Goal: Task Accomplishment & Management: Manage account settings

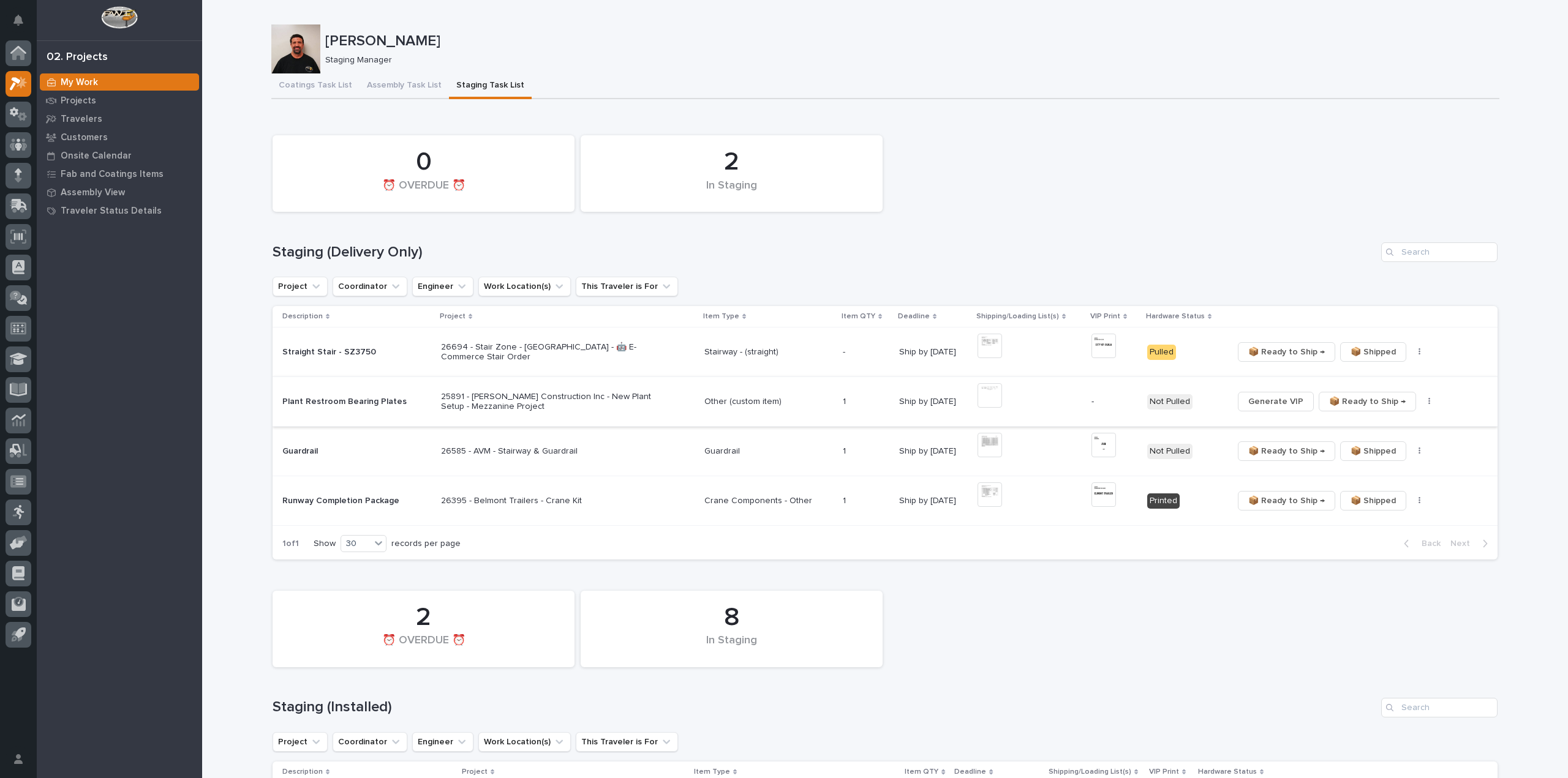
click at [992, 400] on img at bounding box center [990, 396] width 25 height 25
click at [989, 398] on img at bounding box center [990, 396] width 25 height 25
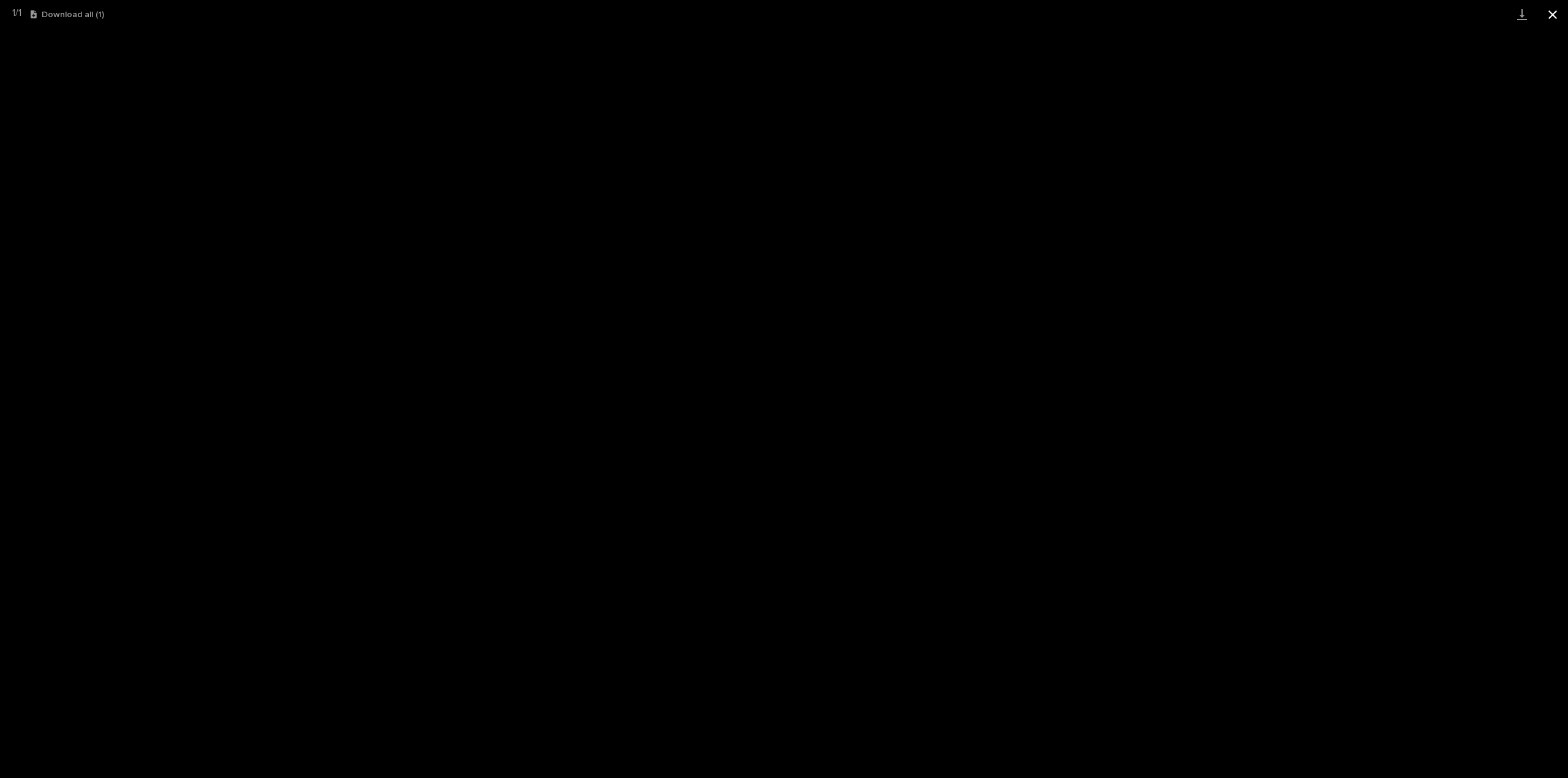
click at [1552, 16] on button "Close gallery" at bounding box center [1552, 14] width 30 height 29
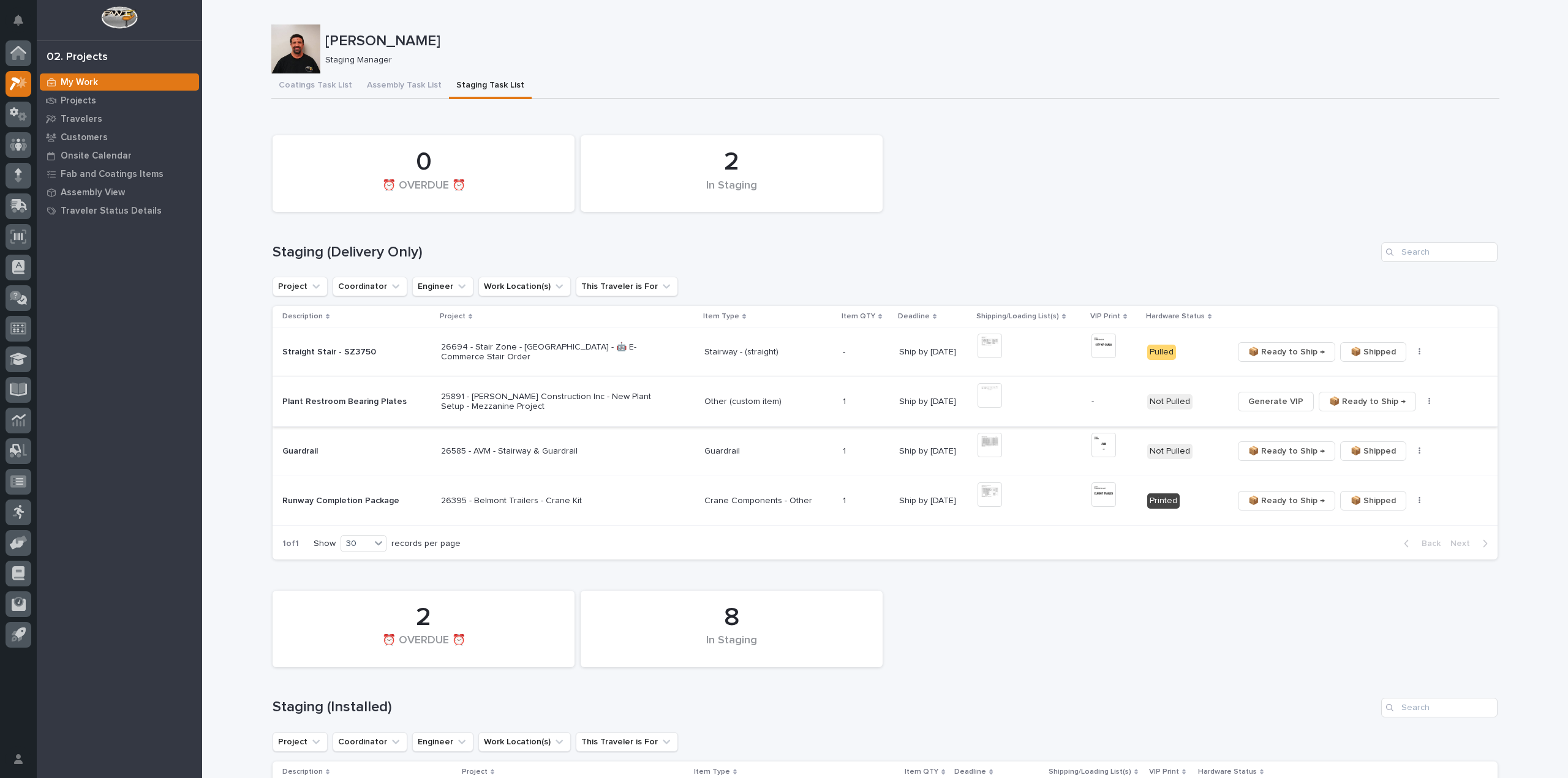
click at [987, 396] on img at bounding box center [990, 396] width 25 height 25
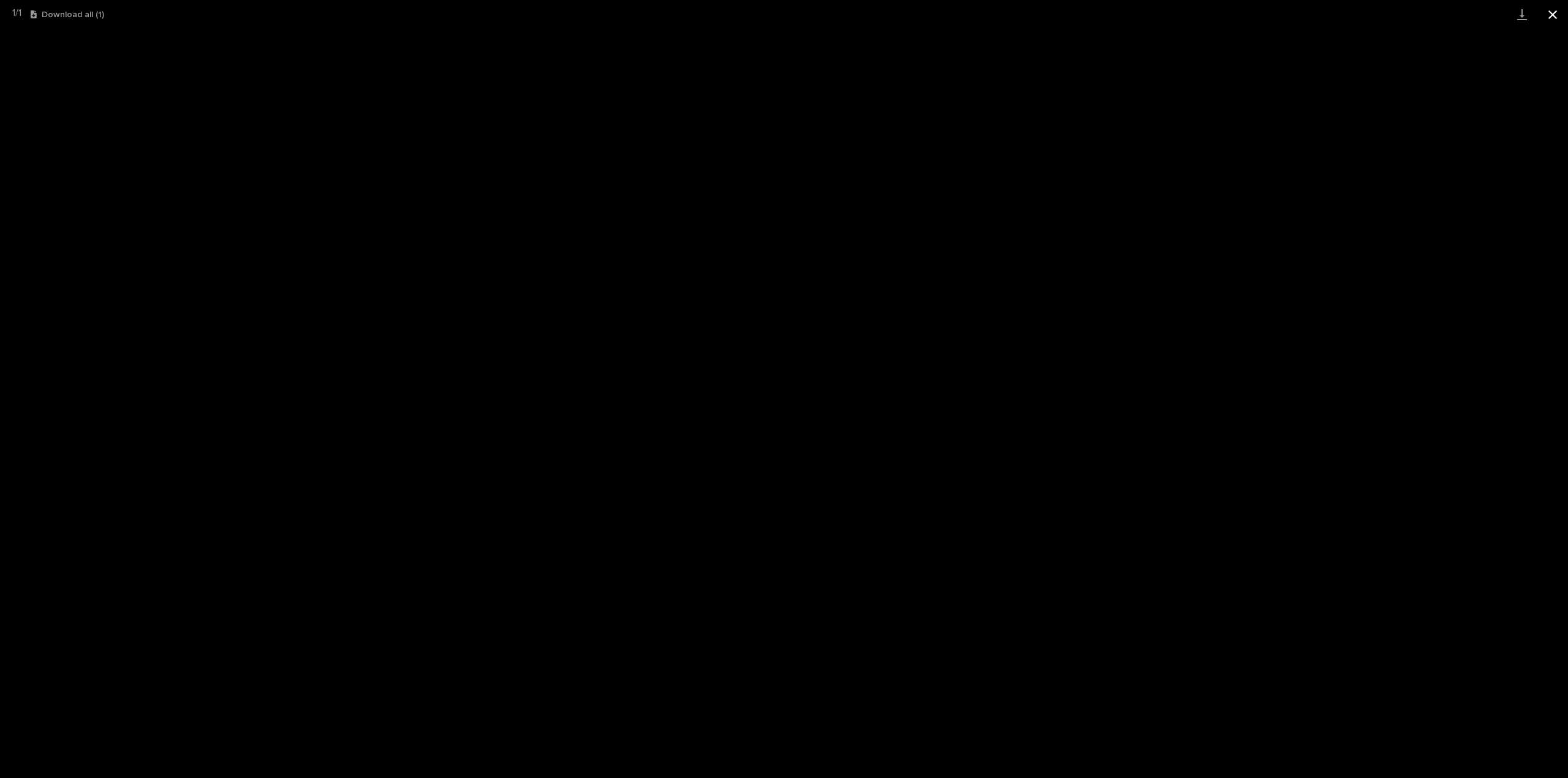
click at [1548, 16] on button "Close gallery" at bounding box center [1552, 14] width 30 height 29
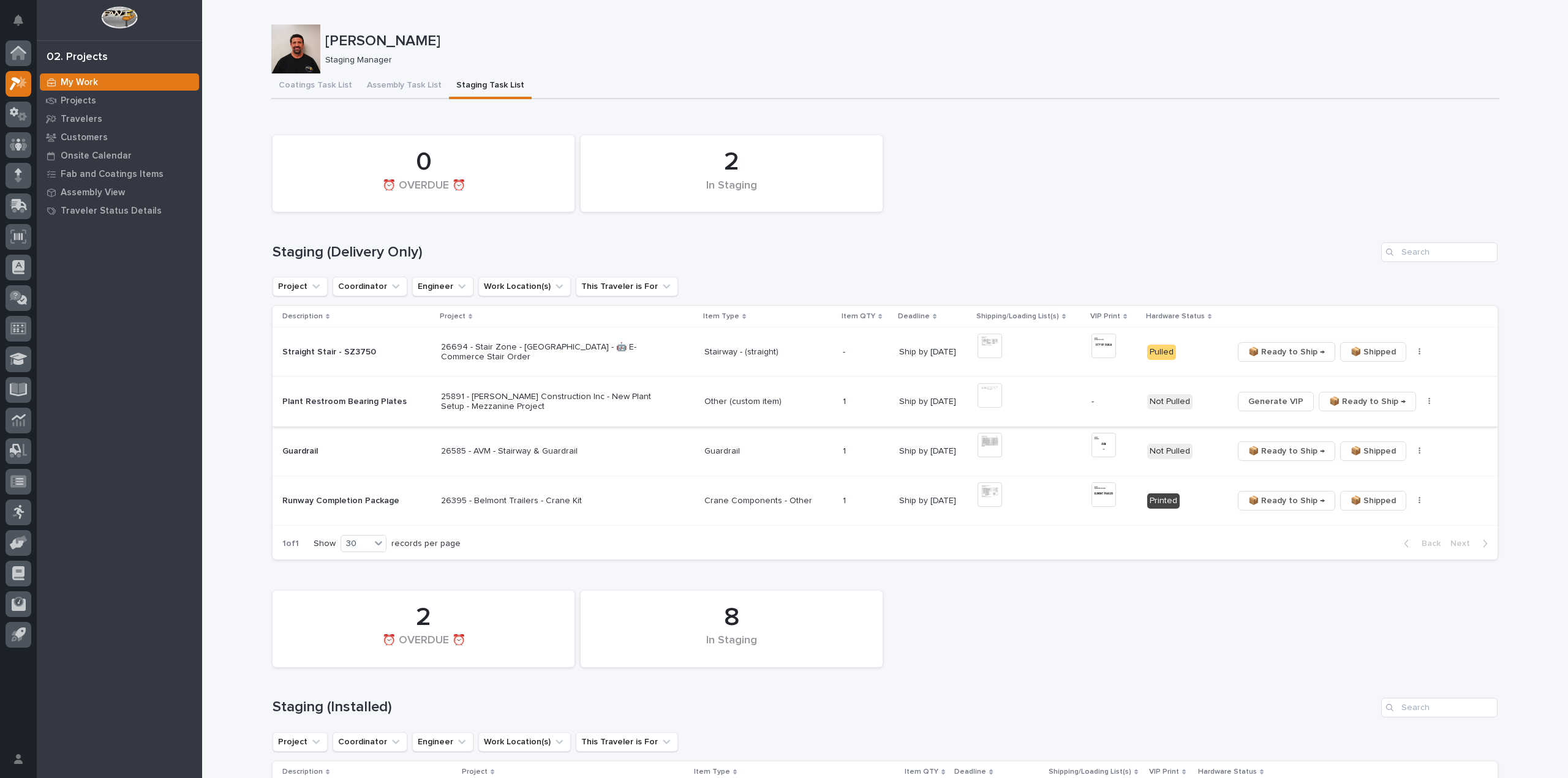
click at [1278, 402] on span "Generate VIP" at bounding box center [1276, 402] width 55 height 15
click at [1108, 398] on img at bounding box center [1112, 396] width 25 height 25
click at [995, 398] on img at bounding box center [996, 396] width 25 height 25
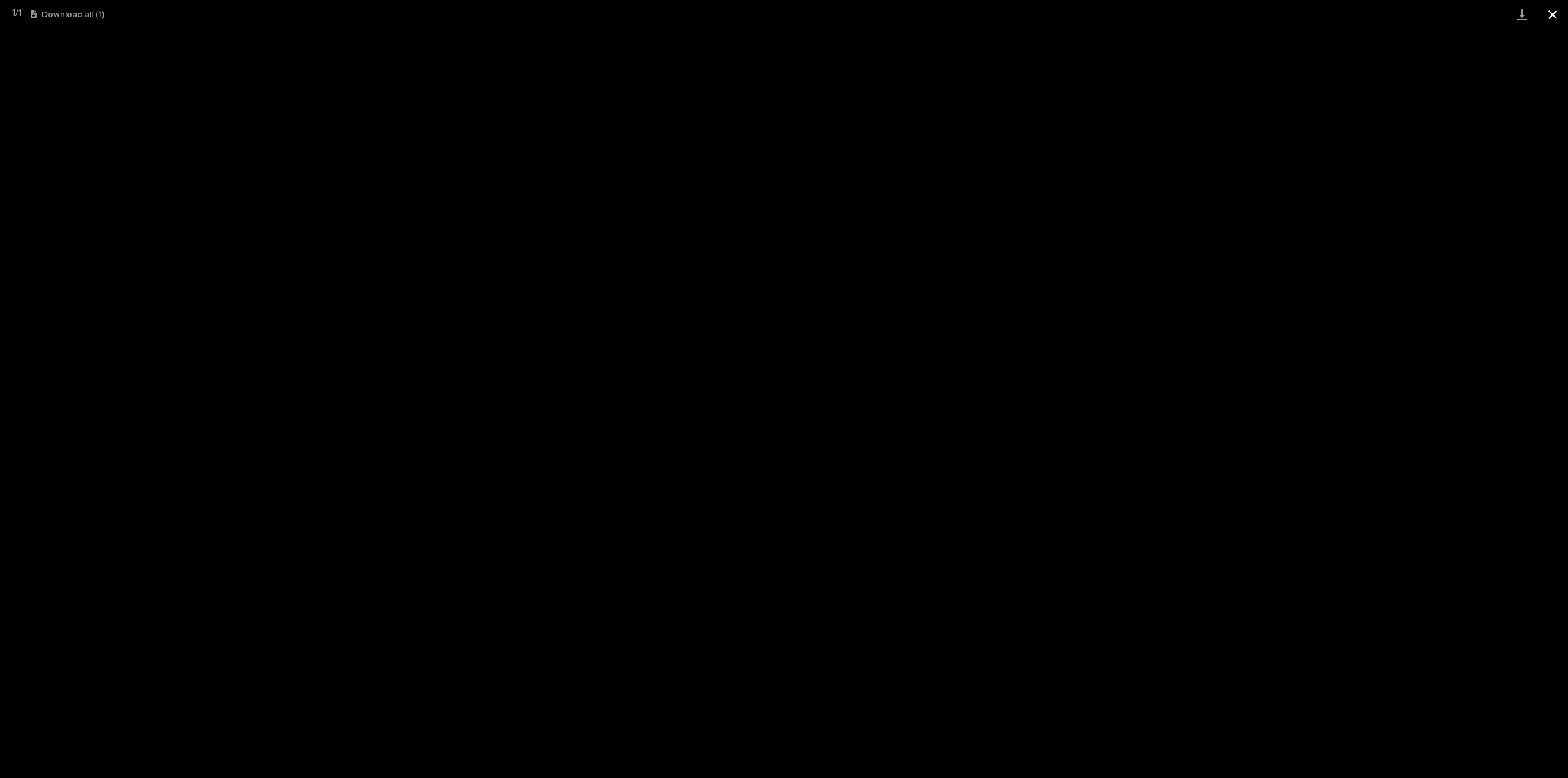
click at [1550, 12] on button "Close gallery" at bounding box center [1552, 14] width 30 height 29
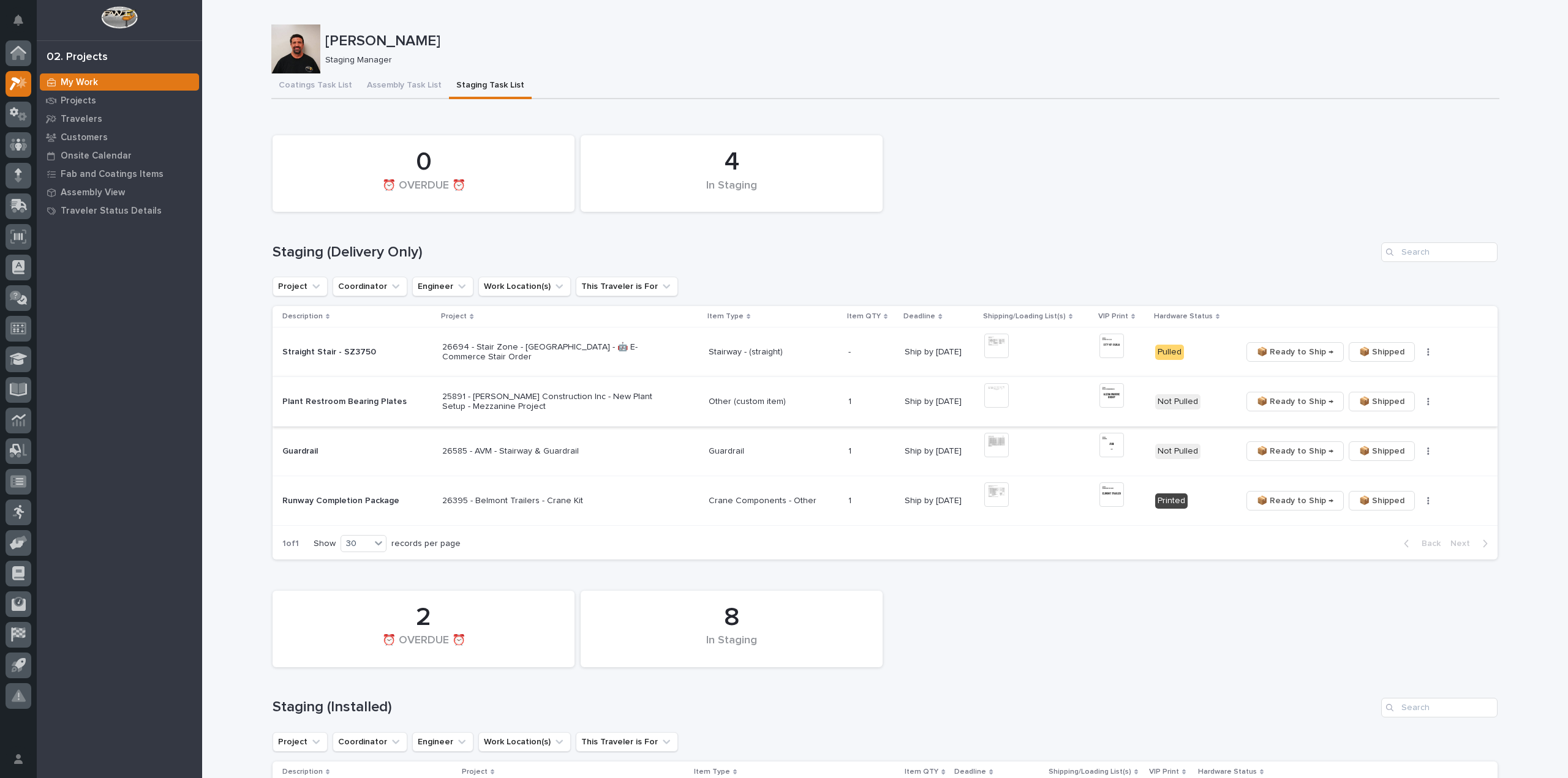
click at [1428, 403] on icon "button" at bounding box center [1429, 401] width 2 height 7
click at [1388, 444] on span "🔩 Hardware" at bounding box center [1378, 446] width 51 height 15
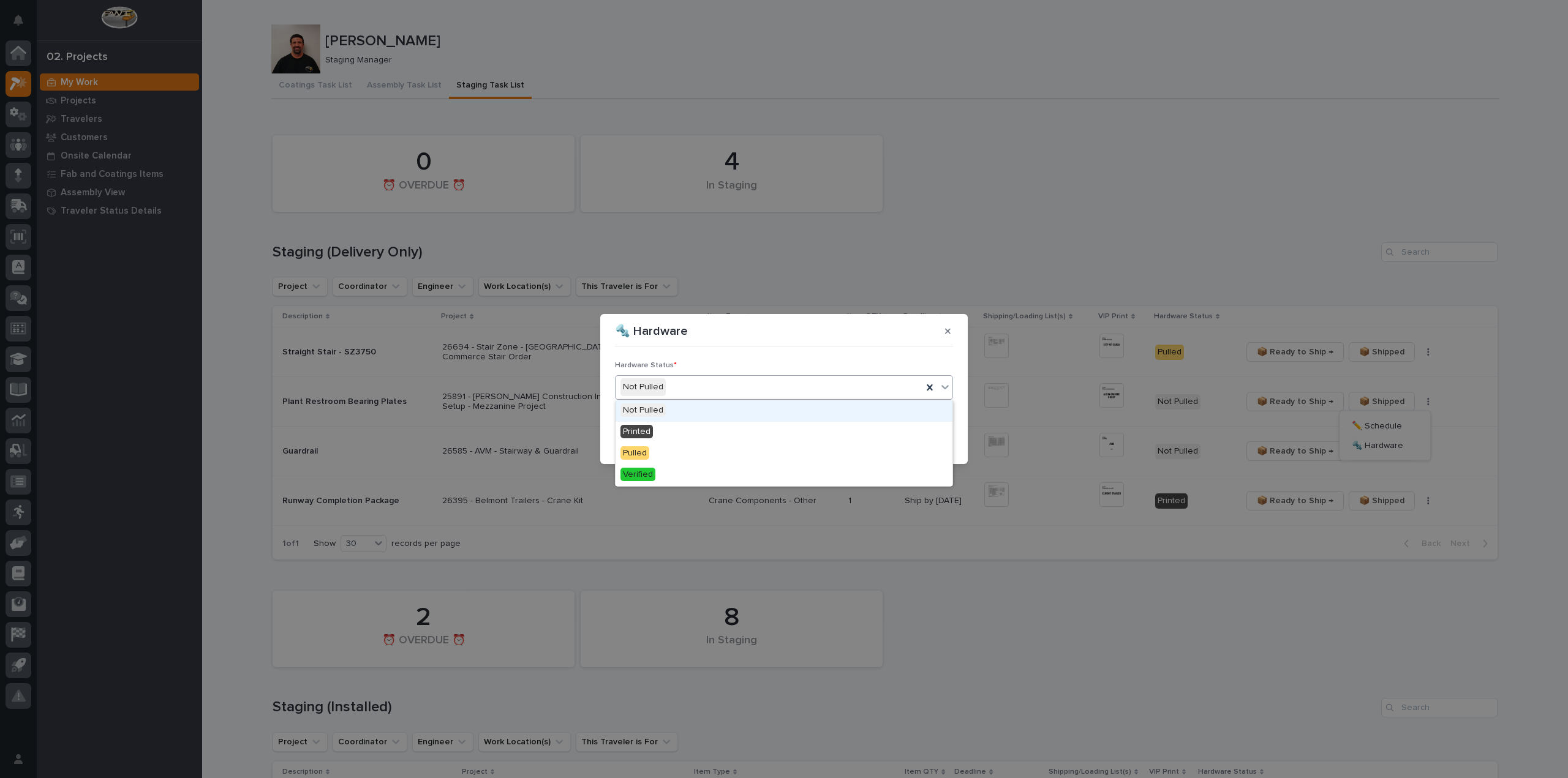
click at [699, 384] on div "Not Pulled" at bounding box center [769, 387] width 307 height 21
click at [666, 475] on div "Verified" at bounding box center [784, 476] width 337 height 21
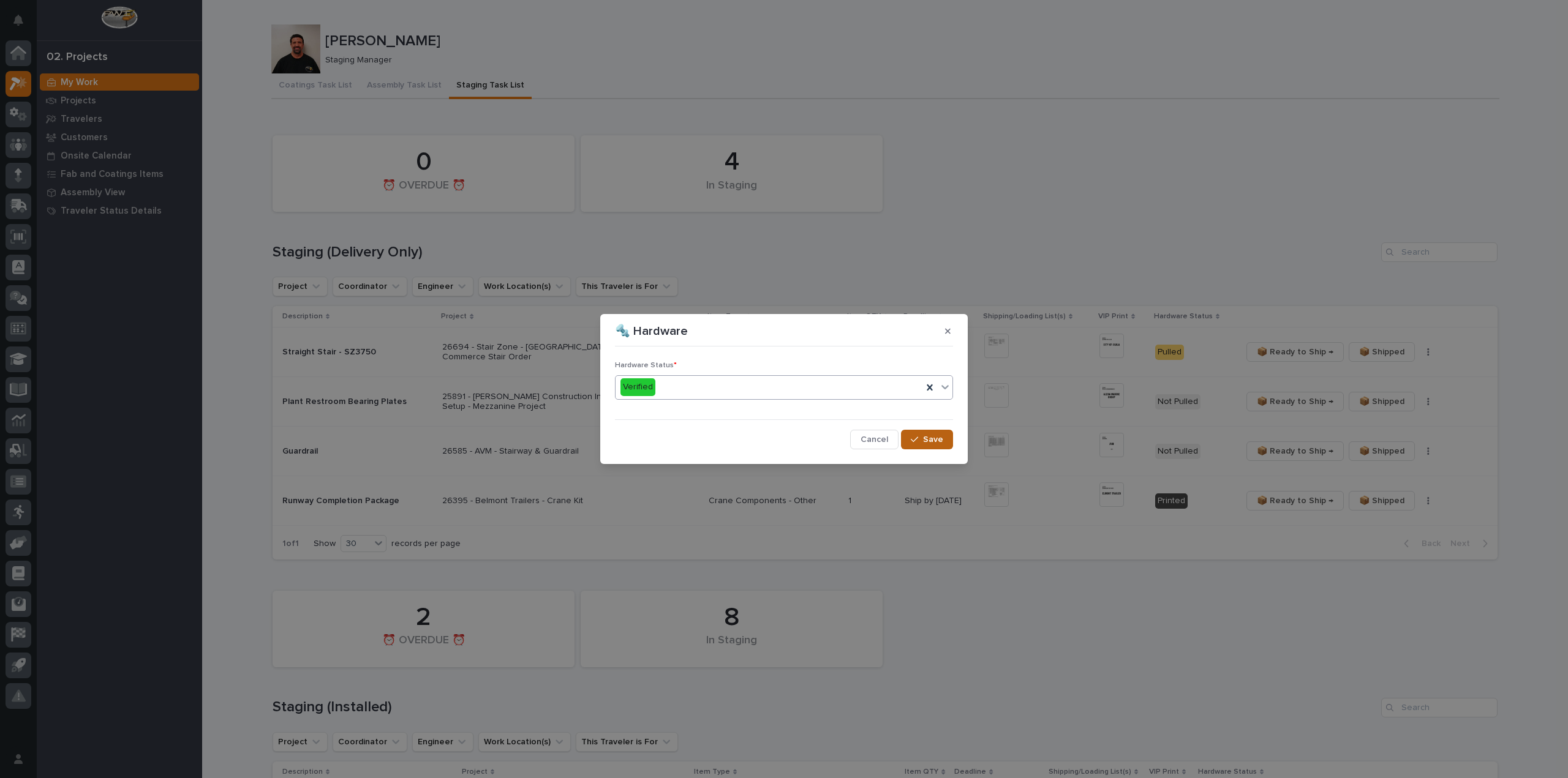
click at [944, 442] on button "Save" at bounding box center [926, 440] width 52 height 20
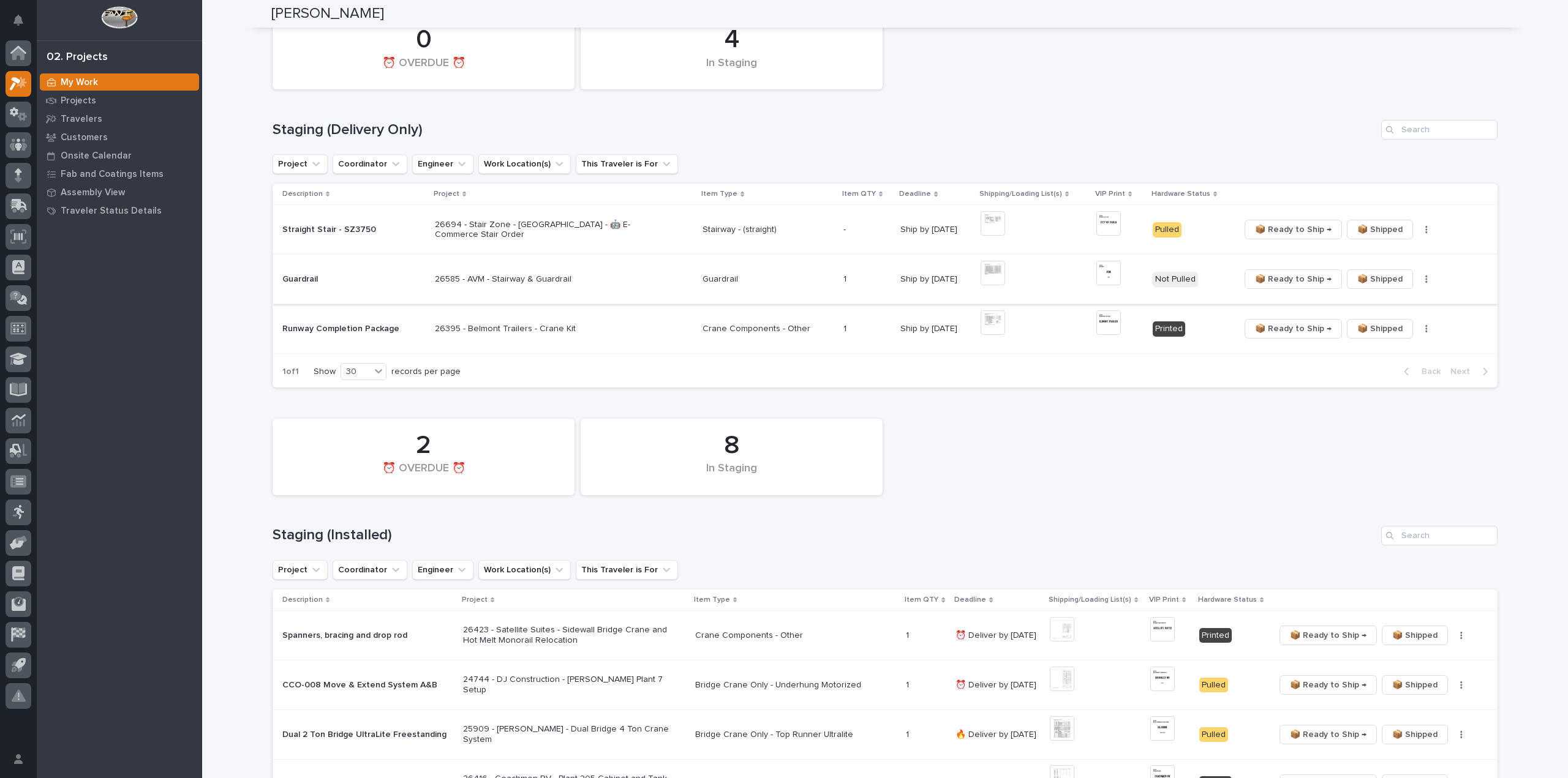
scroll to position [367, 0]
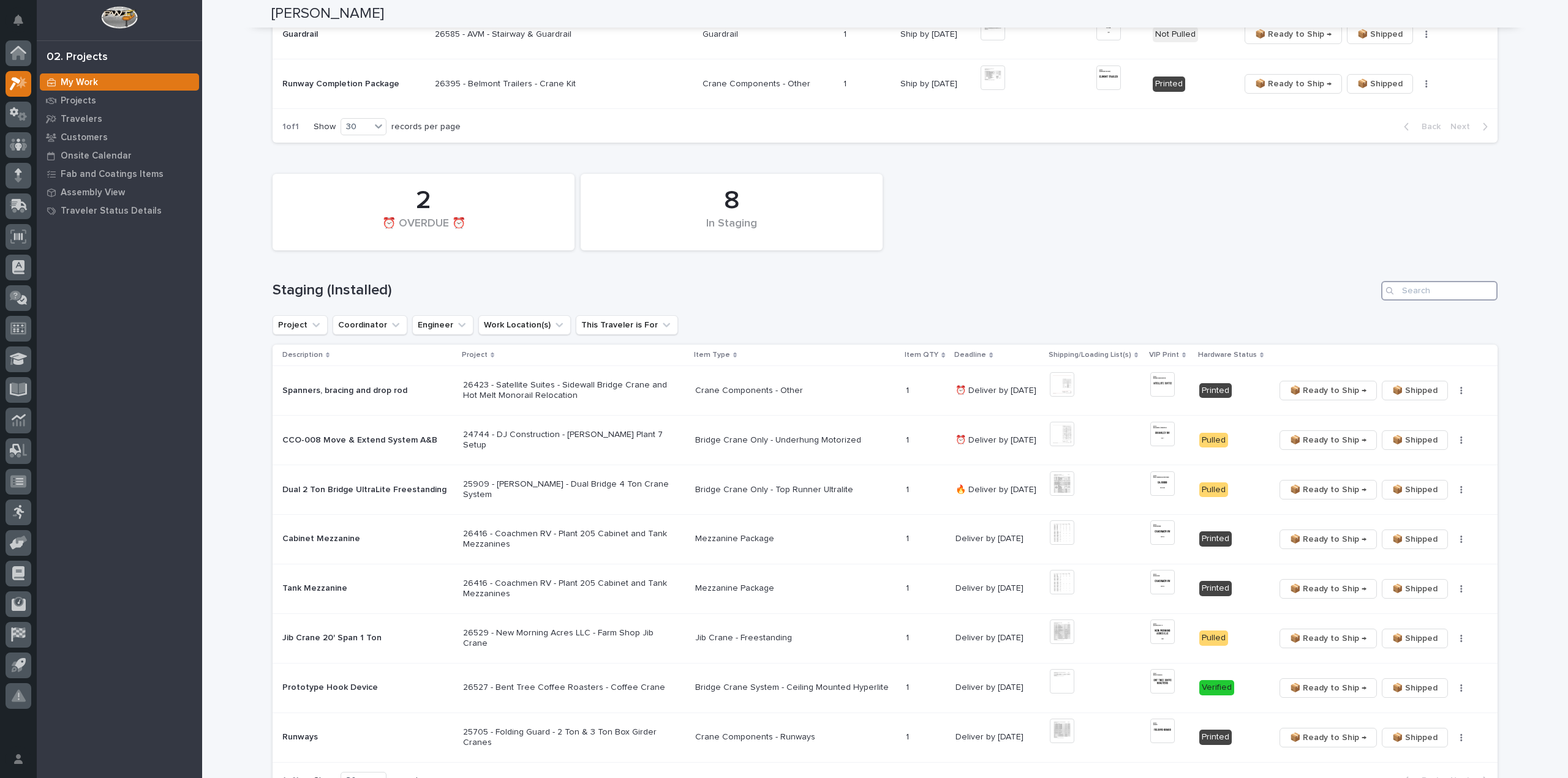
click at [1465, 293] on input "Search" at bounding box center [1439, 291] width 116 height 20
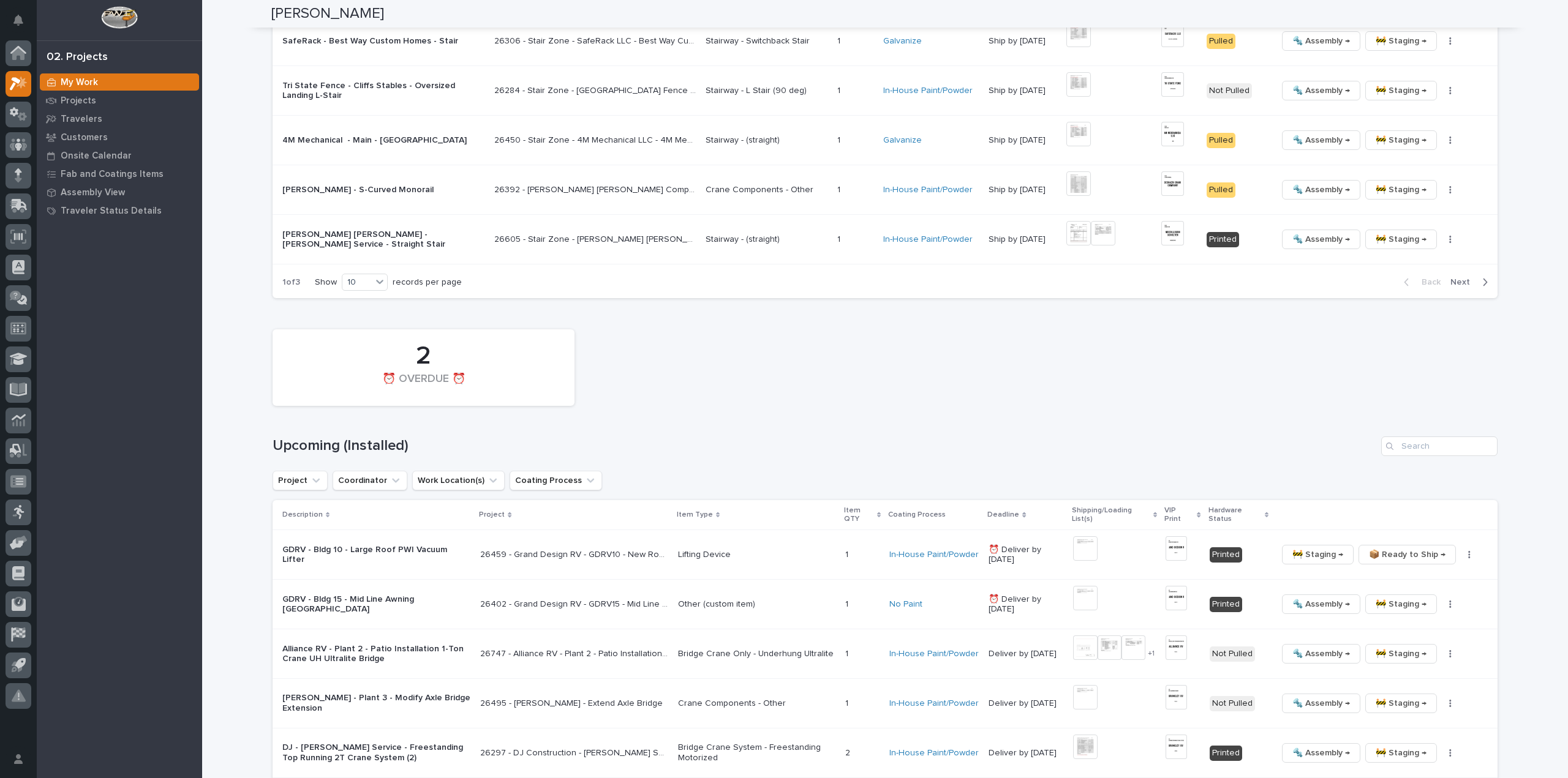
scroll to position [1347, 0]
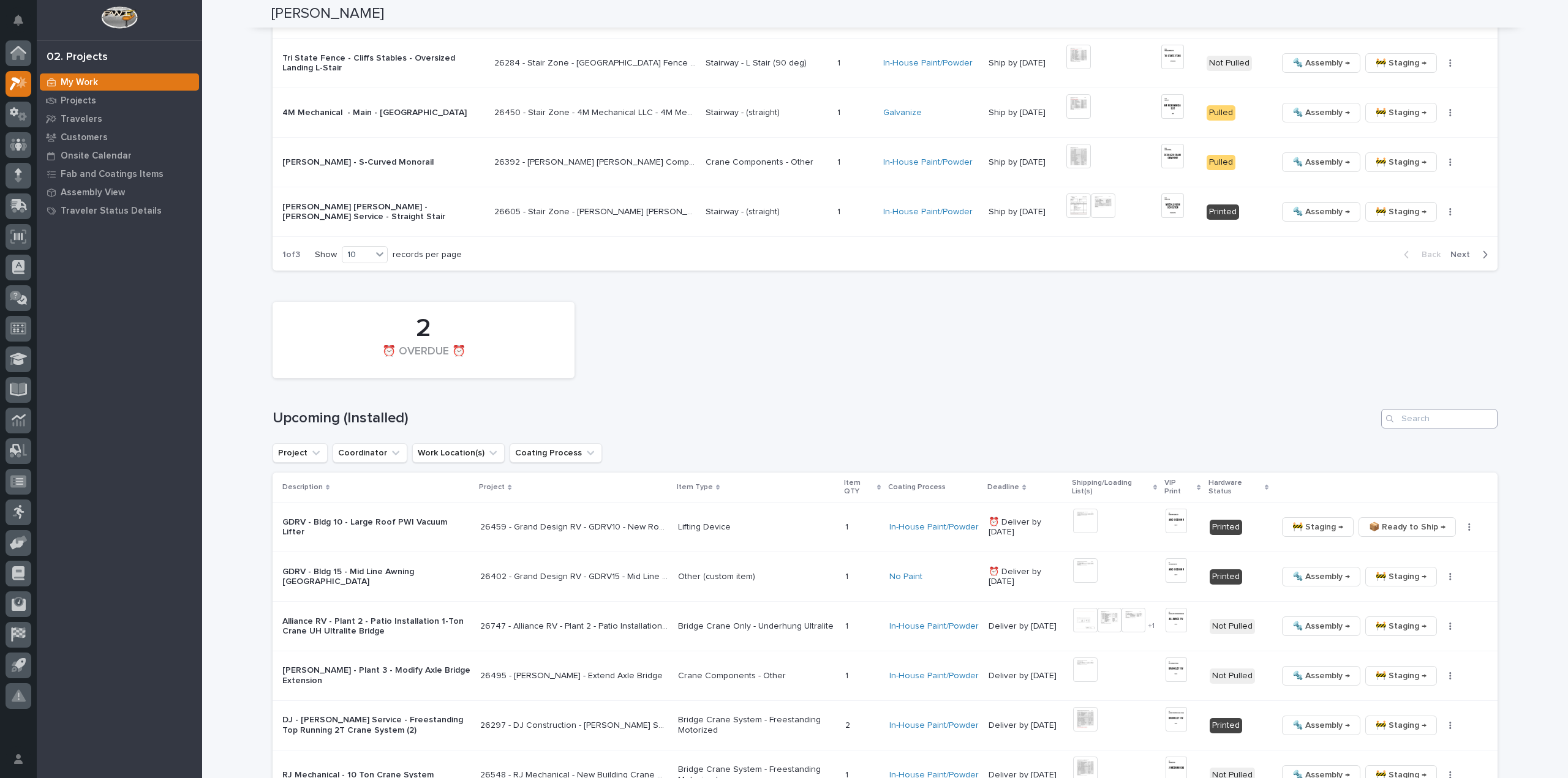
type input "26686"
click at [1454, 412] on input "Search" at bounding box center [1439, 419] width 116 height 20
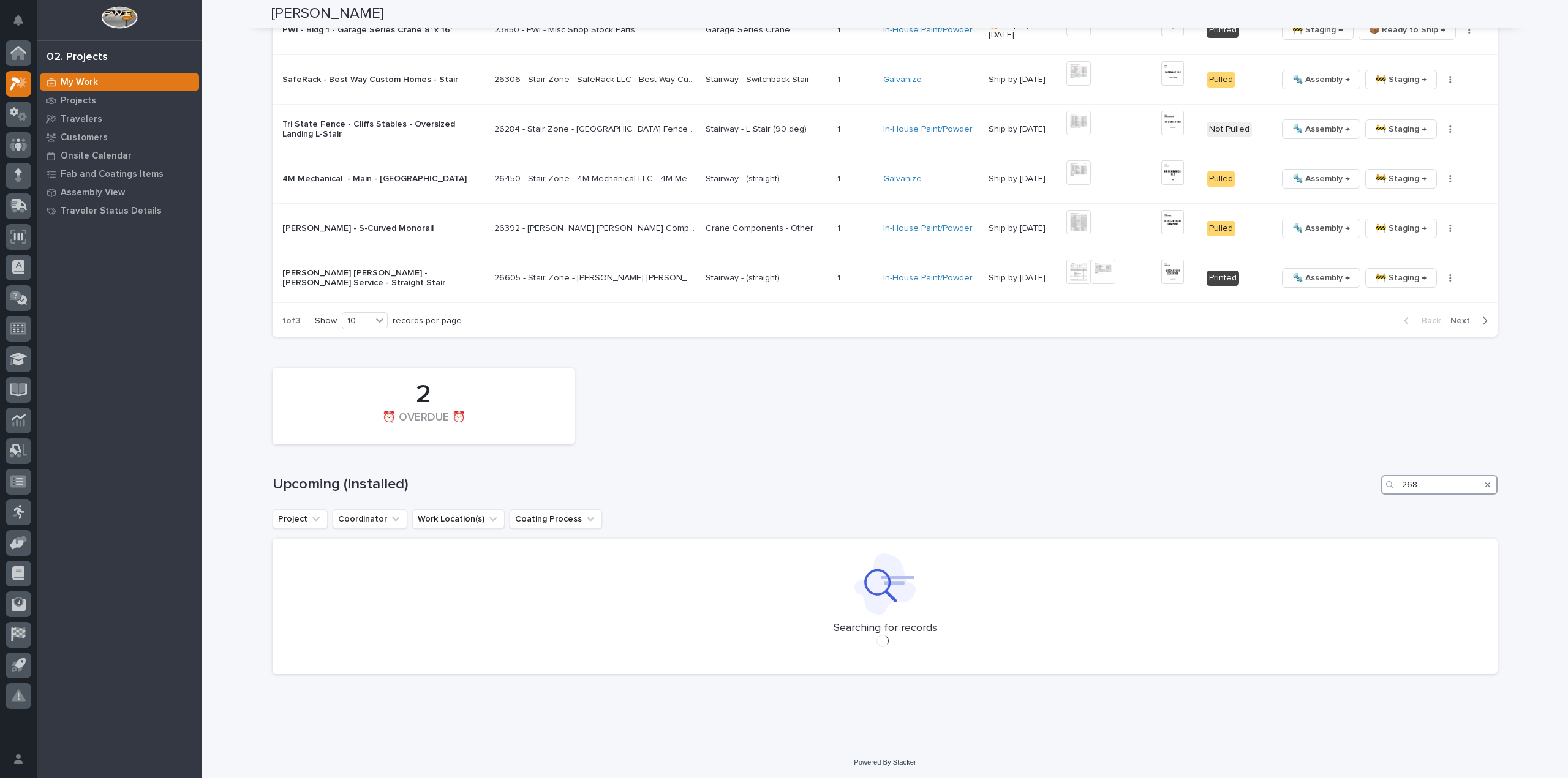
scroll to position [1290, 0]
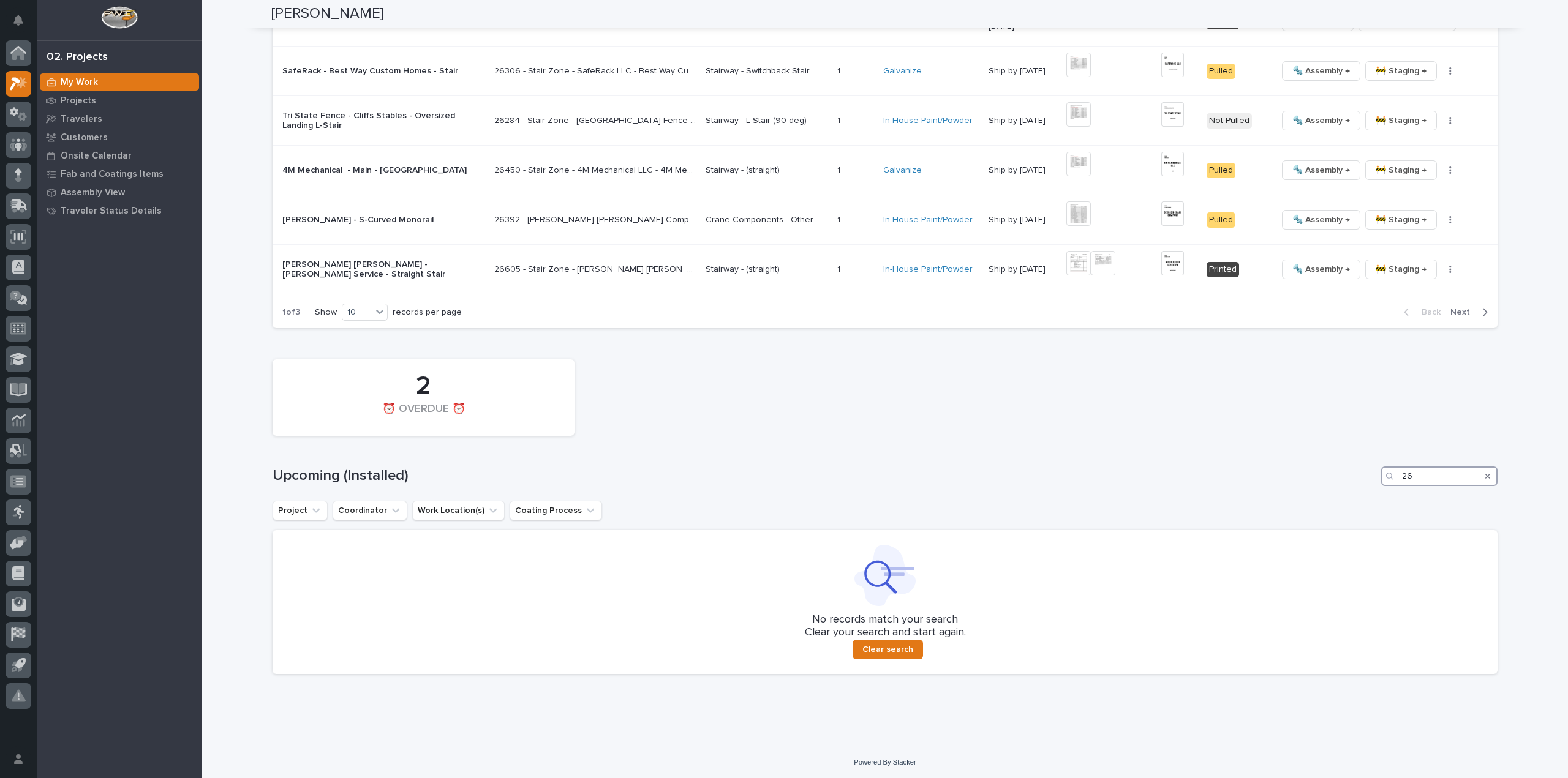
type input "2"
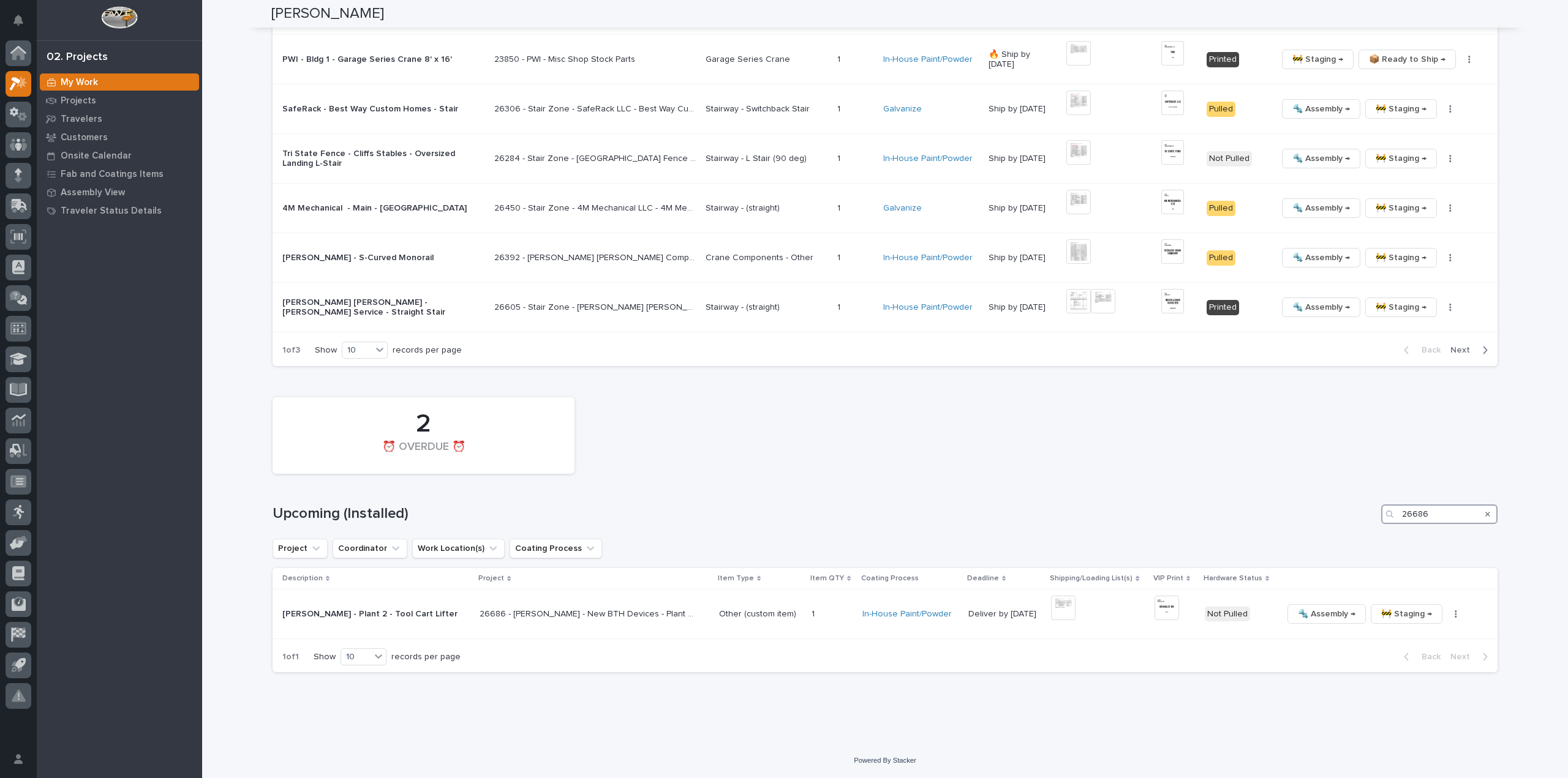
scroll to position [1249, 0]
click at [1051, 611] on img at bounding box center [1063, 611] width 25 height 25
click at [1051, 613] on img at bounding box center [1063, 611] width 25 height 25
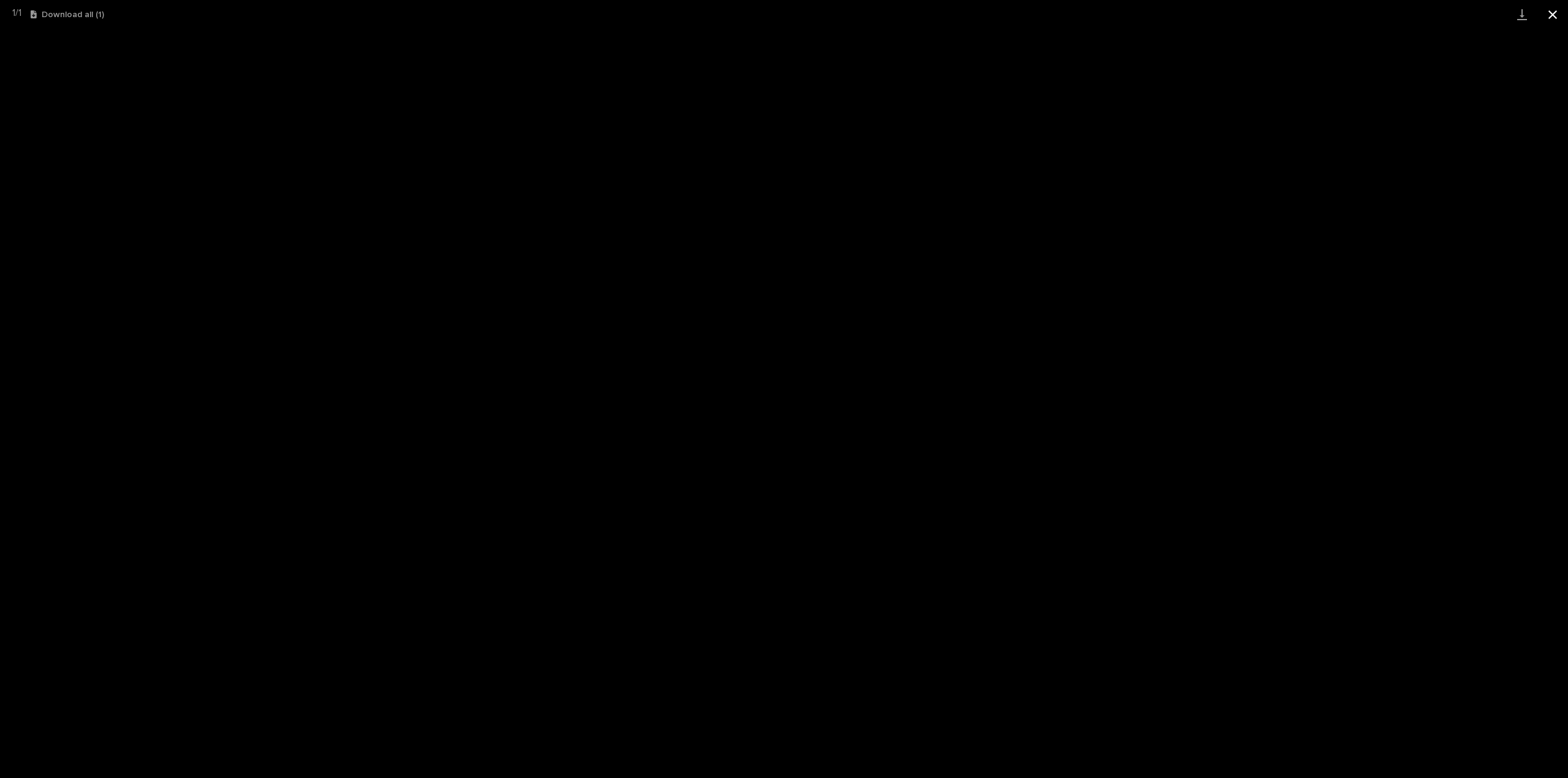
click at [1553, 13] on button "Close gallery" at bounding box center [1552, 14] width 30 height 29
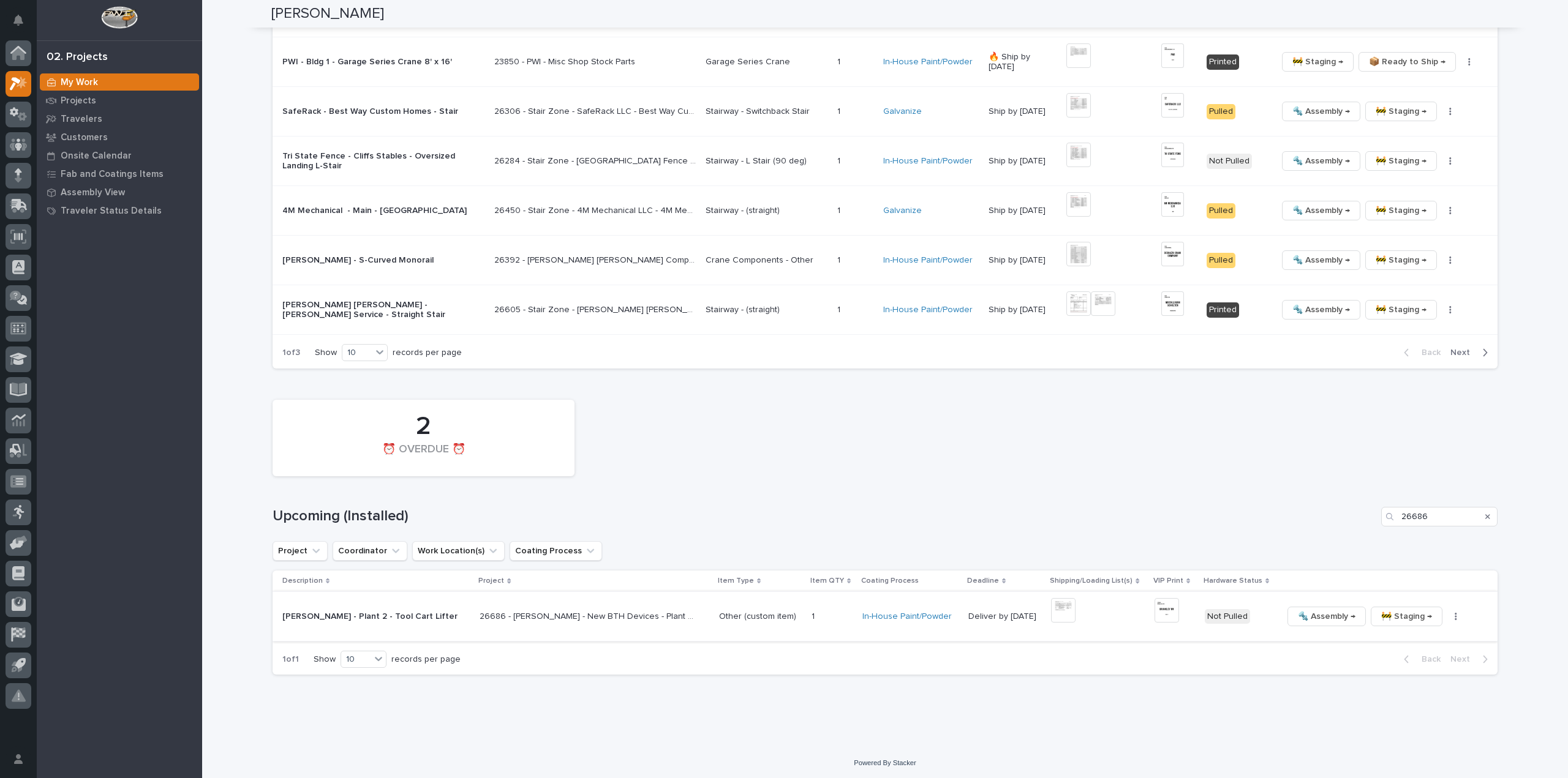
click at [1155, 609] on img at bounding box center [1167, 611] width 25 height 25
click at [1155, 610] on img at bounding box center [1167, 611] width 25 height 25
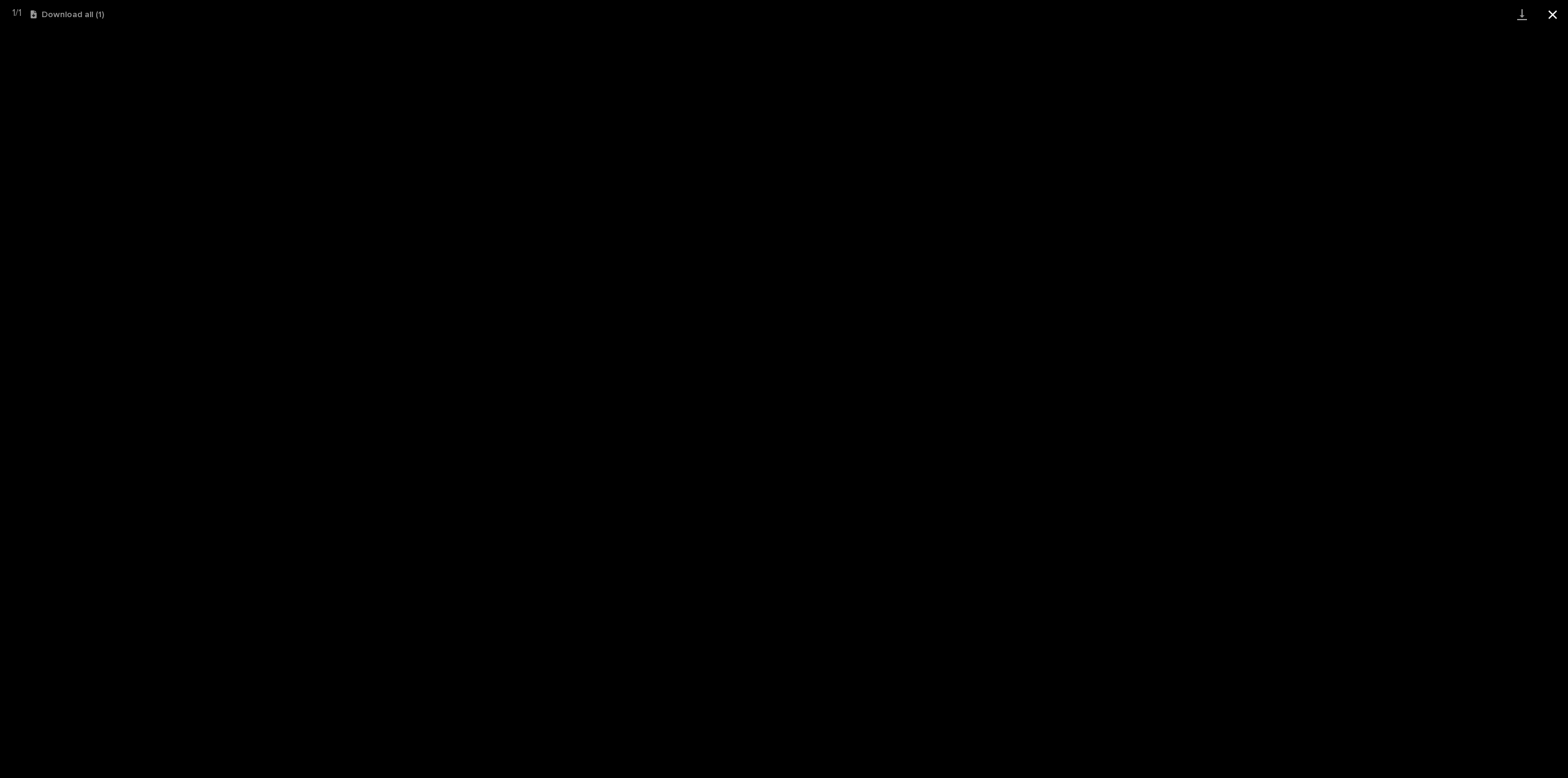
click at [1551, 16] on button "Close gallery" at bounding box center [1552, 14] width 30 height 29
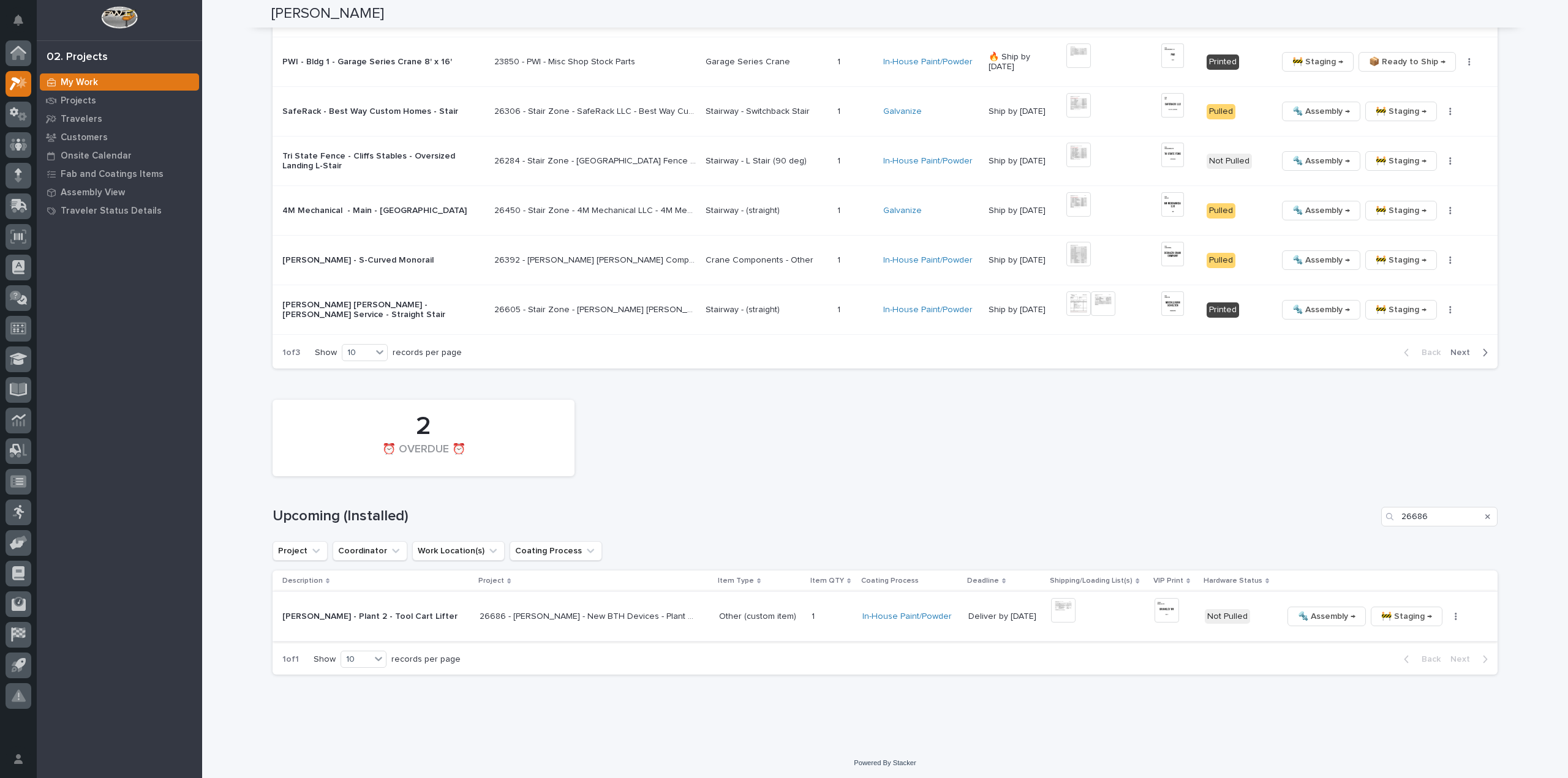
click at [1448, 617] on button "button" at bounding box center [1456, 617] width 17 height 8
click at [1405, 696] on span "🔩 Hardware" at bounding box center [1385, 700] width 51 height 15
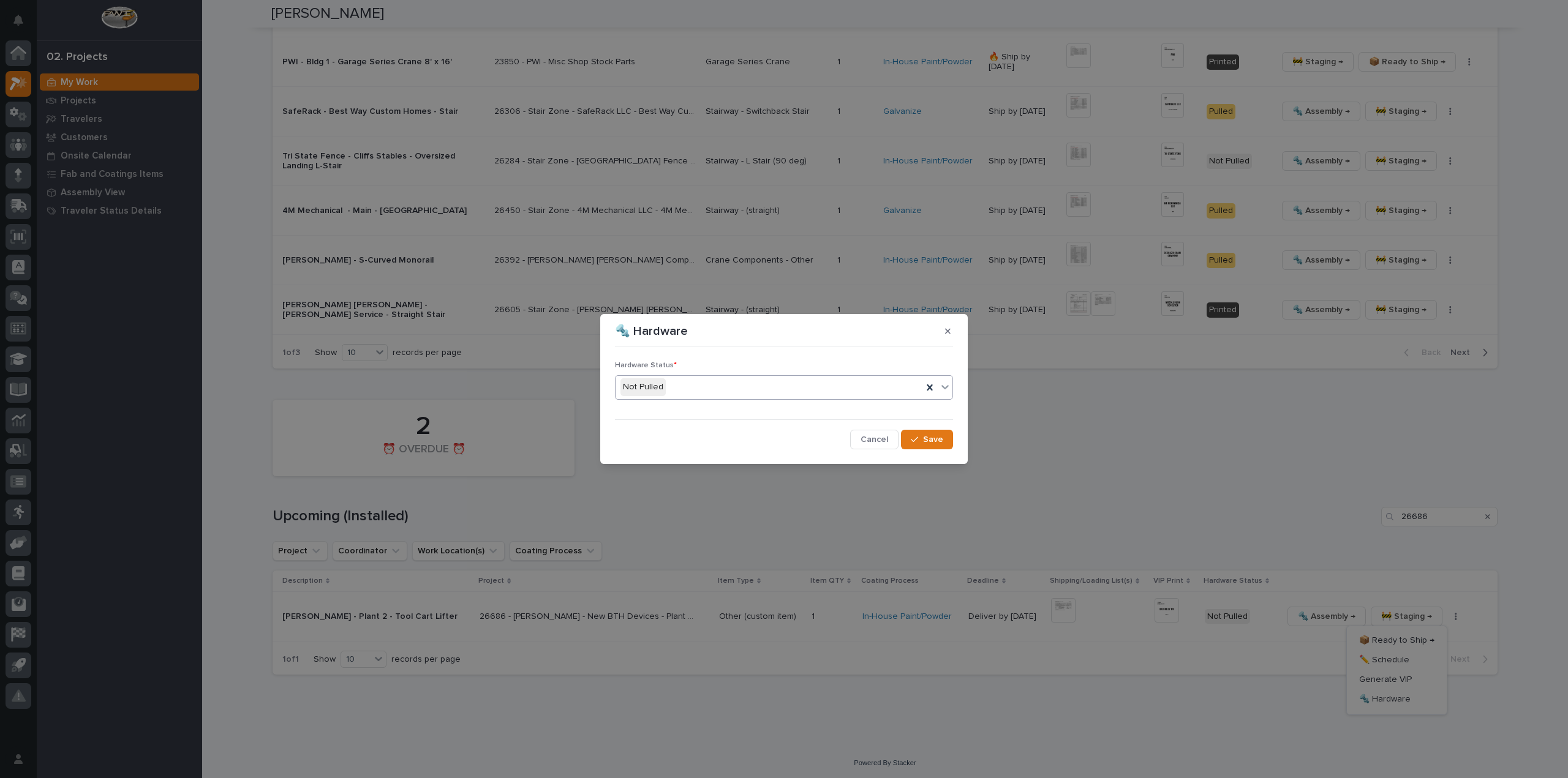
click at [790, 394] on div "Not Pulled" at bounding box center [769, 387] width 307 height 21
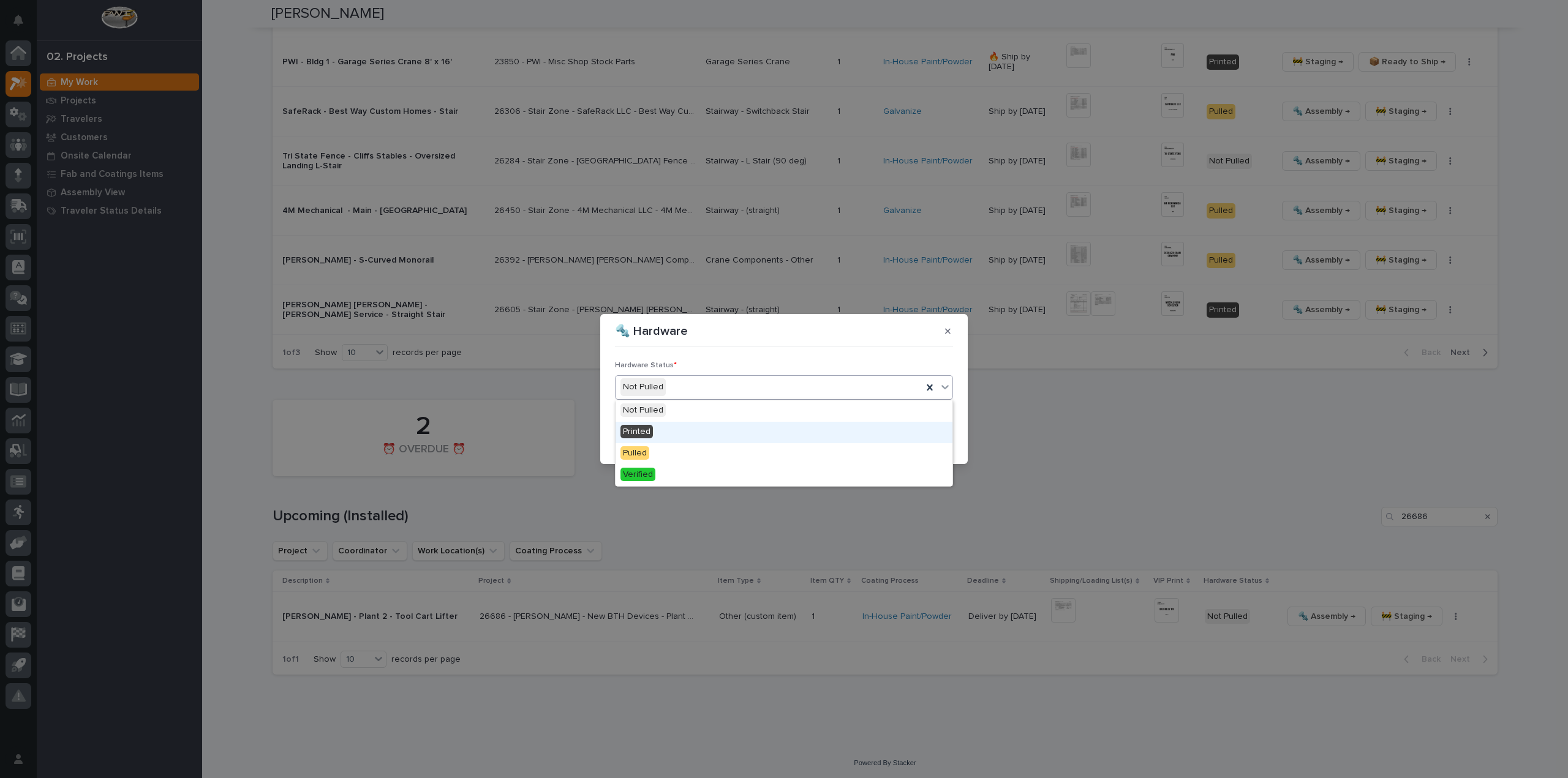
click at [748, 437] on div "Printed" at bounding box center [784, 433] width 337 height 21
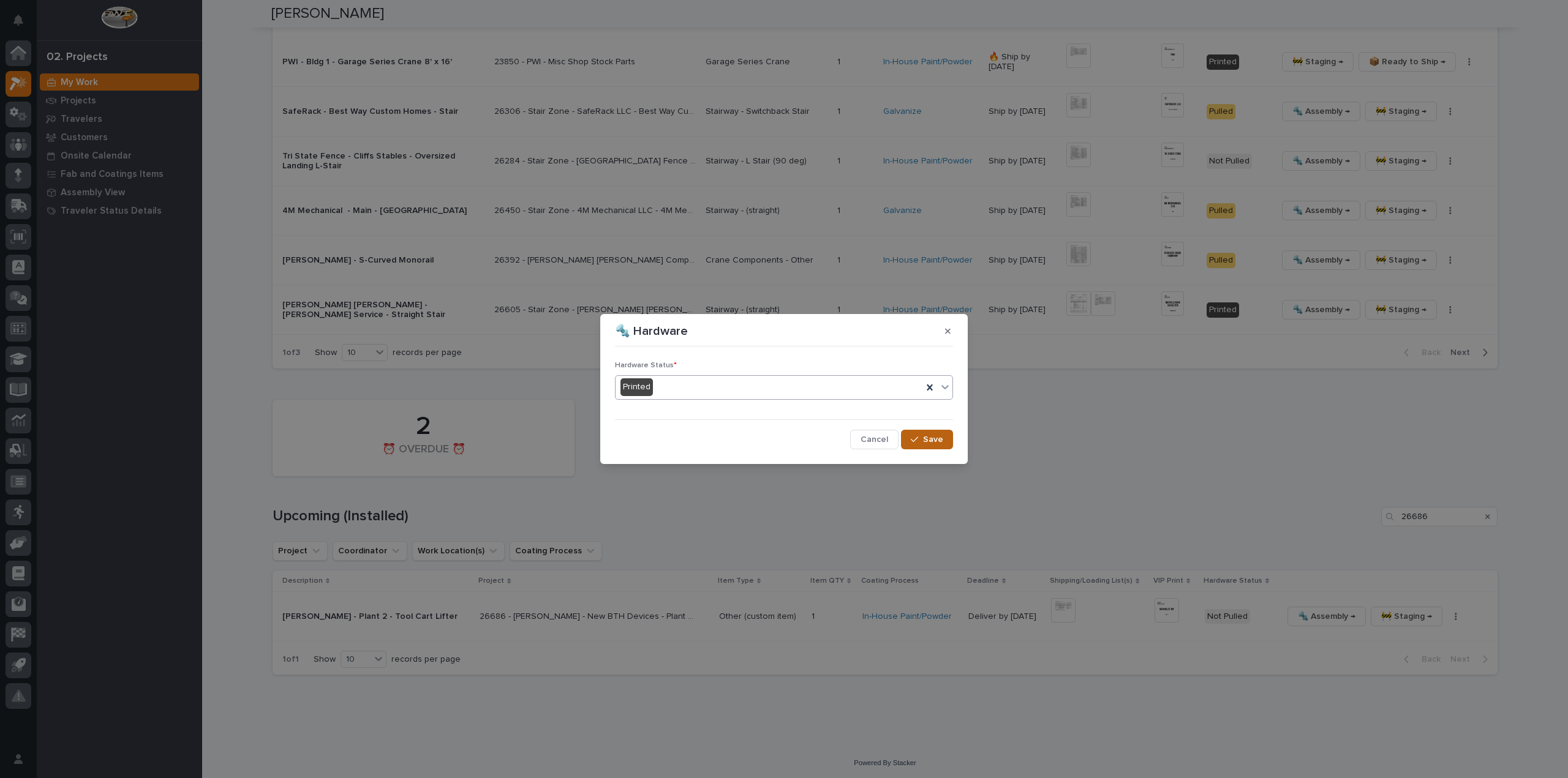
click at [923, 441] on div "button" at bounding box center [917, 440] width 12 height 8
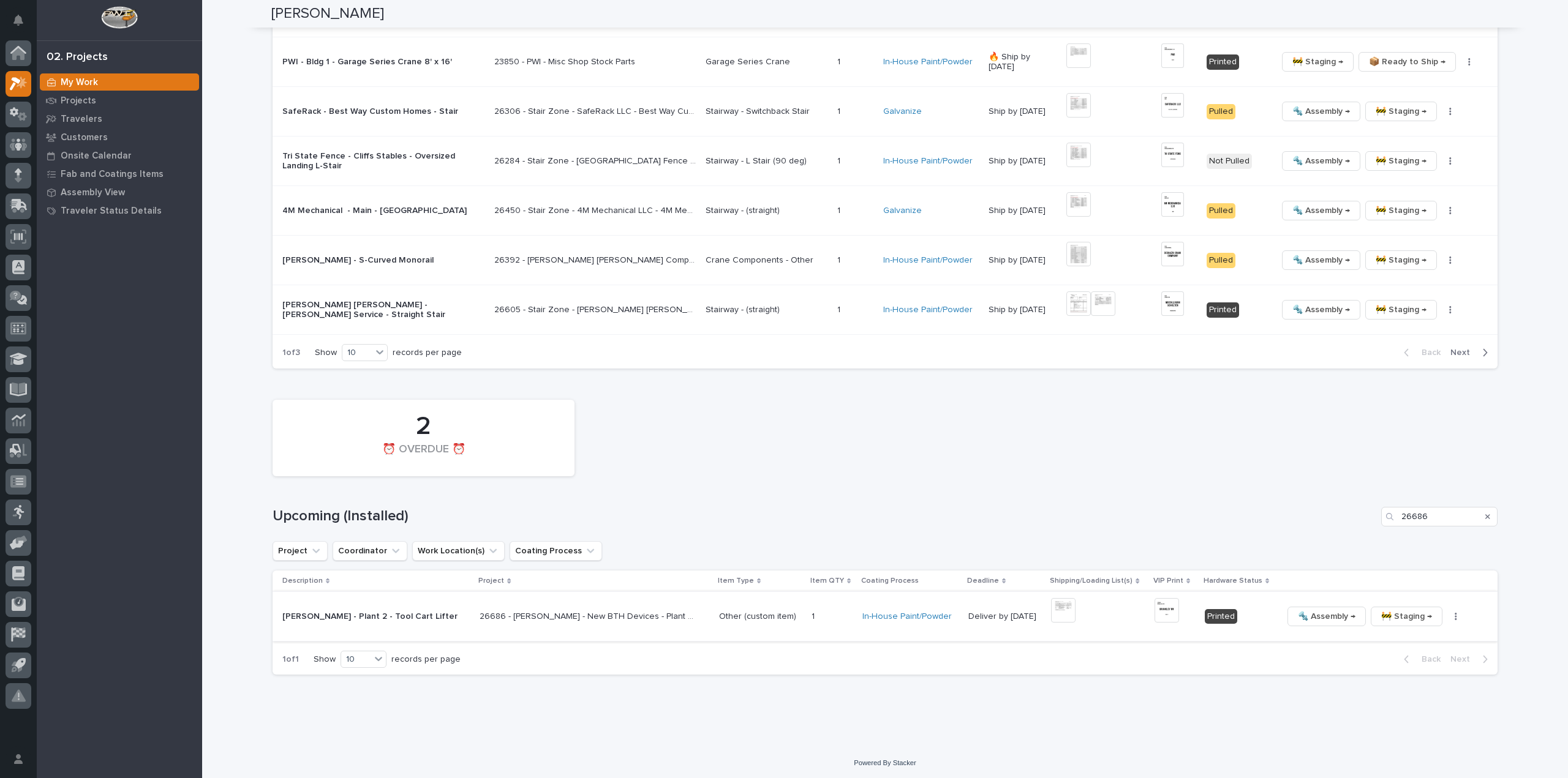
click at [1155, 610] on img at bounding box center [1167, 611] width 25 height 25
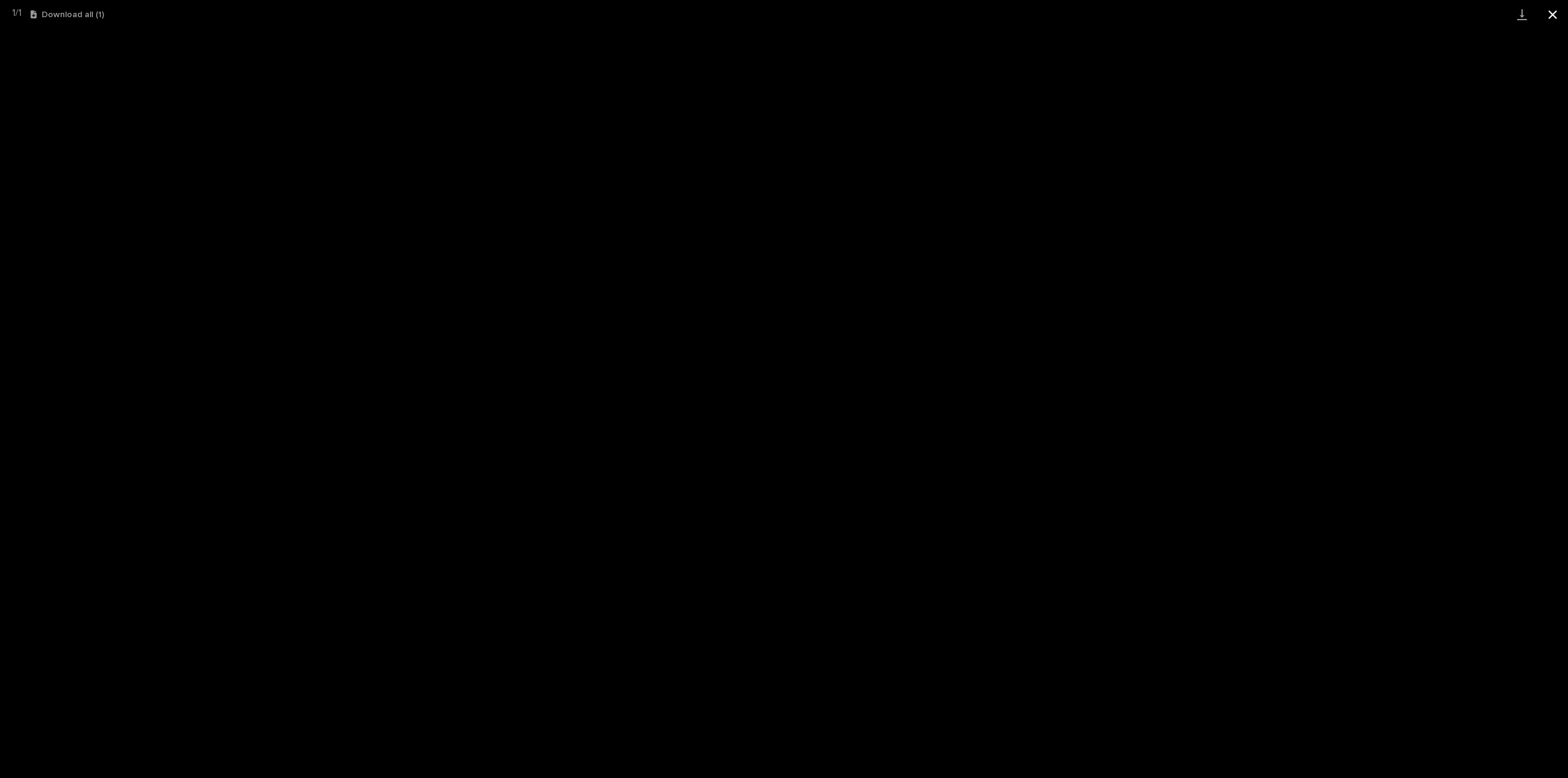
click at [1548, 17] on button "Close gallery" at bounding box center [1552, 14] width 30 height 29
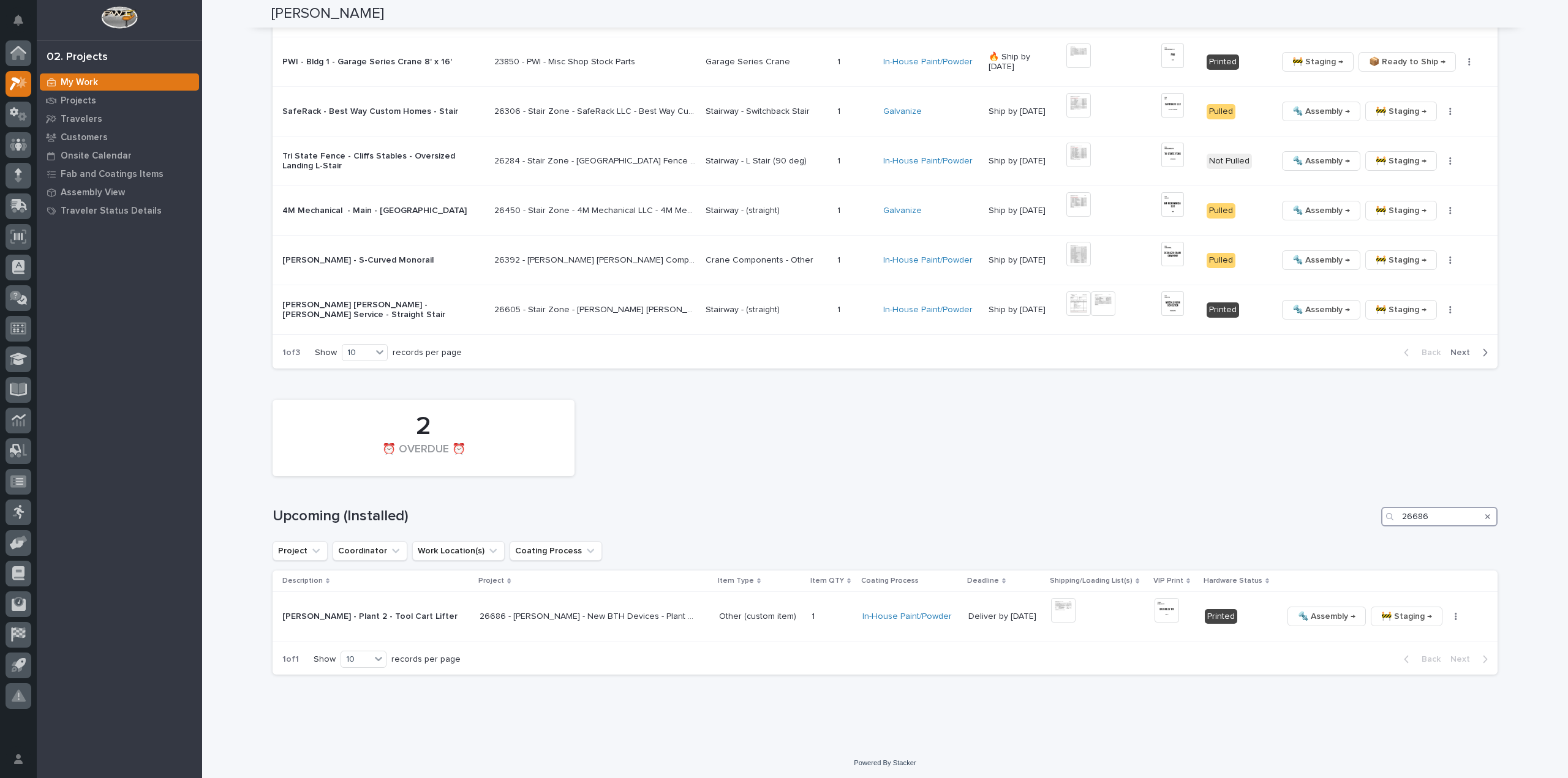
drag, startPoint x: 1435, startPoint y: 520, endPoint x: 1331, endPoint y: 544, distance: 106.7
click at [1331, 544] on div "2 ⏰ OVERDUE ⏰ Upcoming (Installed) 26686 Project Coordinator Work Location(s) C…" at bounding box center [885, 534] width 1225 height 282
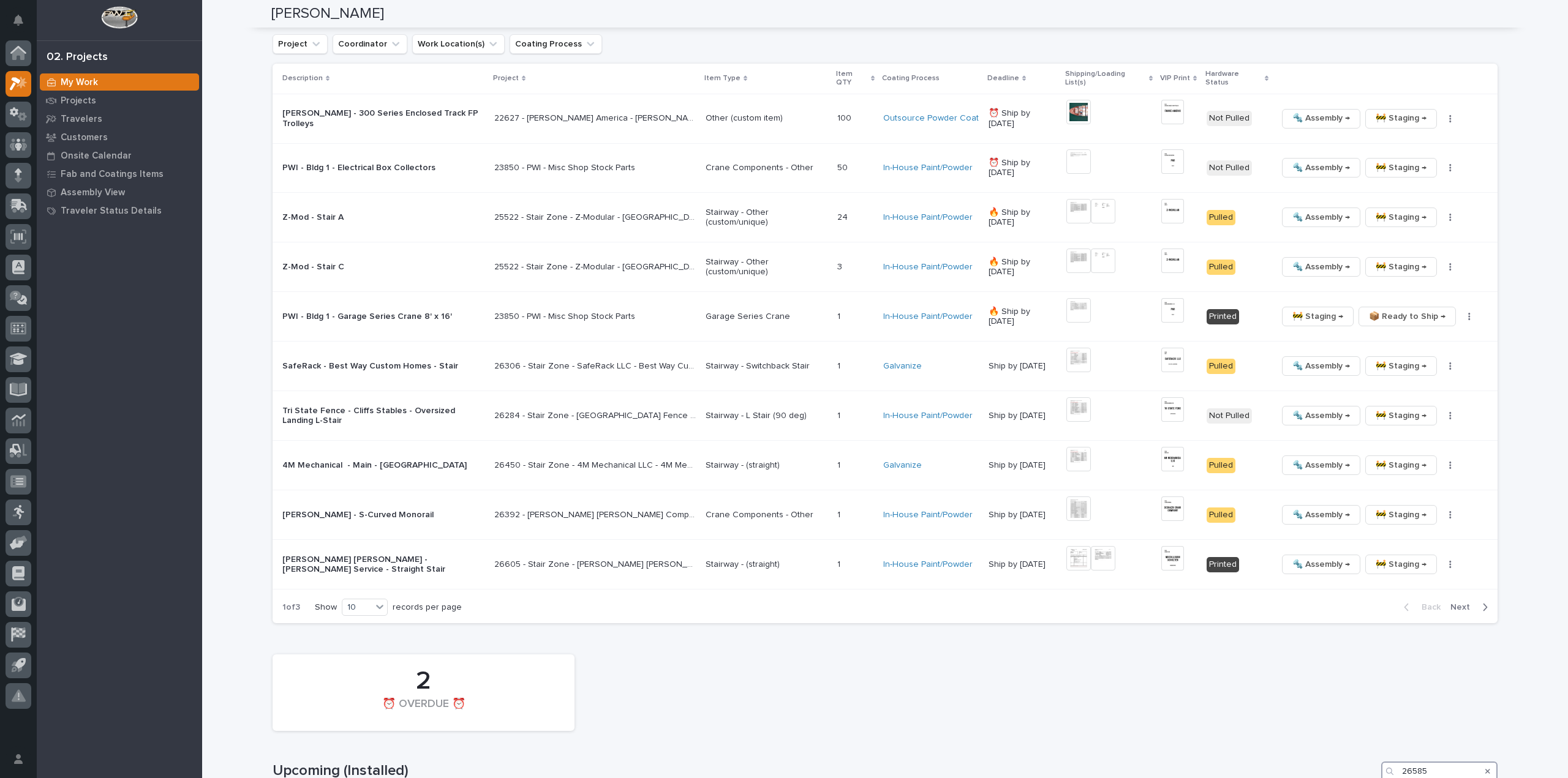
scroll to position [882, 0]
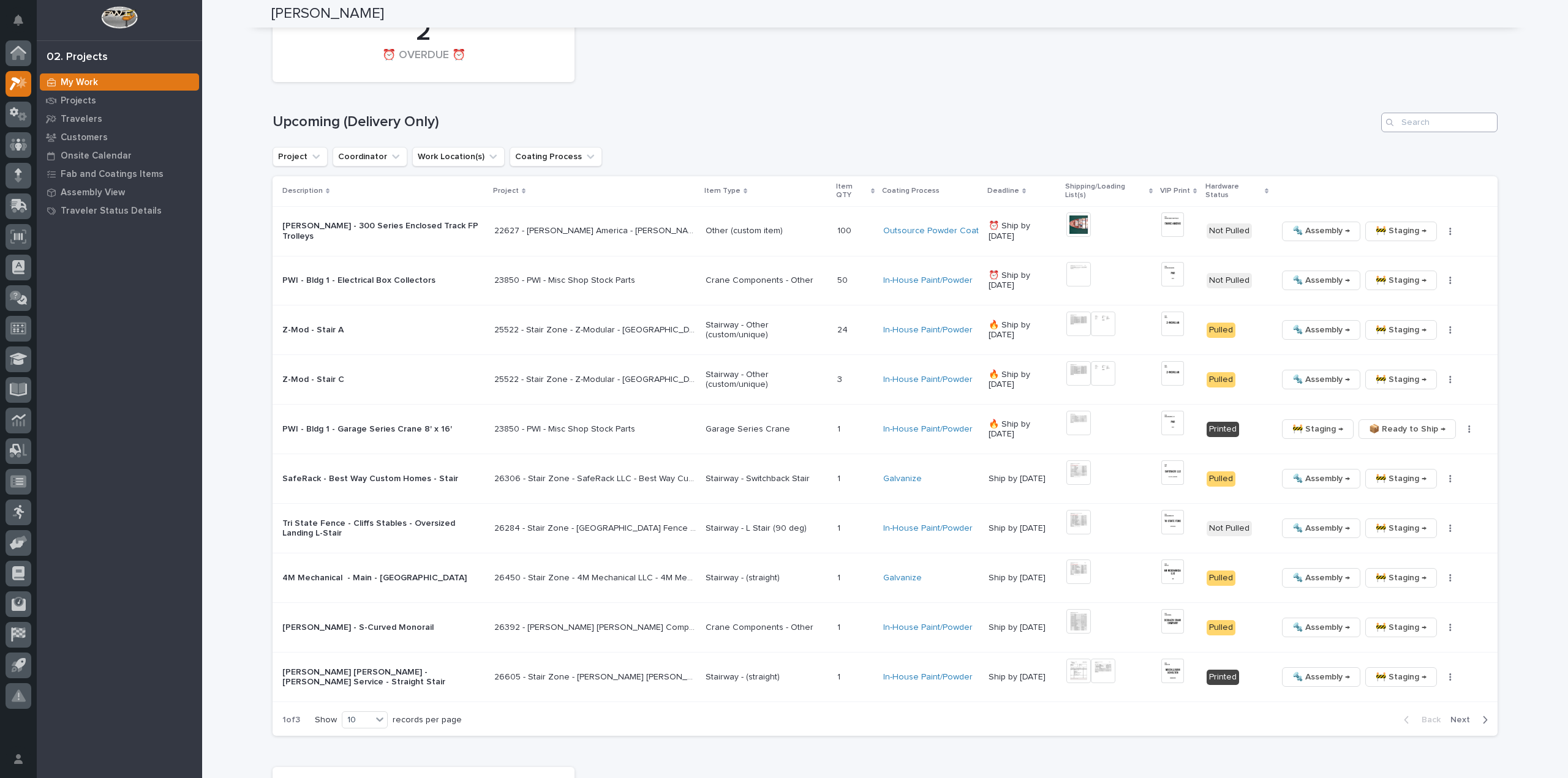
type input "26585"
click at [1422, 123] on input "Search" at bounding box center [1439, 123] width 116 height 20
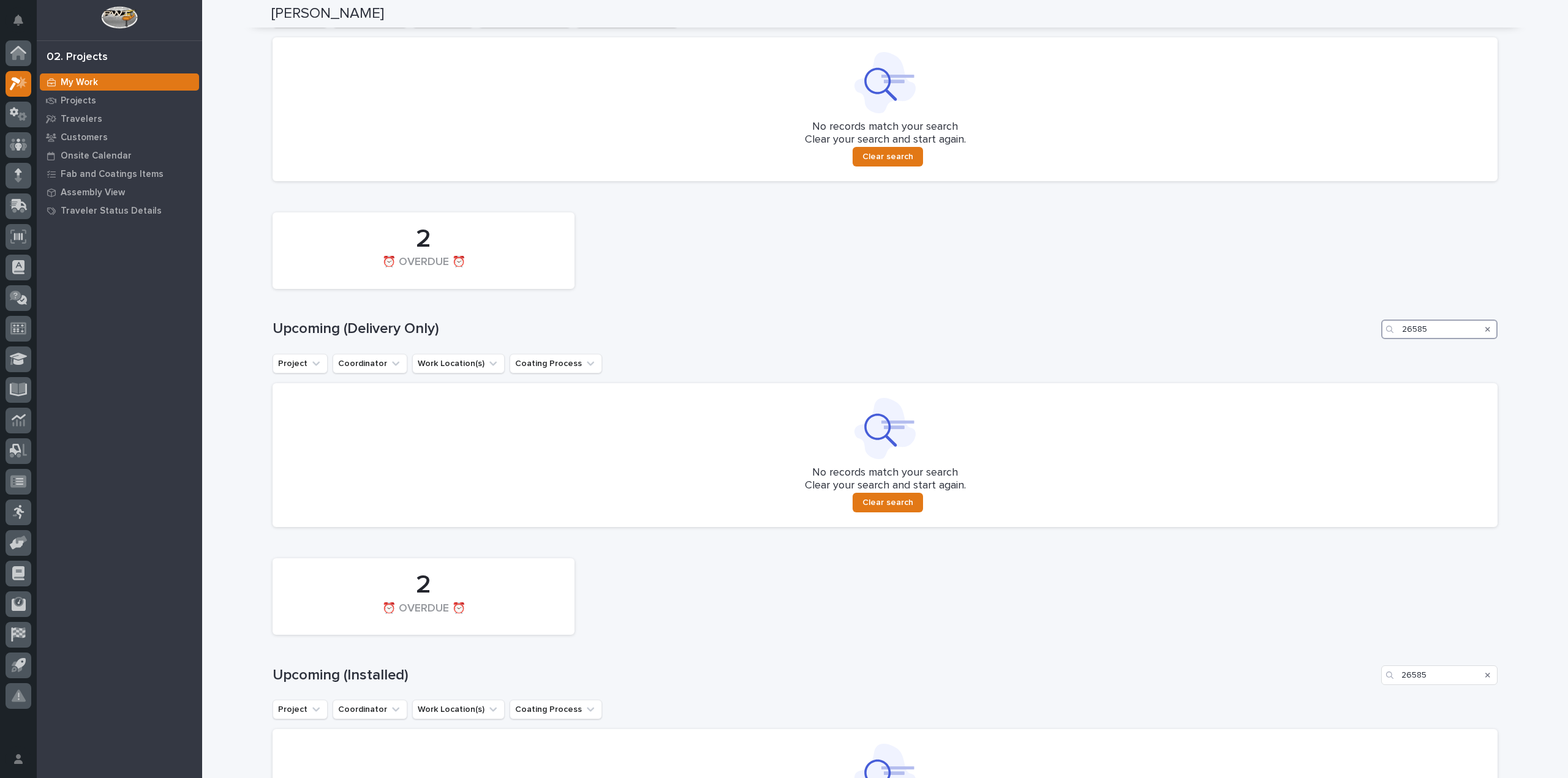
scroll to position [430, 0]
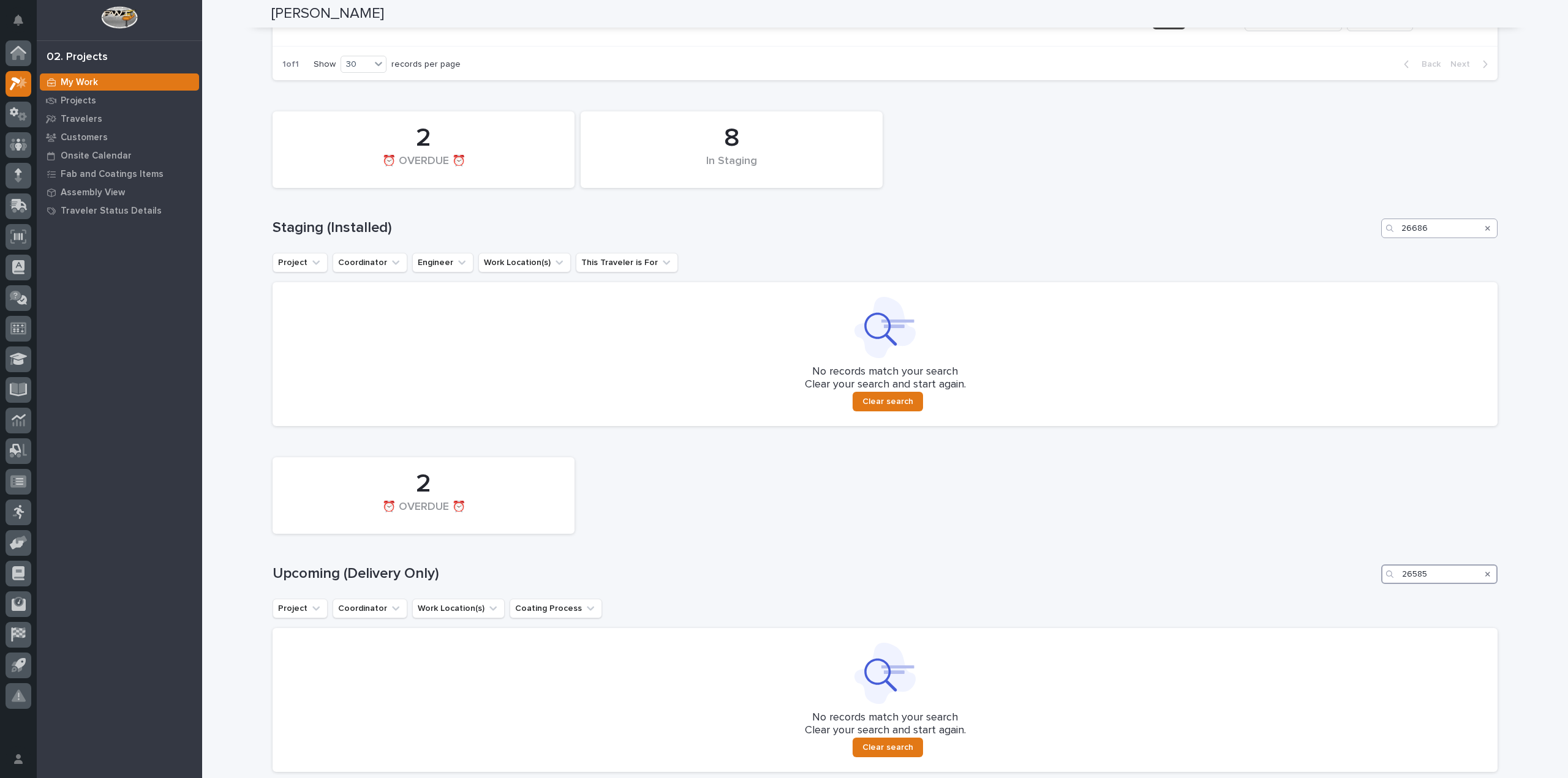
type input "26585"
drag, startPoint x: 1435, startPoint y: 228, endPoint x: 1374, endPoint y: 240, distance: 62.2
click at [1374, 240] on div "8 In Staging 2 ⏰ OVERDUE ⏰ Staging (Installed) 26686 Project Coordinator Engine…" at bounding box center [885, 266] width 1225 height 321
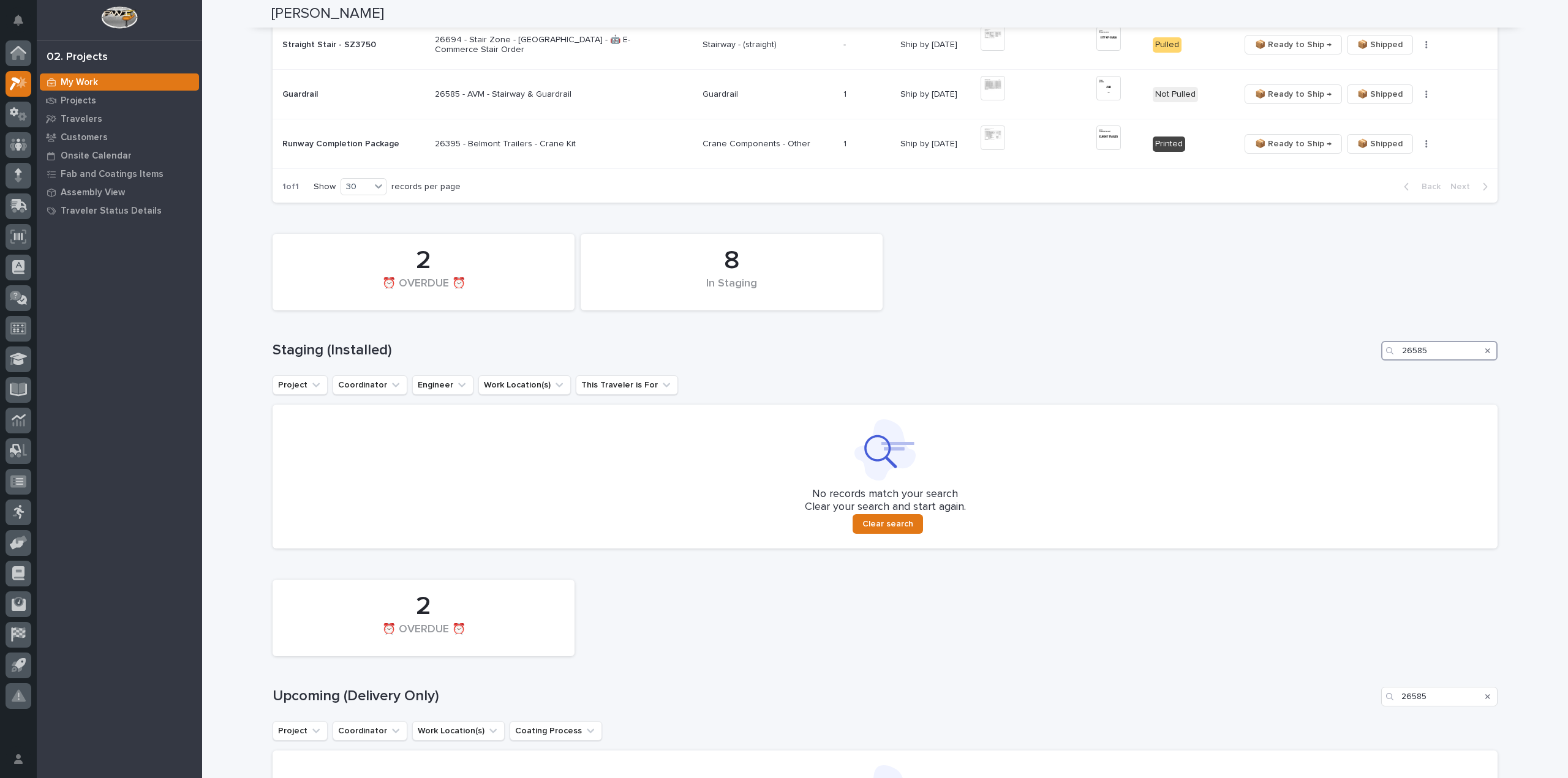
scroll to position [185, 0]
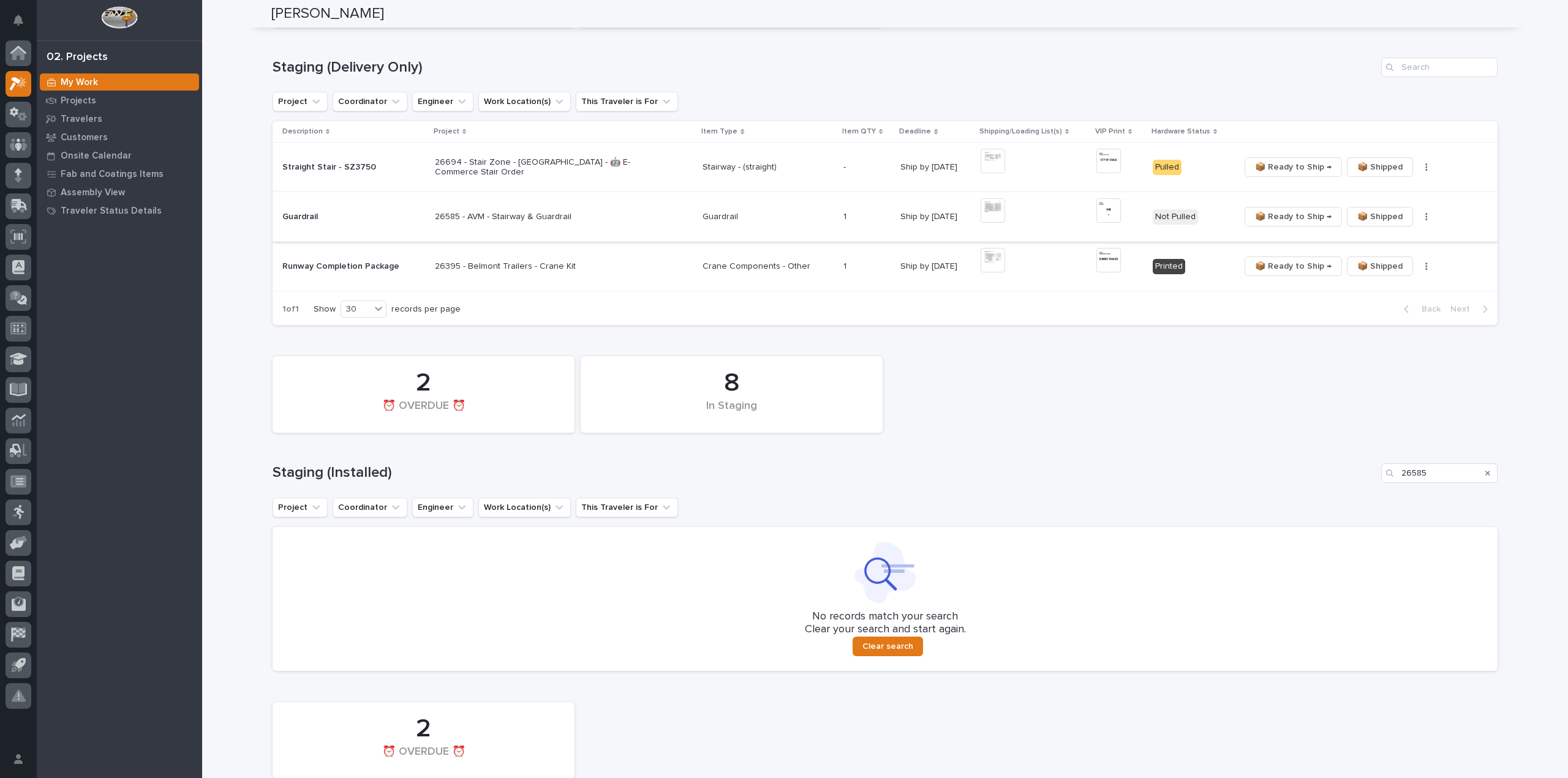
click at [994, 212] on img at bounding box center [993, 211] width 25 height 25
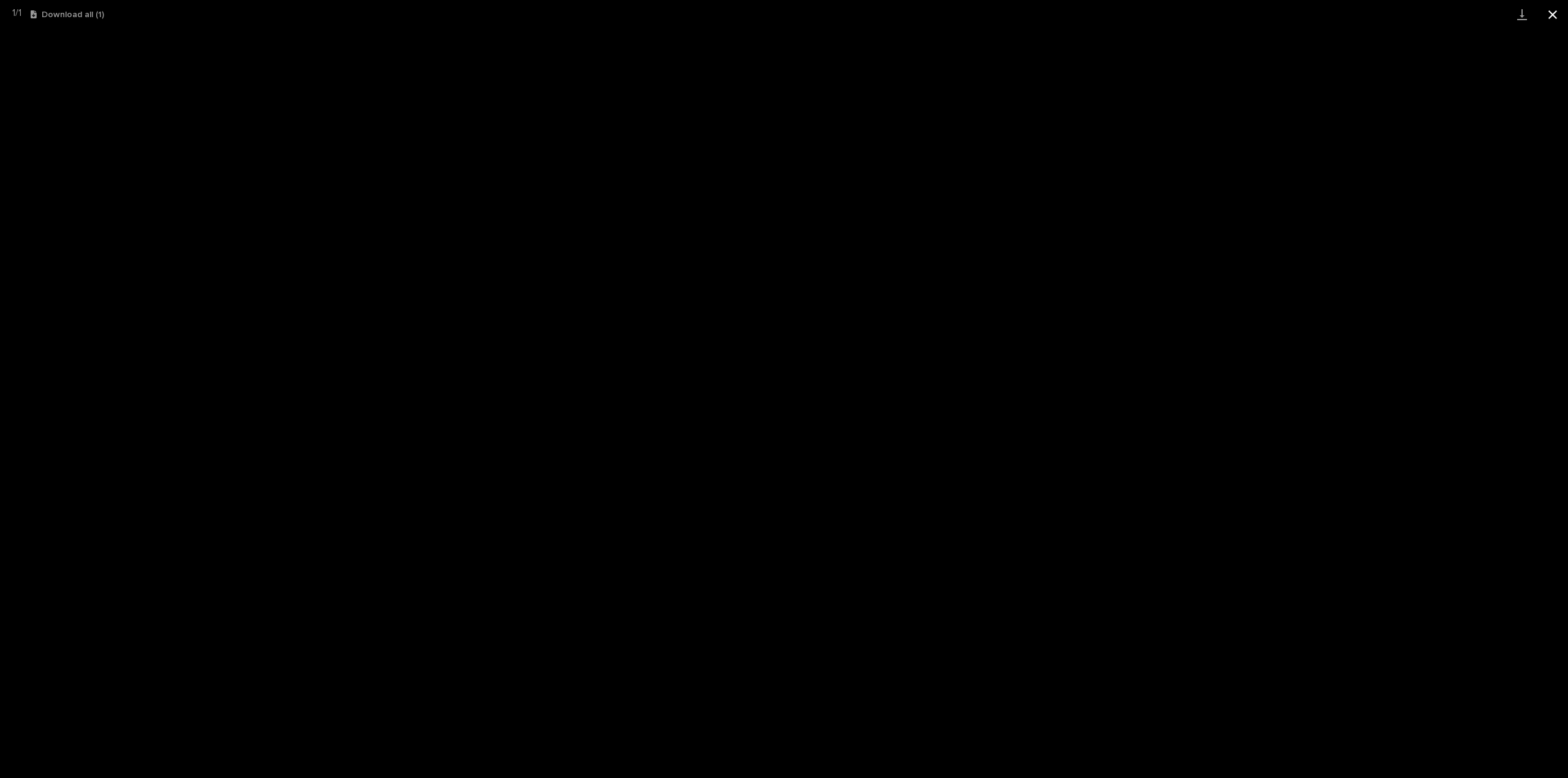
click at [1550, 21] on button "Close gallery" at bounding box center [1552, 14] width 30 height 29
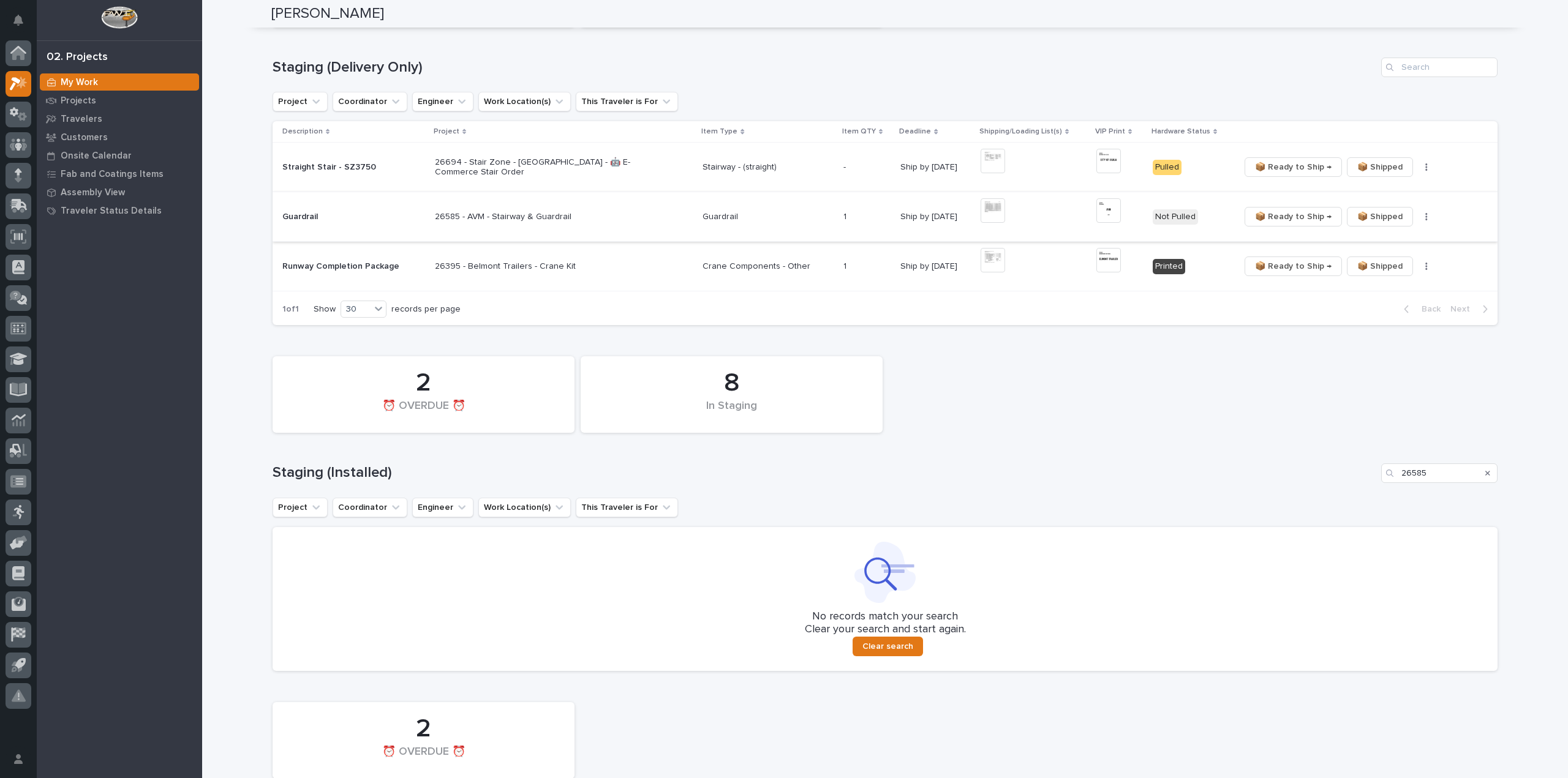
click at [1102, 213] on img at bounding box center [1108, 211] width 25 height 25
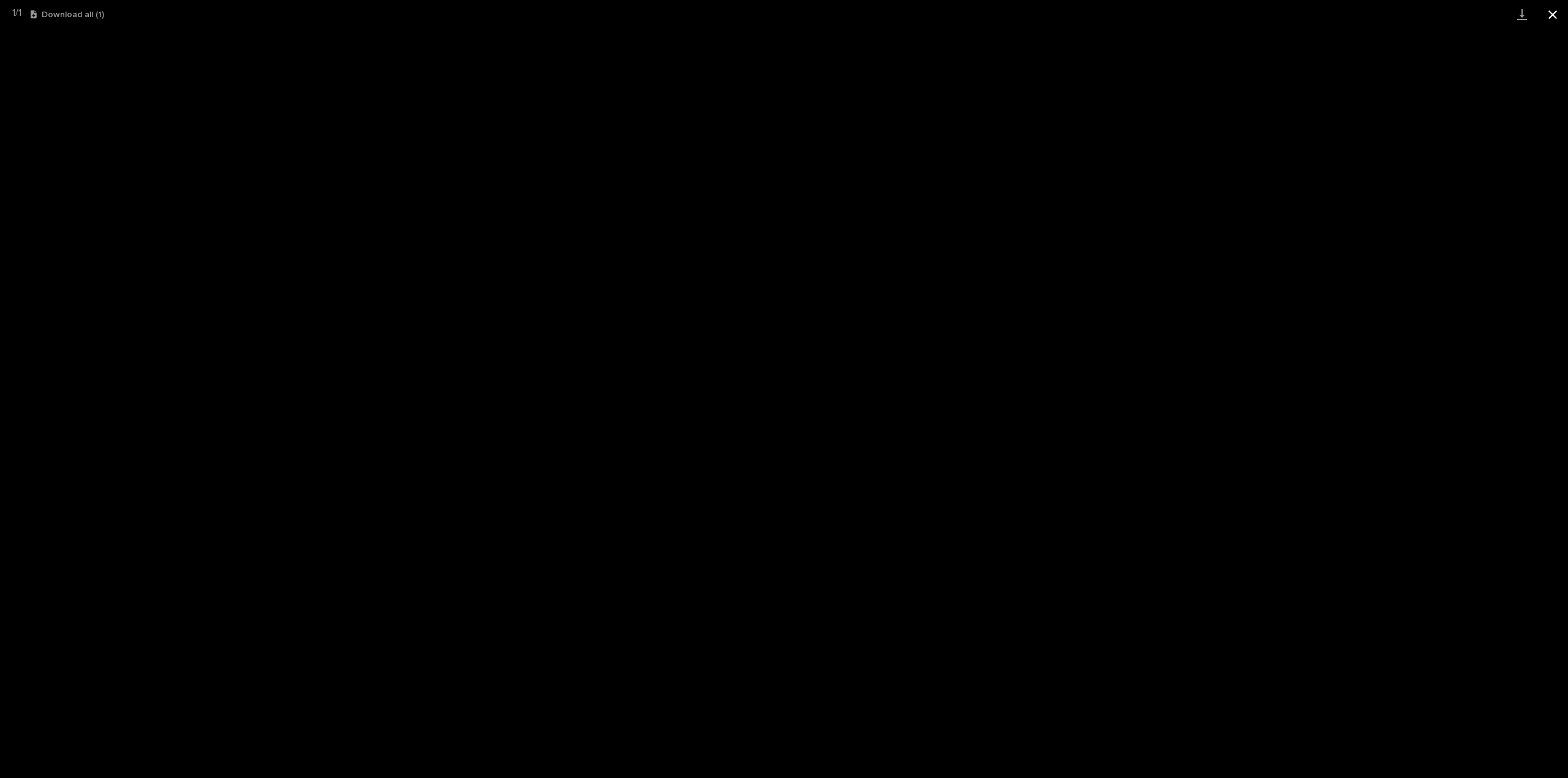
click at [1552, 16] on button "Close gallery" at bounding box center [1552, 14] width 30 height 29
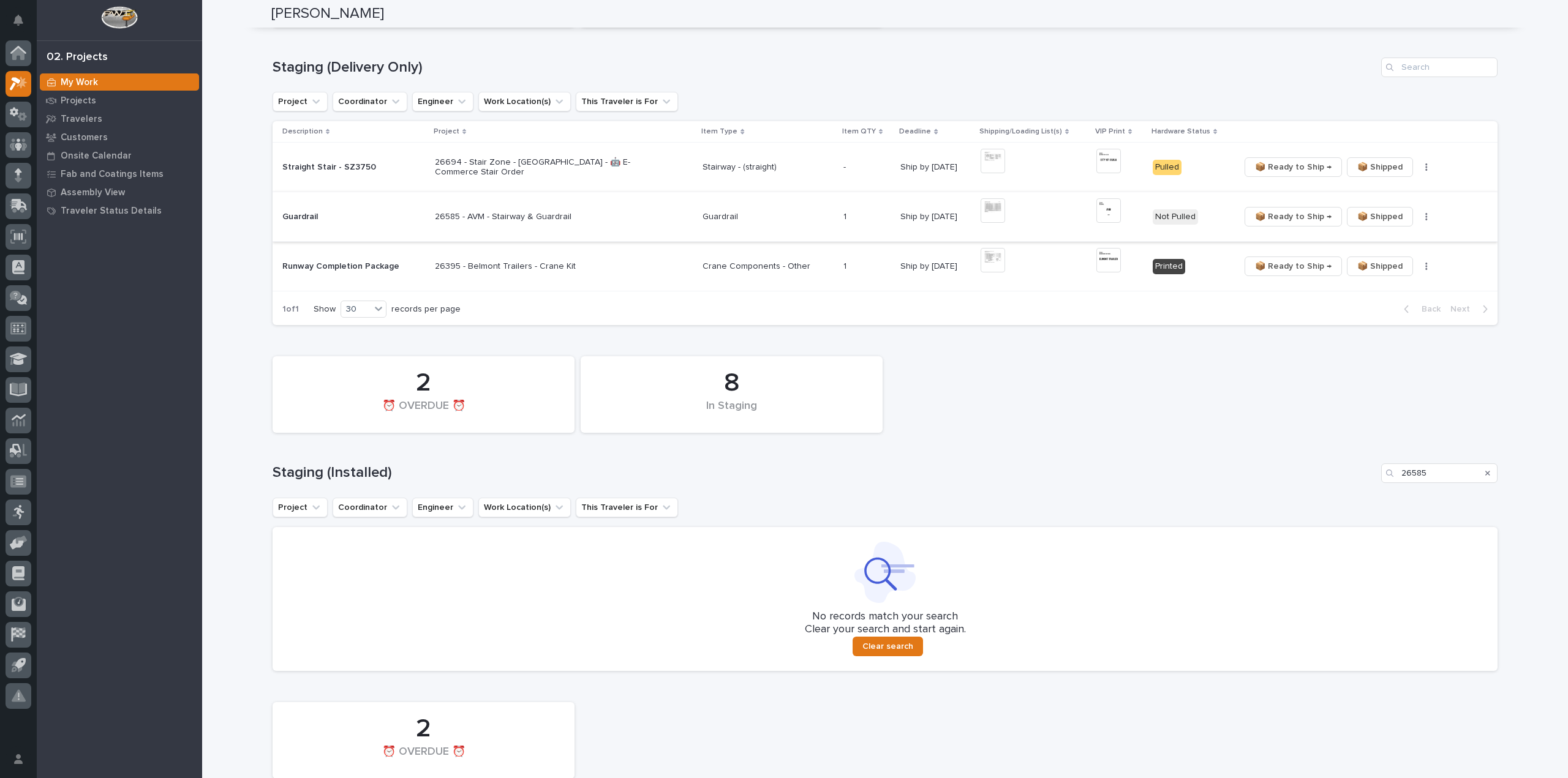
click at [1426, 220] on icon "button" at bounding box center [1426, 217] width 2 height 8
click at [1367, 263] on span "🔩 Hardware" at bounding box center [1376, 261] width 51 height 15
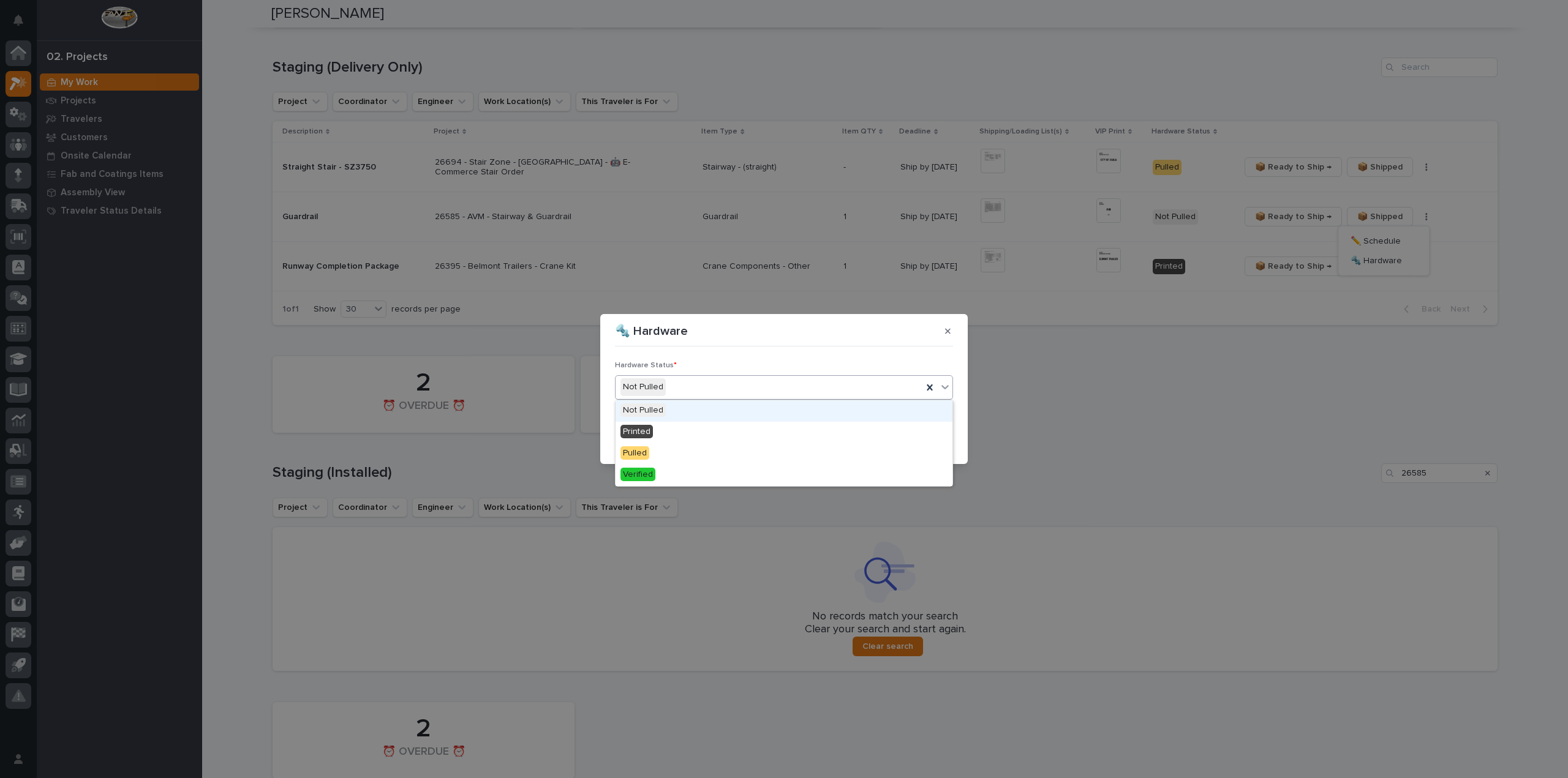
click at [669, 384] on div "Not Pulled" at bounding box center [769, 387] width 307 height 21
drag, startPoint x: 670, startPoint y: 437, endPoint x: 678, endPoint y: 433, distance: 8.9
click at [671, 437] on div "Printed" at bounding box center [784, 433] width 337 height 21
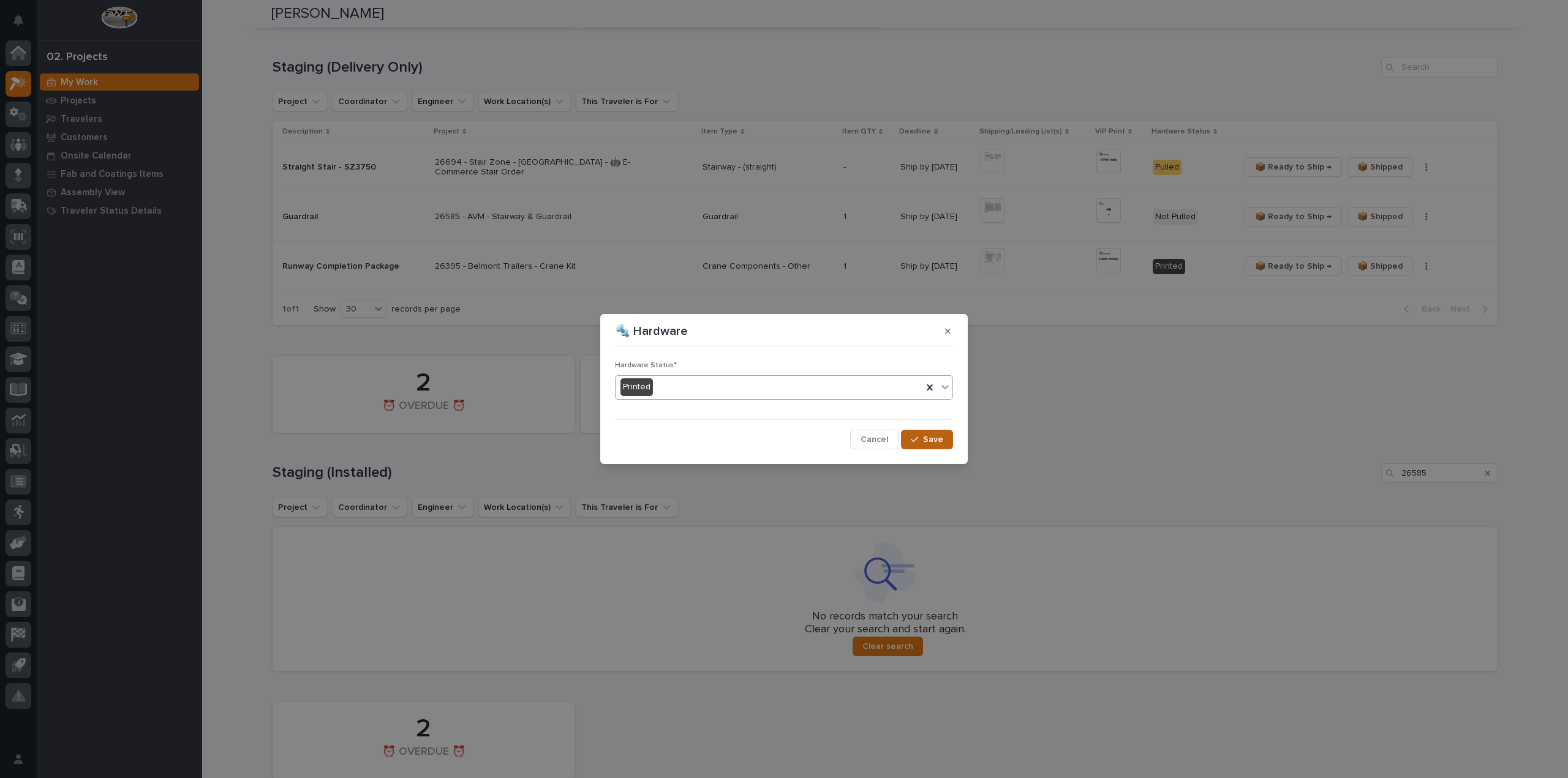
click at [947, 447] on button "Save" at bounding box center [926, 440] width 52 height 20
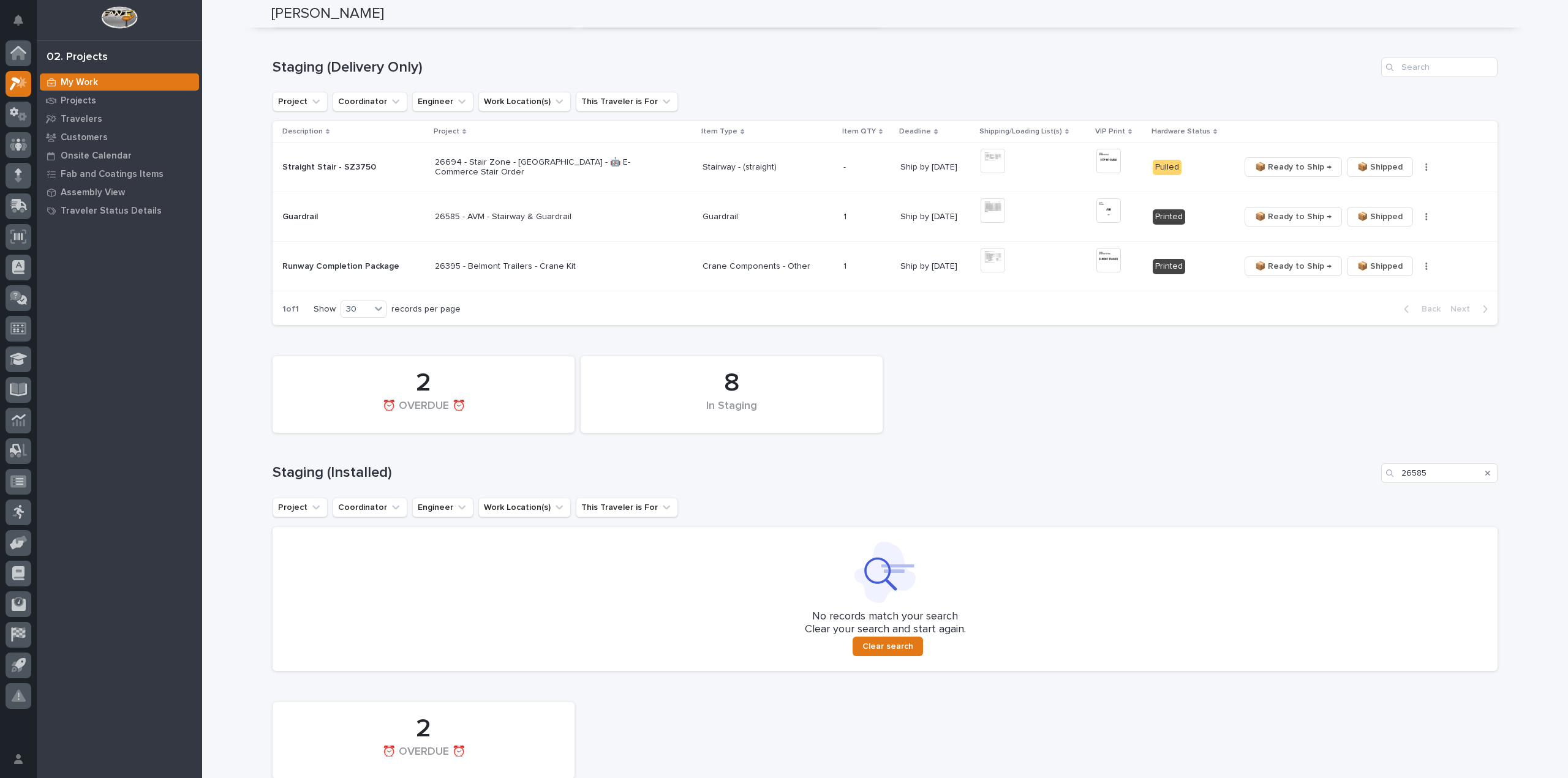
scroll to position [307, 0]
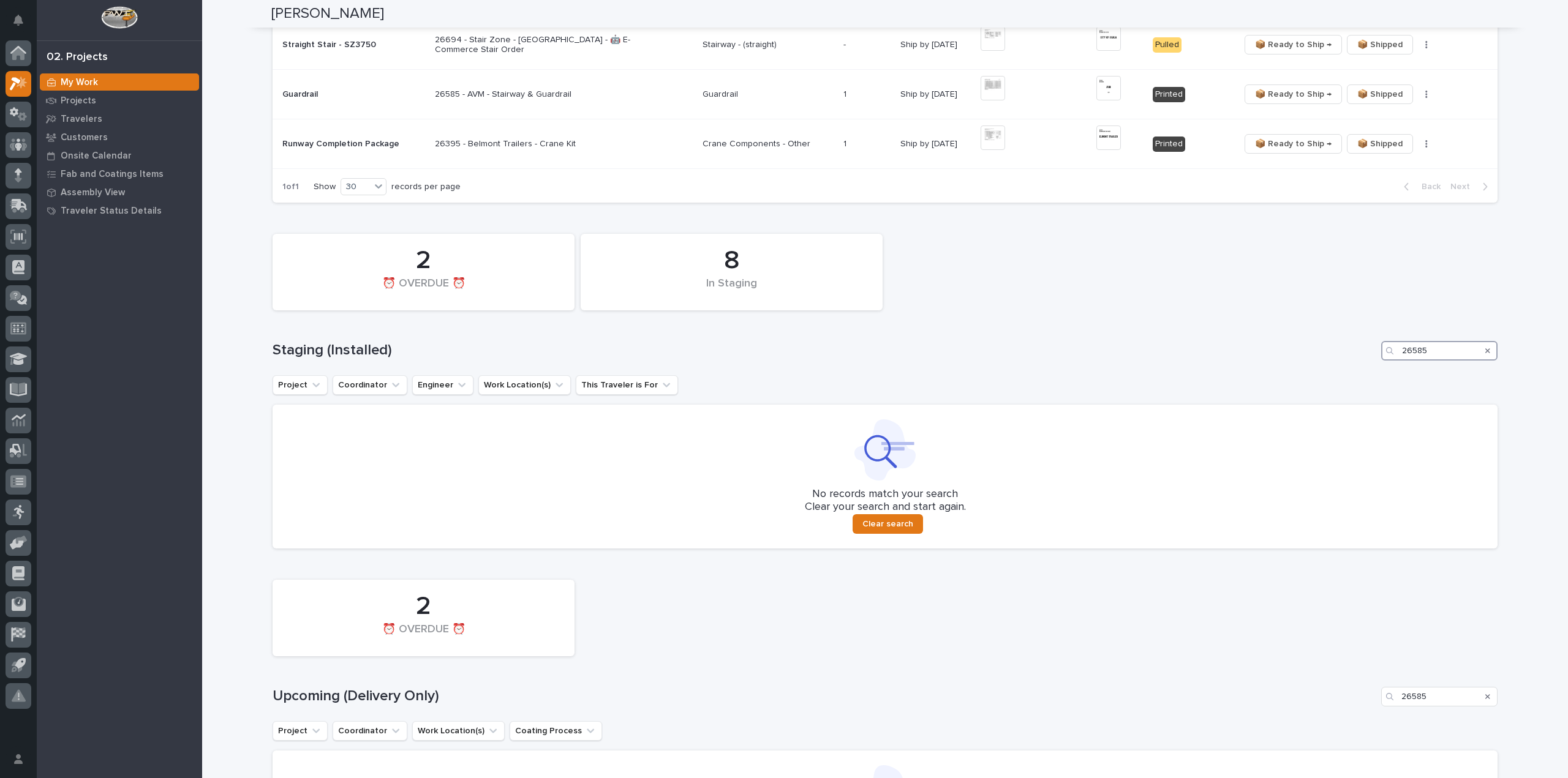
drag, startPoint x: 1377, startPoint y: 360, endPoint x: 1345, endPoint y: 362, distance: 32.1
click at [1345, 362] on div "8 In Staging 2 ⏰ OVERDUE ⏰ Staging (Installed) 26585 Project Coordinator Engine…" at bounding box center [885, 389] width 1225 height 321
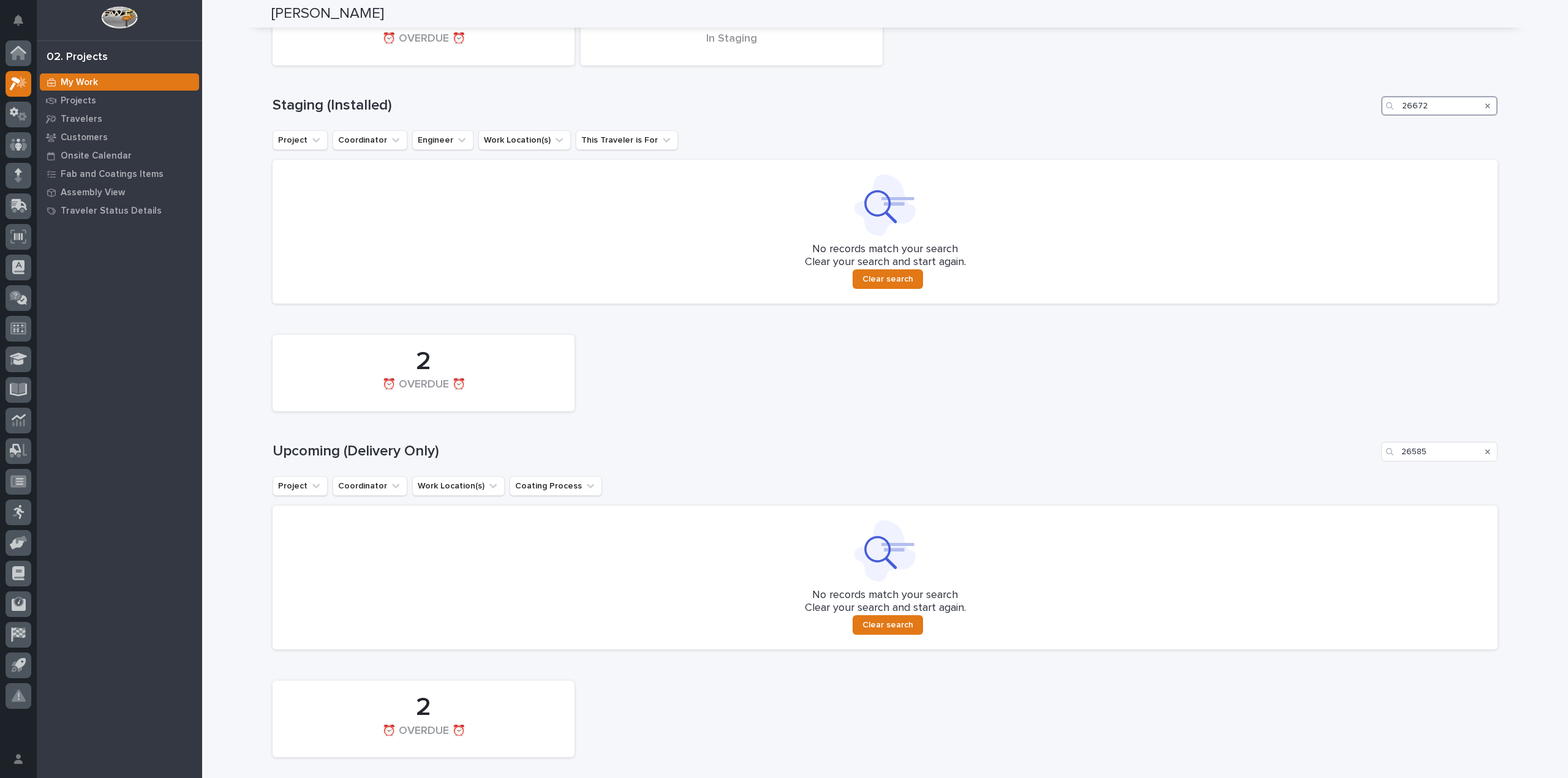
scroll to position [552, 0]
type input "26672"
drag, startPoint x: 1427, startPoint y: 451, endPoint x: 1405, endPoint y: 463, distance: 25.1
click at [1405, 463] on div "2 ⏰ OVERDUE ⏰ Upcoming (Delivery Only) 26585 Project Coordinator Work Location(…" at bounding box center [885, 489] width 1225 height 321
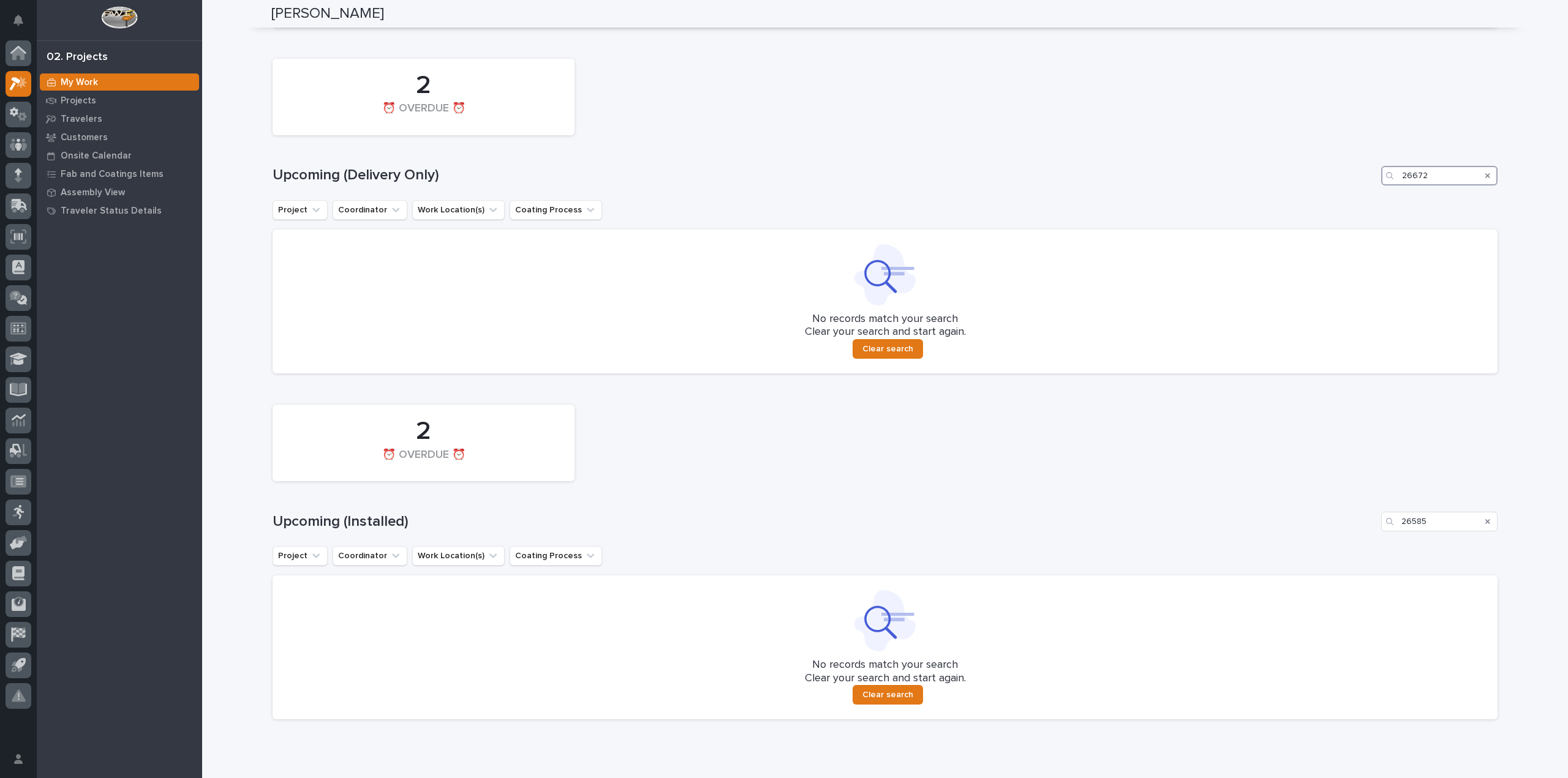
scroll to position [876, 0]
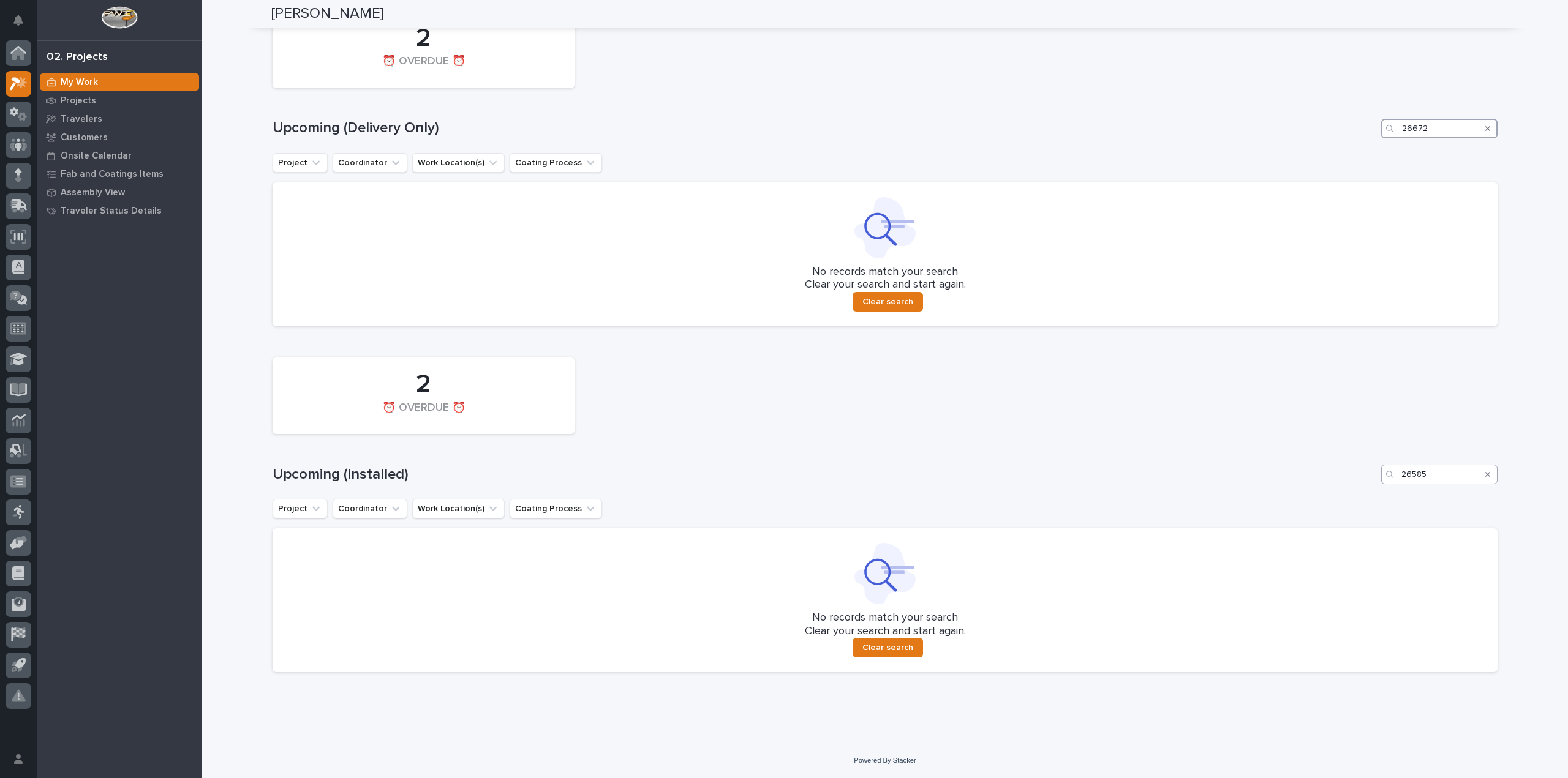
type input "26672"
drag, startPoint x: 1464, startPoint y: 482, endPoint x: 1379, endPoint y: 489, distance: 85.3
click at [1379, 489] on div "2 ⏰ OVERDUE ⏰ Upcoming (Installed) 26585 Project Coordinator Work Location(s) C…" at bounding box center [885, 512] width 1225 height 321
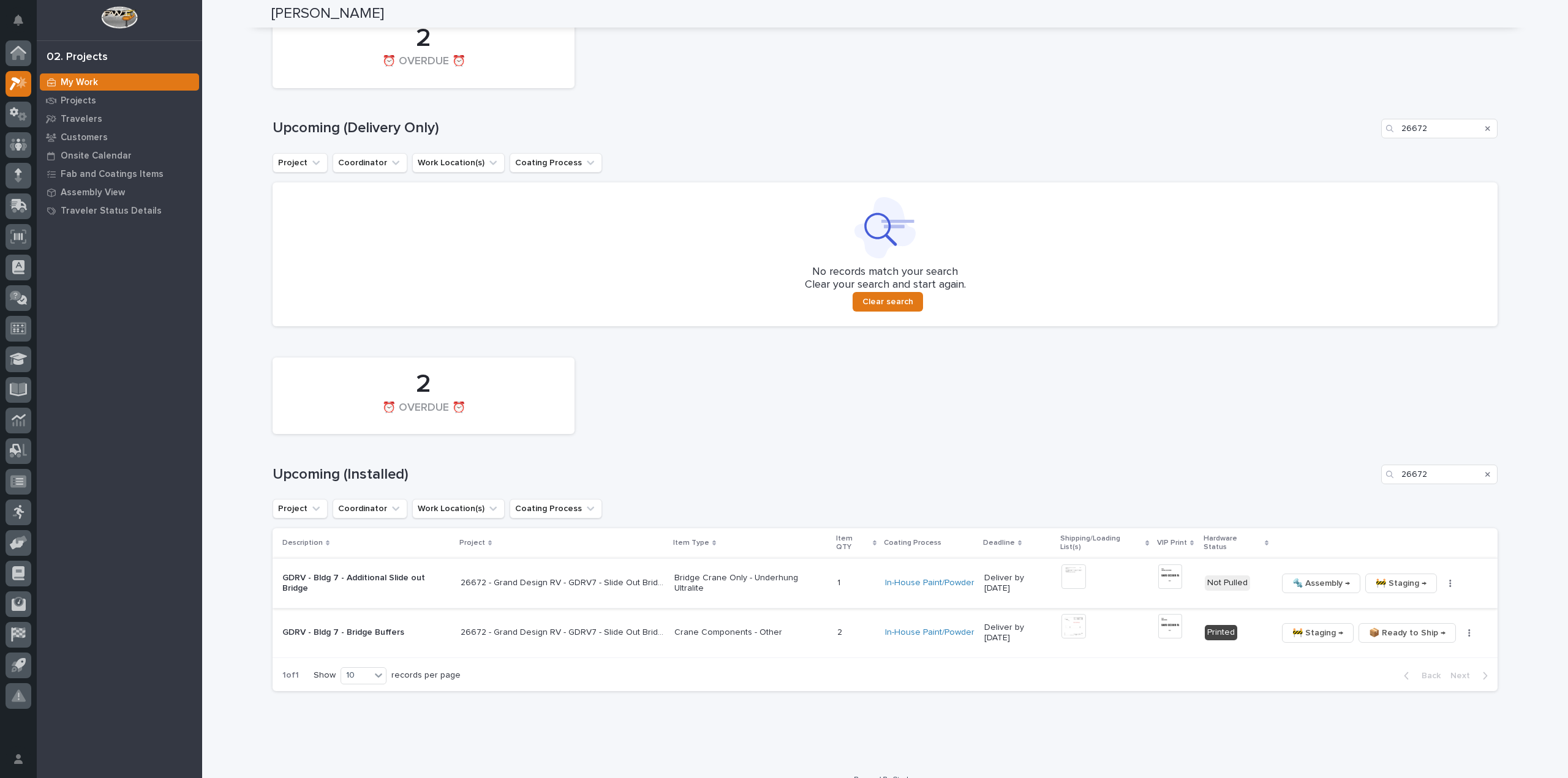
click at [1065, 568] on img at bounding box center [1074, 577] width 25 height 25
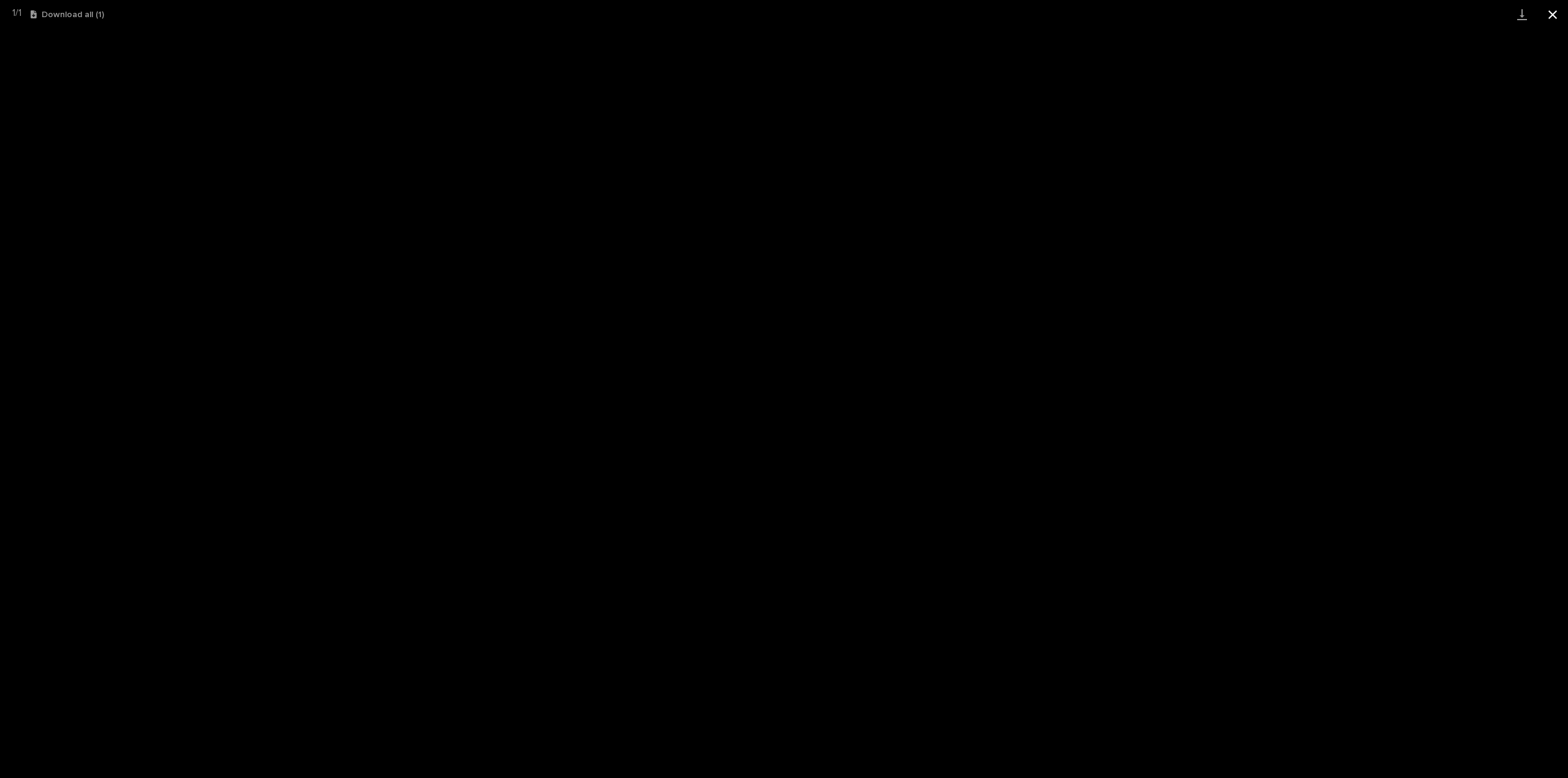
click at [1556, 14] on button "Close gallery" at bounding box center [1552, 14] width 30 height 29
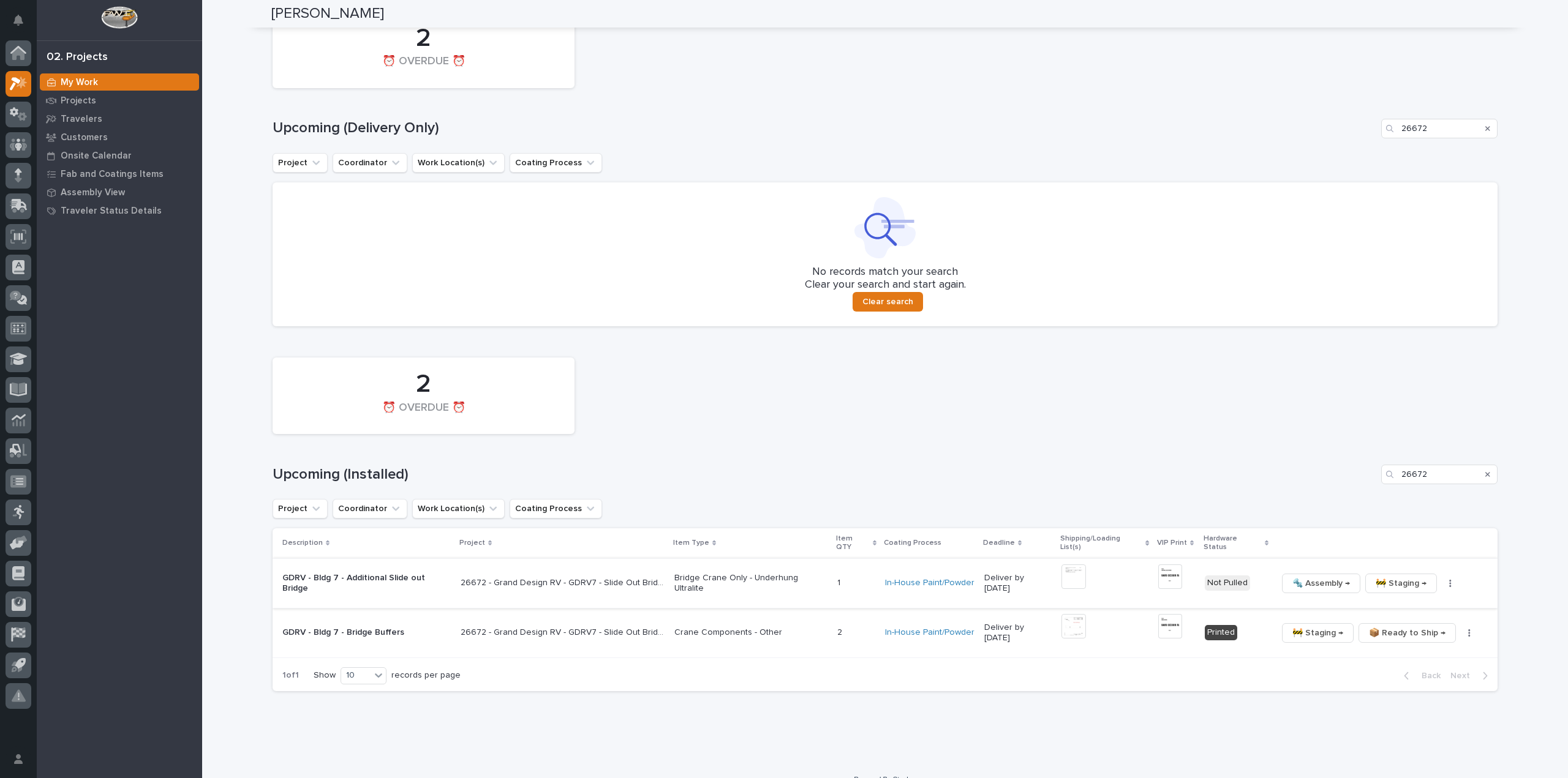
click at [1169, 573] on img at bounding box center [1170, 577] width 24 height 25
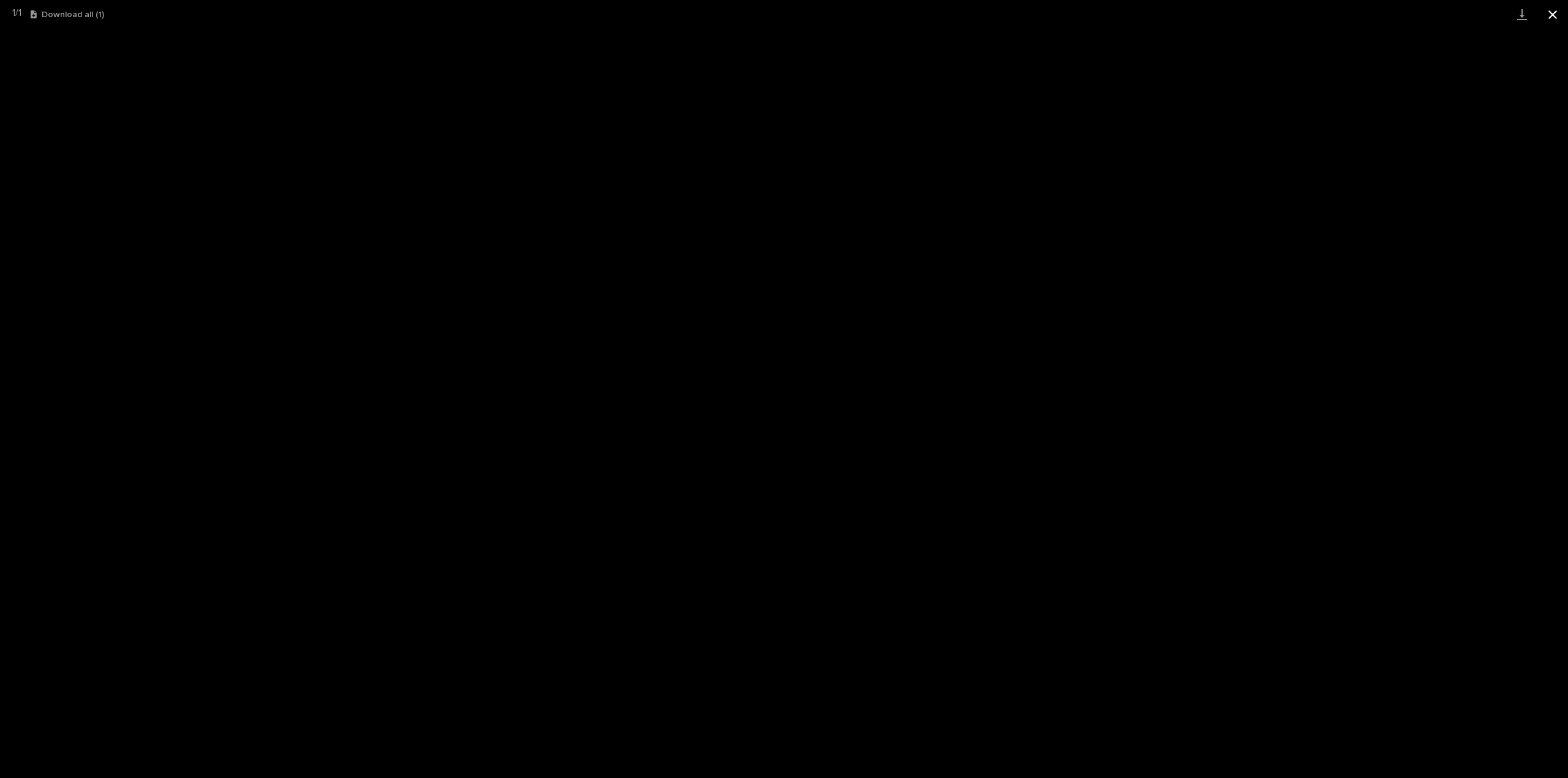
click at [1560, 13] on button "Close gallery" at bounding box center [1552, 14] width 30 height 29
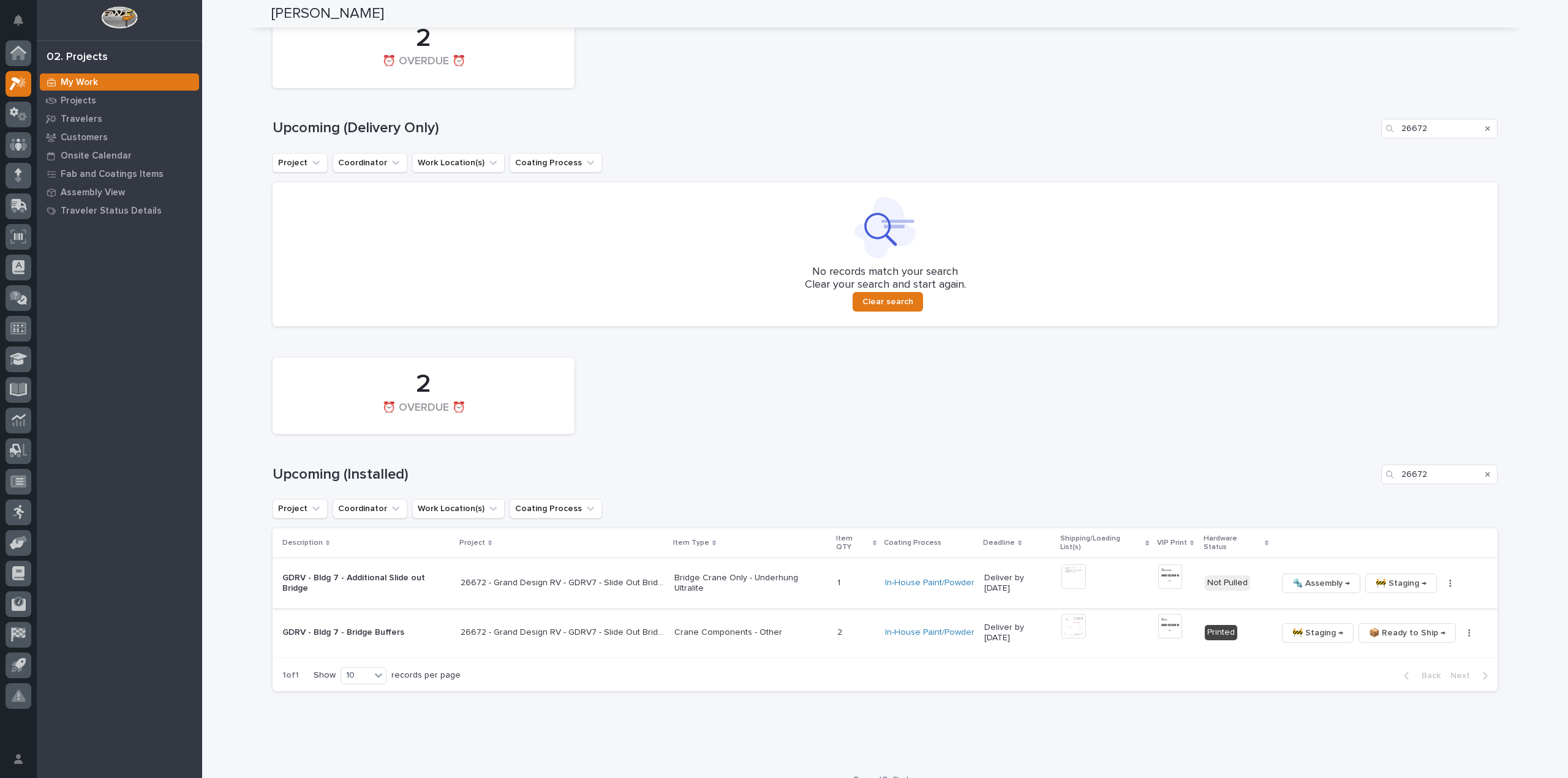
click at [1450, 580] on icon "button" at bounding box center [1451, 583] width 2 height 7
click at [1407, 656] on span "🔩 Hardware" at bounding box center [1394, 658] width 51 height 15
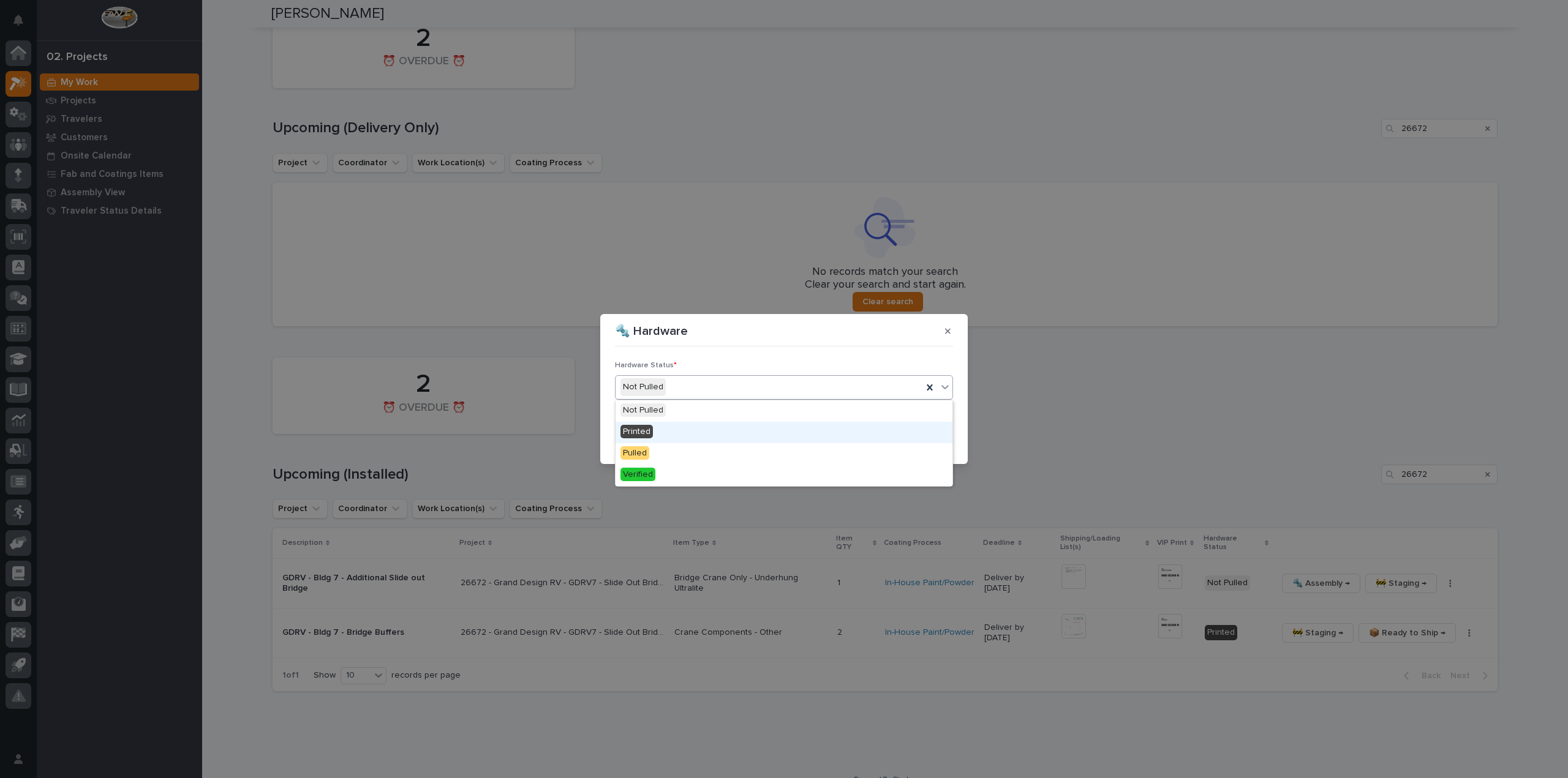
drag, startPoint x: 651, startPoint y: 420, endPoint x: 656, endPoint y: 429, distance: 10.3
click at [651, 429] on span "Printed" at bounding box center [637, 431] width 32 height 13
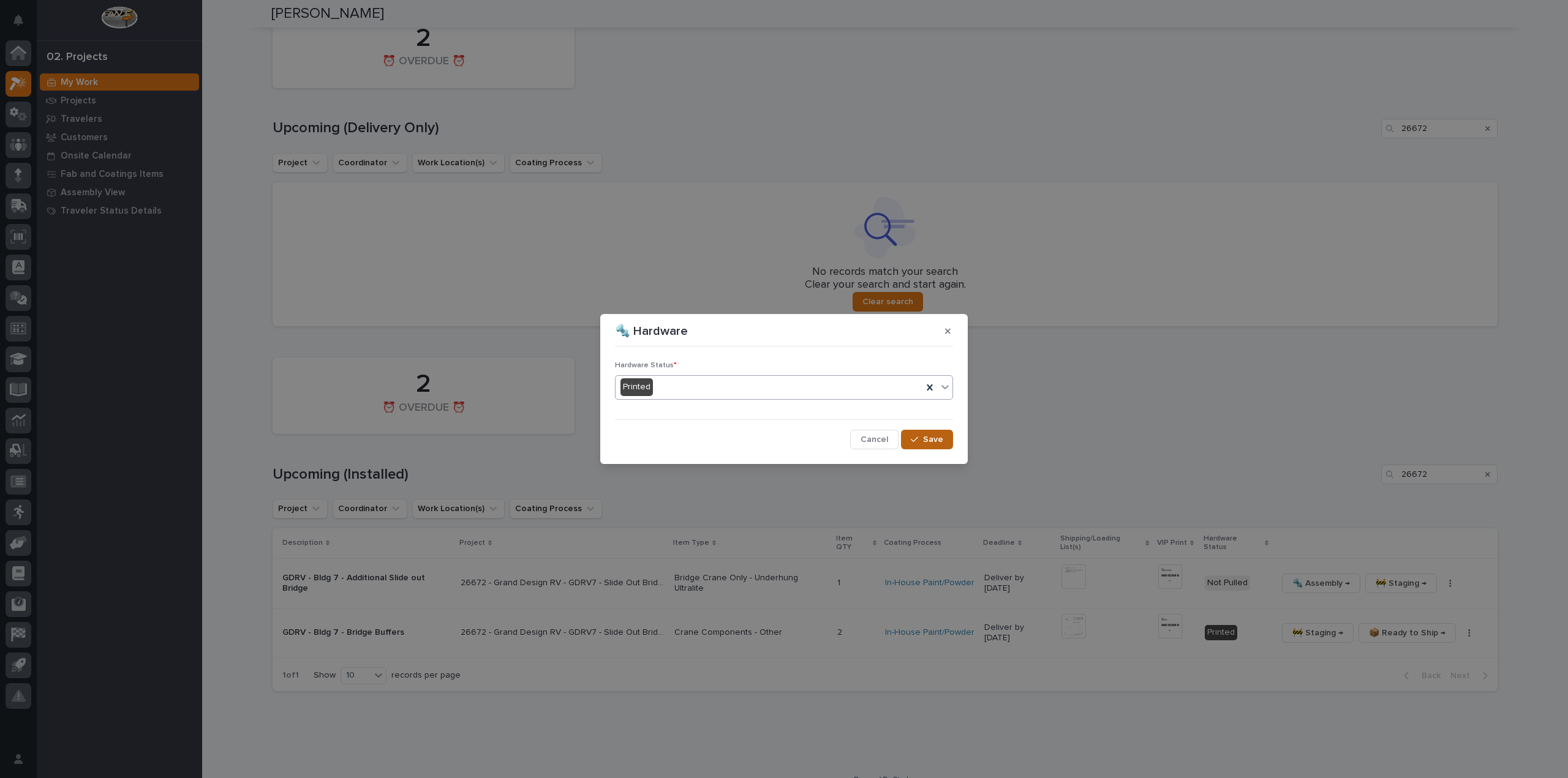
click at [939, 440] on span "Save" at bounding box center [933, 439] width 21 height 11
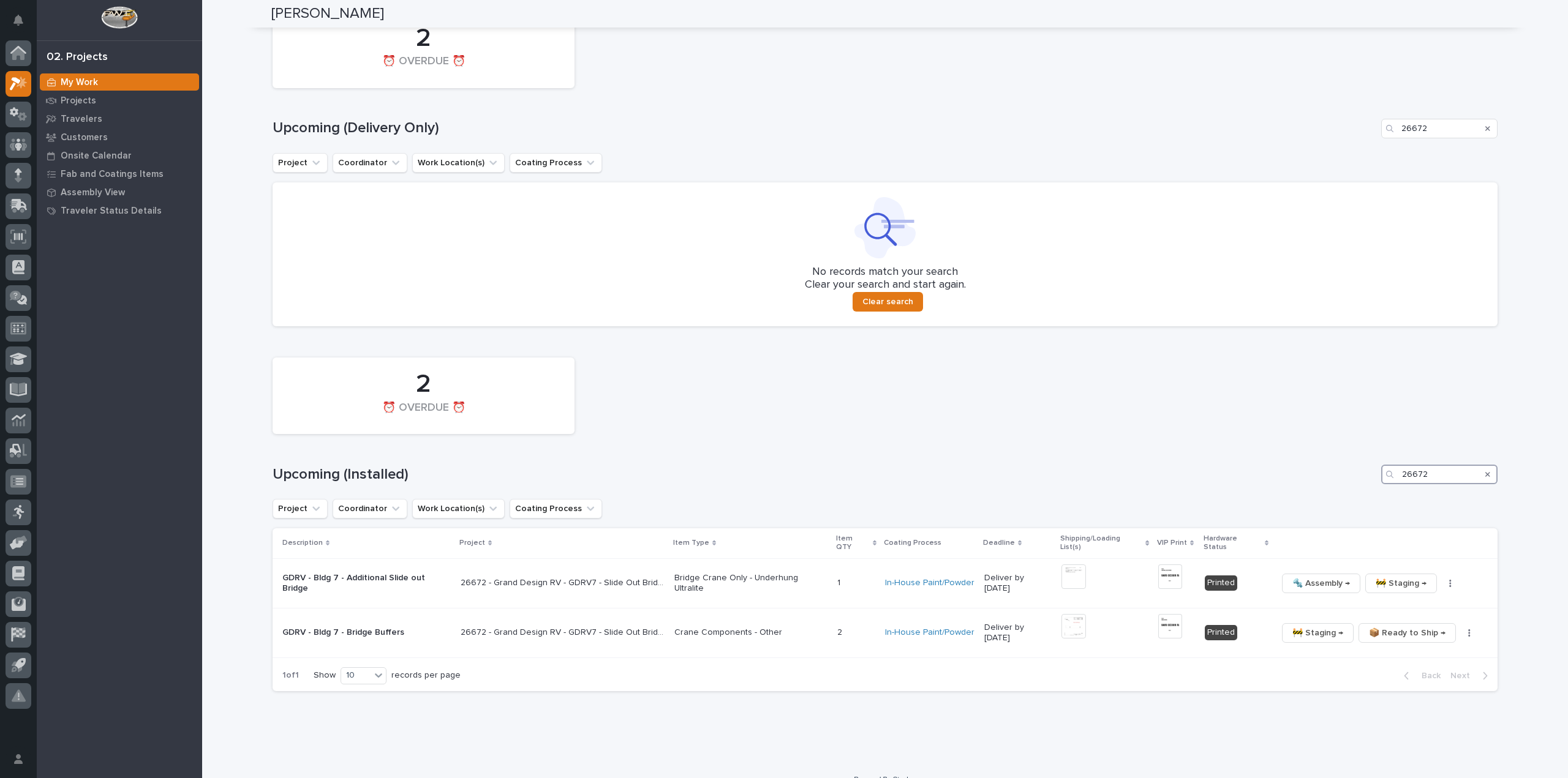
drag, startPoint x: 1427, startPoint y: 473, endPoint x: 1357, endPoint y: 503, distance: 76.2
click at [1357, 503] on div "2 ⏰ OVERDUE ⏰ Upcoming (Installed) 26672 Project Coordinator Work Location(s) C…" at bounding box center [885, 521] width 1225 height 340
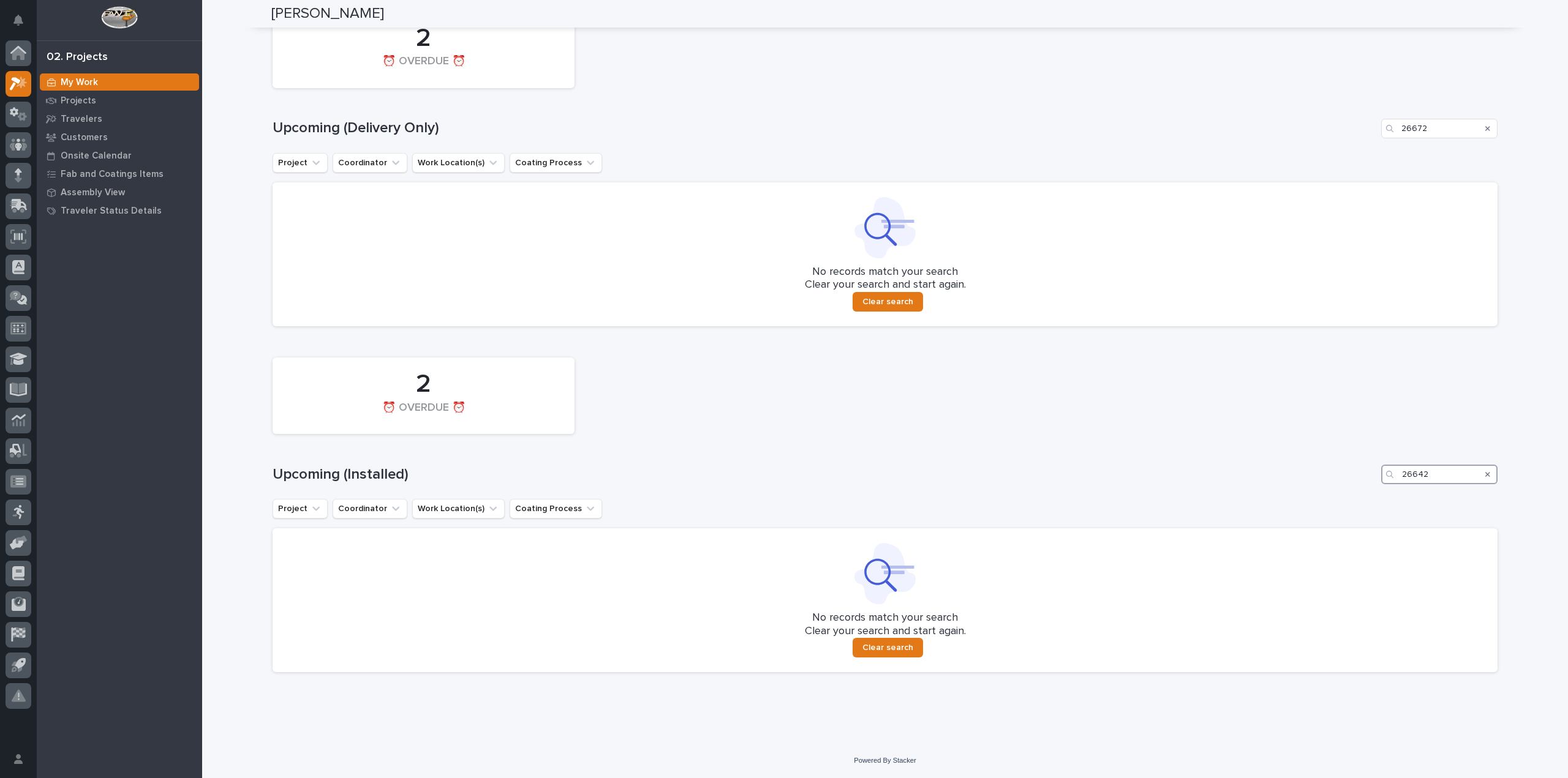
scroll to position [631, 0]
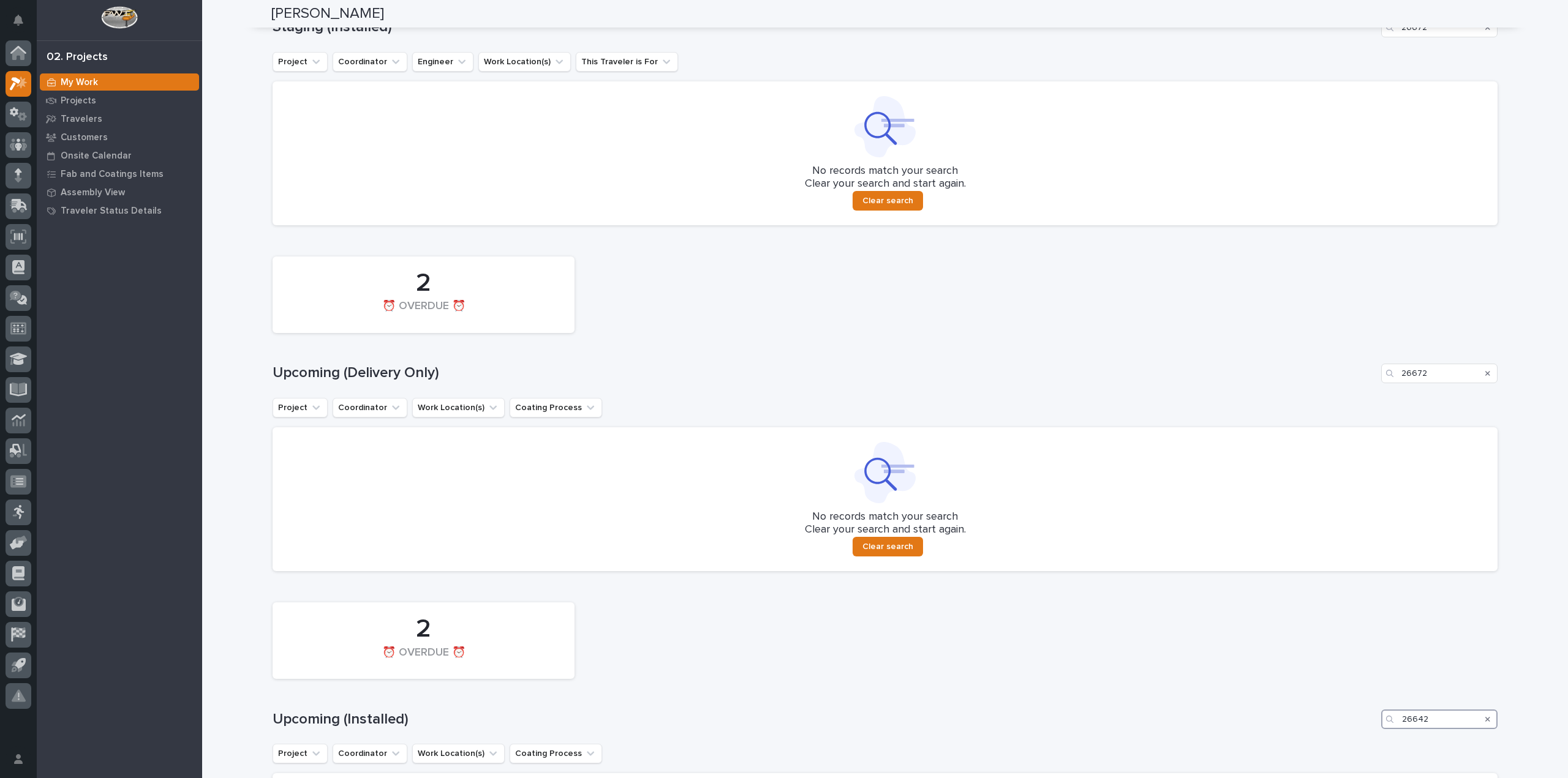
type input "26642"
drag, startPoint x: 1336, startPoint y: 396, endPoint x: 1306, endPoint y: 403, distance: 30.8
click at [1306, 403] on div "2 ⏰ OVERDUE ⏰ Upcoming (Delivery Only) 26672 Project Coordinator Work Location(…" at bounding box center [885, 411] width 1225 height 321
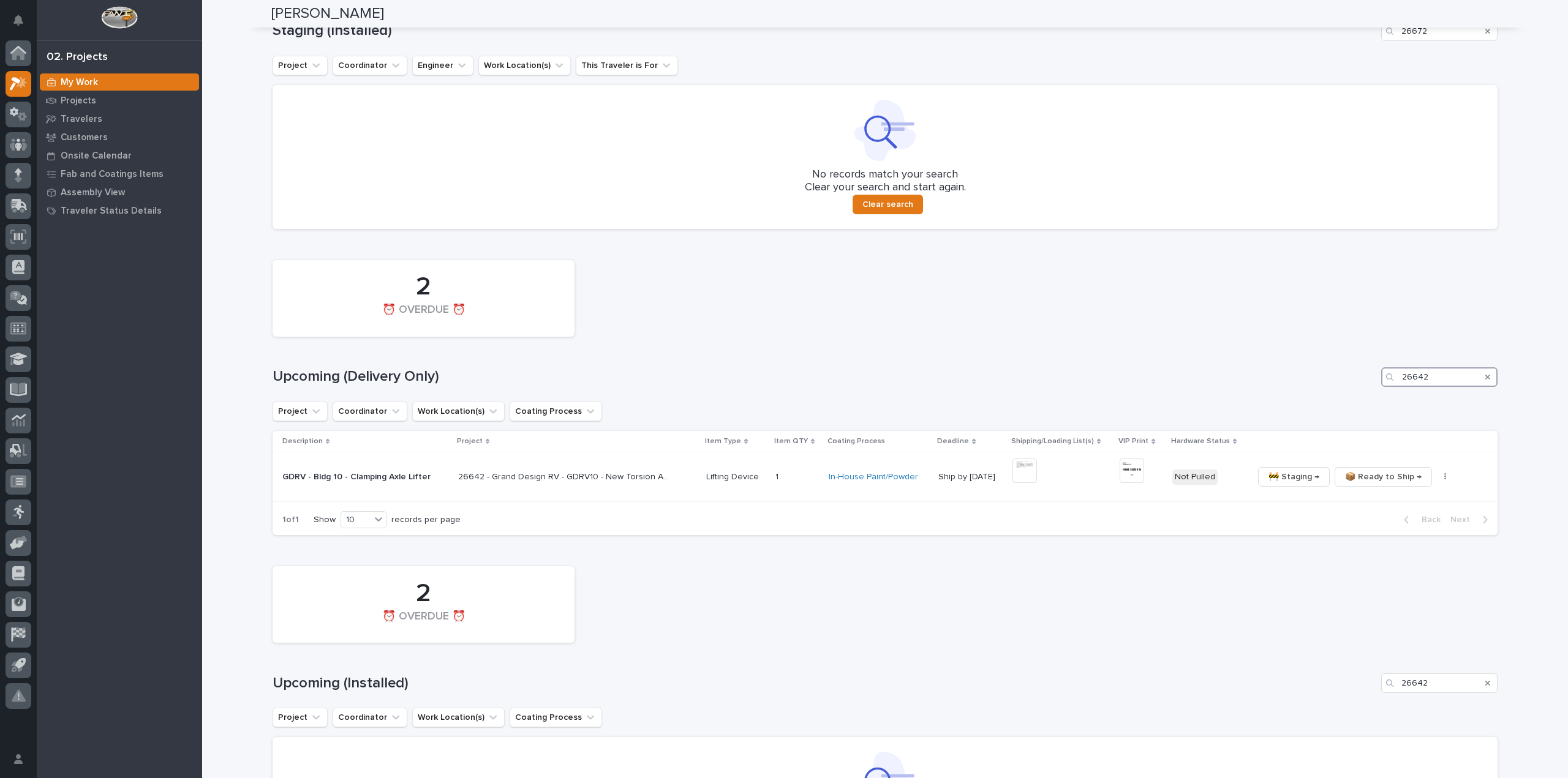
scroll to position [611, 0]
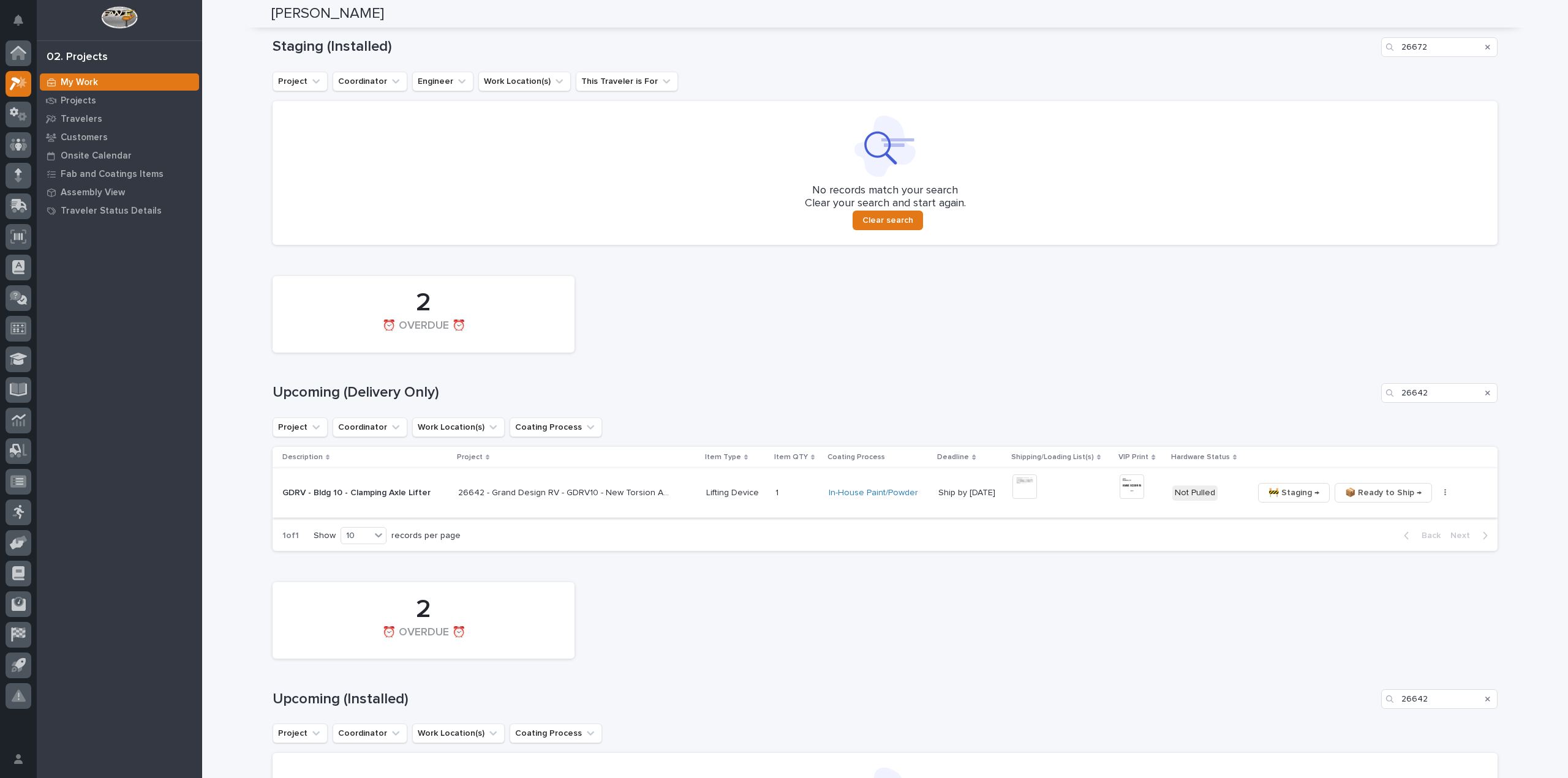
click at [1034, 489] on img at bounding box center [1025, 487] width 25 height 25
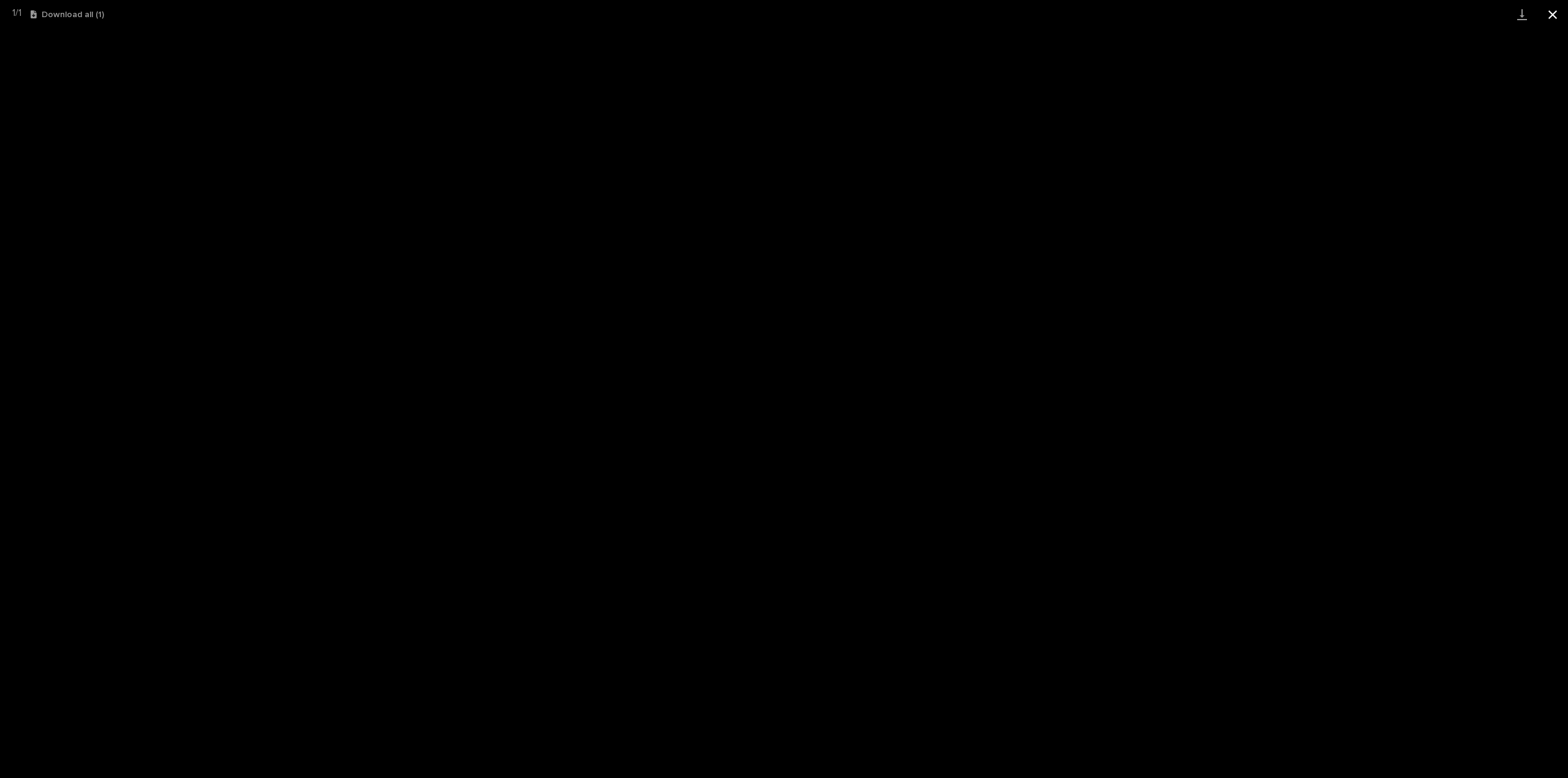
drag, startPoint x: 1559, startPoint y: 16, endPoint x: 1496, endPoint y: 18, distance: 63.0
click at [1558, 16] on button "Close gallery" at bounding box center [1552, 14] width 30 height 29
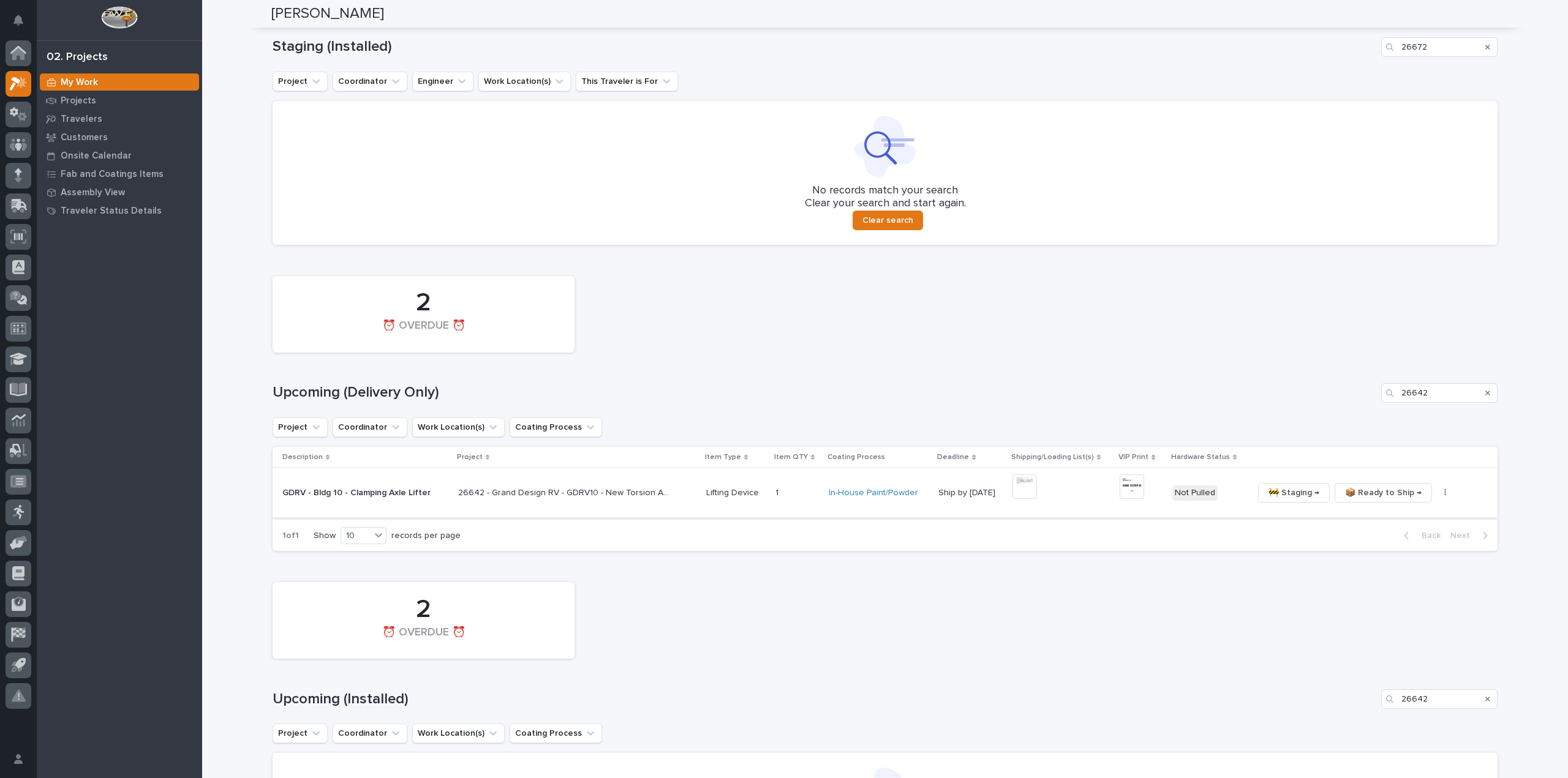
click at [1135, 479] on img at bounding box center [1132, 487] width 25 height 25
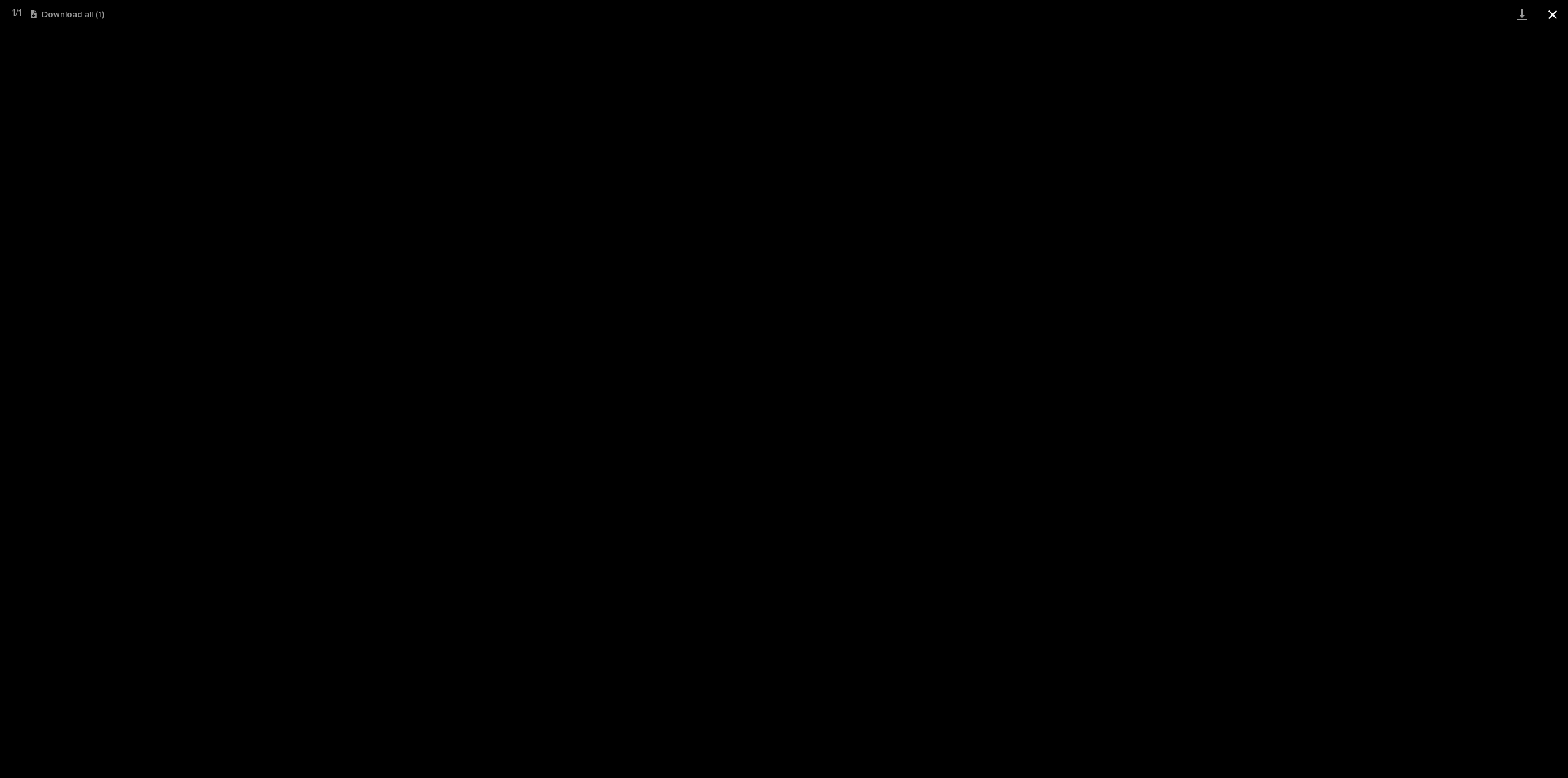
click at [1553, 9] on button "Close gallery" at bounding box center [1552, 14] width 30 height 29
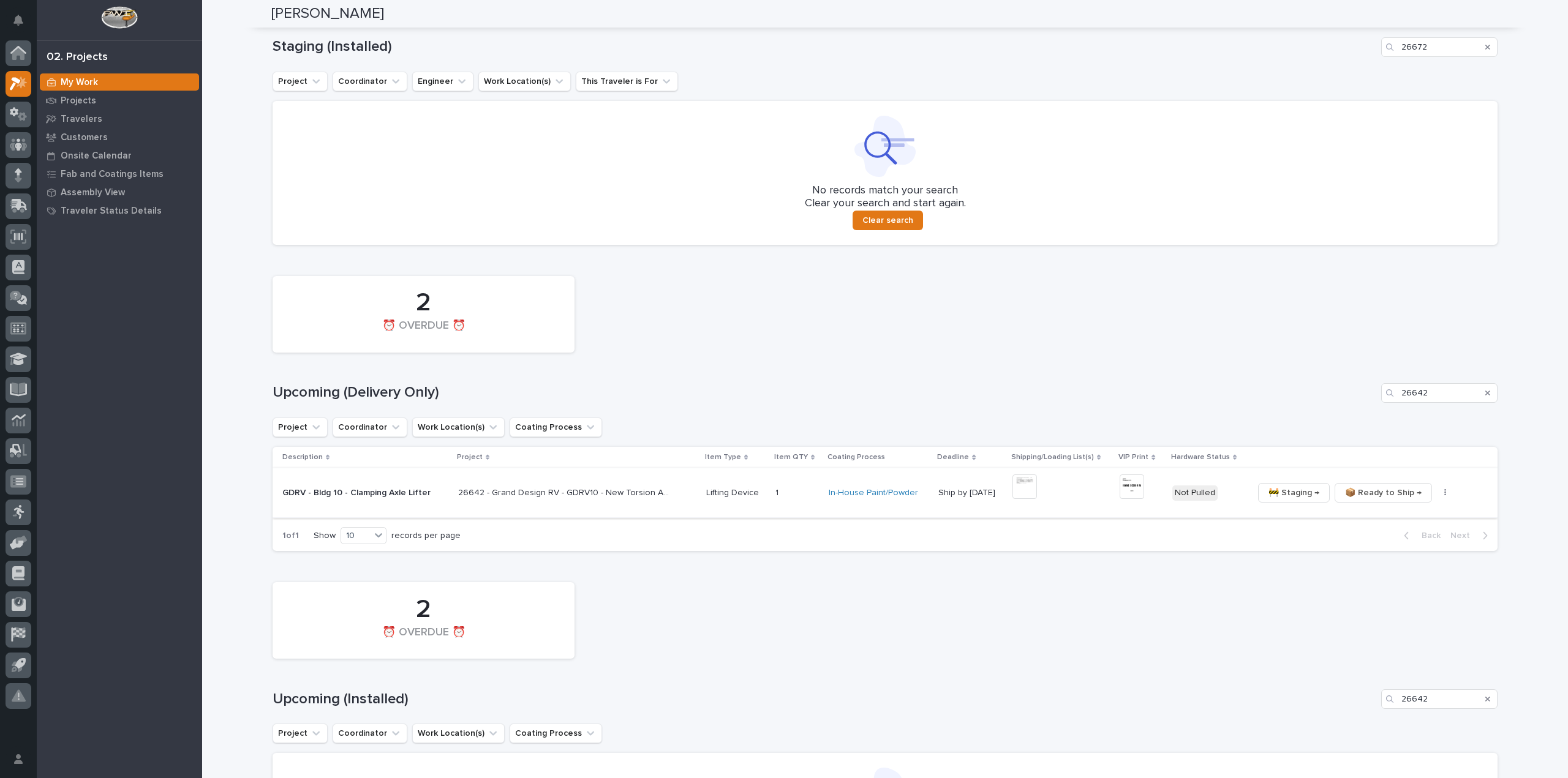
click at [1438, 493] on button "button" at bounding box center [1445, 493] width 17 height 8
click at [1386, 558] on span "🔩 Hardware" at bounding box center [1396, 557] width 51 height 15
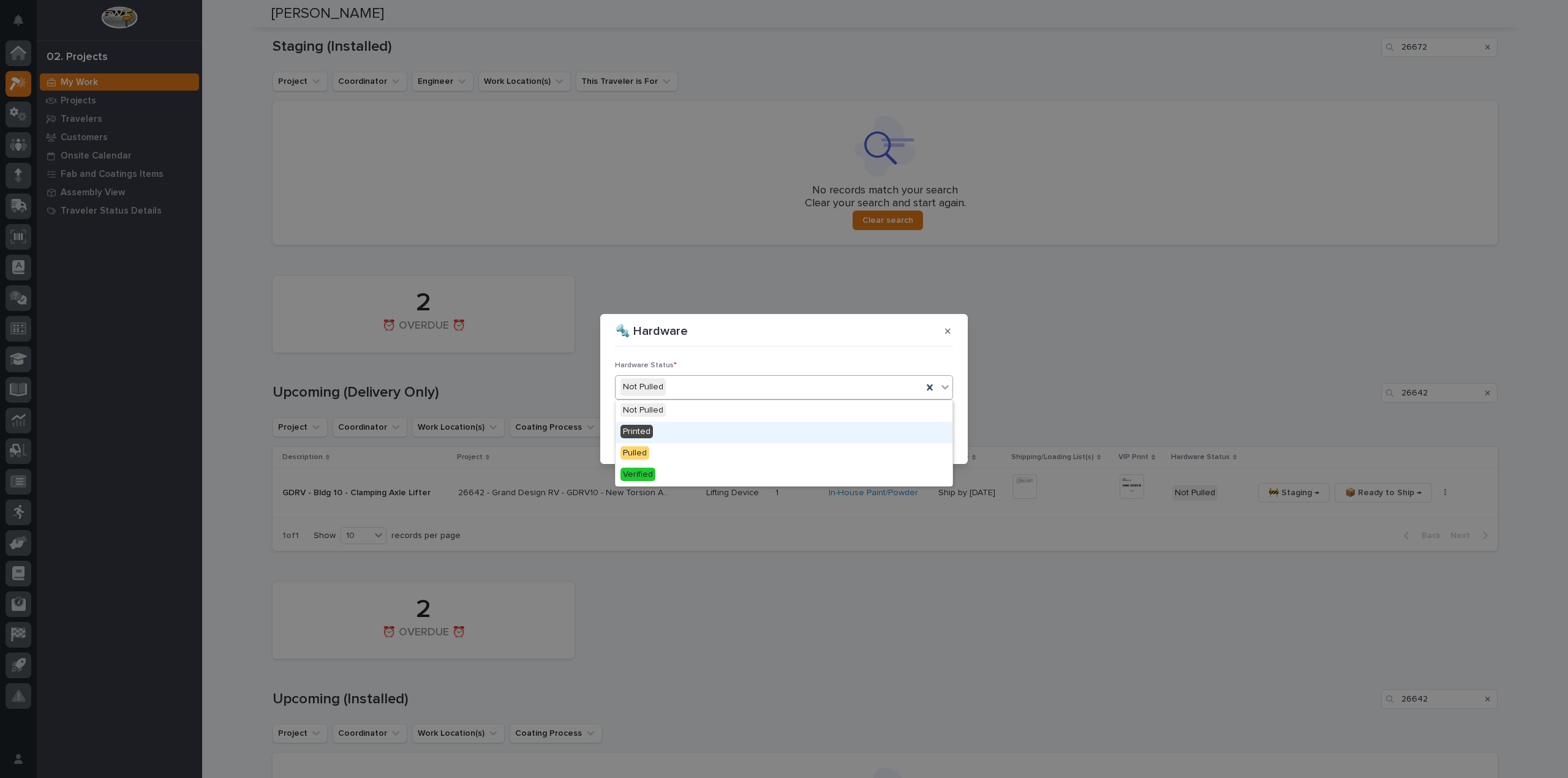
click at [671, 436] on div "Printed" at bounding box center [784, 433] width 337 height 21
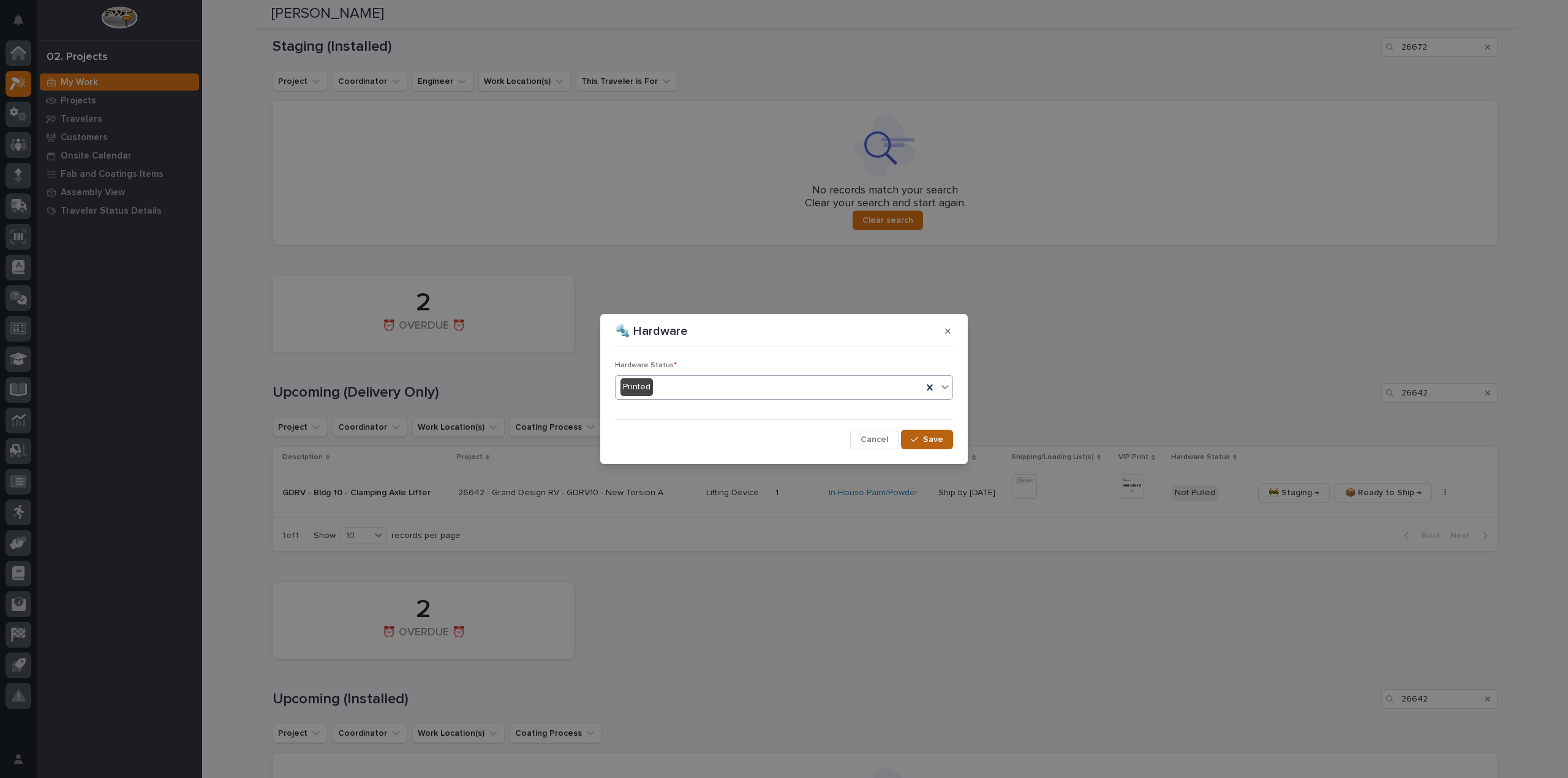
click at [930, 442] on span "Save" at bounding box center [933, 439] width 21 height 11
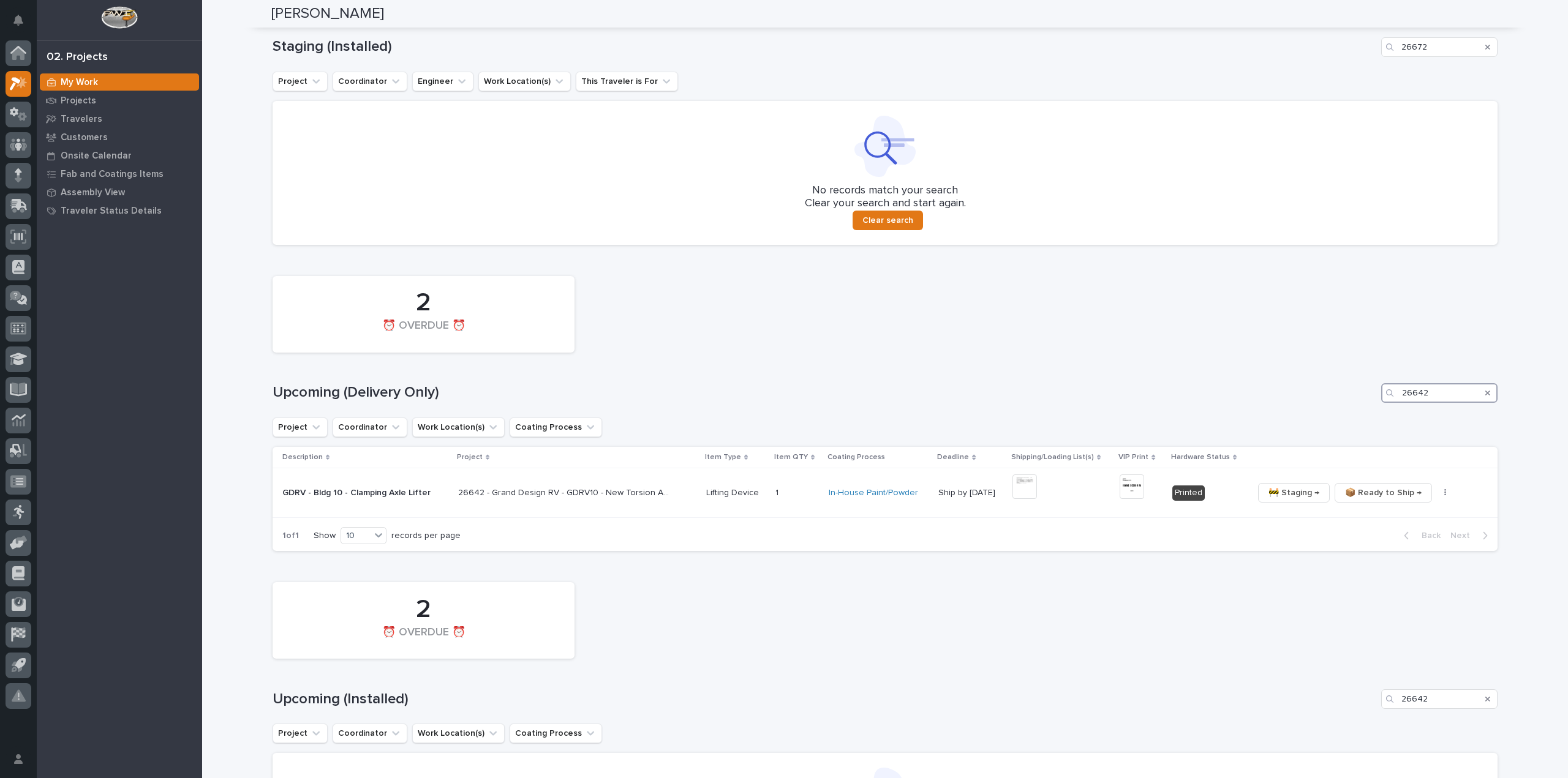
drag, startPoint x: 1439, startPoint y: 395, endPoint x: 1258, endPoint y: 398, distance: 181.0
click at [1258, 398] on div "Upcoming (Delivery Only) 26642" at bounding box center [885, 394] width 1225 height 20
click at [1024, 489] on img at bounding box center [1025, 487] width 25 height 25
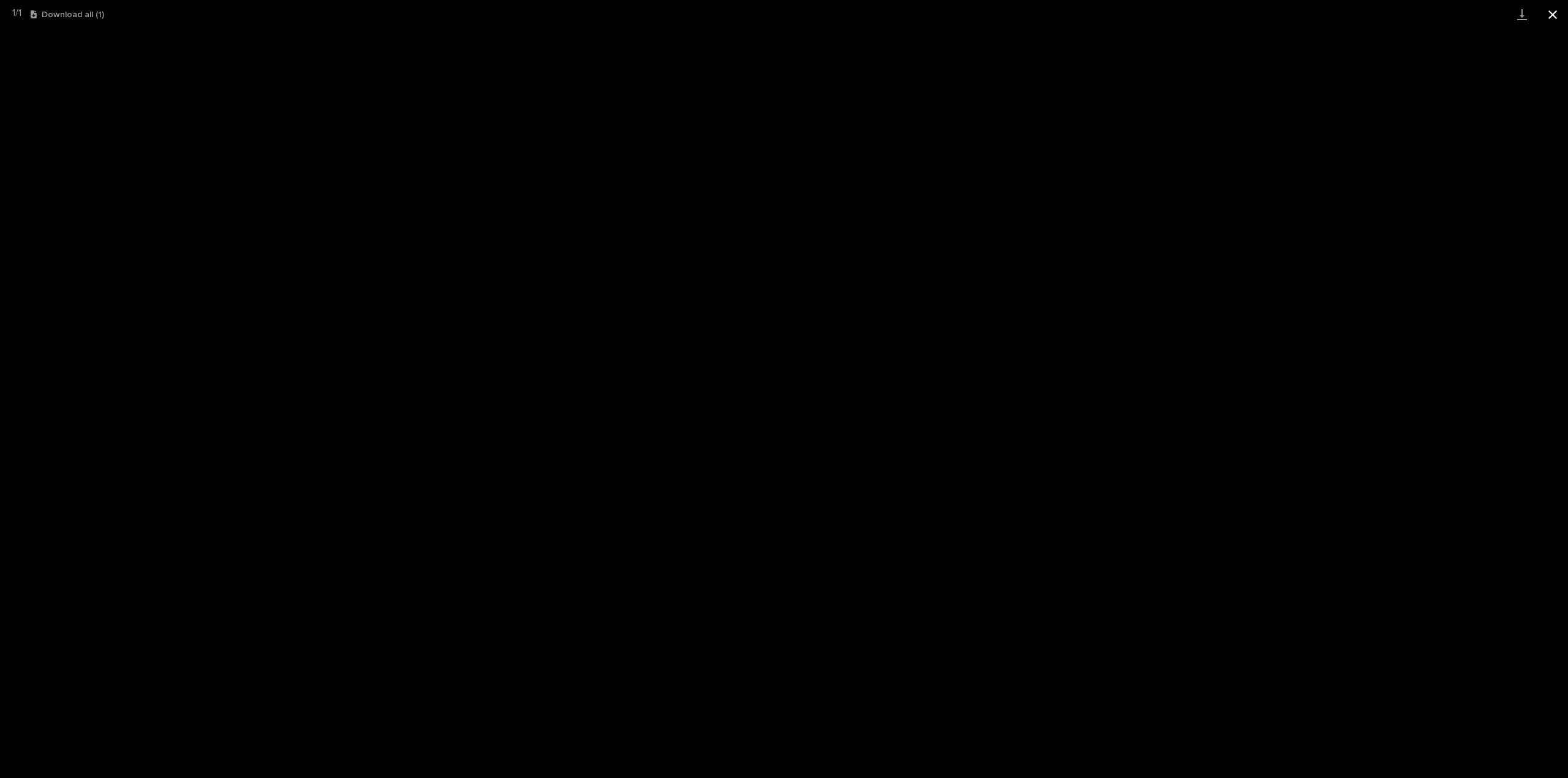
click at [1552, 14] on button "Close gallery" at bounding box center [1552, 14] width 30 height 29
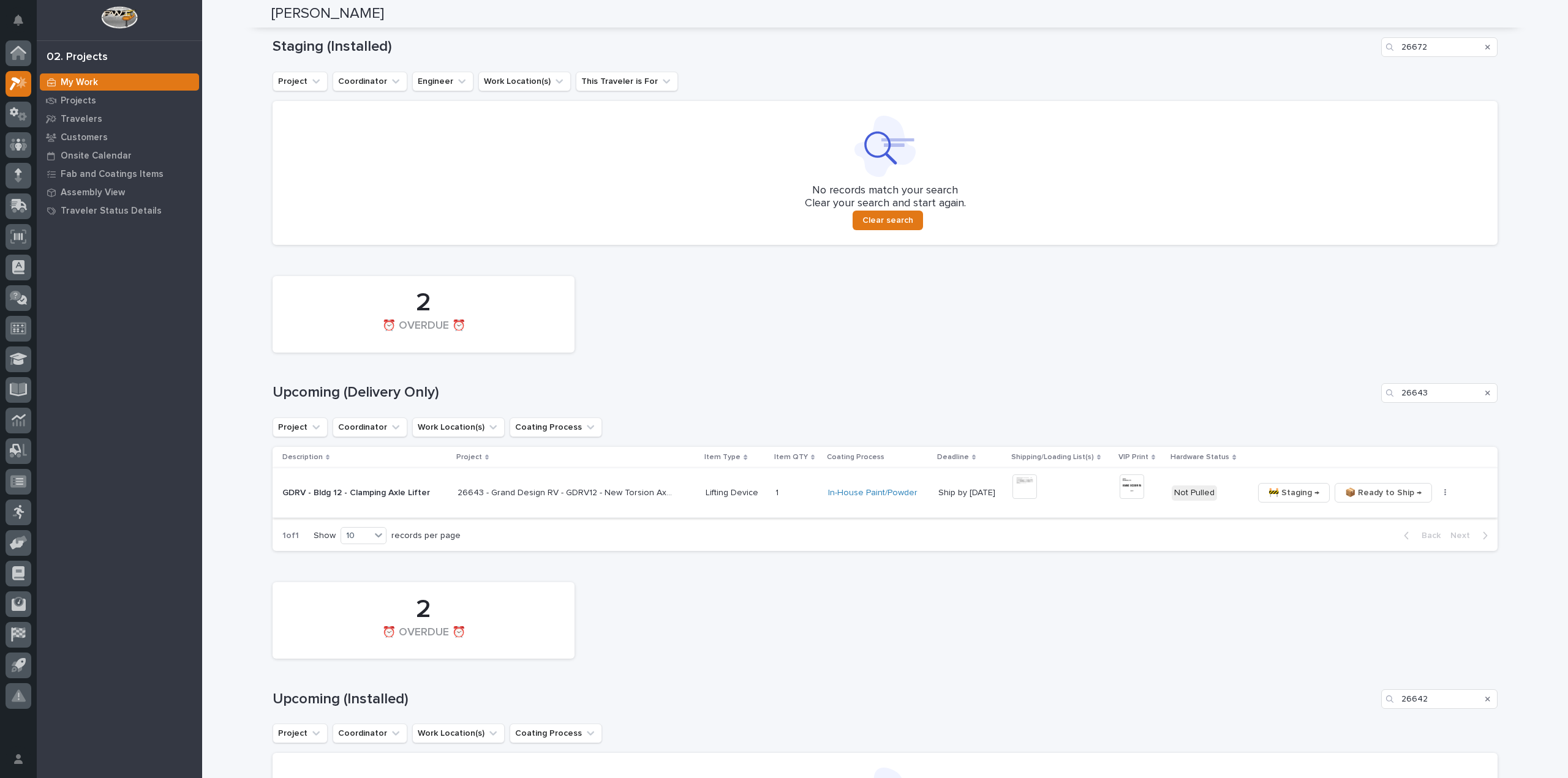
click at [1135, 491] on img at bounding box center [1132, 487] width 25 height 25
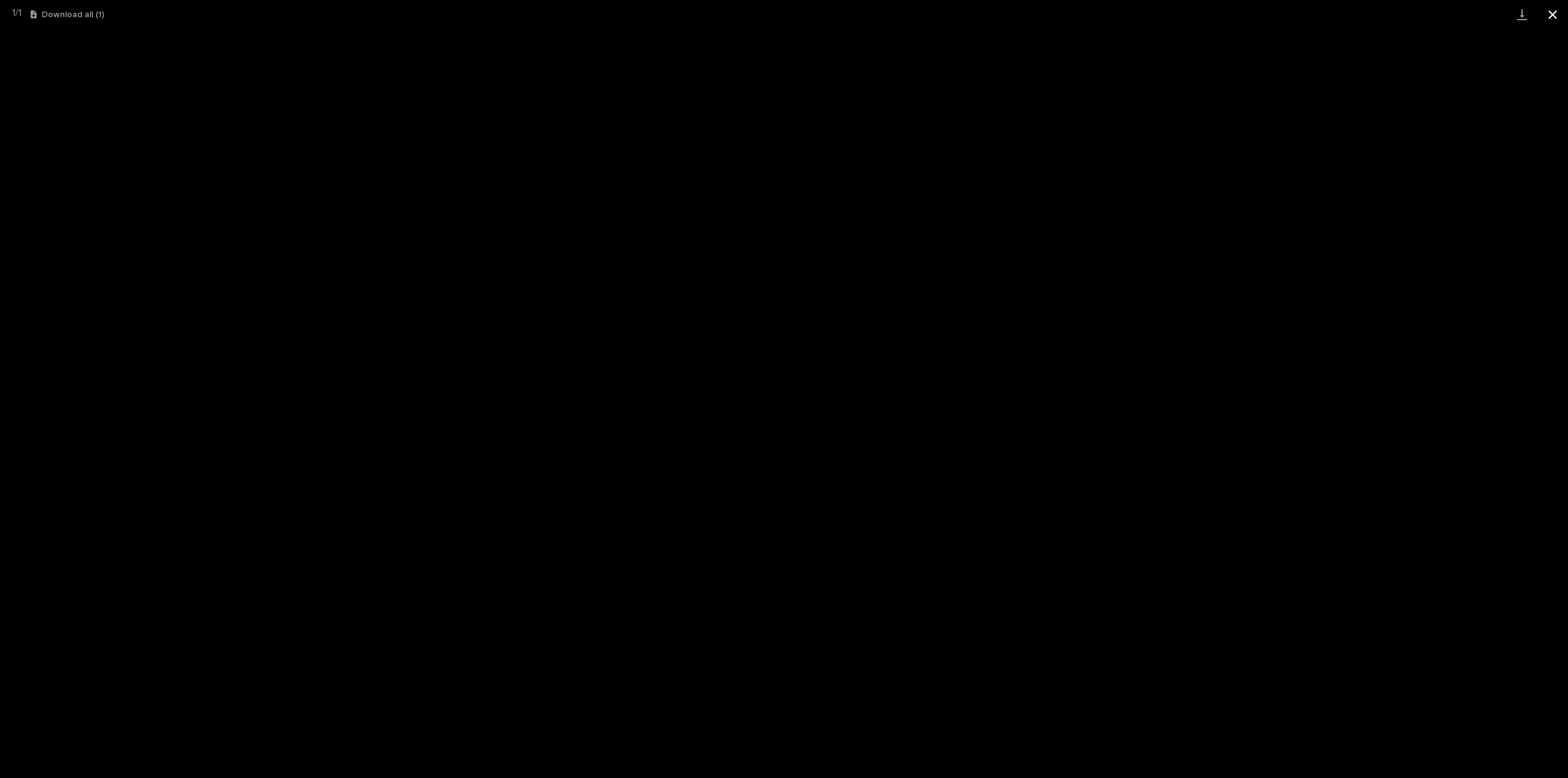
click at [1560, 19] on button "Close gallery" at bounding box center [1552, 14] width 30 height 29
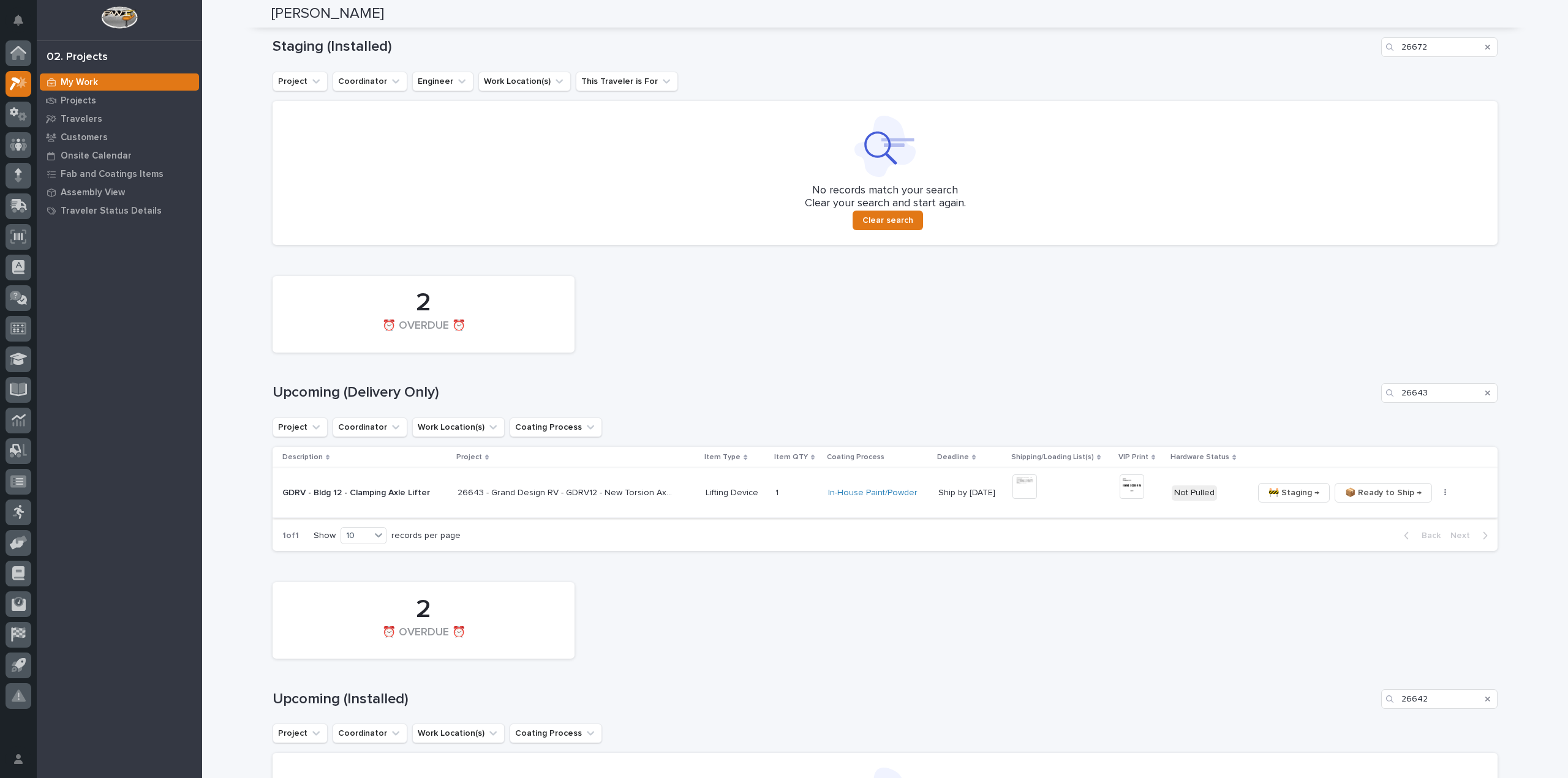
click at [1444, 493] on icon "button" at bounding box center [1445, 492] width 2 height 7
click at [1409, 557] on span "🔩 Hardware" at bounding box center [1396, 557] width 51 height 15
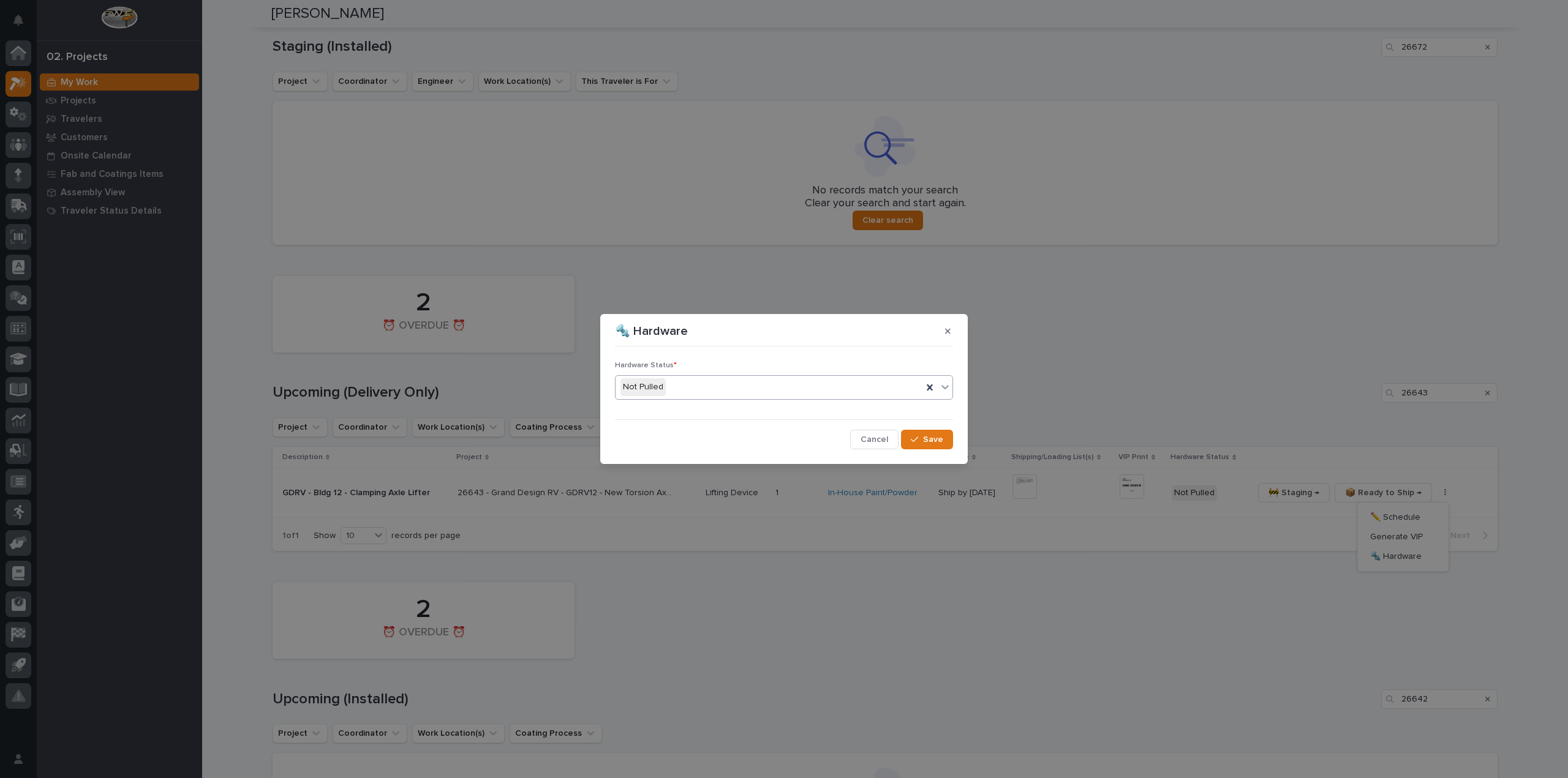
click at [777, 388] on div "Not Pulled" at bounding box center [769, 387] width 307 height 21
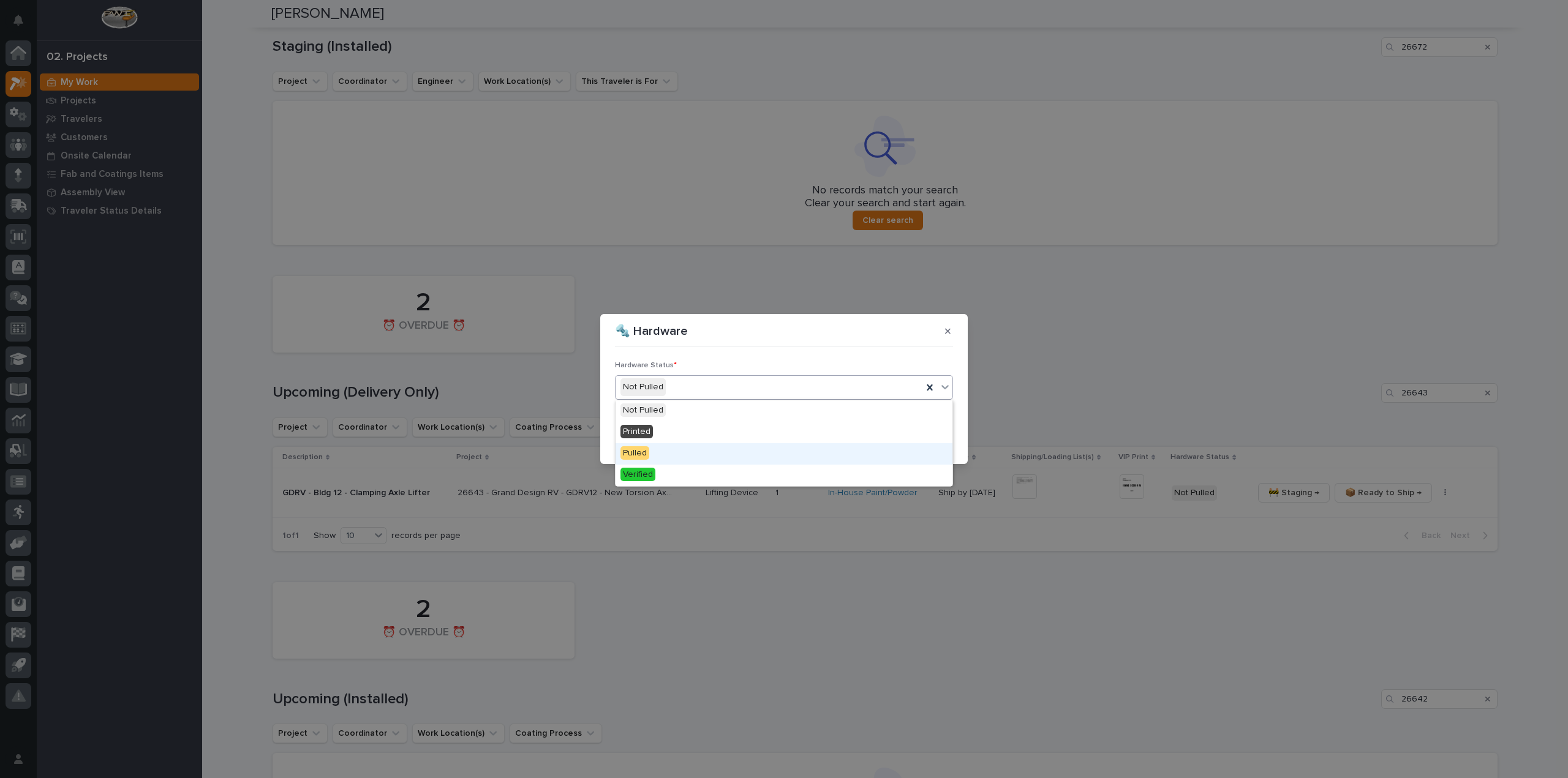
drag, startPoint x: 733, startPoint y: 450, endPoint x: 779, endPoint y: 440, distance: 47.1
click at [733, 451] on div "Pulled" at bounding box center [784, 454] width 337 height 21
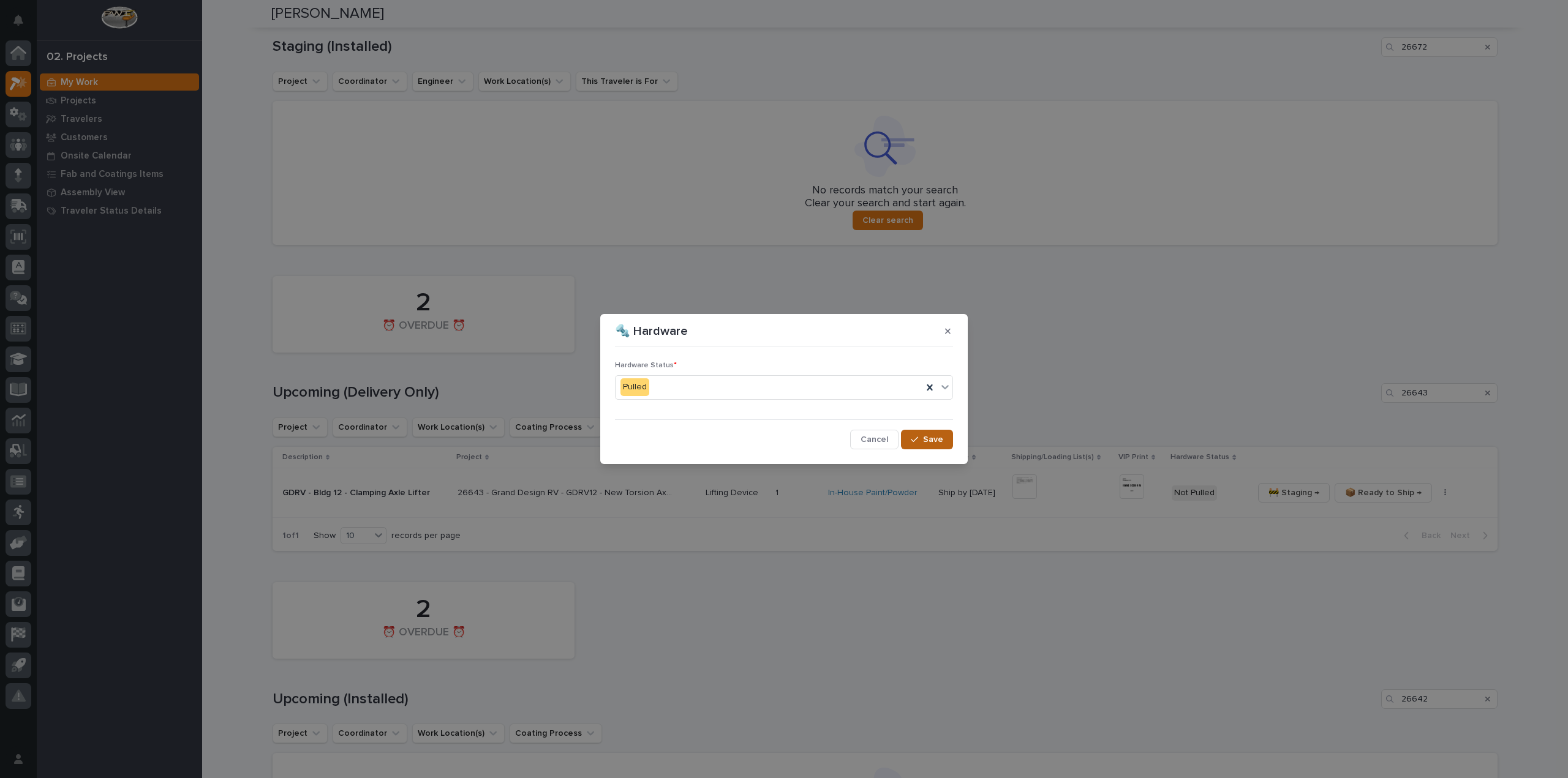
click at [938, 444] on span "Save" at bounding box center [933, 439] width 21 height 11
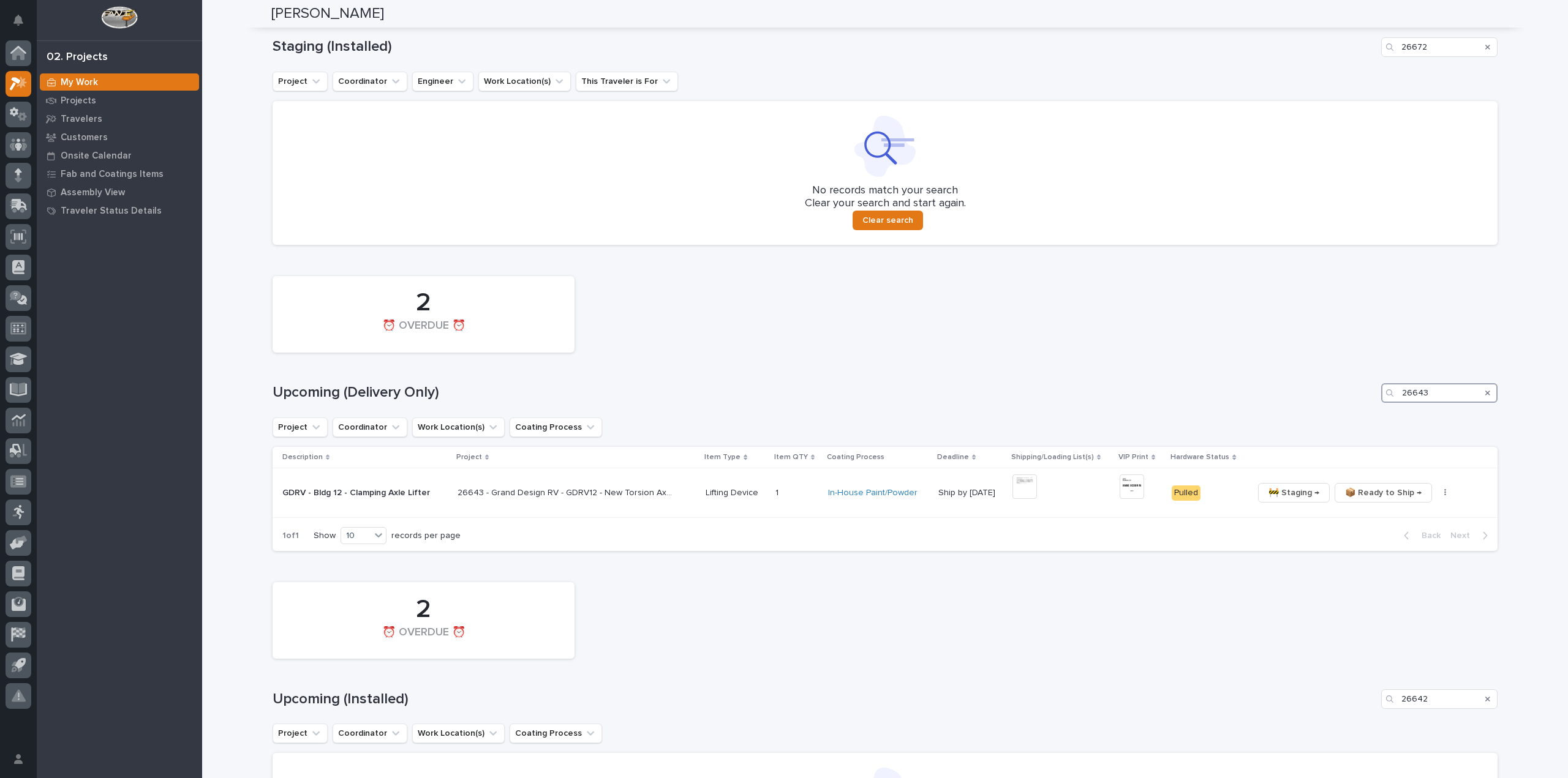
click at [1440, 395] on input "26643" at bounding box center [1439, 394] width 116 height 20
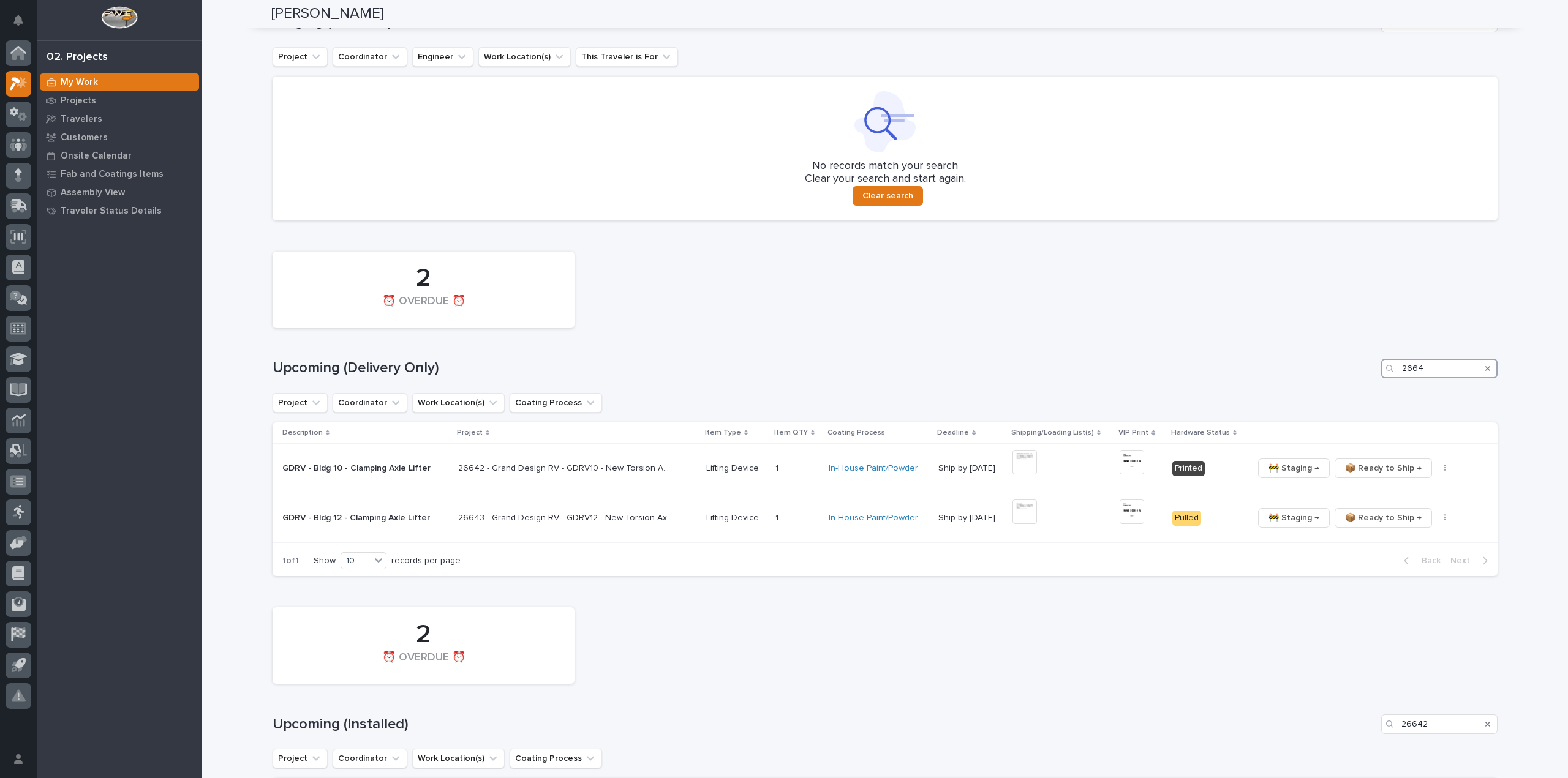
type input "26642"
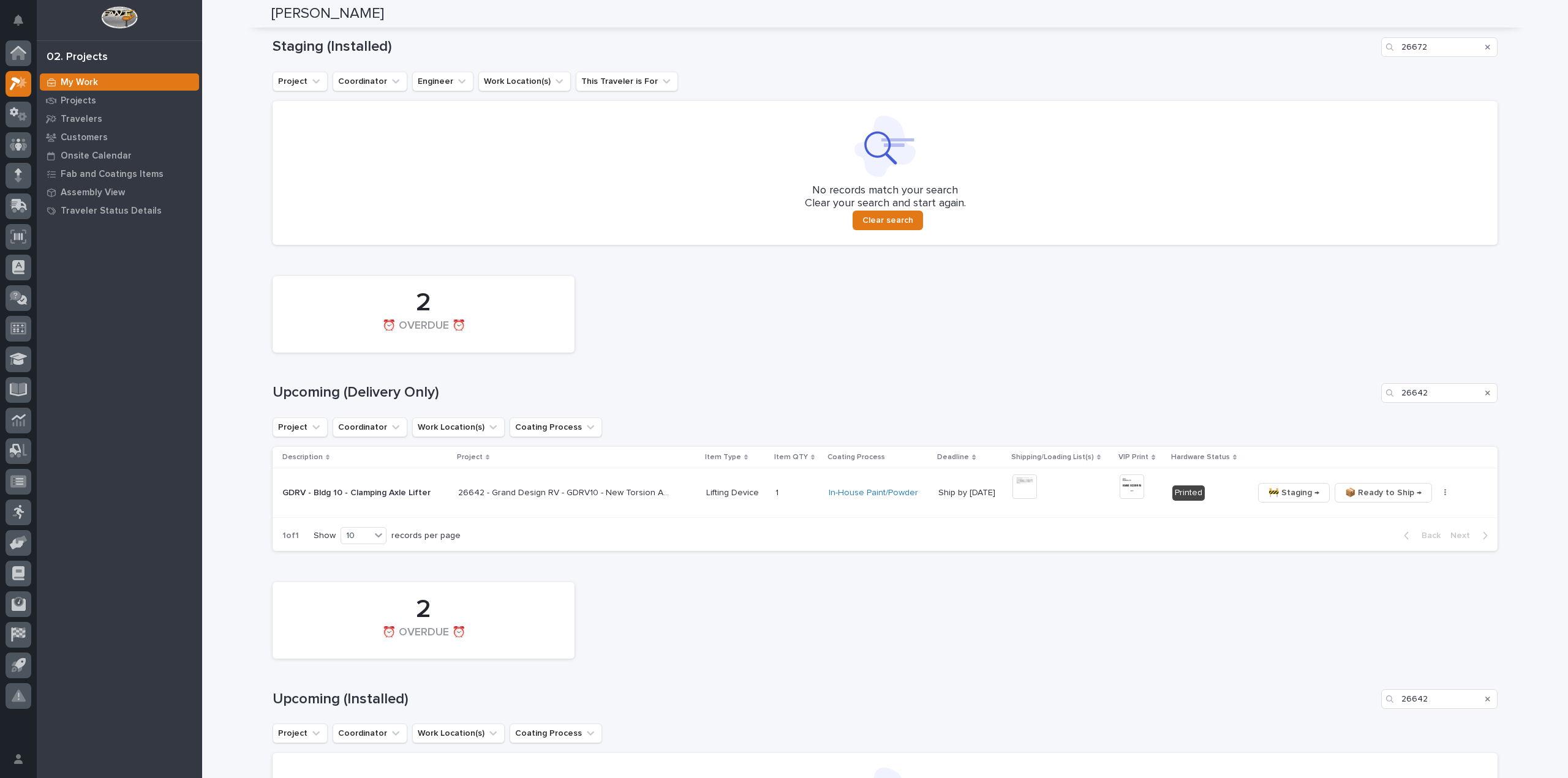
click at [1435, 499] on div "🚧 Staging → 📦 Ready to Ship → ✏️ Schedule Generate VIP 🔩 Hardware" at bounding box center [1365, 493] width 225 height 20
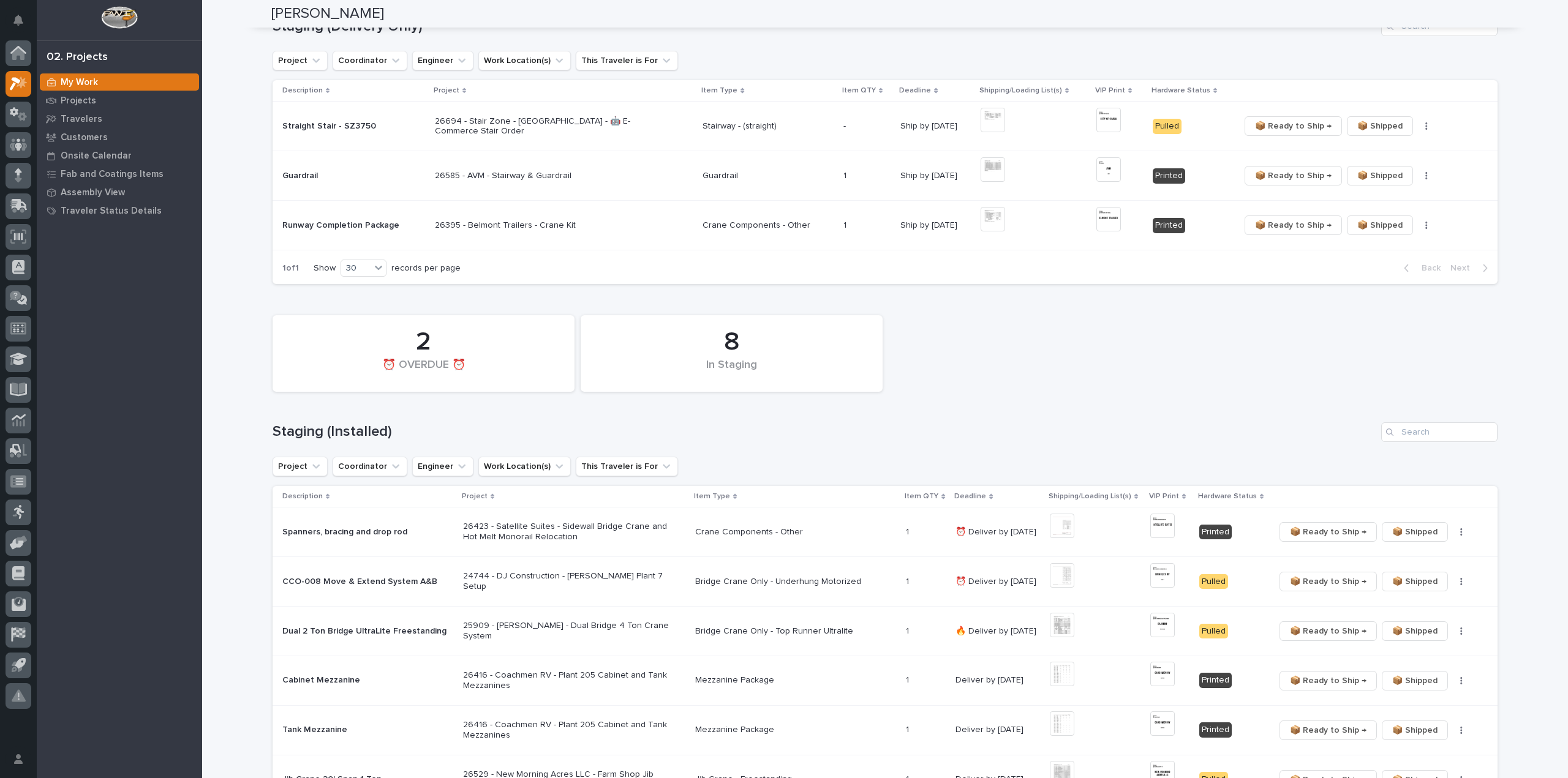
scroll to position [245, 0]
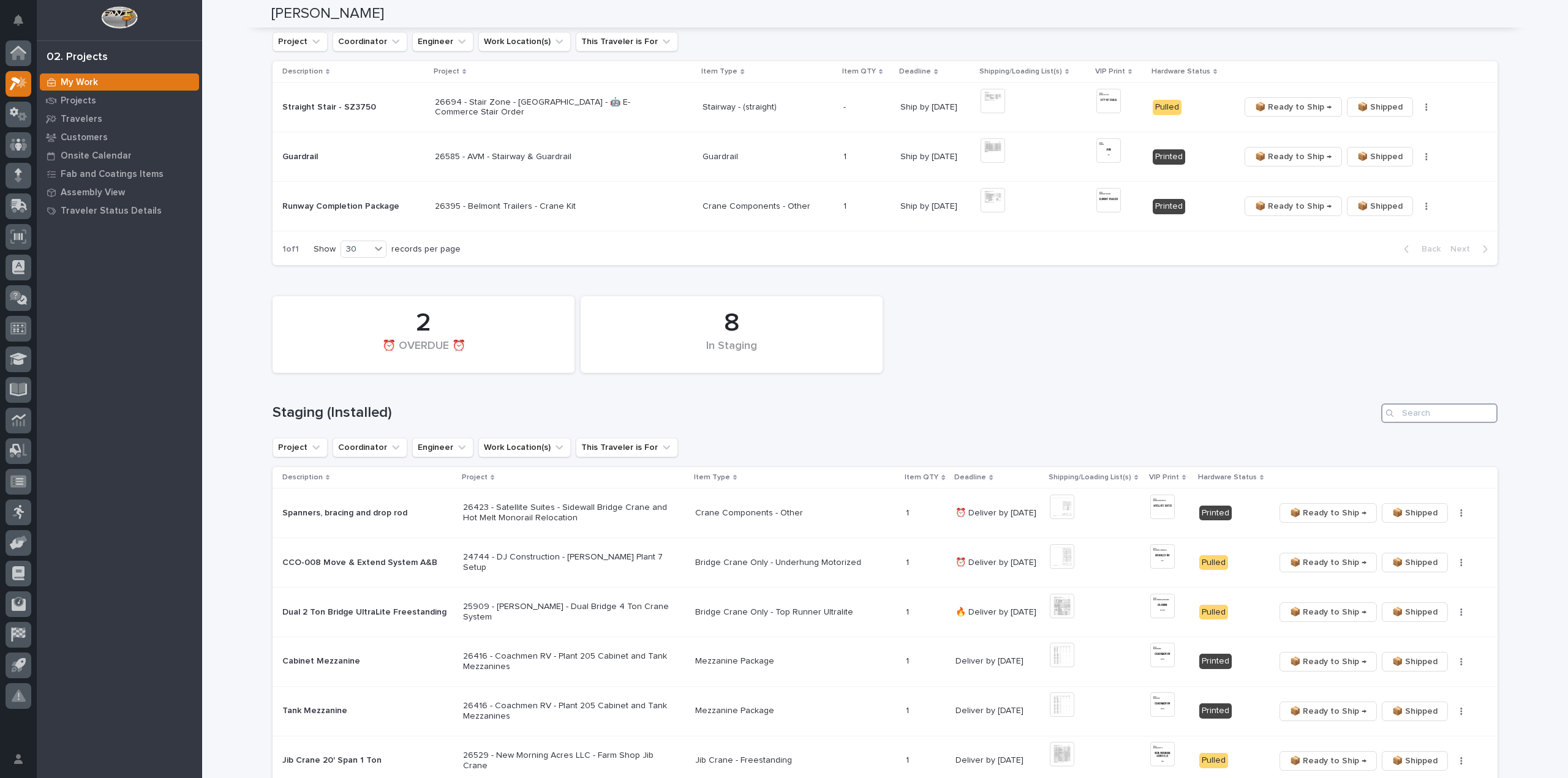
click at [1420, 418] on input "Search" at bounding box center [1439, 413] width 116 height 20
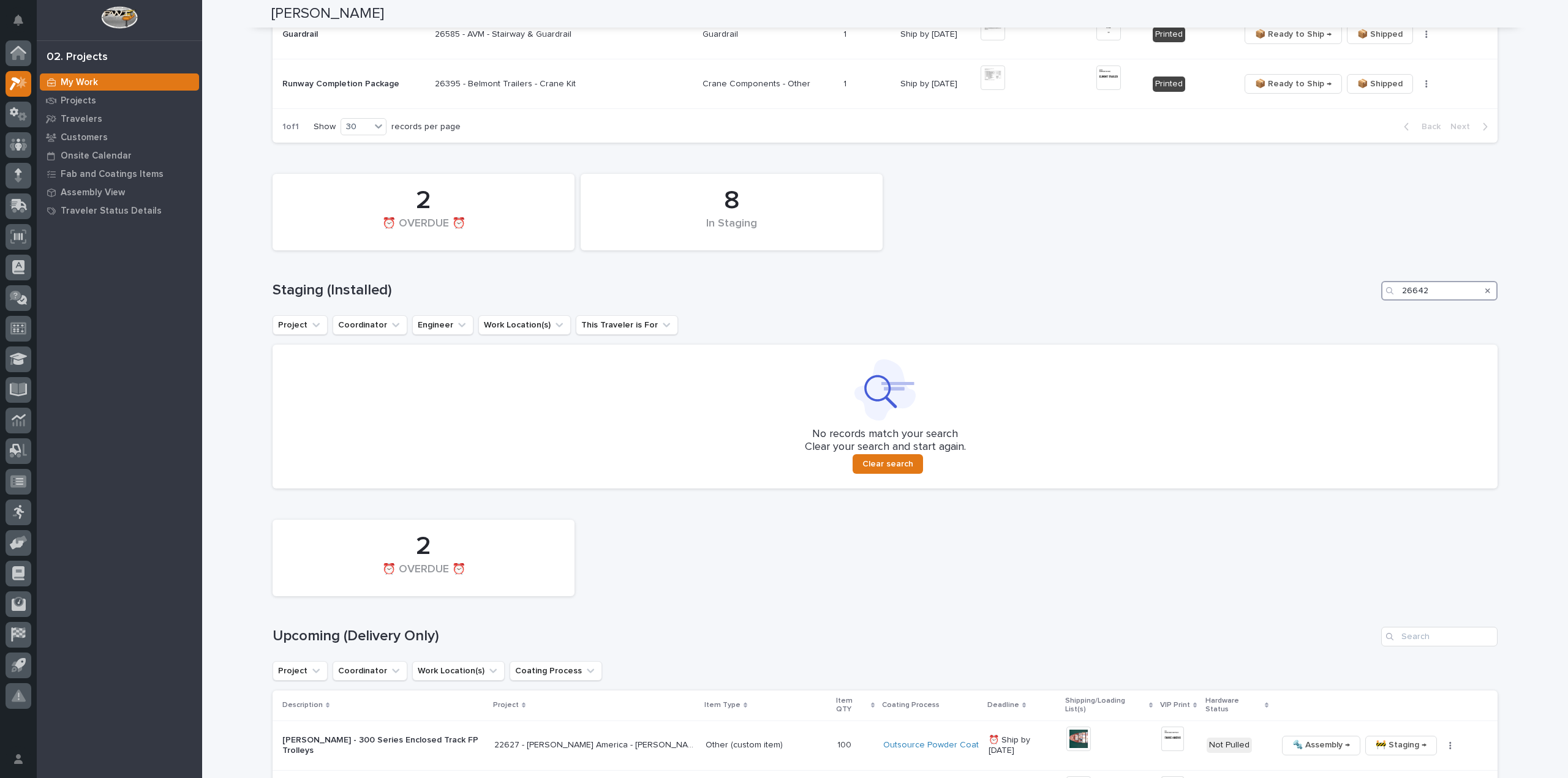
scroll to position [613, 0]
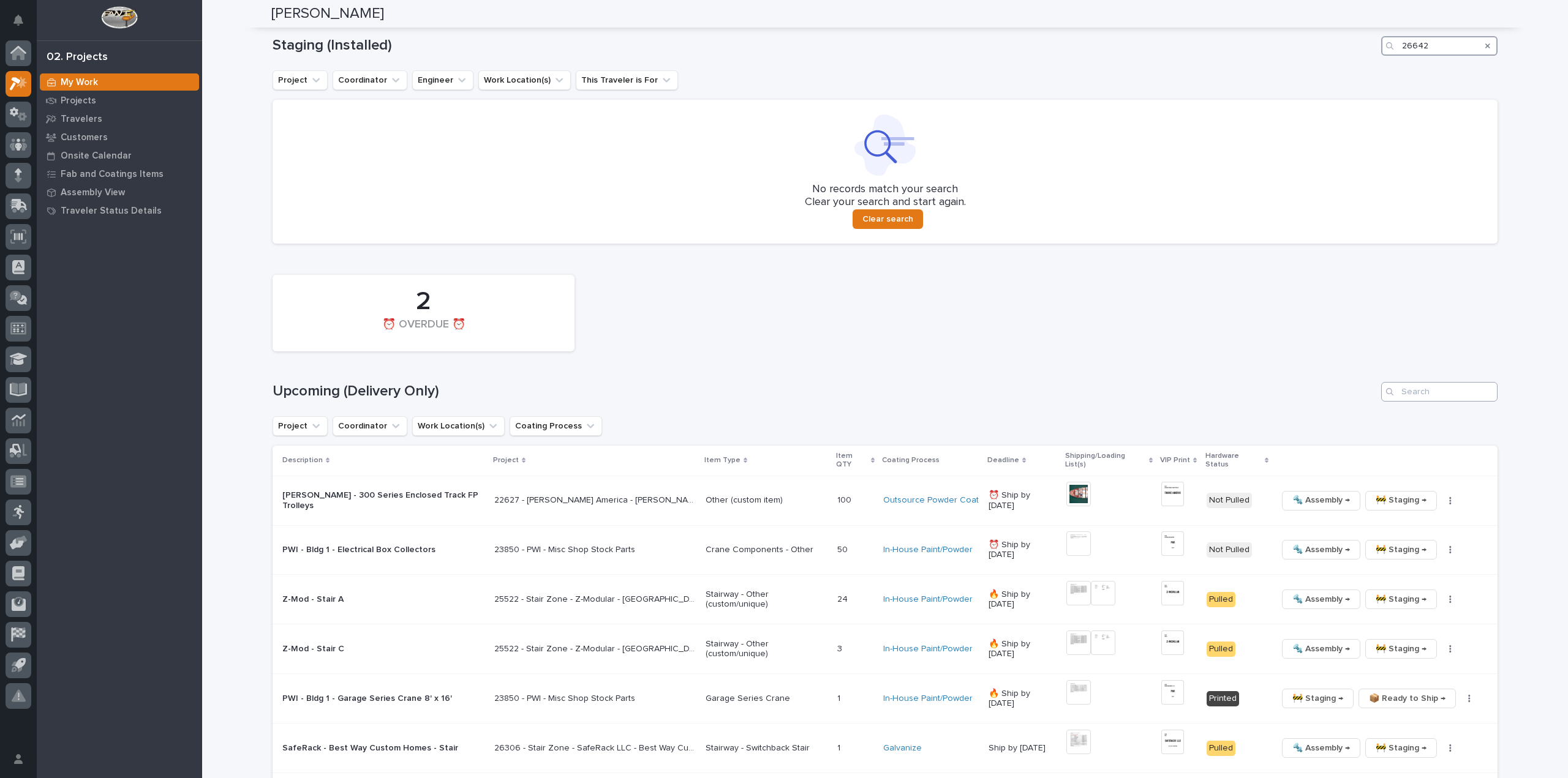
type input "26642"
click at [1417, 394] on input "Search" at bounding box center [1439, 392] width 116 height 20
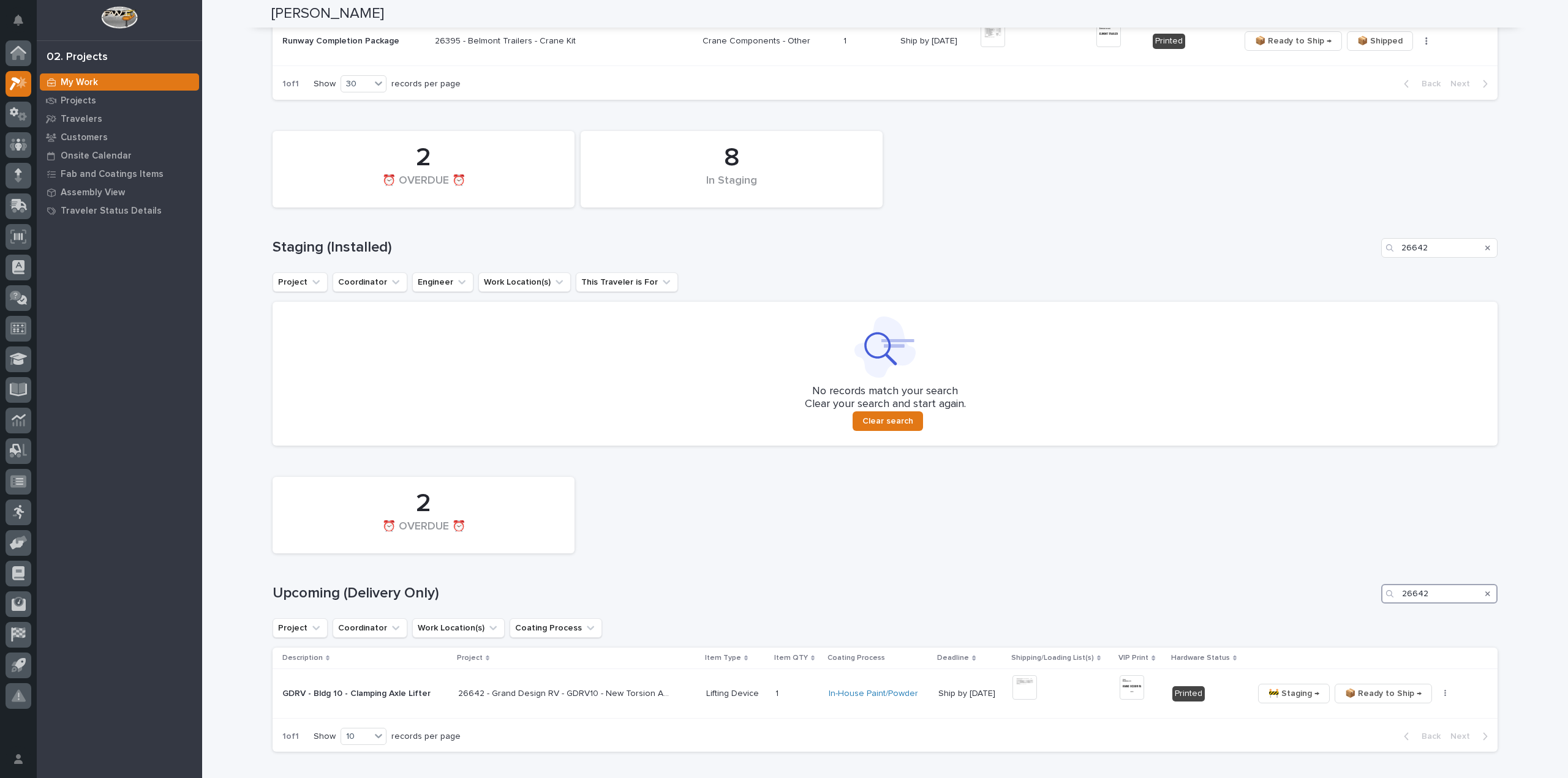
scroll to position [386, 0]
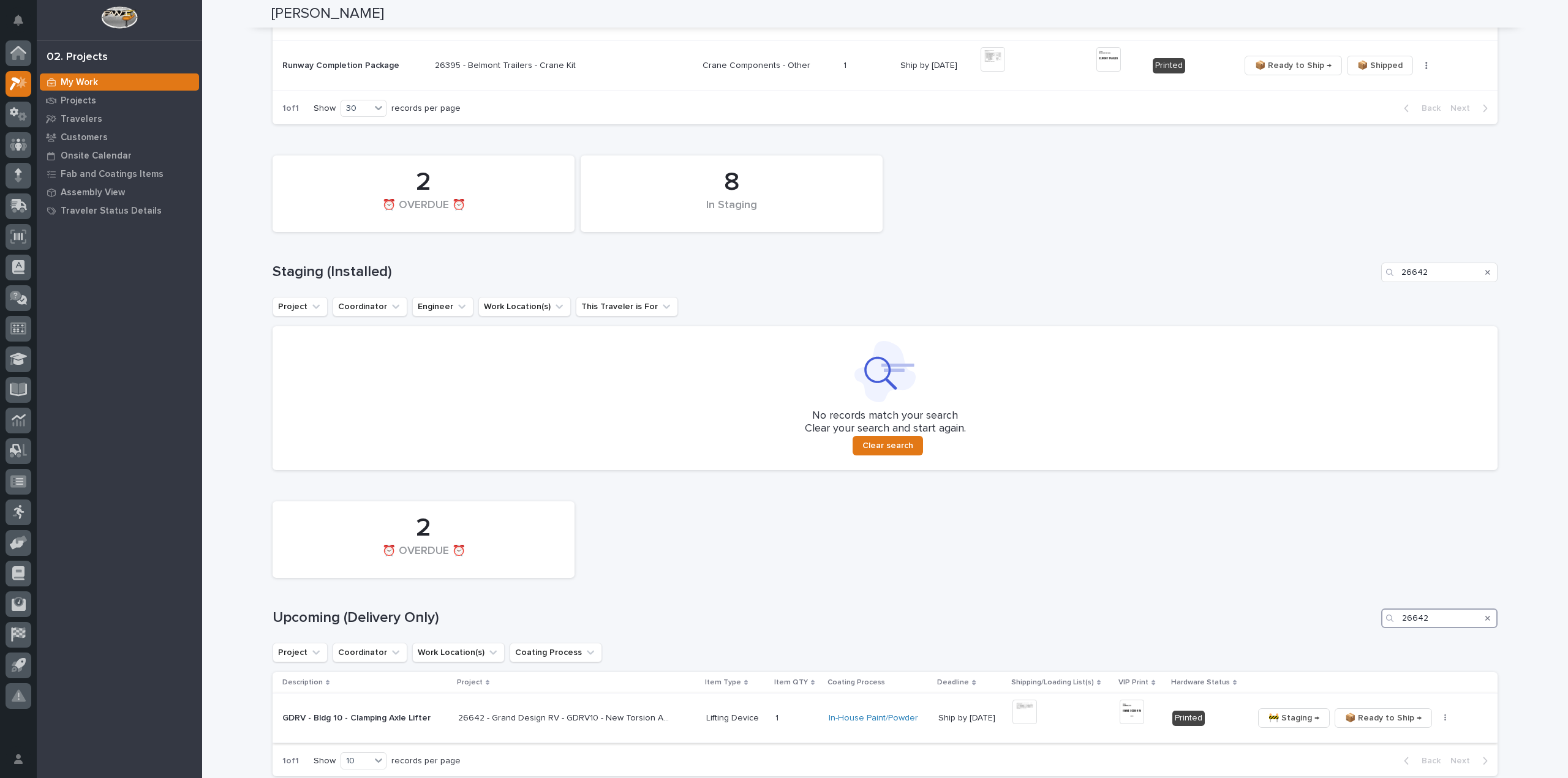
type input "26642"
click at [1438, 719] on button "button" at bounding box center [1445, 718] width 17 height 8
click at [1386, 696] on span "🔩 Hardware" at bounding box center [1396, 694] width 51 height 15
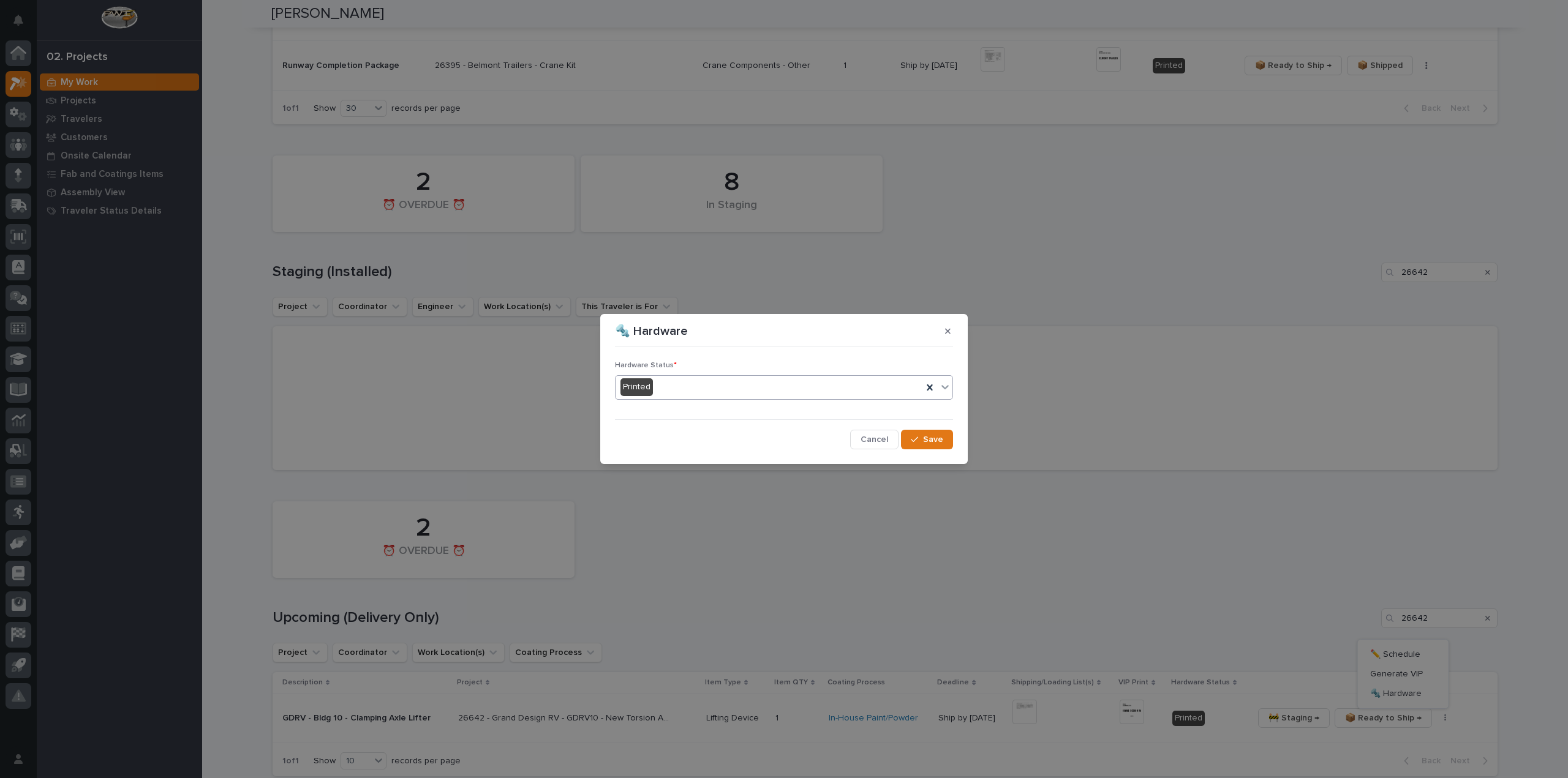
click at [735, 383] on div "Printed" at bounding box center [769, 387] width 307 height 21
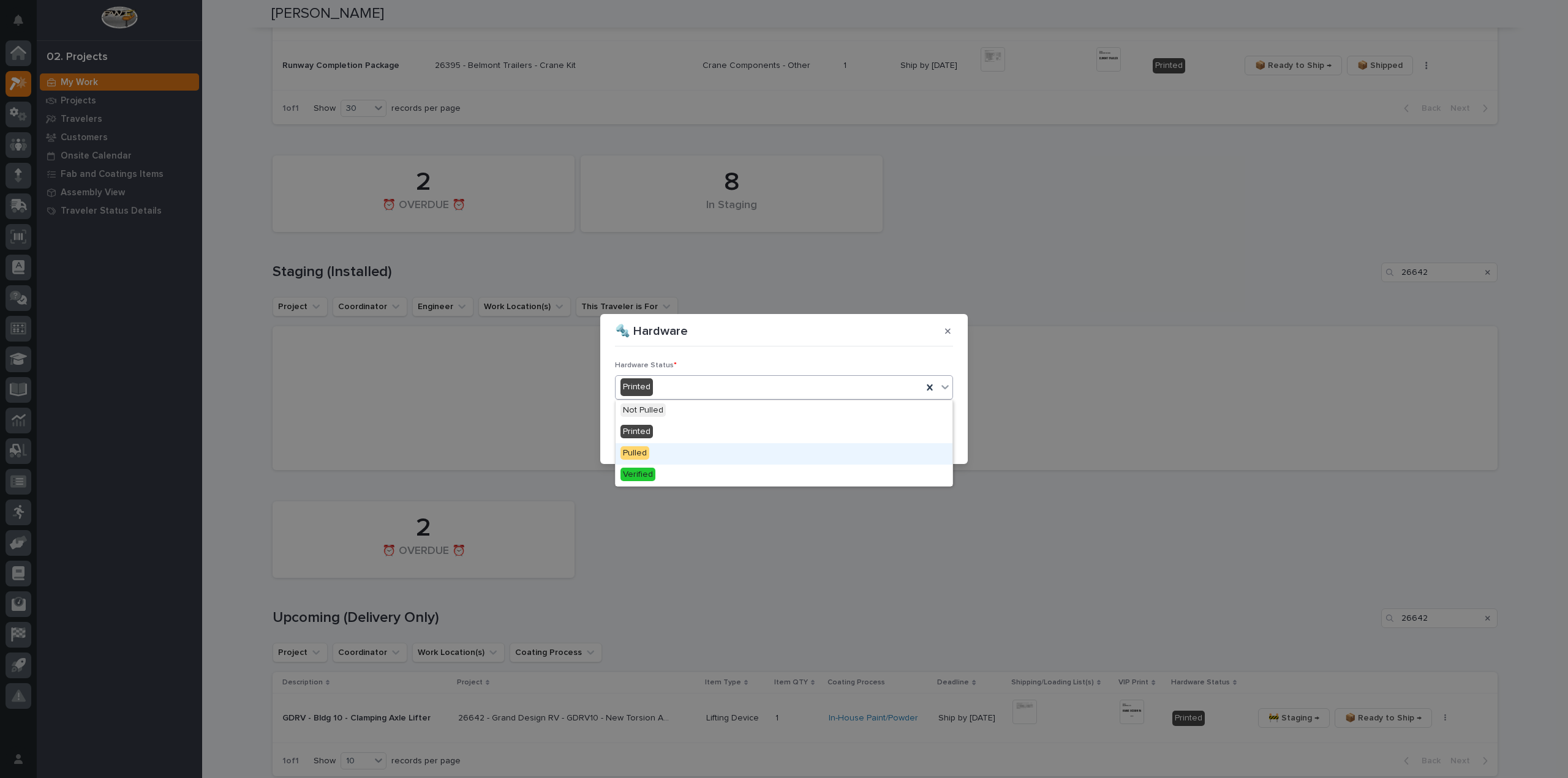
click at [695, 450] on div "Pulled" at bounding box center [784, 454] width 337 height 21
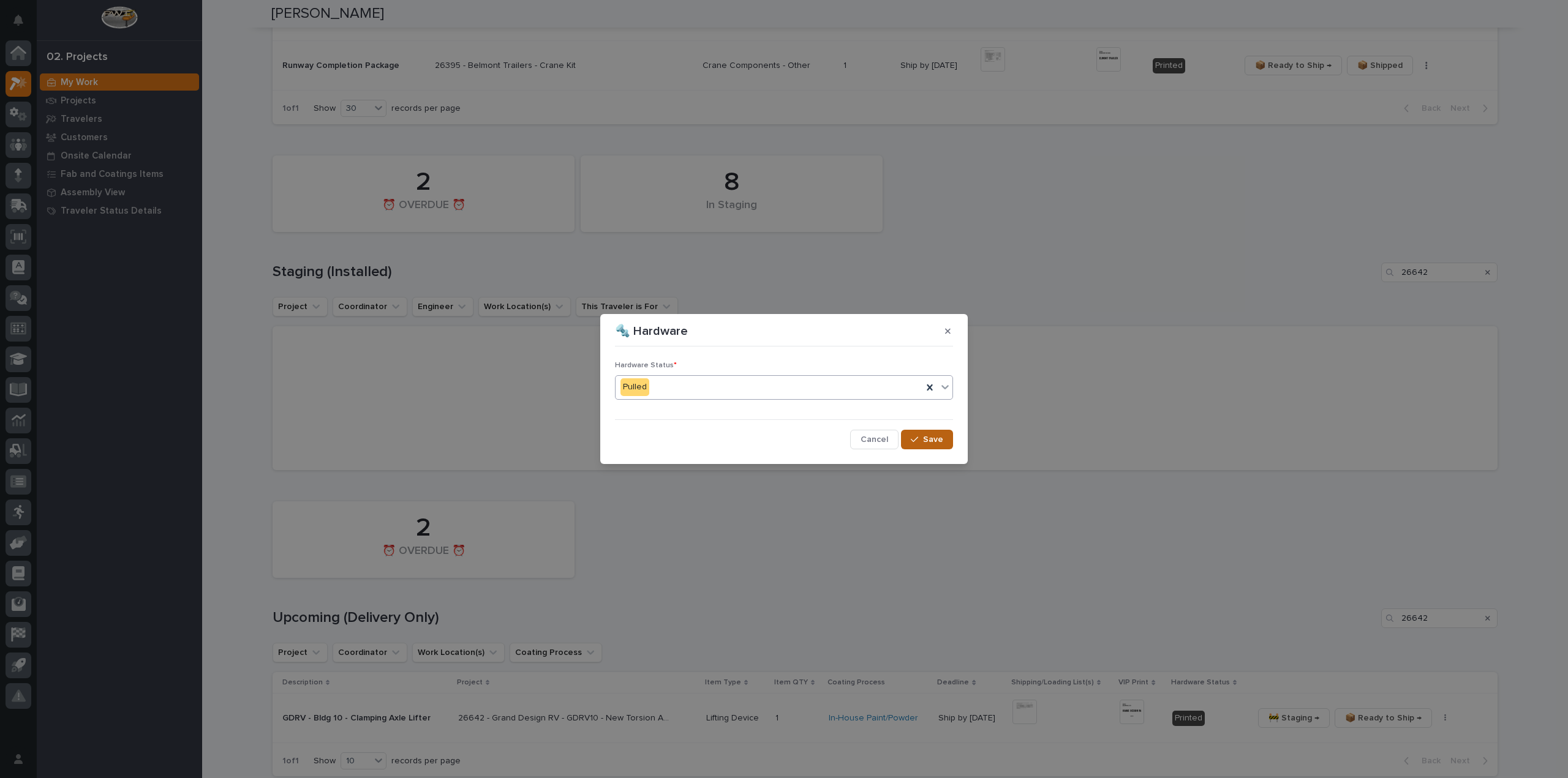
click at [941, 439] on span "Save" at bounding box center [933, 439] width 21 height 11
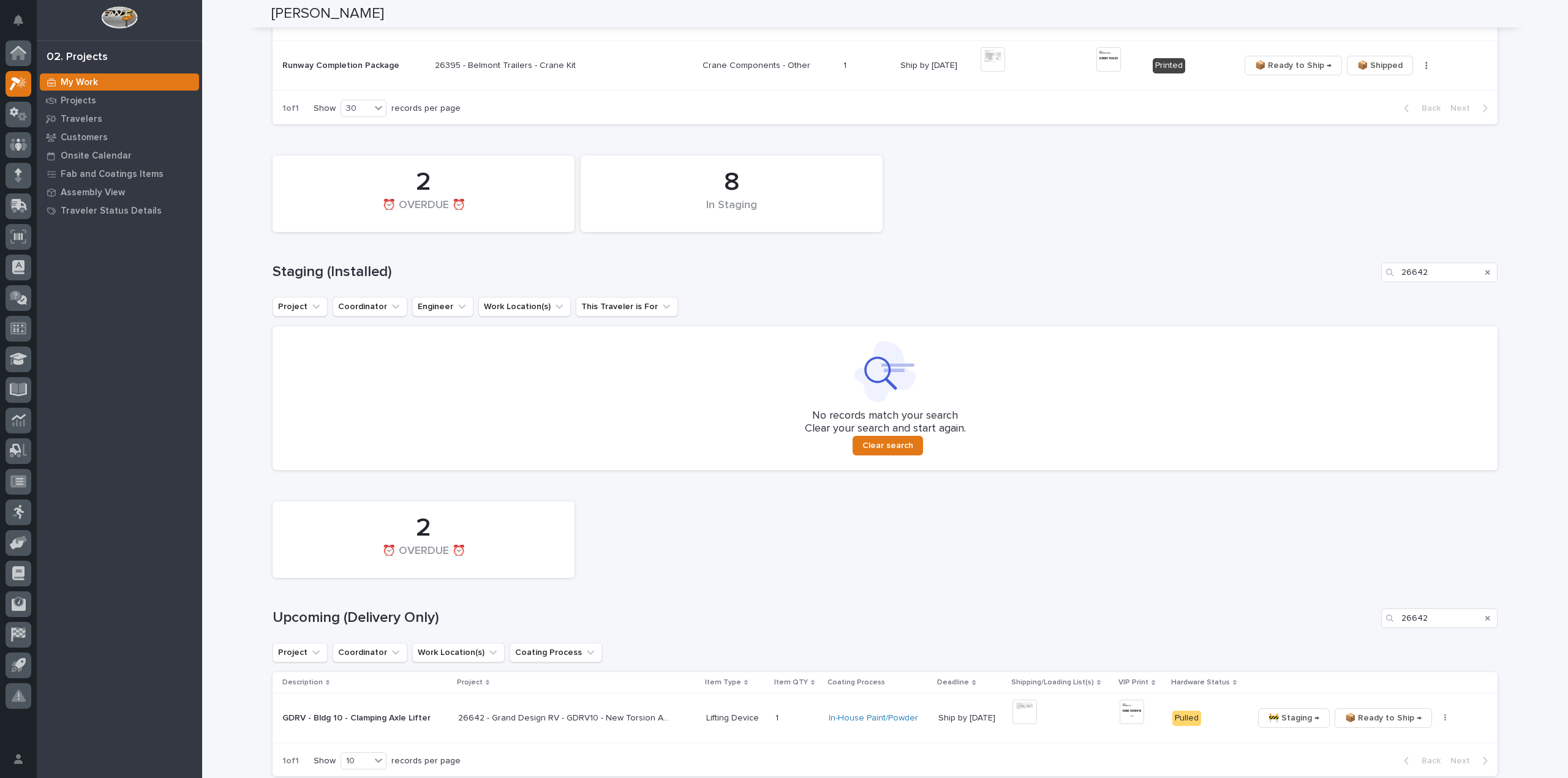
click at [1480, 271] on div "Search" at bounding box center [1488, 273] width 20 height 20
click at [1486, 618] on icon "Search" at bounding box center [1488, 618] width 5 height 7
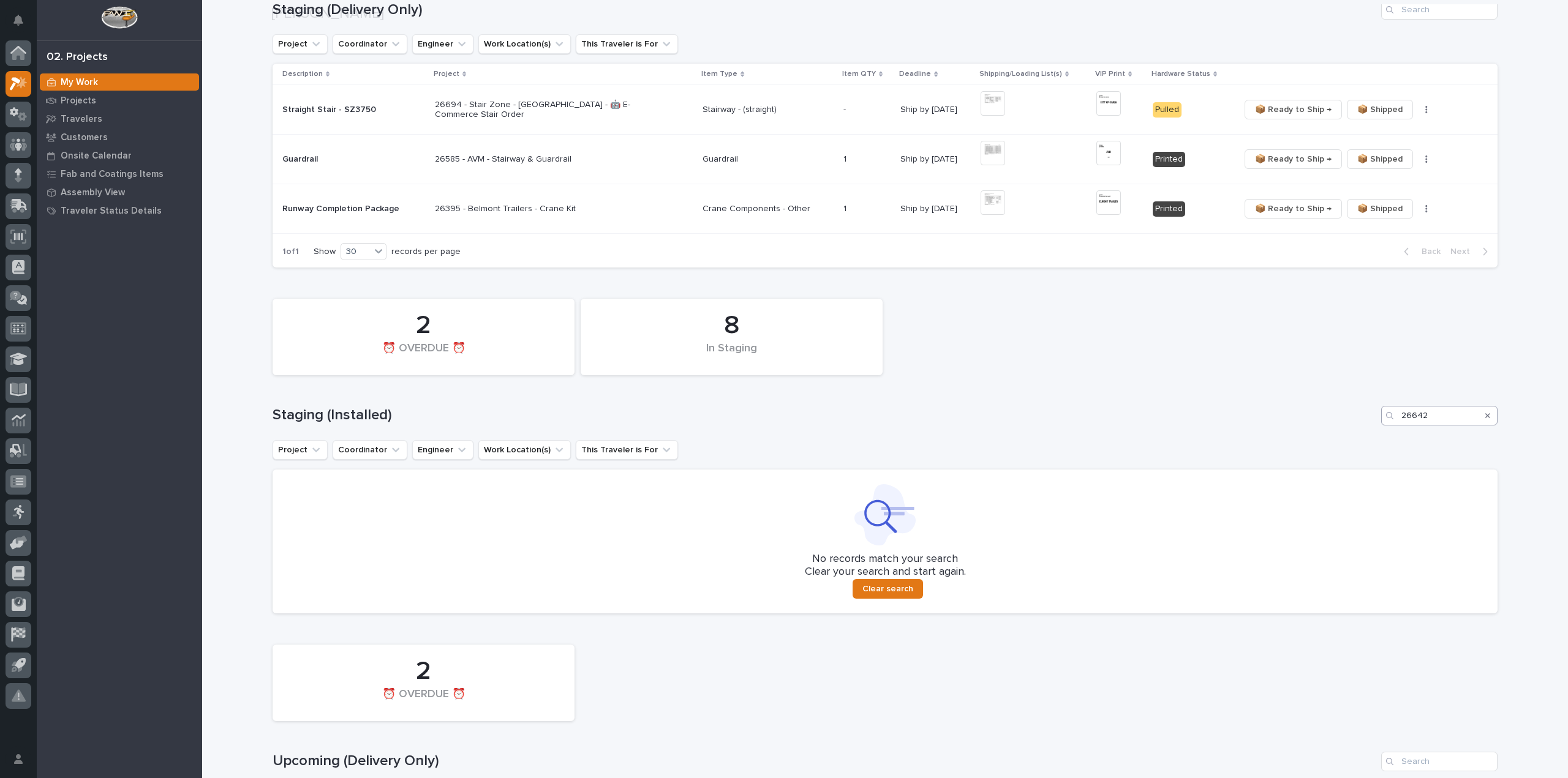
scroll to position [245, 0]
click at [1486, 412] on icon "Search" at bounding box center [1488, 413] width 5 height 5
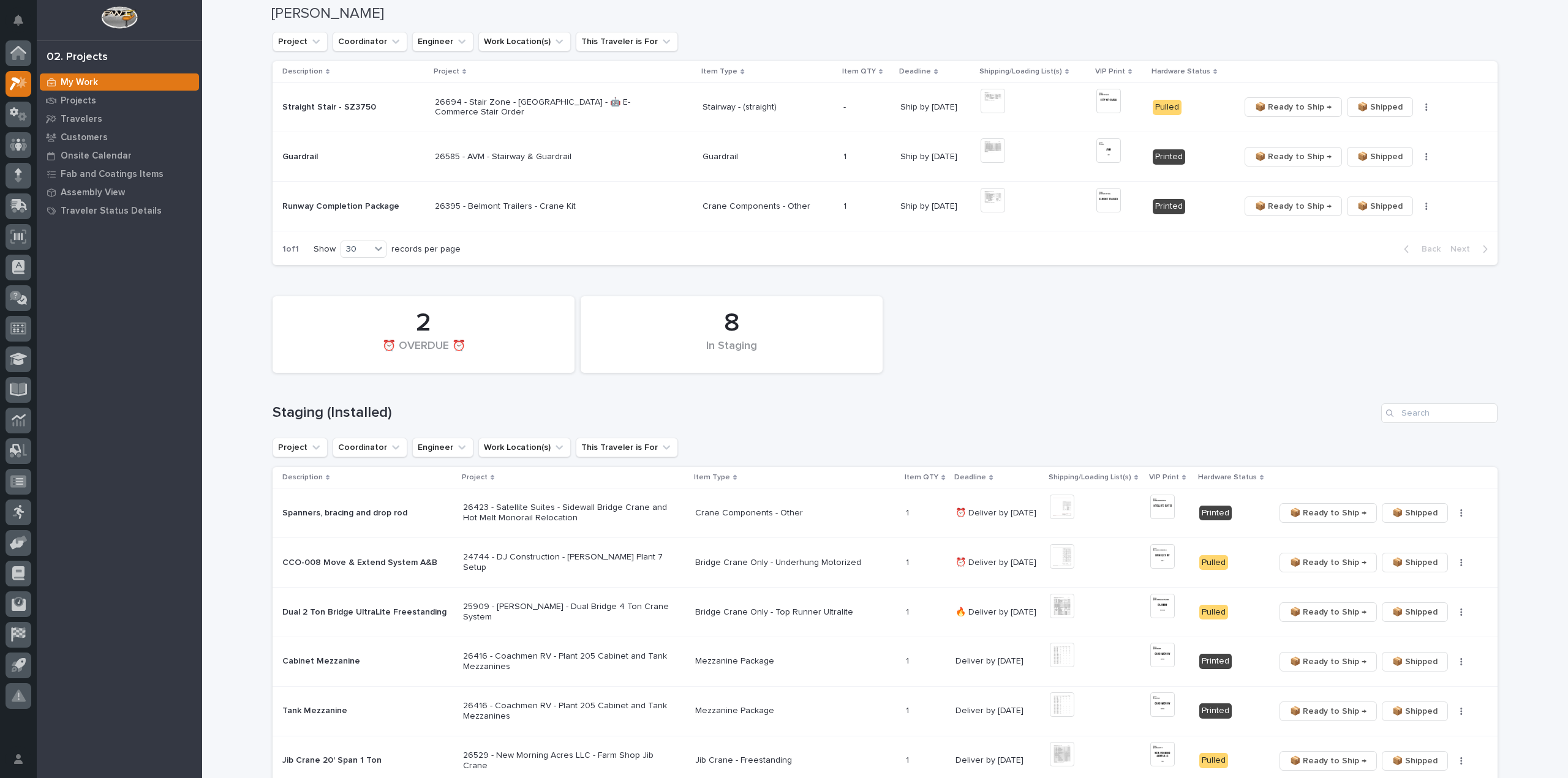
scroll to position [0, 0]
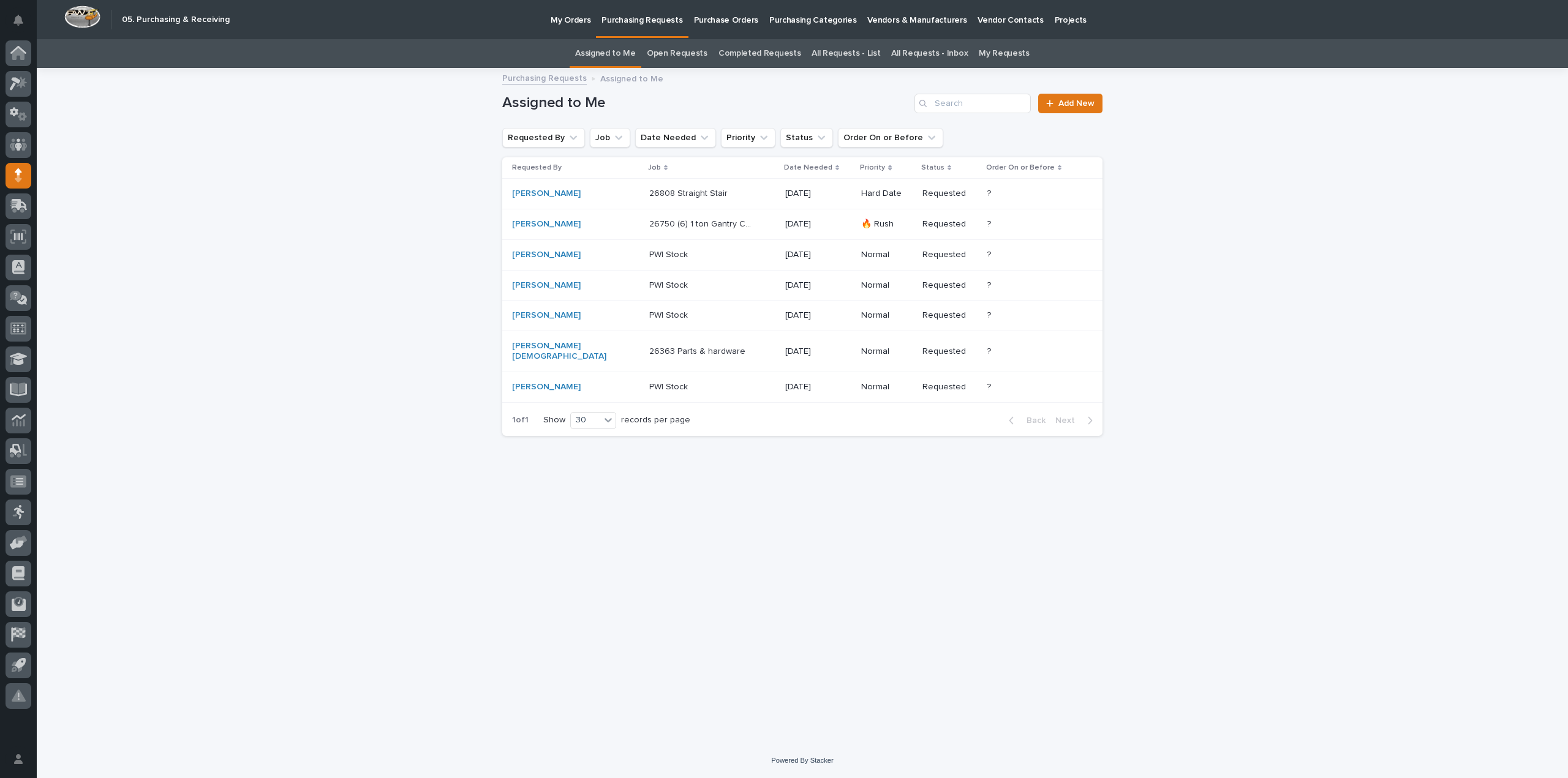
click at [842, 58] on link "All Requests - List" at bounding box center [846, 54] width 68 height 29
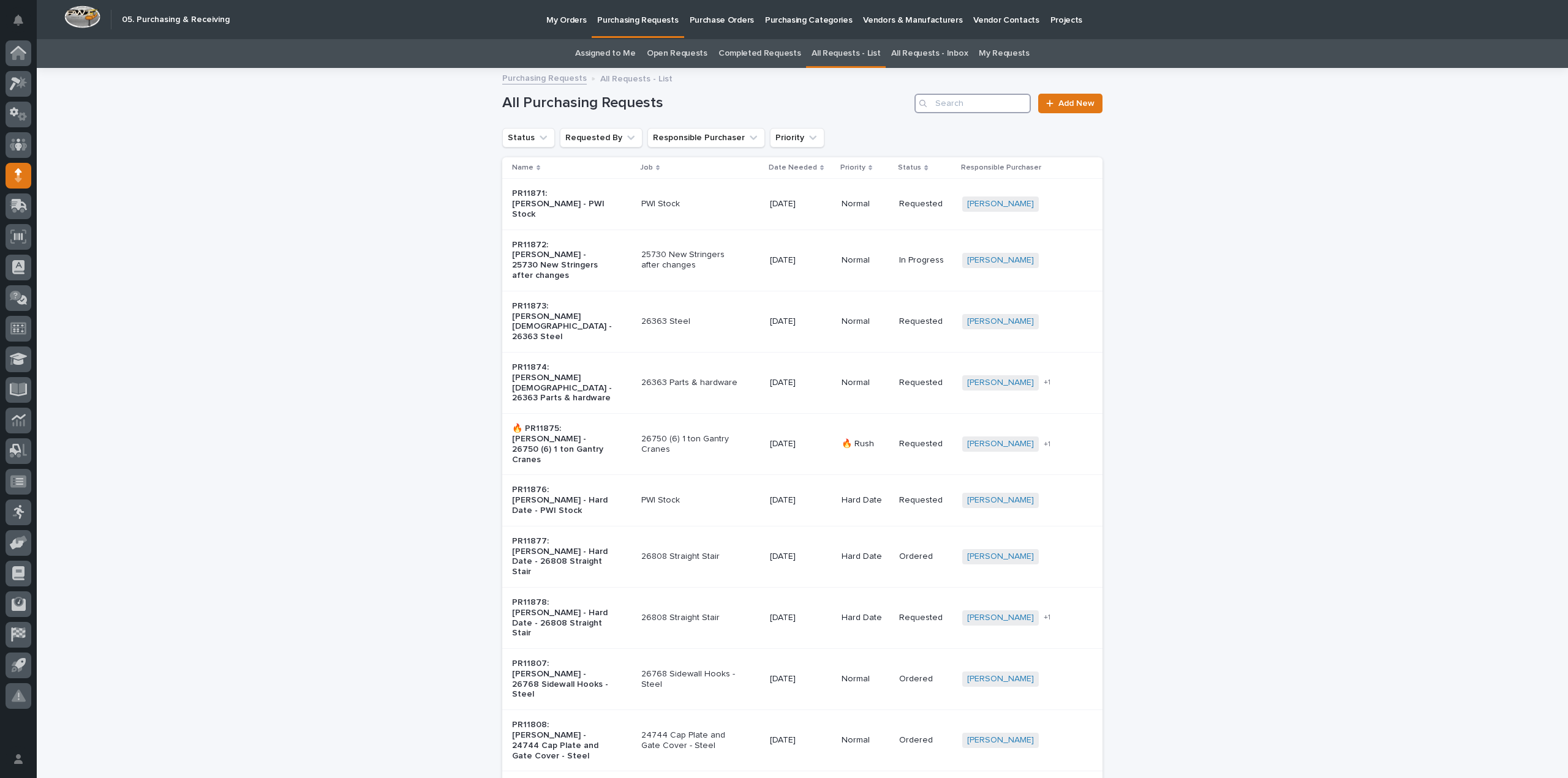
click at [974, 105] on input "Search" at bounding box center [973, 104] width 116 height 20
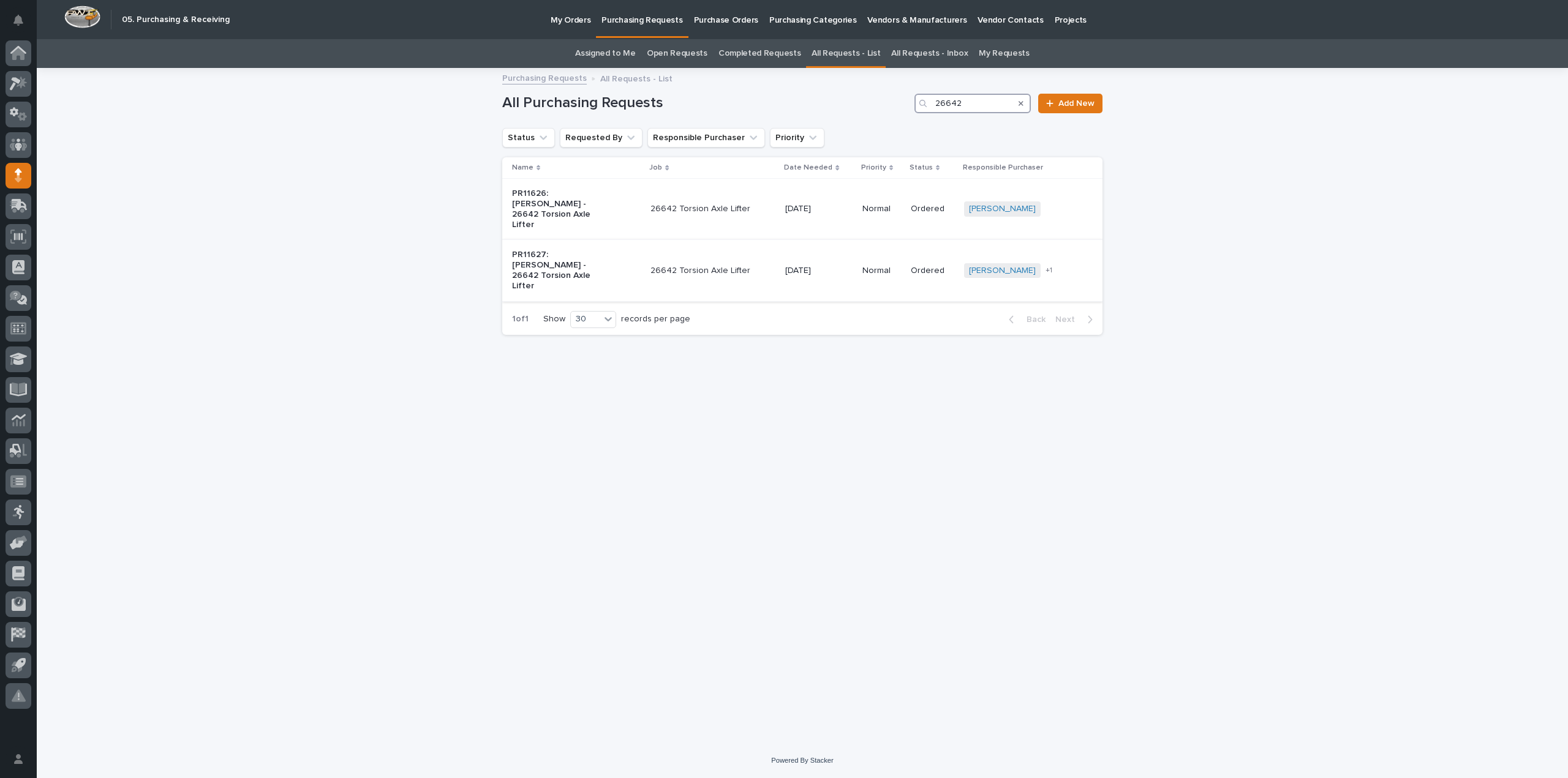
type input "26642"
click at [696, 261] on div "26642 Torsion Axle Lifter" at bounding box center [713, 271] width 125 height 21
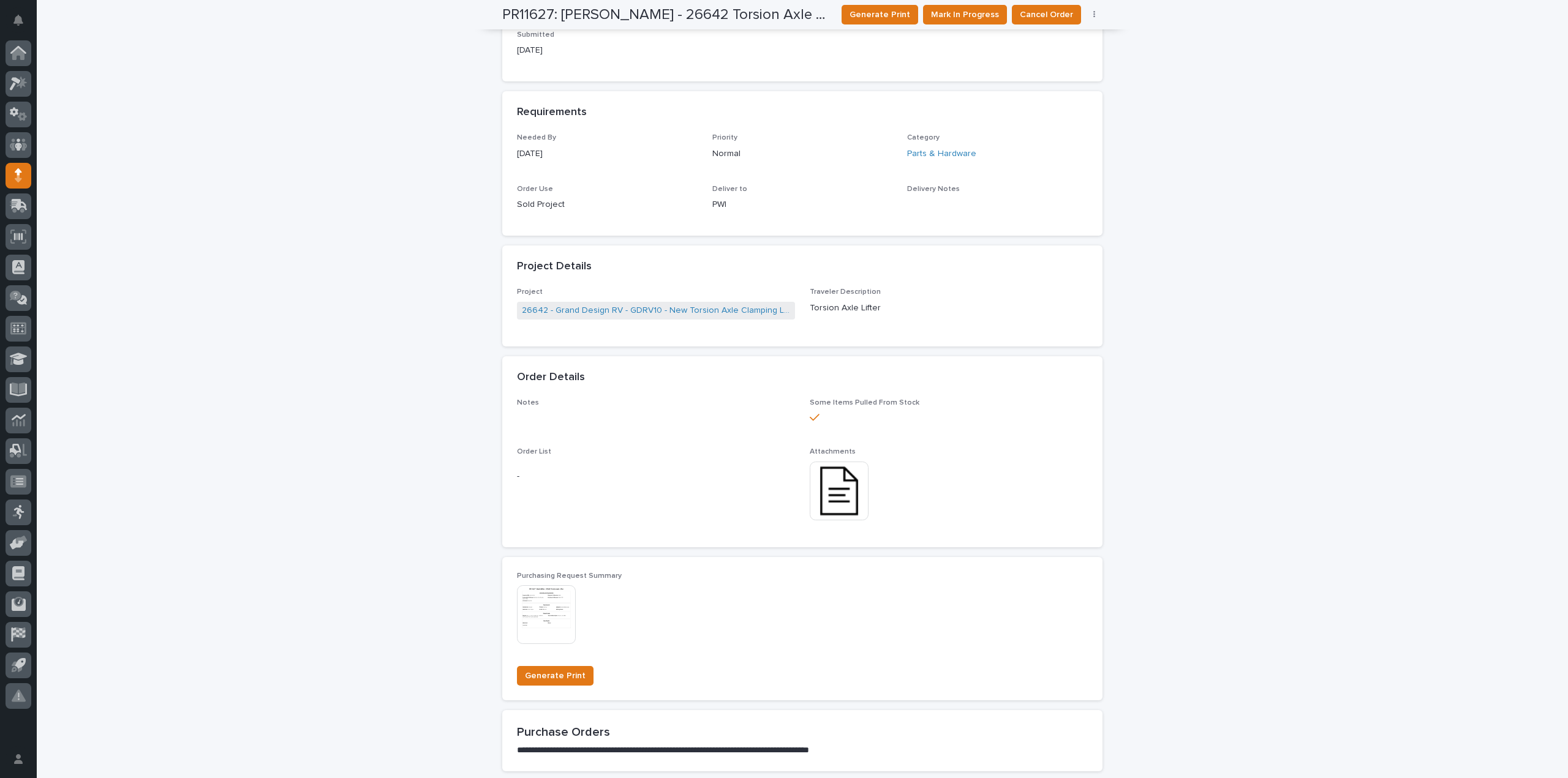
scroll to position [104, 0]
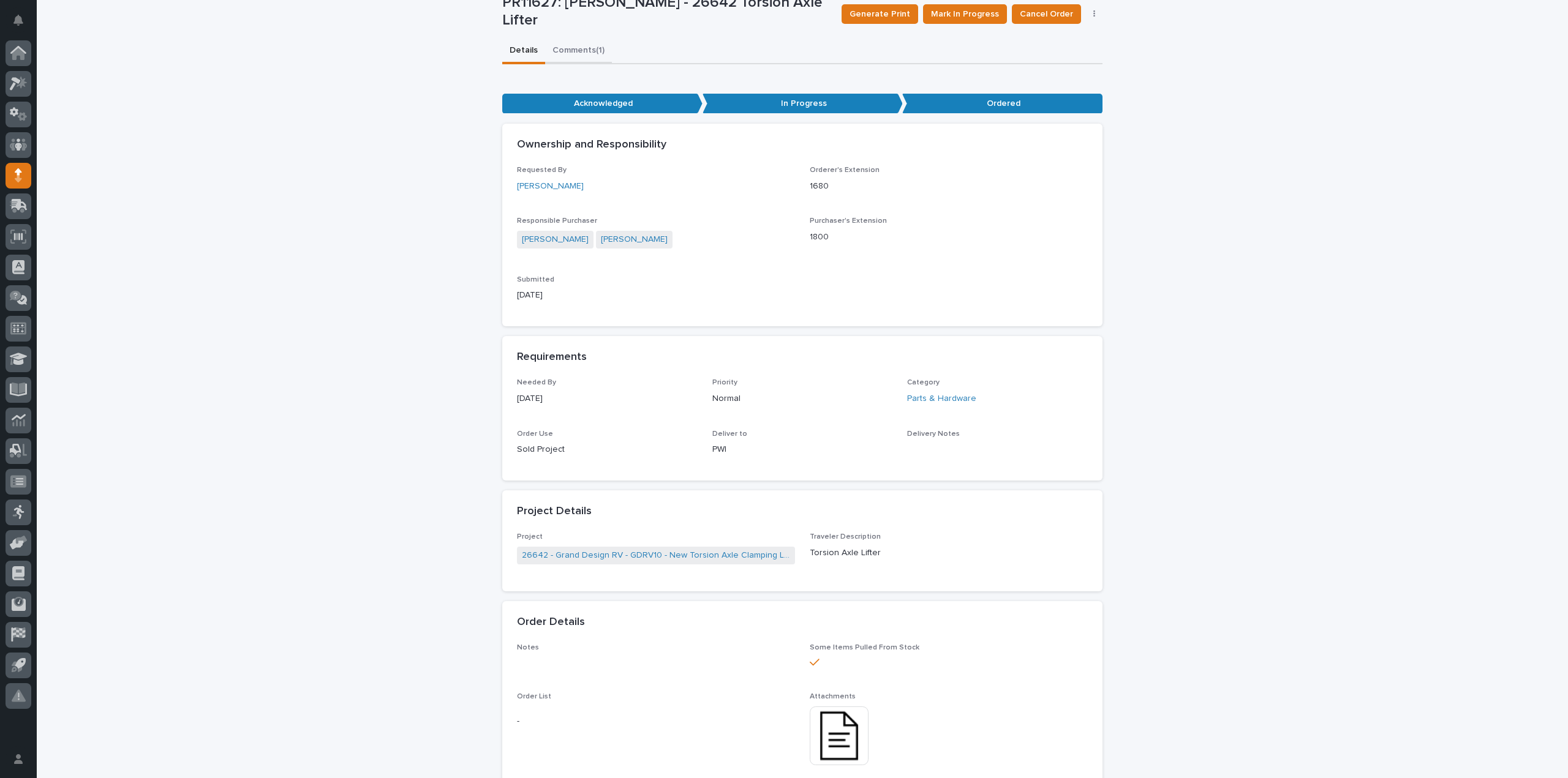
click at [589, 49] on div "**********" at bounding box center [803, 686] width 1532 height 1579
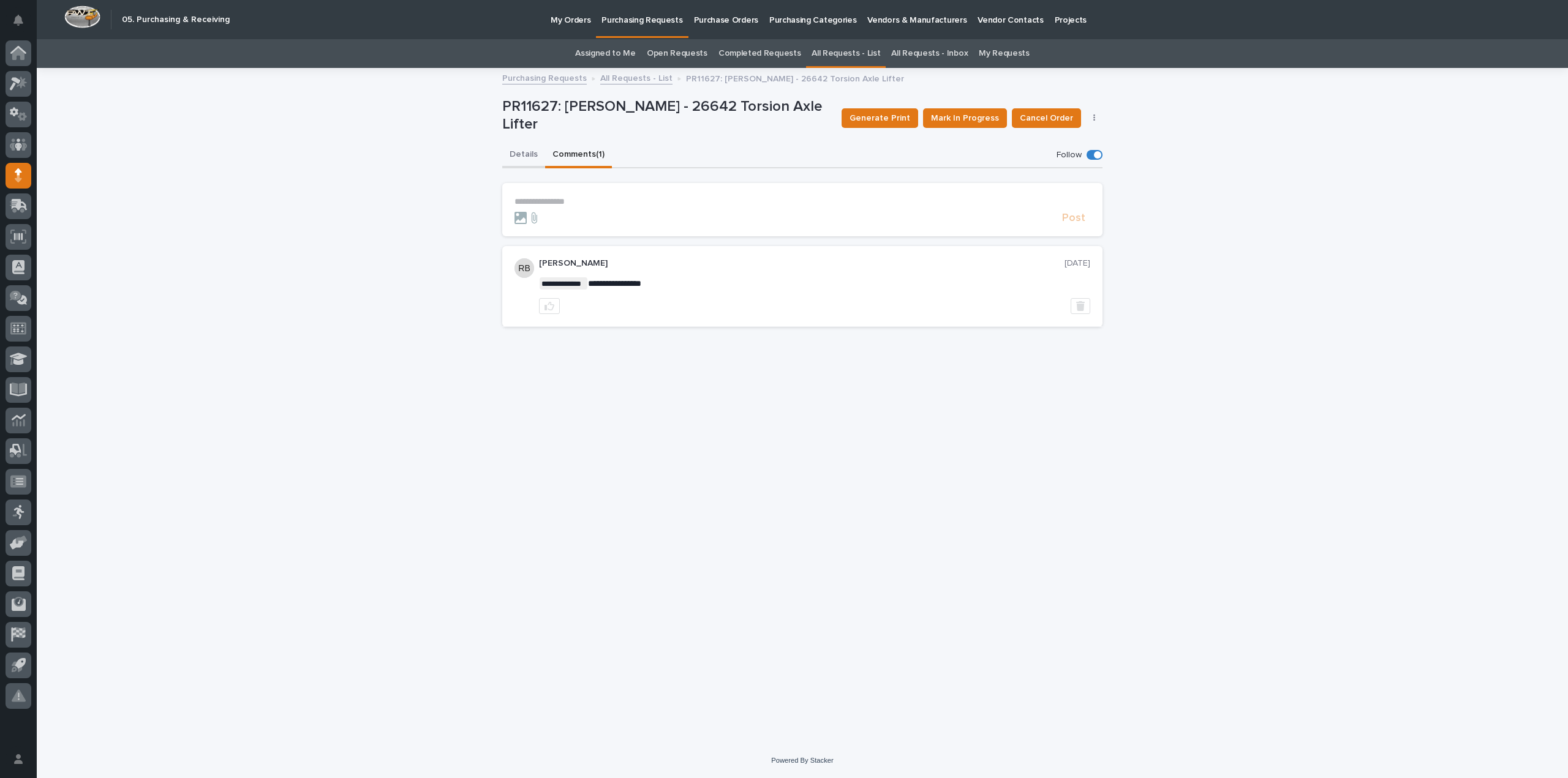
click at [516, 151] on button "Details" at bounding box center [524, 155] width 43 height 26
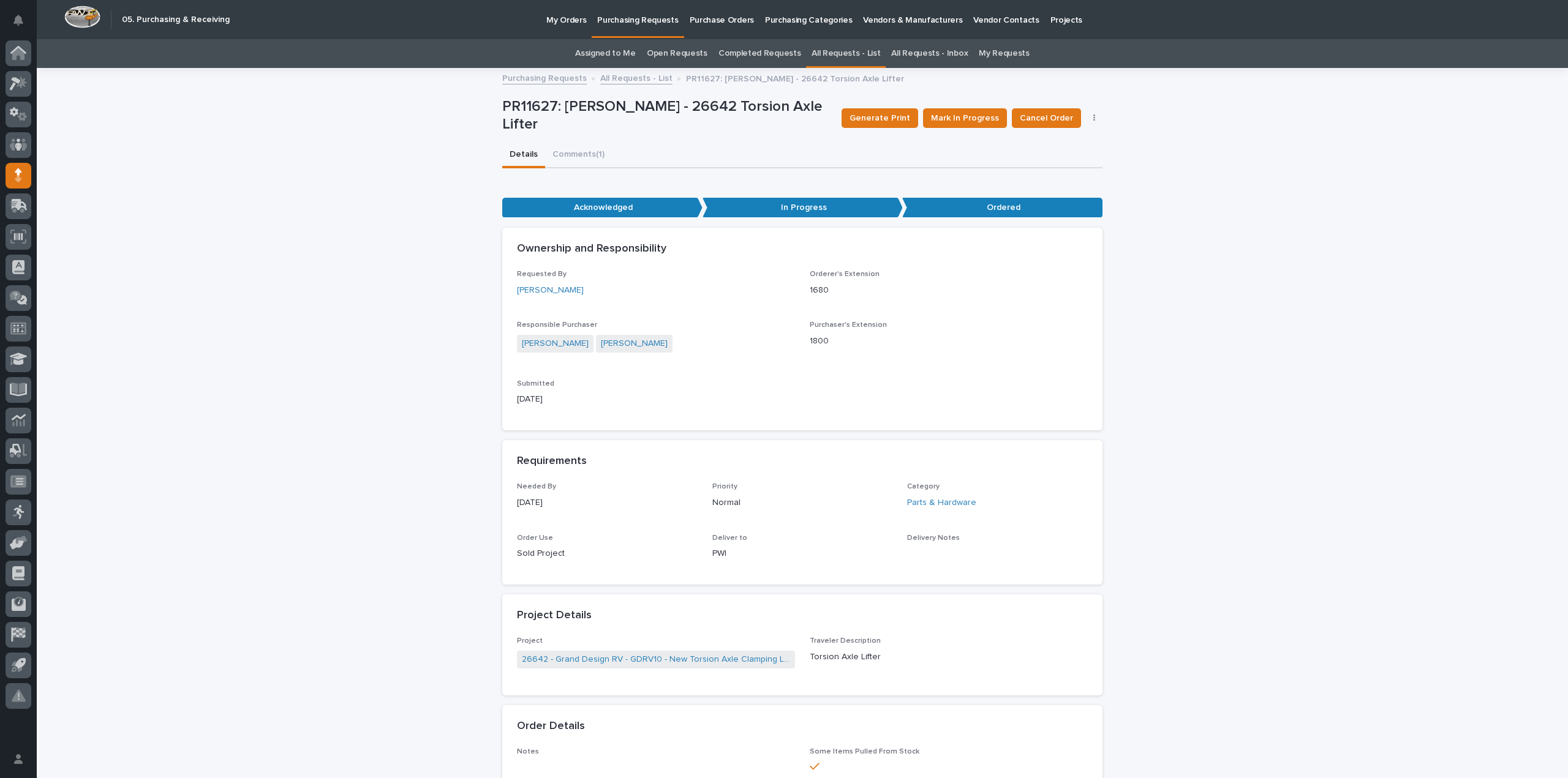
scroll to position [490, 0]
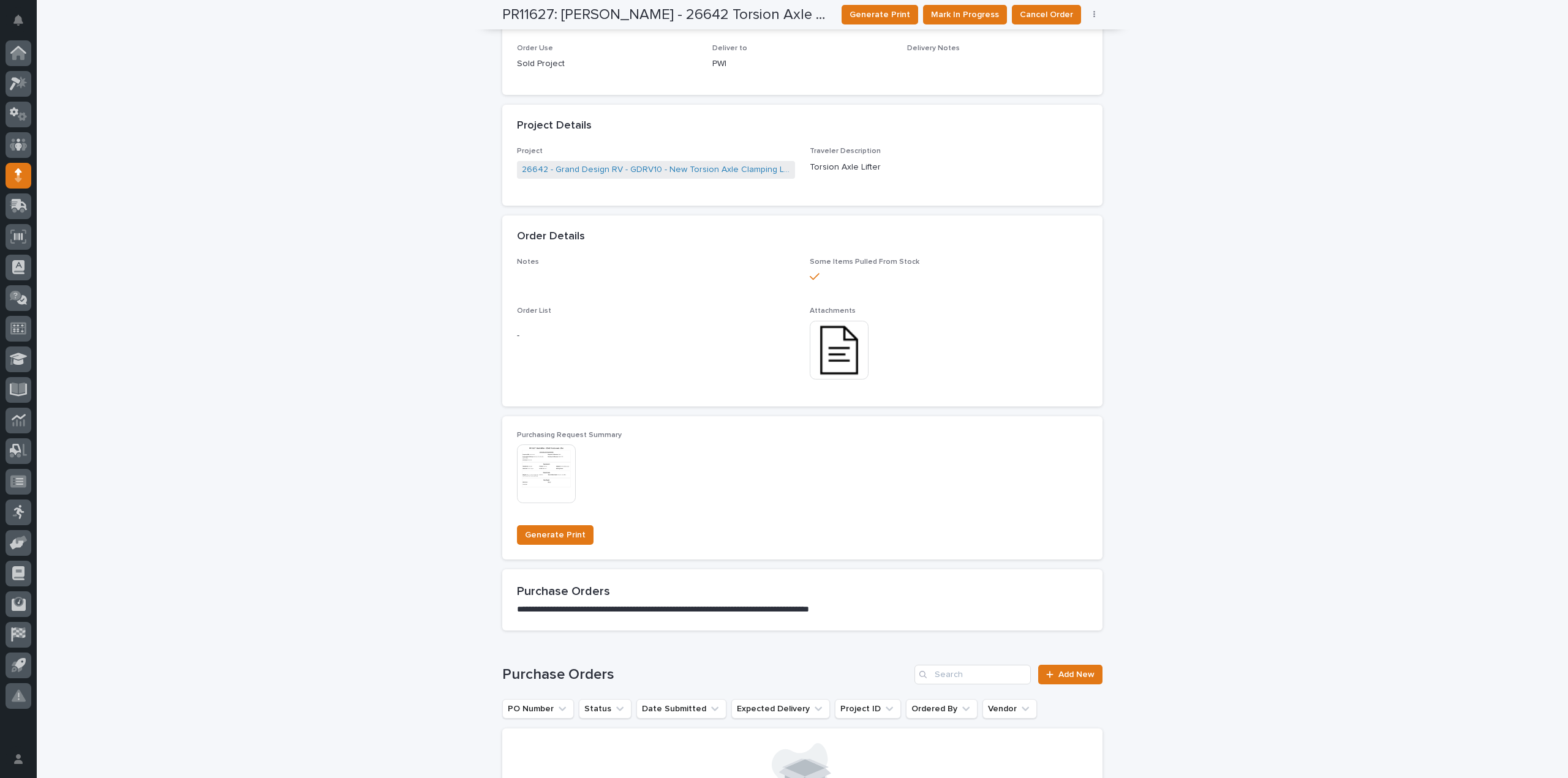
click at [846, 361] on img at bounding box center [838, 350] width 58 height 58
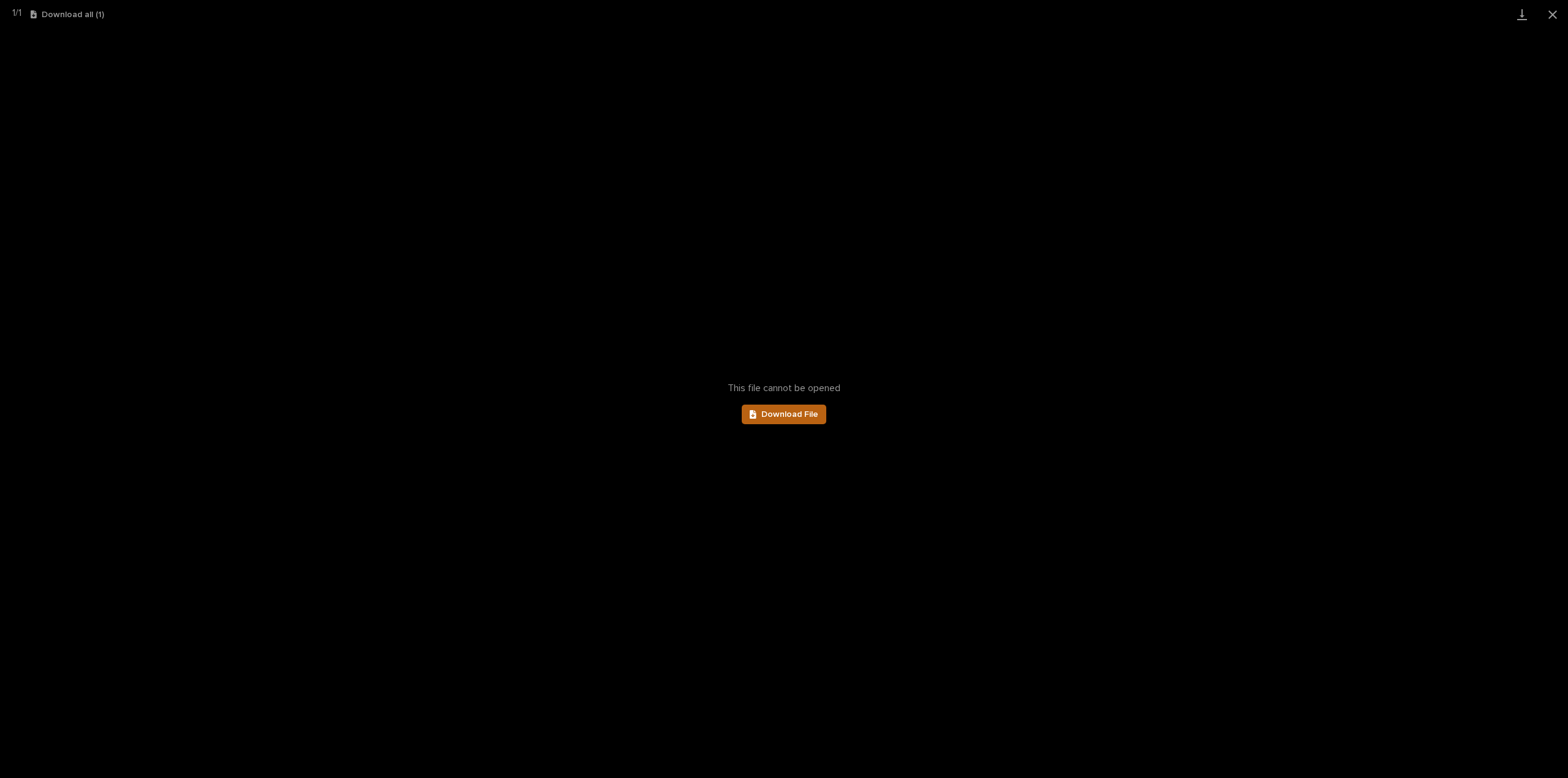
click at [792, 413] on span "Download File" at bounding box center [790, 414] width 57 height 8
click at [1550, 19] on button "Close gallery" at bounding box center [1552, 14] width 30 height 29
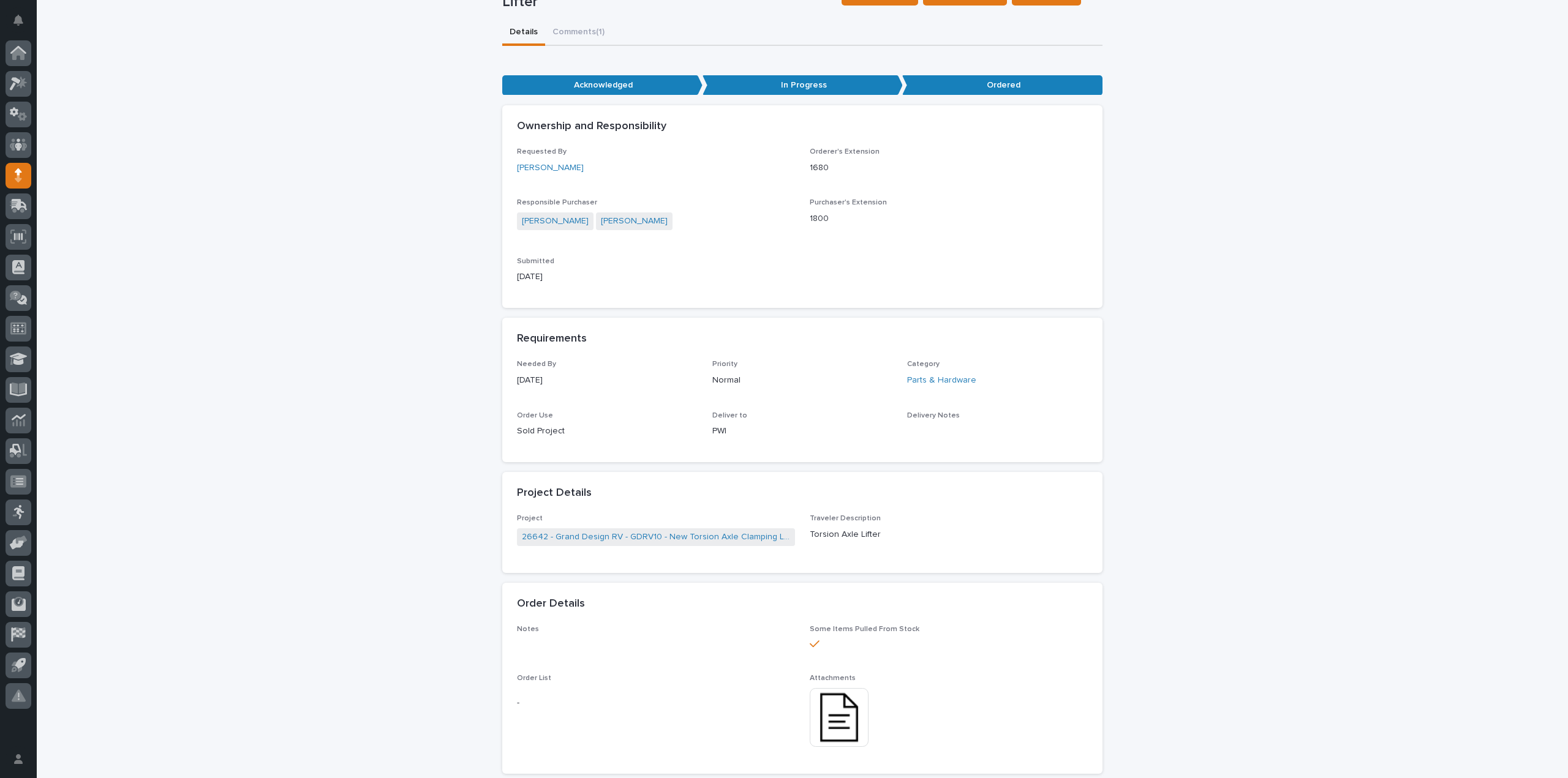
scroll to position [0, 0]
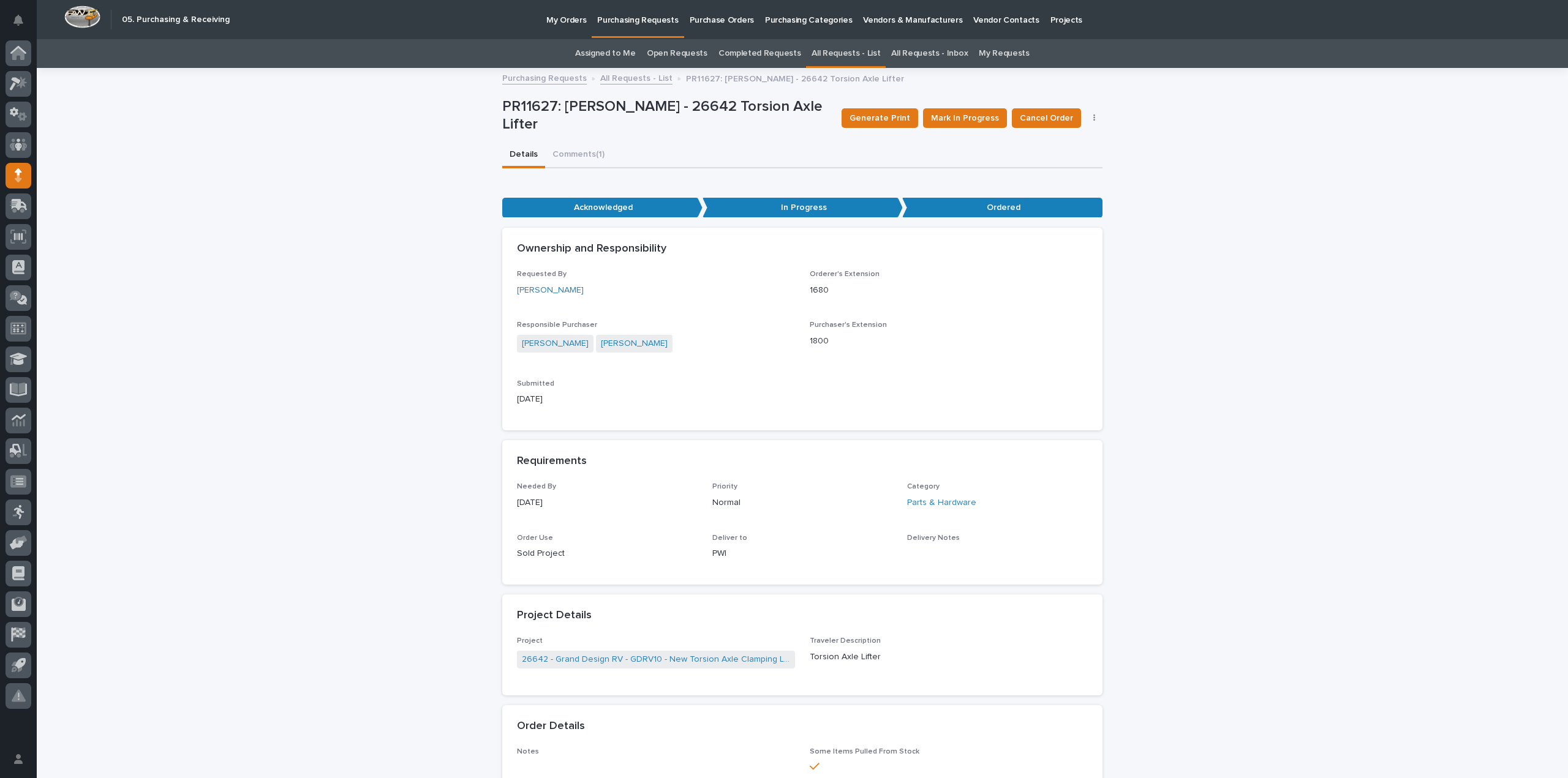
click at [613, 54] on link "Assigned to Me" at bounding box center [605, 54] width 61 height 29
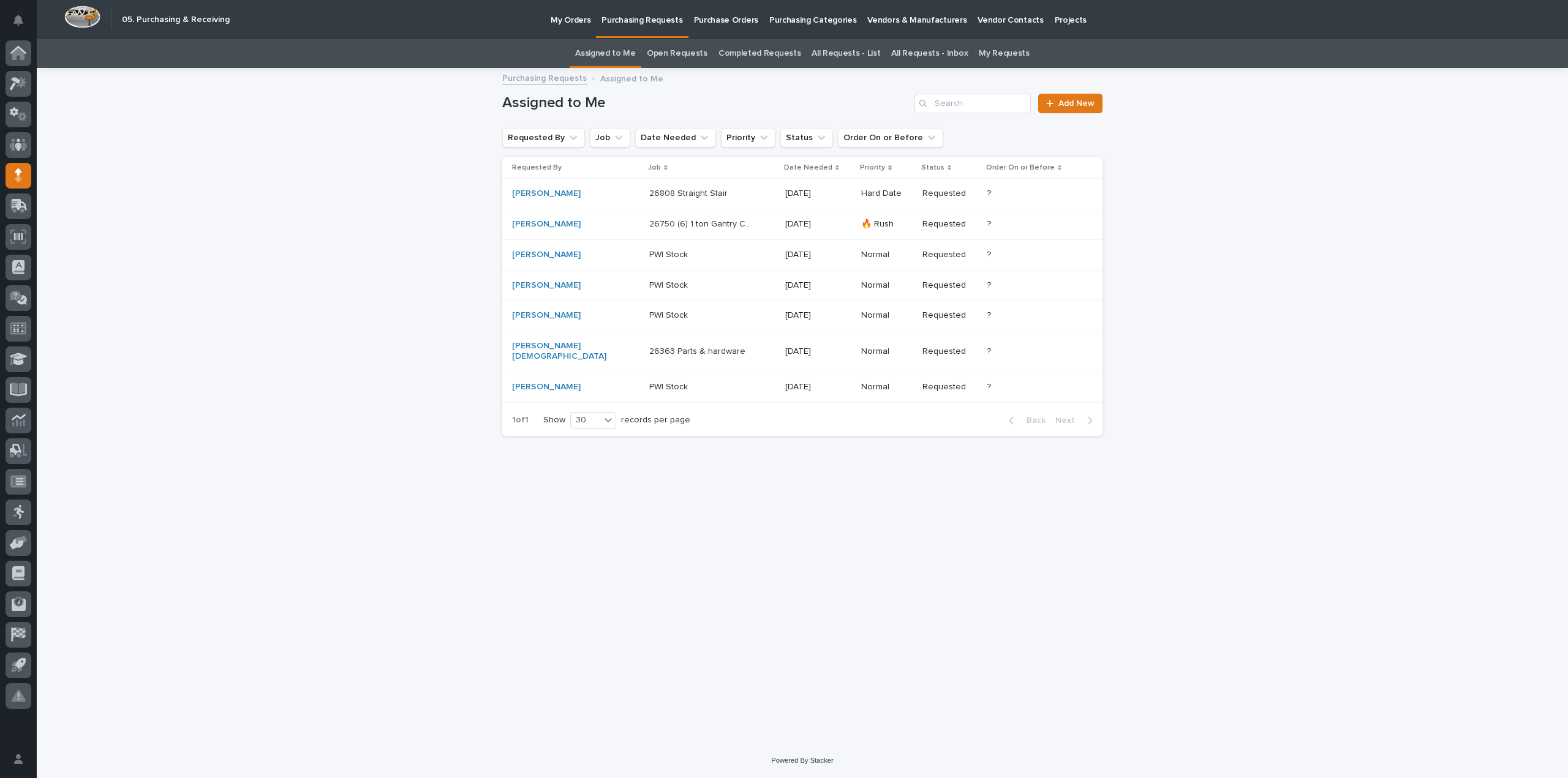
click at [660, 345] on p "26363 Parts & hardware" at bounding box center [698, 351] width 99 height 13
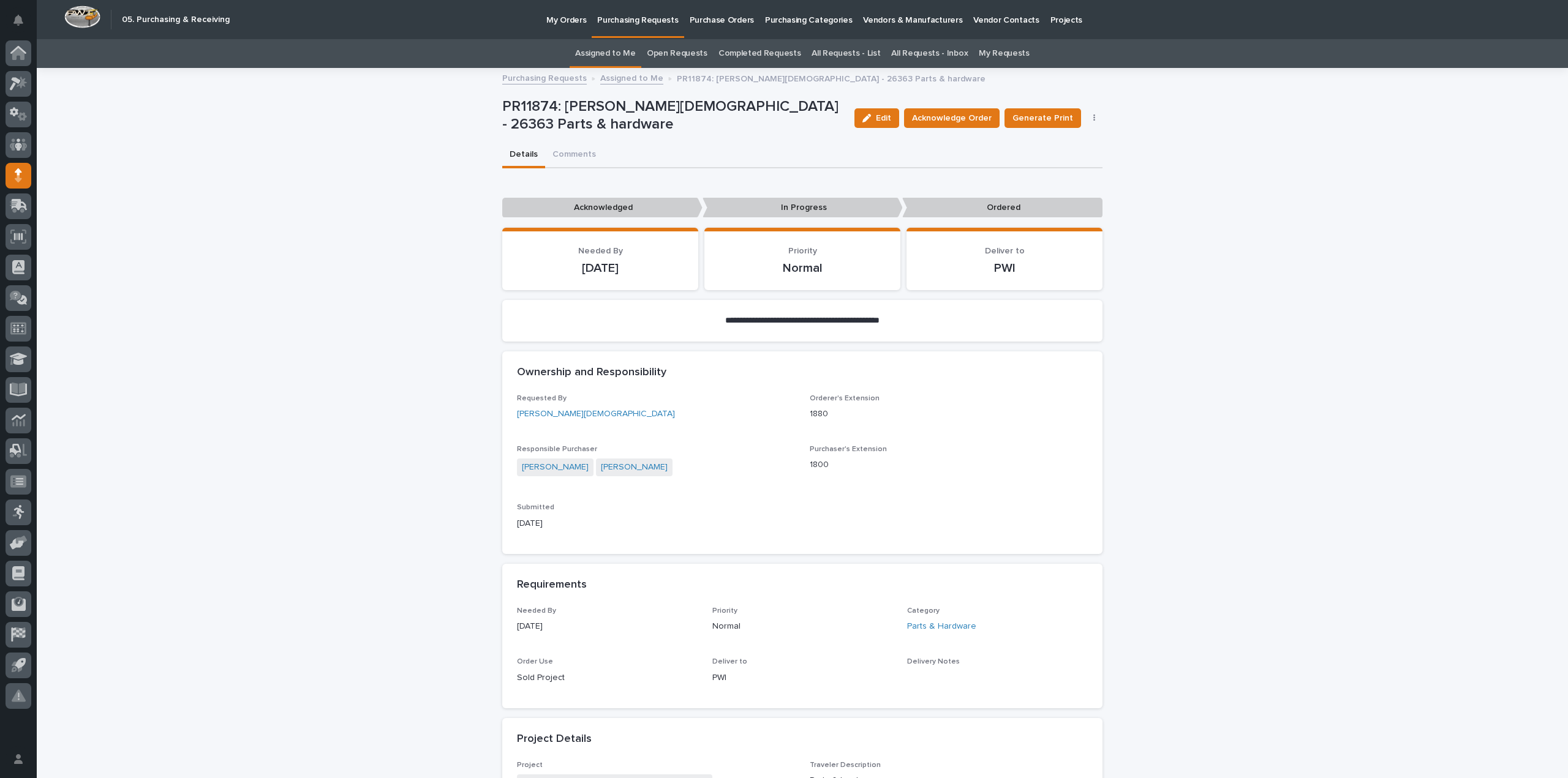
scroll to position [490, 0]
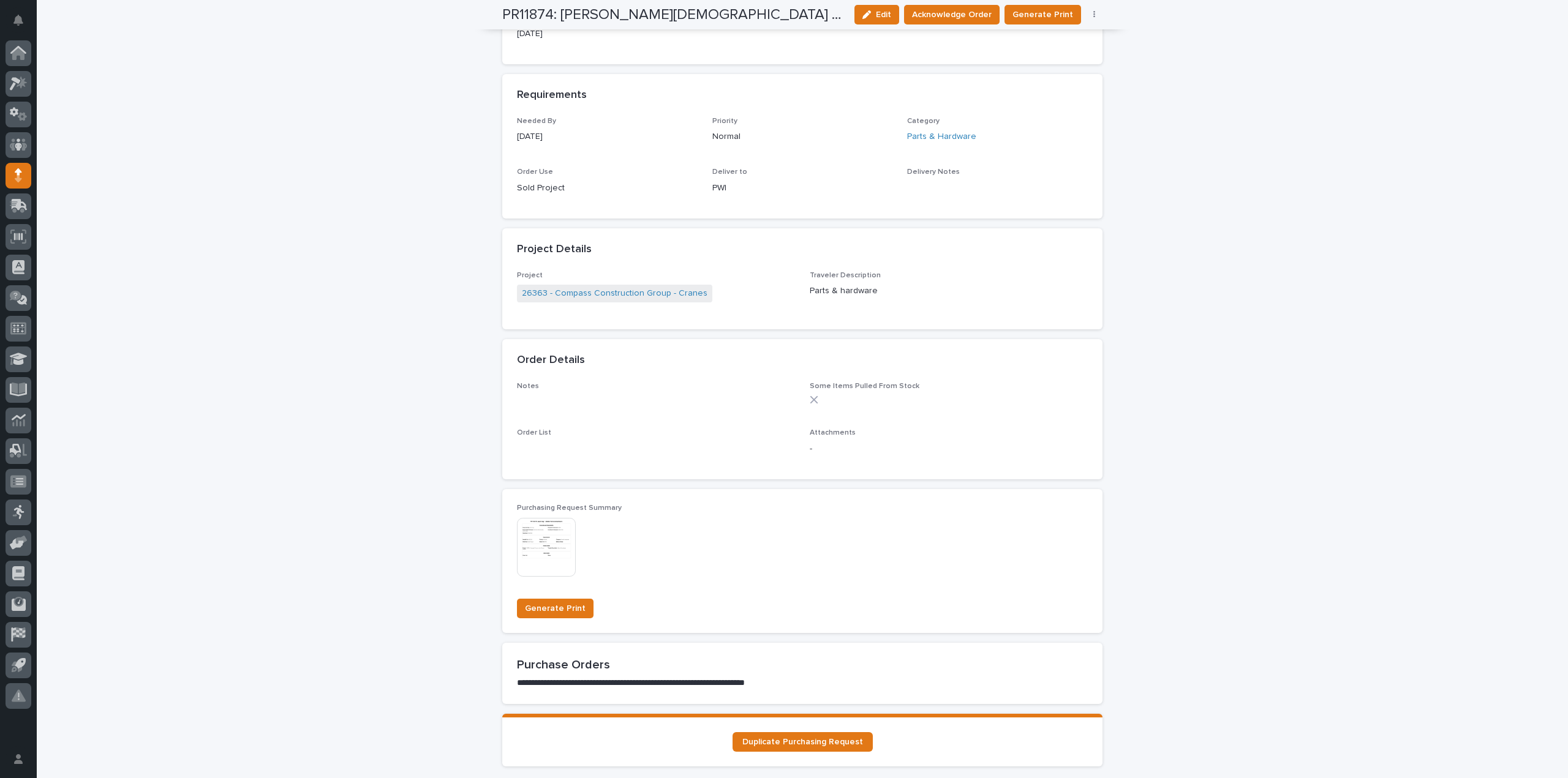
click at [551, 564] on img at bounding box center [546, 547] width 58 height 58
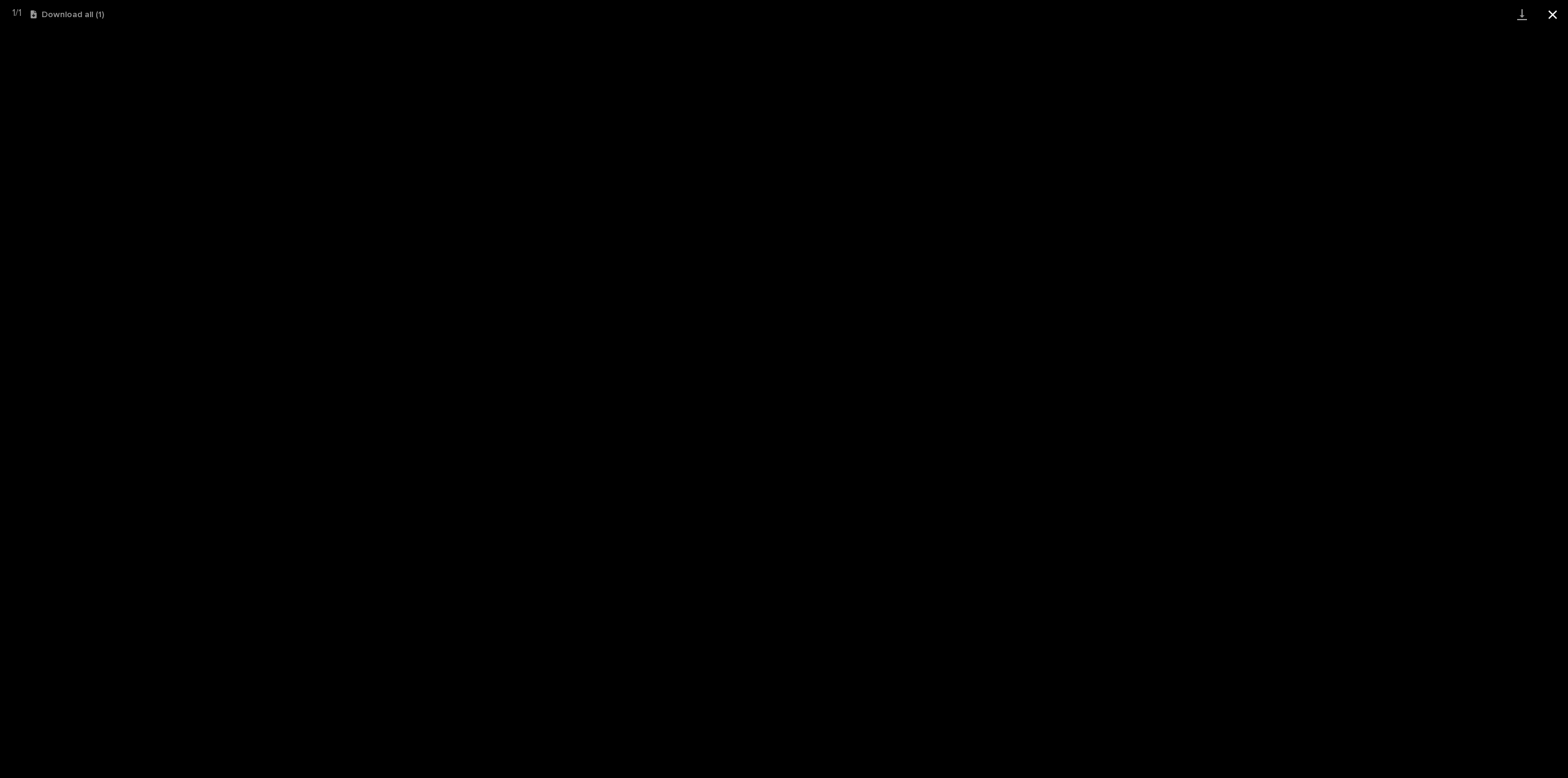
drag, startPoint x: 1551, startPoint y: 16, endPoint x: 1547, endPoint y: 24, distance: 8.9
click at [1551, 17] on button "Close gallery" at bounding box center [1552, 14] width 30 height 29
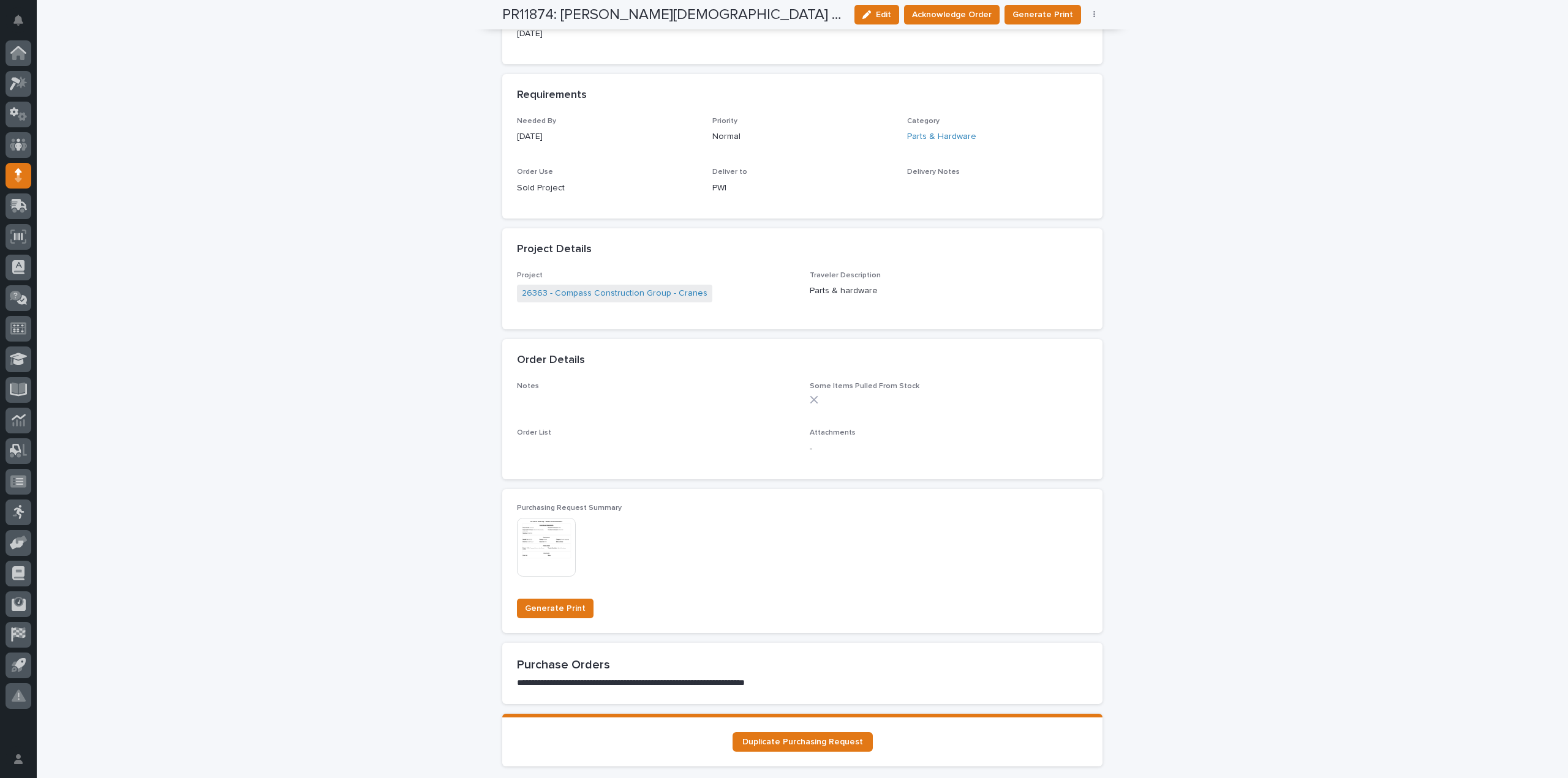
click at [548, 553] on img at bounding box center [546, 547] width 58 height 58
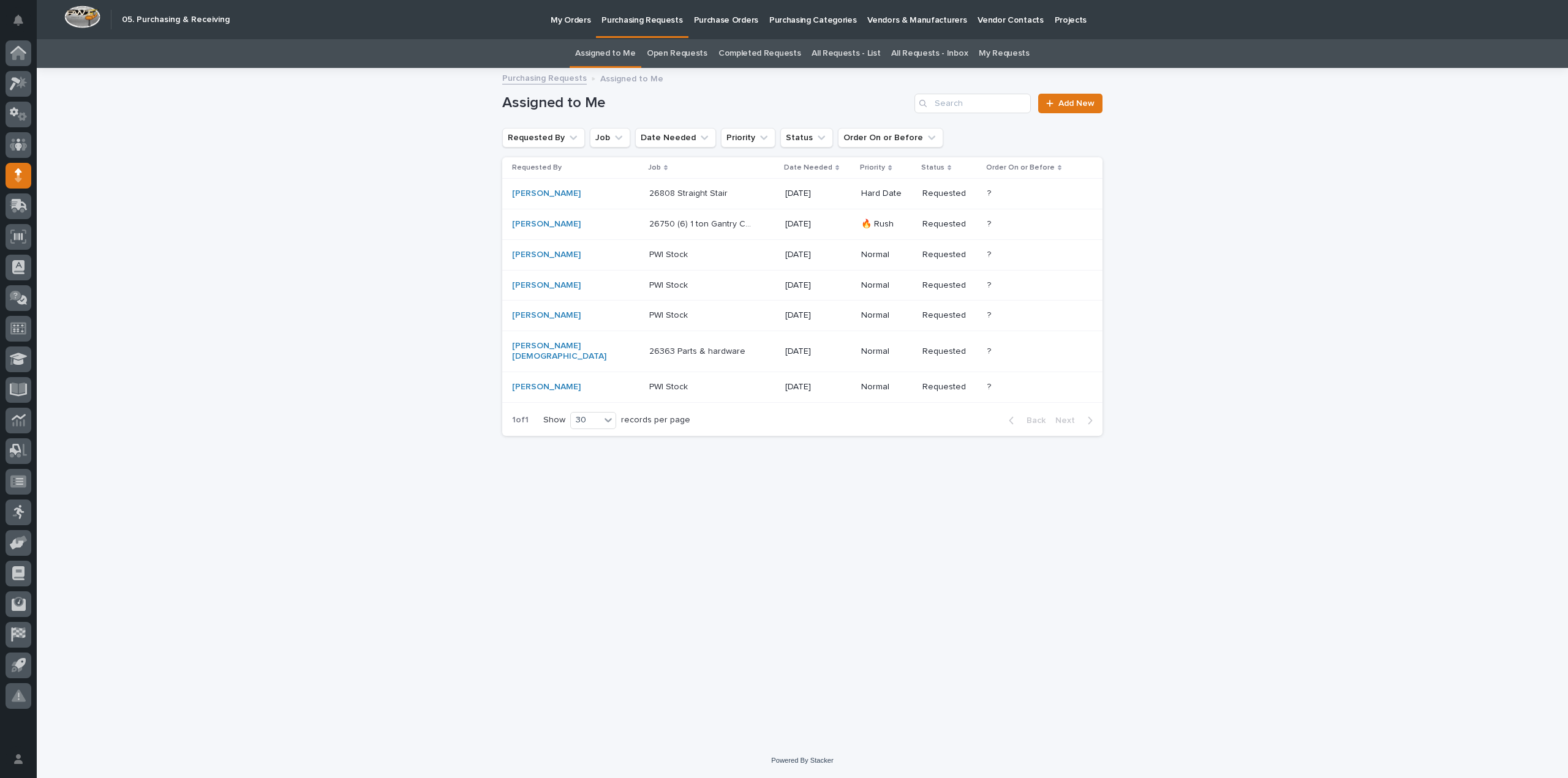
click at [689, 347] on p "26363 Parts & hardware" at bounding box center [698, 351] width 99 height 13
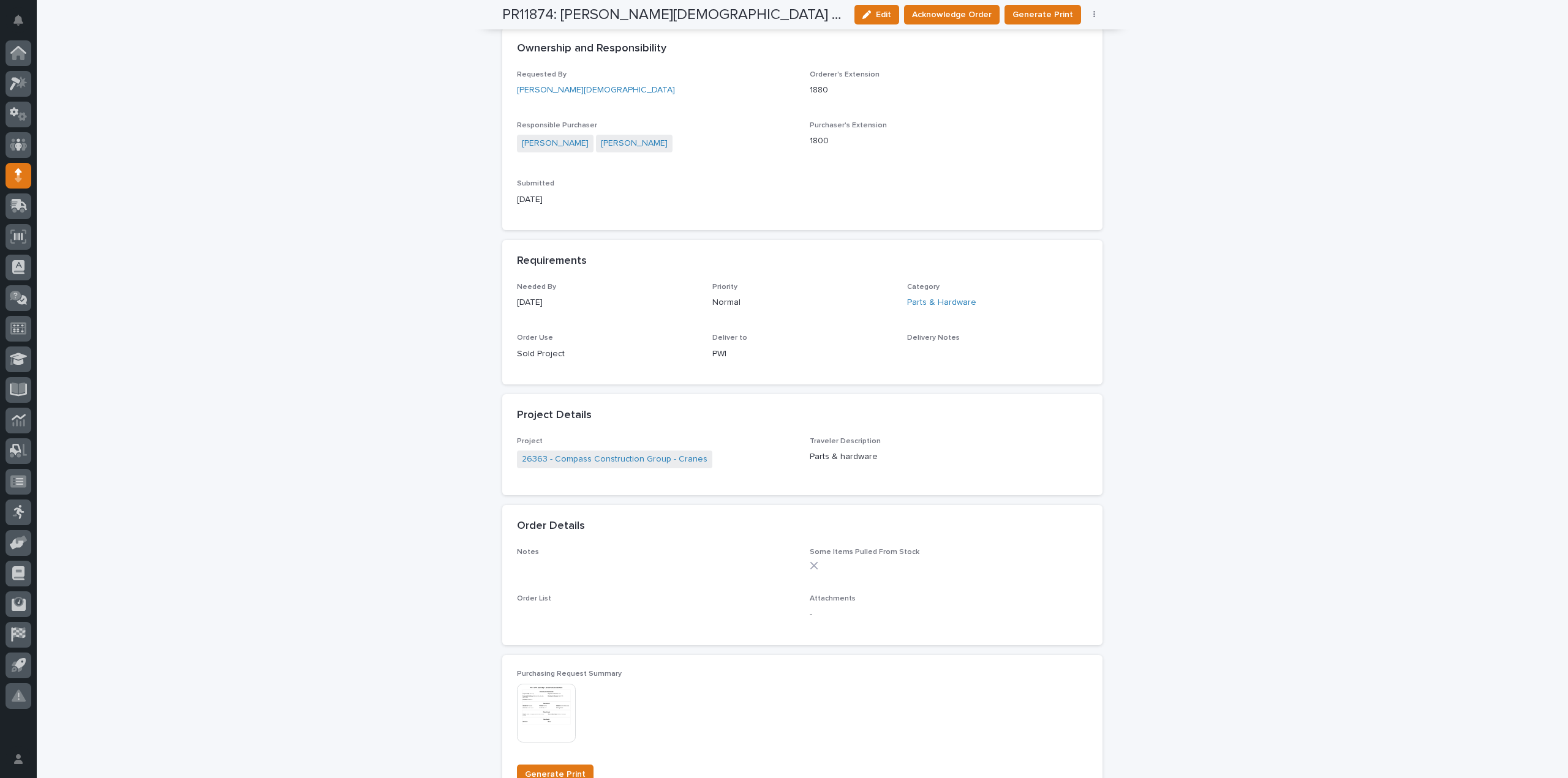
scroll to position [407, 0]
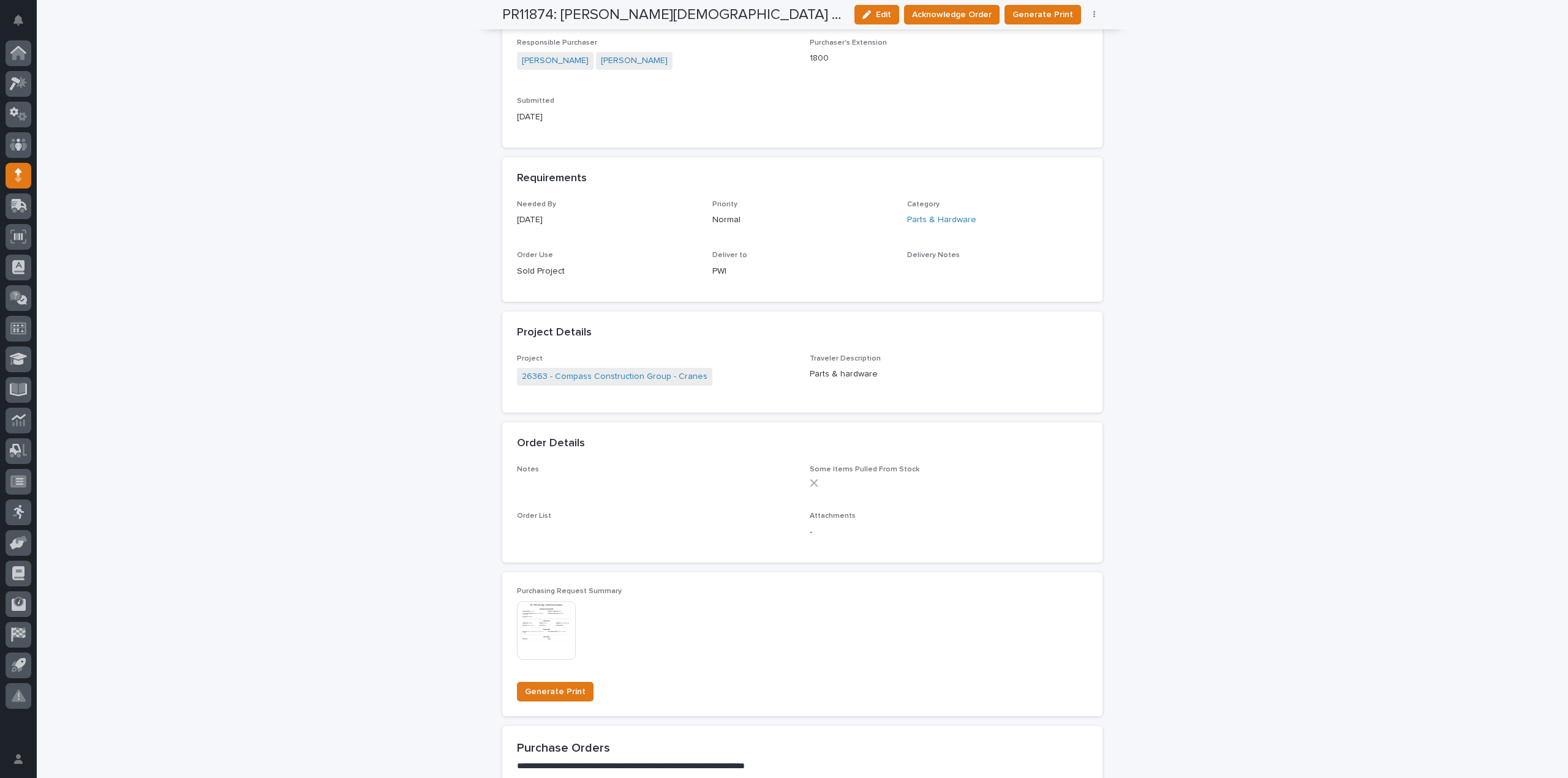
click at [810, 532] on p "-" at bounding box center [949, 533] width 278 height 13
click at [1314, 380] on div "**********" at bounding box center [803, 291] width 1532 height 1259
click at [336, 405] on div "**********" at bounding box center [803, 291] width 1532 height 1259
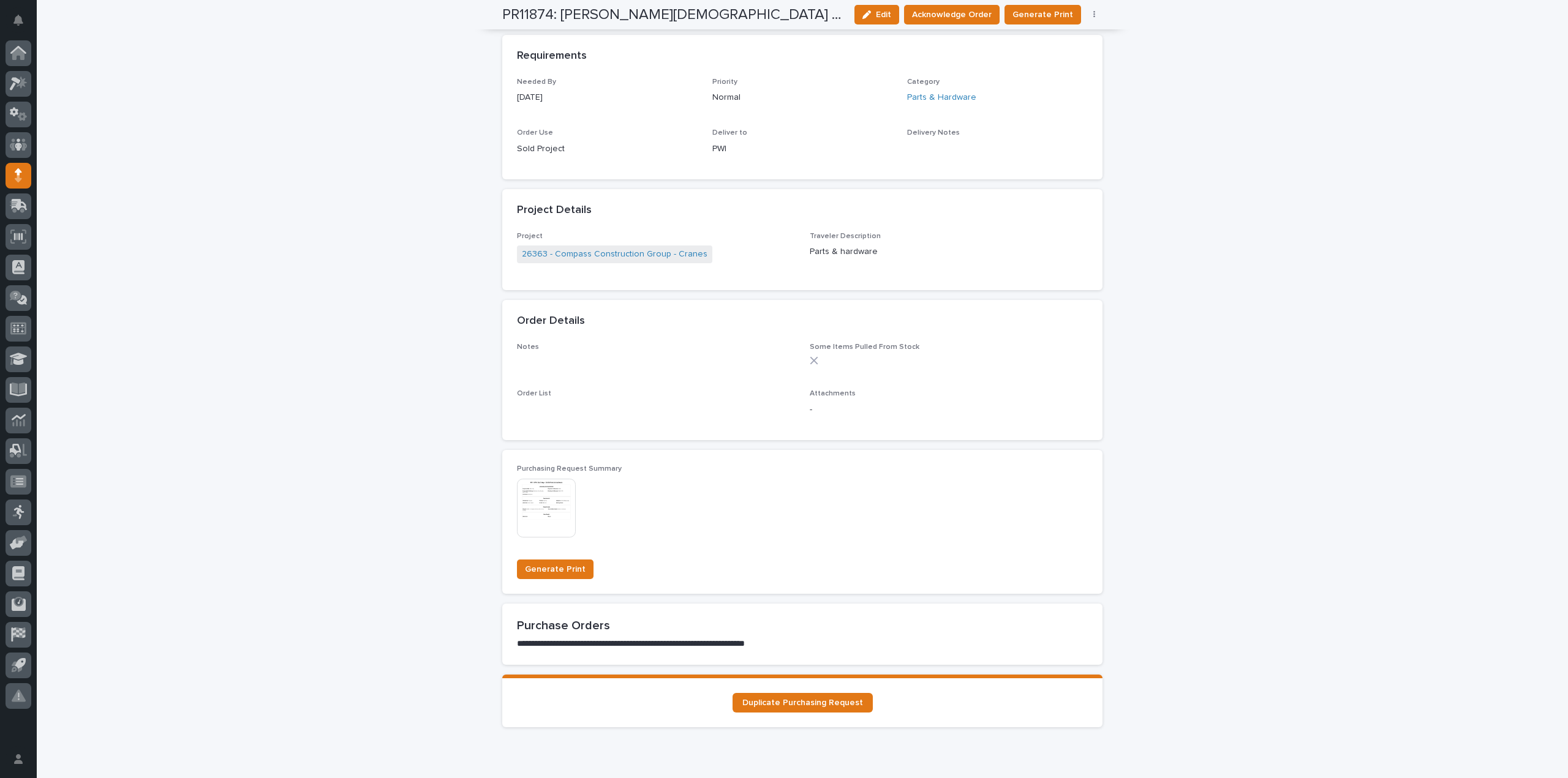
click at [553, 521] on img at bounding box center [546, 508] width 58 height 58
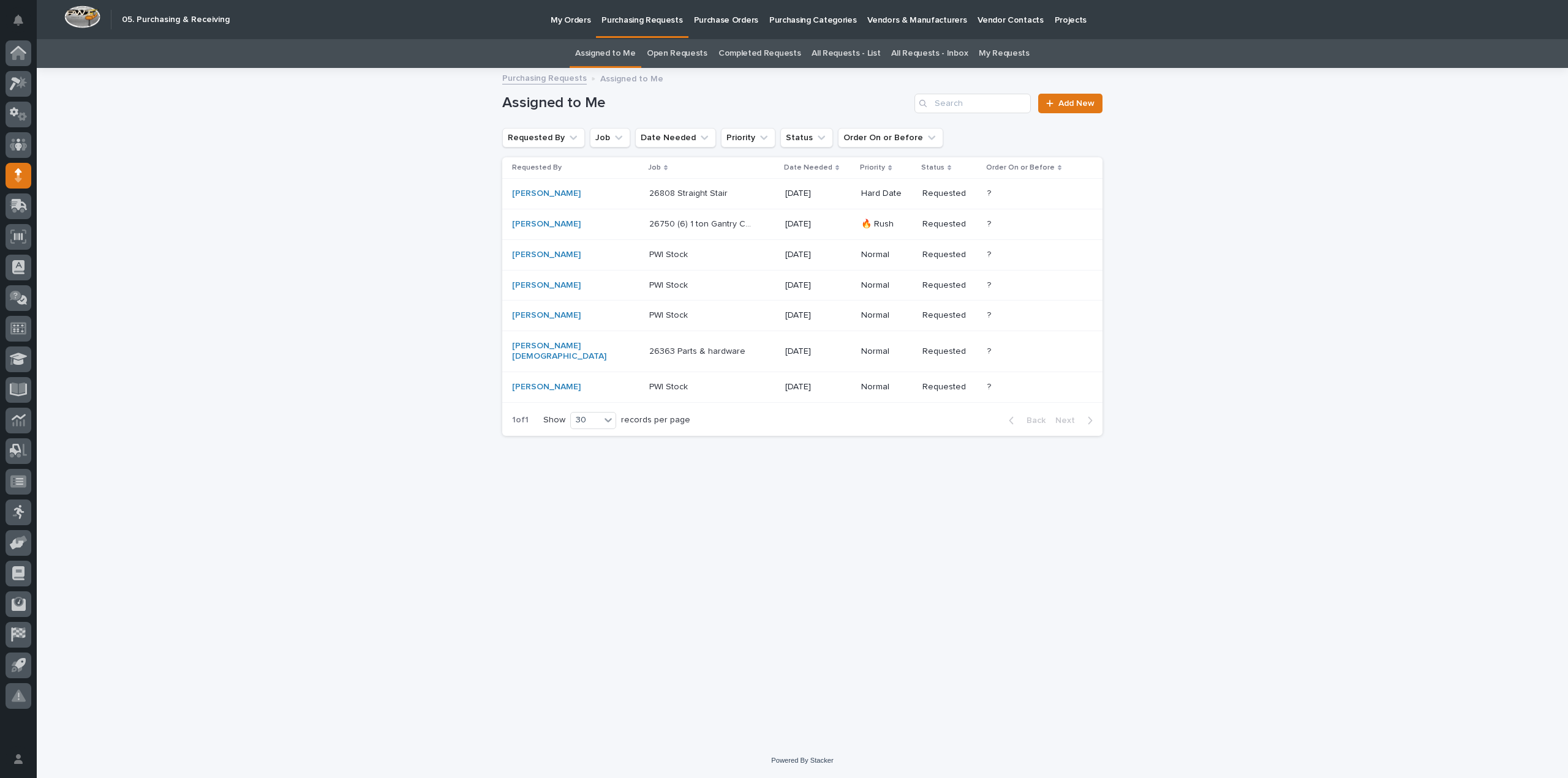
click at [649, 348] on p "26363 Parts & hardware" at bounding box center [698, 351] width 99 height 13
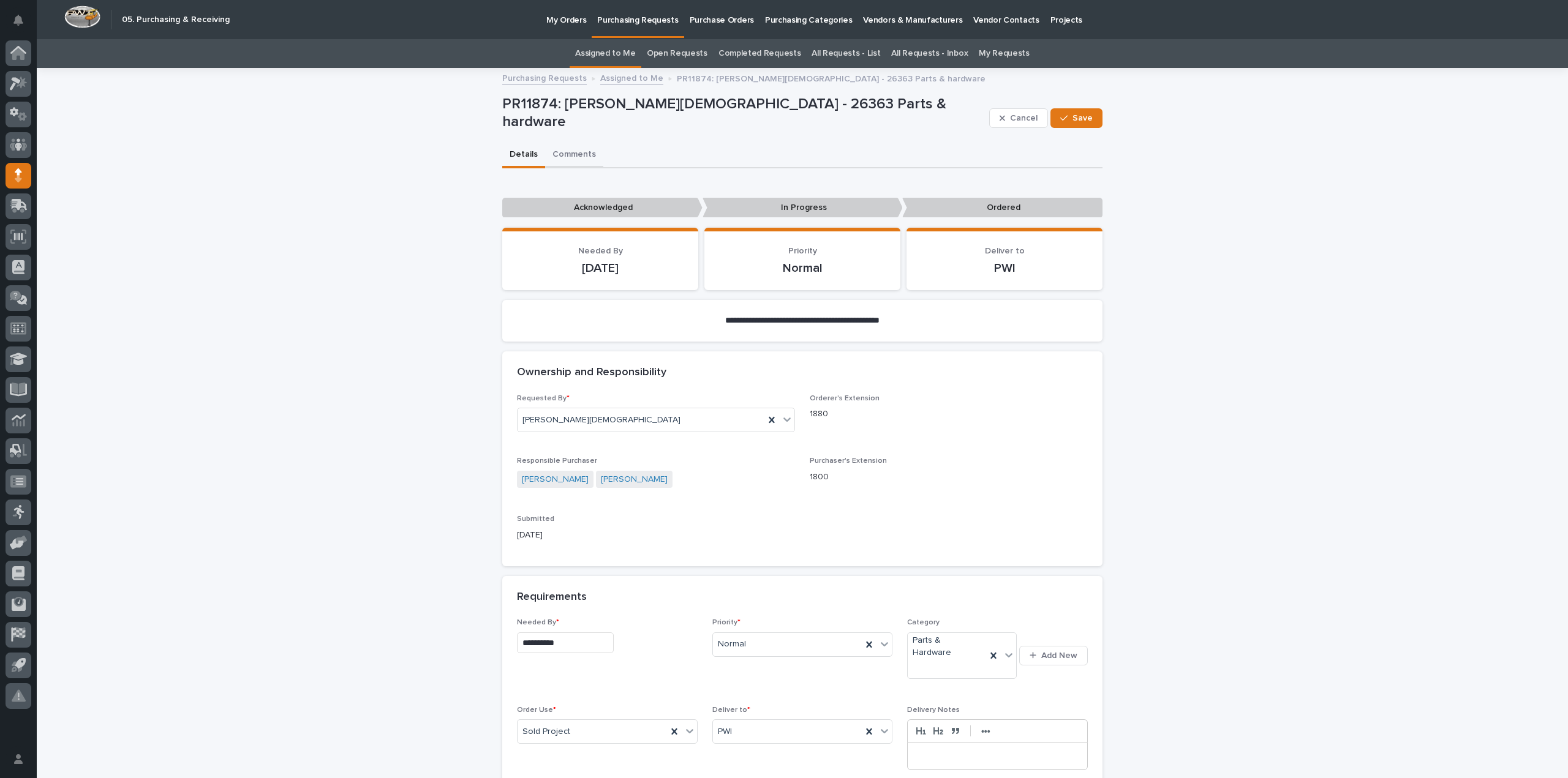
click at [565, 156] on button "Comments" at bounding box center [574, 155] width 58 height 26
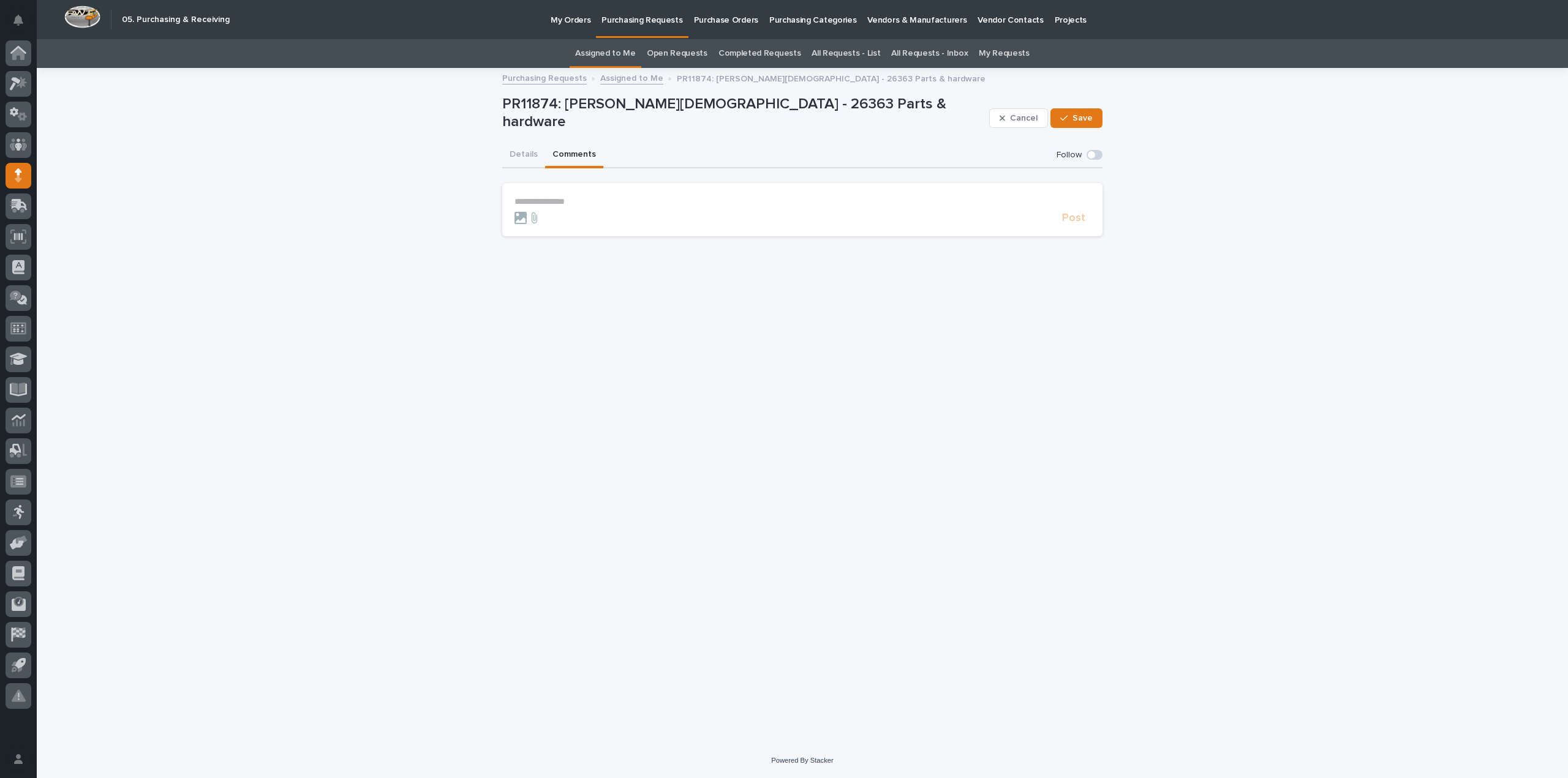
click at [575, 204] on p "**********" at bounding box center [802, 202] width 576 height 11
click at [530, 156] on button "Details" at bounding box center [524, 155] width 43 height 26
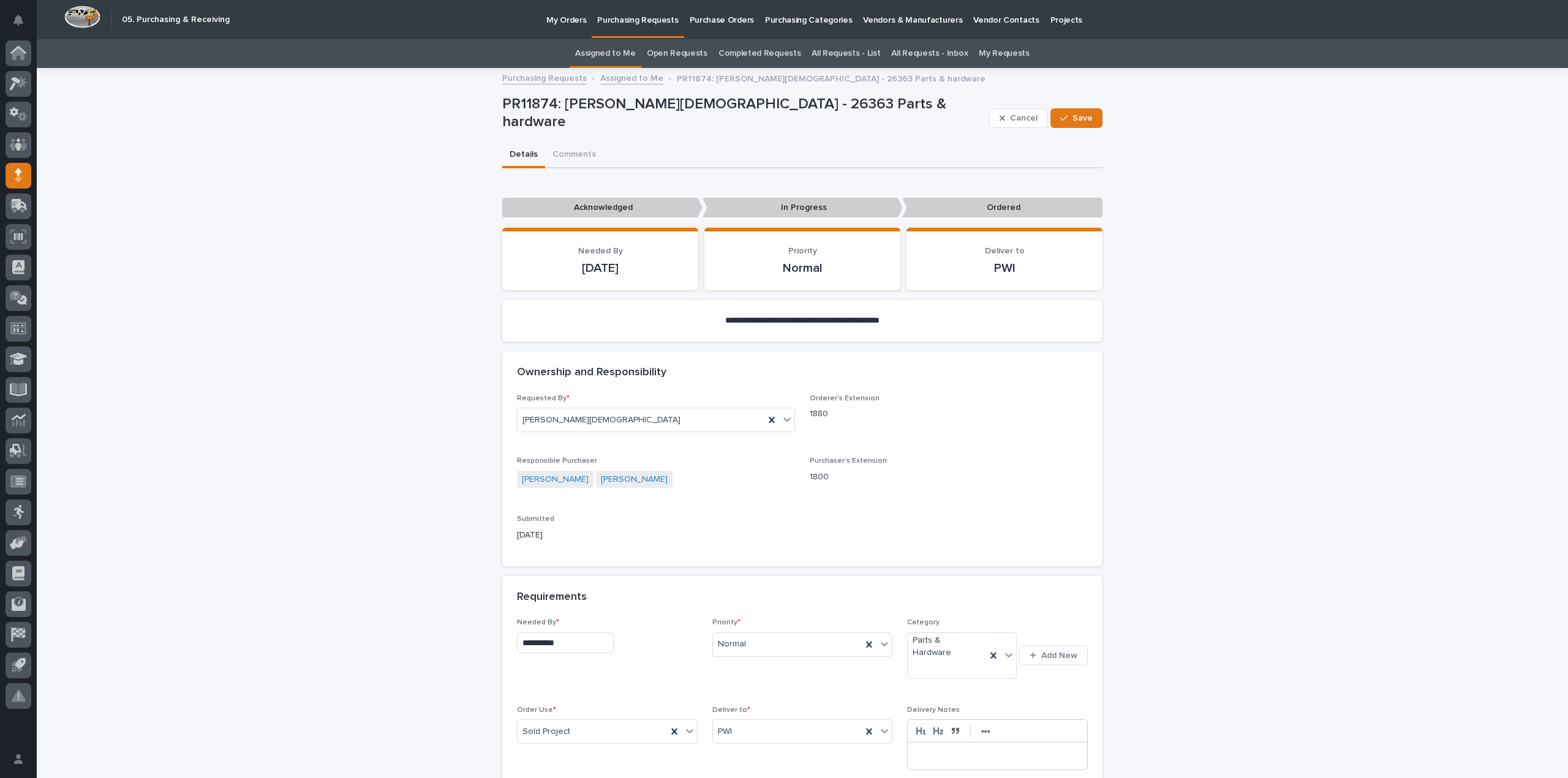
drag, startPoint x: 577, startPoint y: 154, endPoint x: 609, endPoint y: 163, distance: 33.2
click at [577, 154] on button "Comments" at bounding box center [574, 155] width 58 height 26
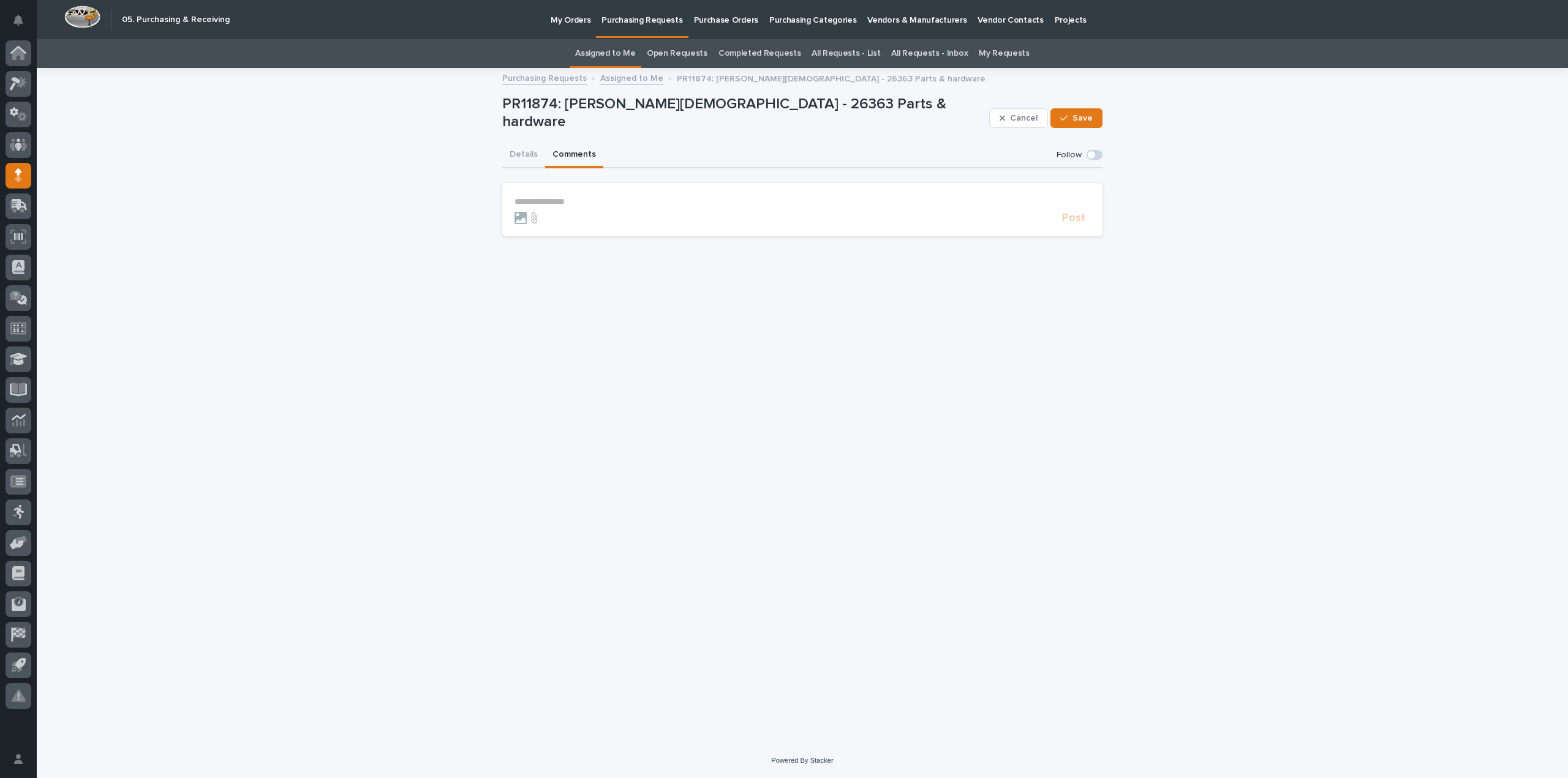
click at [586, 200] on p "**********" at bounding box center [802, 202] width 576 height 11
click at [524, 218] on span "Arlyn Miller" at bounding box center [552, 218] width 68 height 8
click at [571, 207] on p "*****" at bounding box center [802, 202] width 576 height 11
click at [578, 206] on p "**********" at bounding box center [802, 203] width 576 height 12
click at [1075, 221] on span "Post" at bounding box center [1074, 223] width 23 height 11
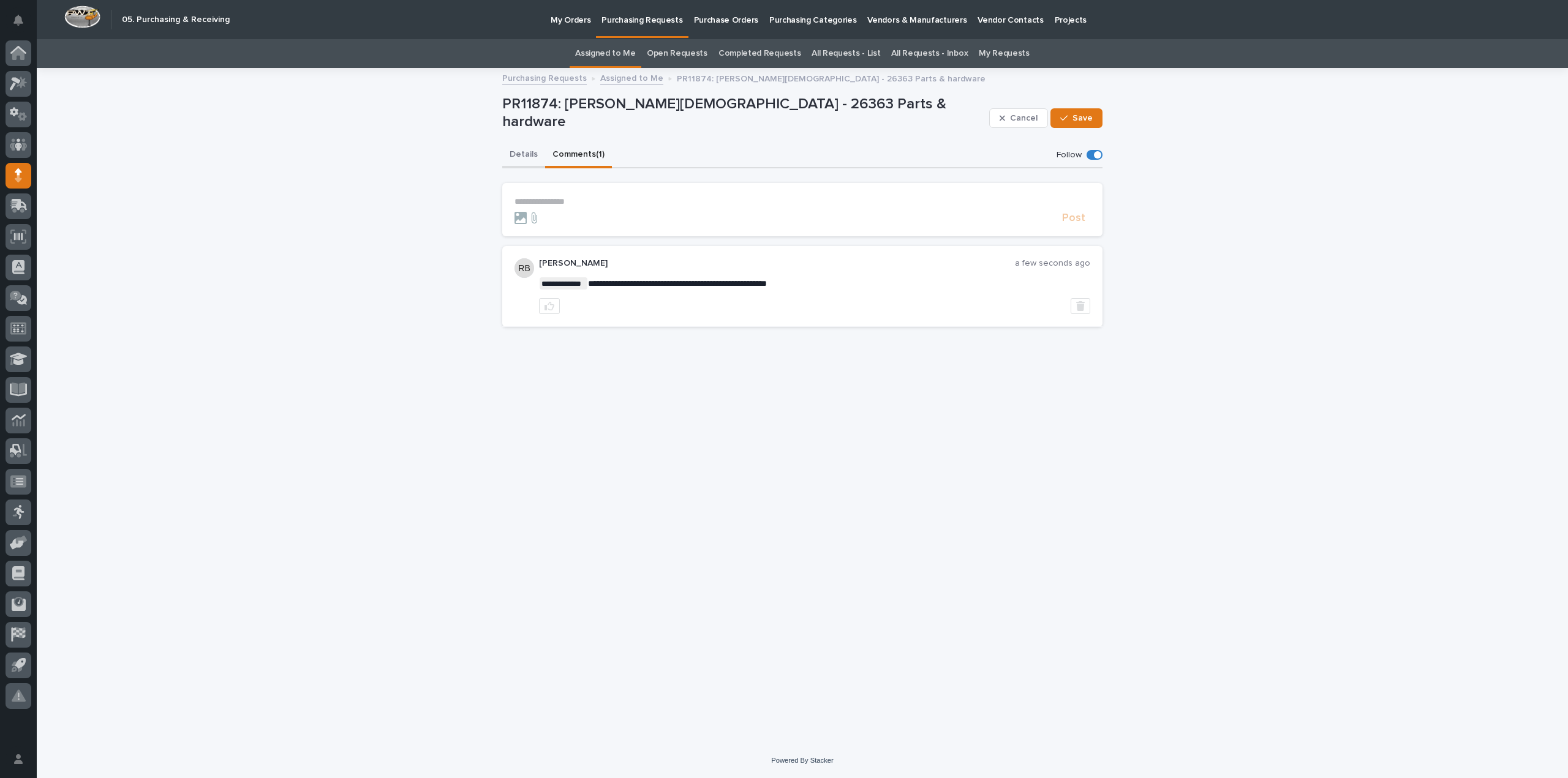
click at [533, 155] on button "Details" at bounding box center [524, 155] width 43 height 26
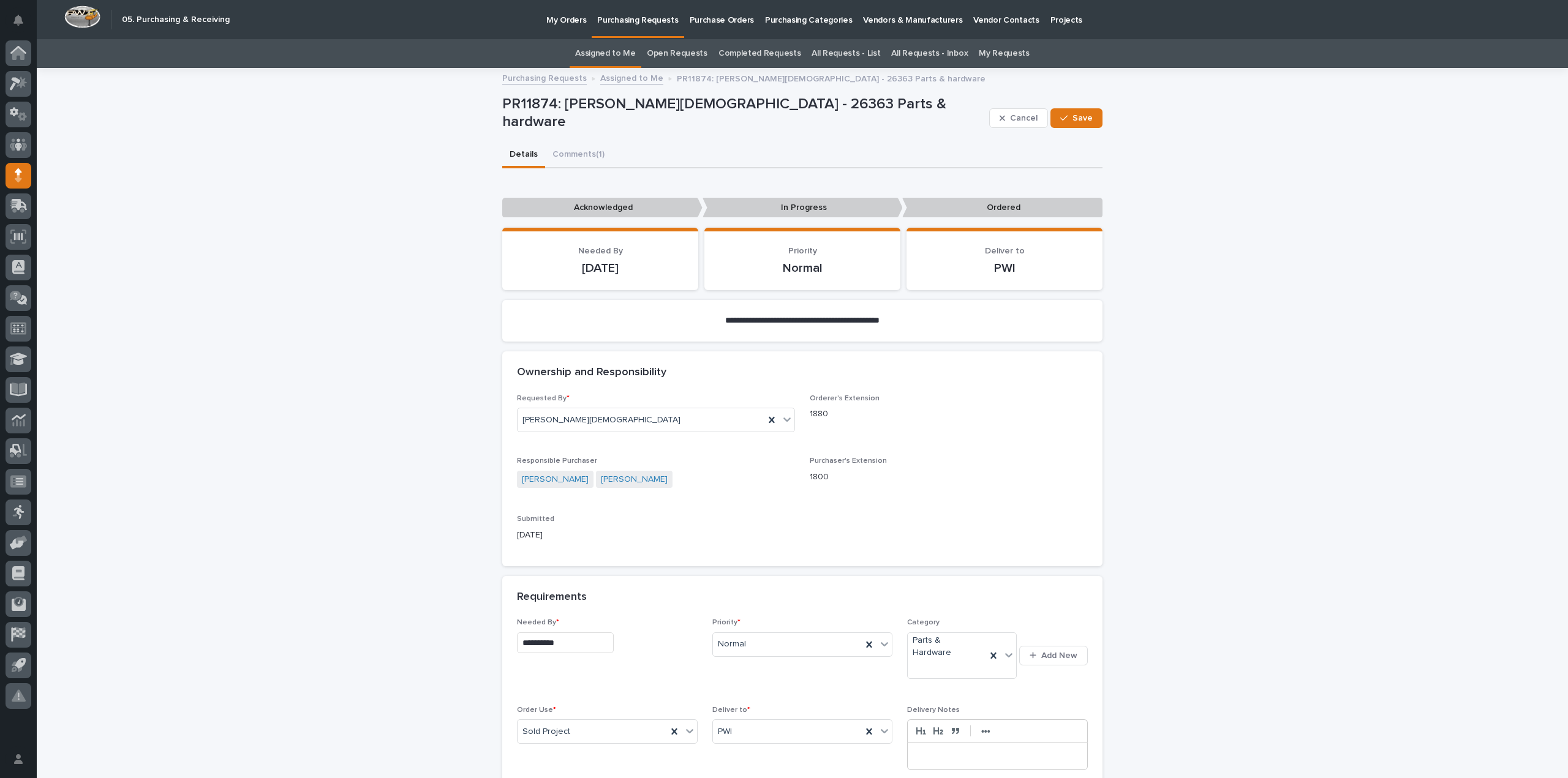
click at [582, 53] on div "Assigned to Me" at bounding box center [605, 54] width 72 height 29
click at [635, 57] on link "Assigned to Me" at bounding box center [605, 54] width 61 height 29
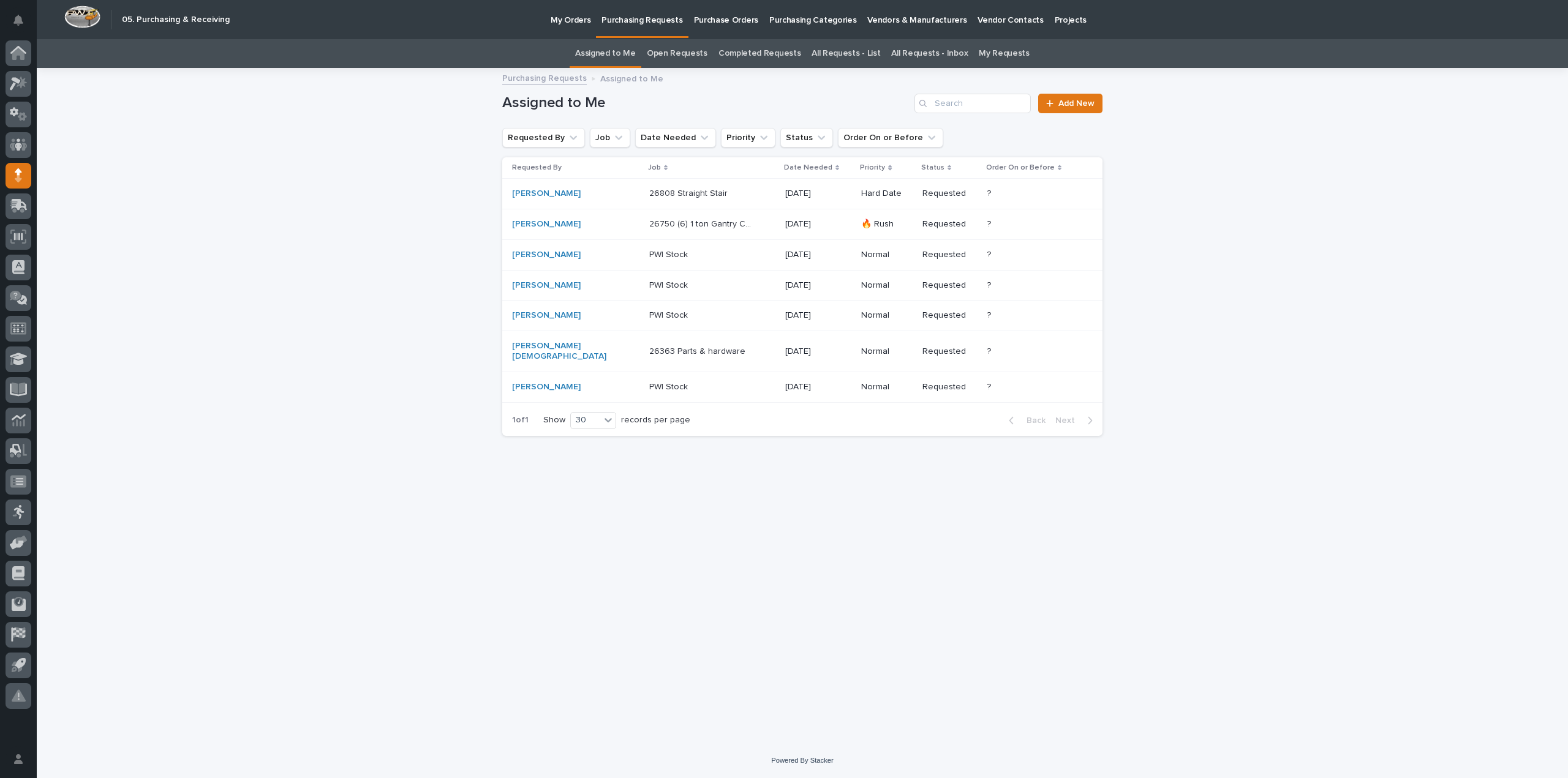
click at [649, 228] on p "26750 (6) 1 ton Gantry Cranes" at bounding box center [701, 223] width 105 height 13
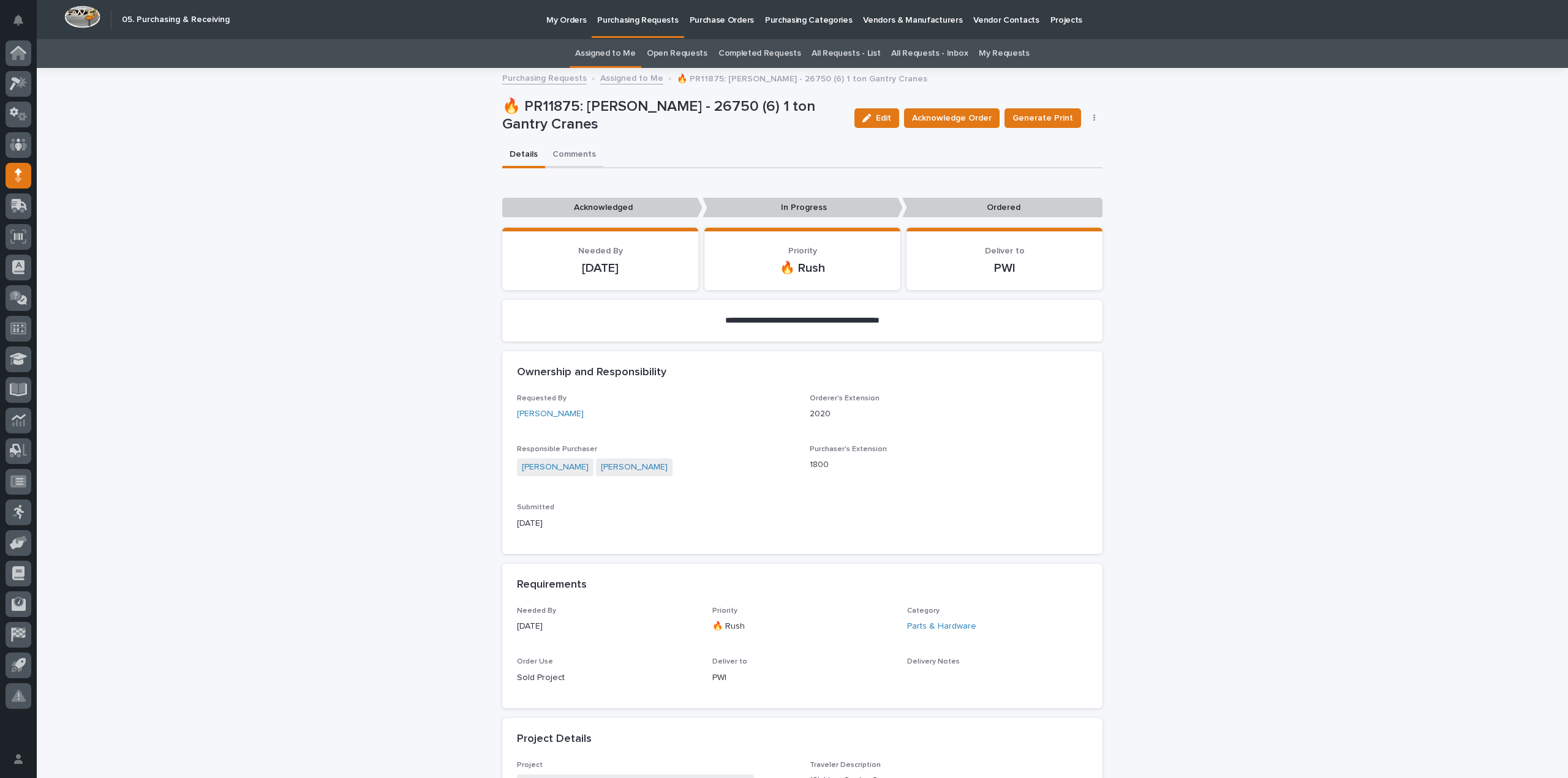
click at [571, 155] on button "Comments" at bounding box center [574, 155] width 58 height 26
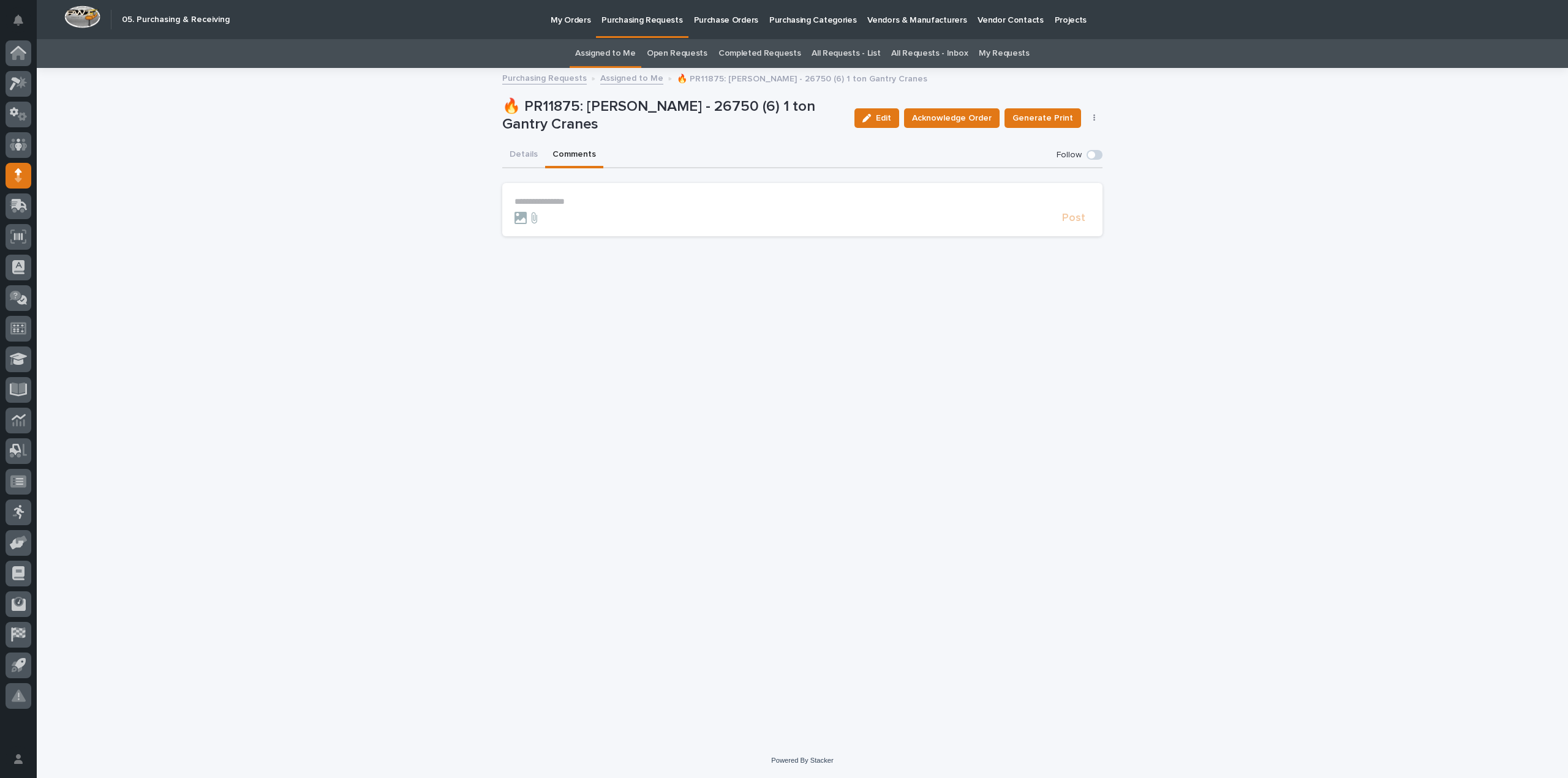
click at [595, 203] on p "**********" at bounding box center [802, 202] width 576 height 11
click at [551, 217] on span "[PERSON_NAME]" at bounding box center [552, 218] width 68 height 8
click at [568, 206] on p "**********" at bounding box center [802, 203] width 576 height 12
click at [613, 205] on span "**********" at bounding box center [595, 203] width 63 height 8
click at [1066, 222] on span "Post" at bounding box center [1074, 223] width 23 height 11
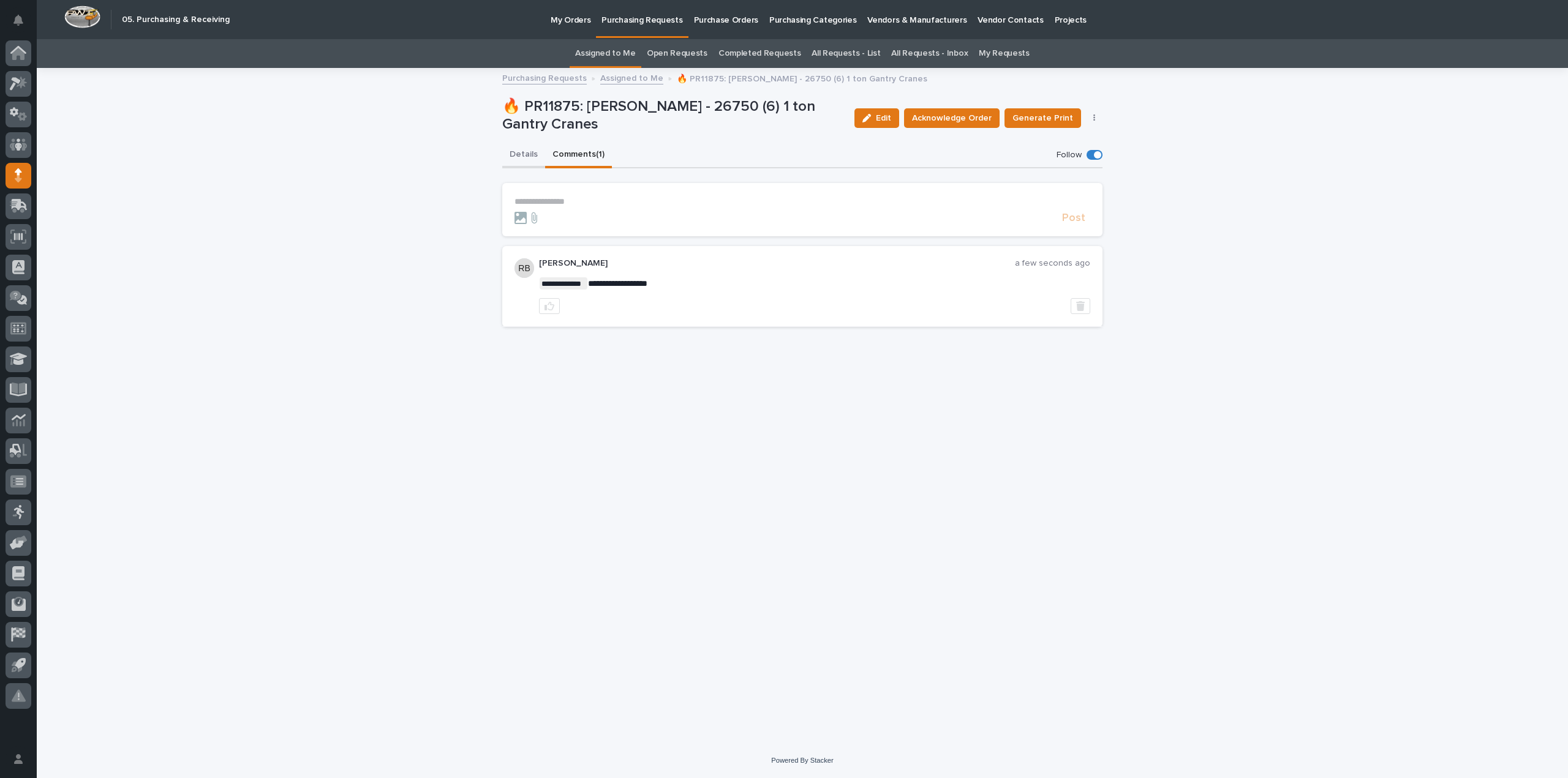
click at [525, 156] on button "Details" at bounding box center [524, 155] width 43 height 26
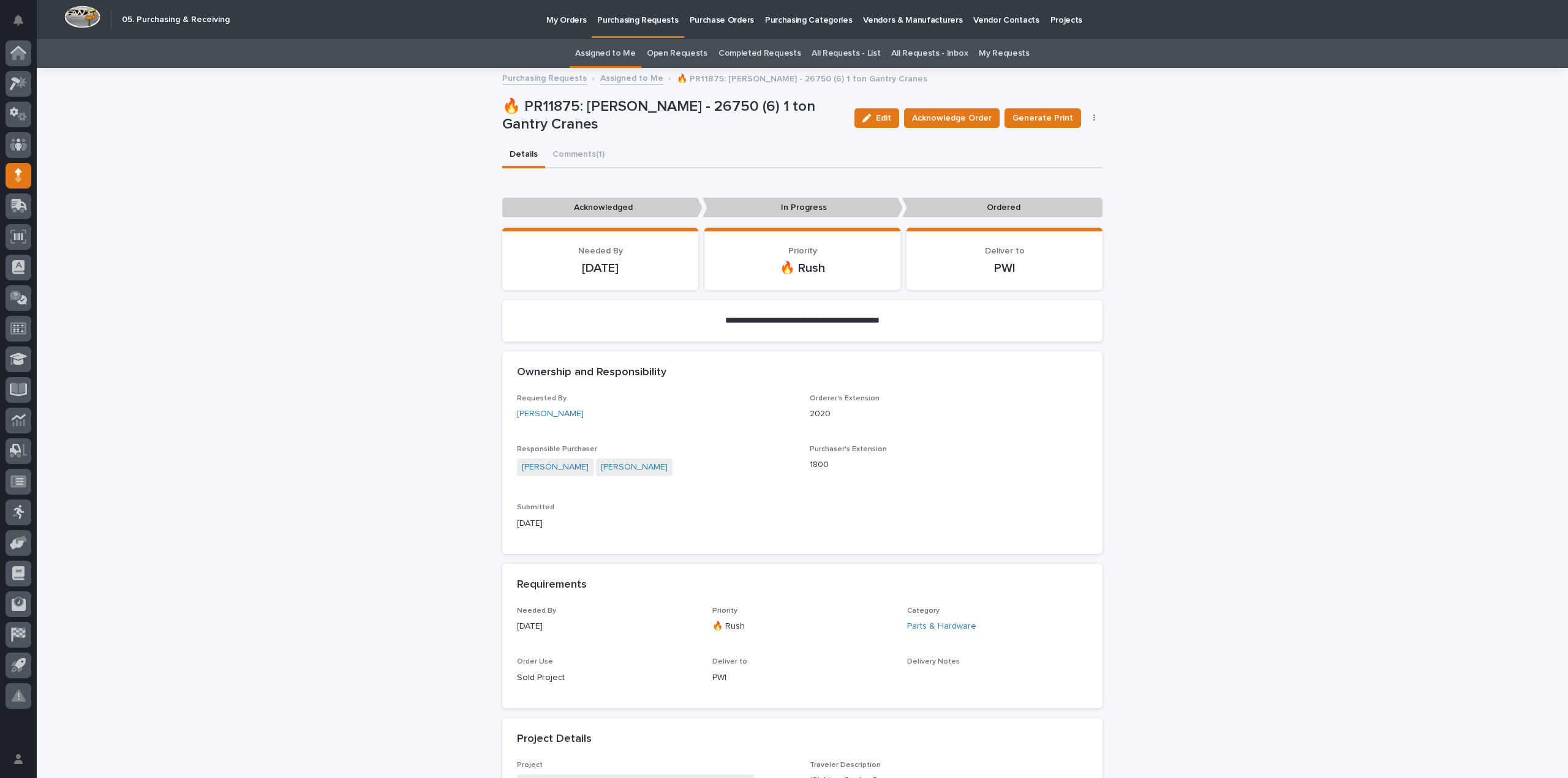
click at [608, 54] on link "Assigned to Me" at bounding box center [605, 54] width 61 height 29
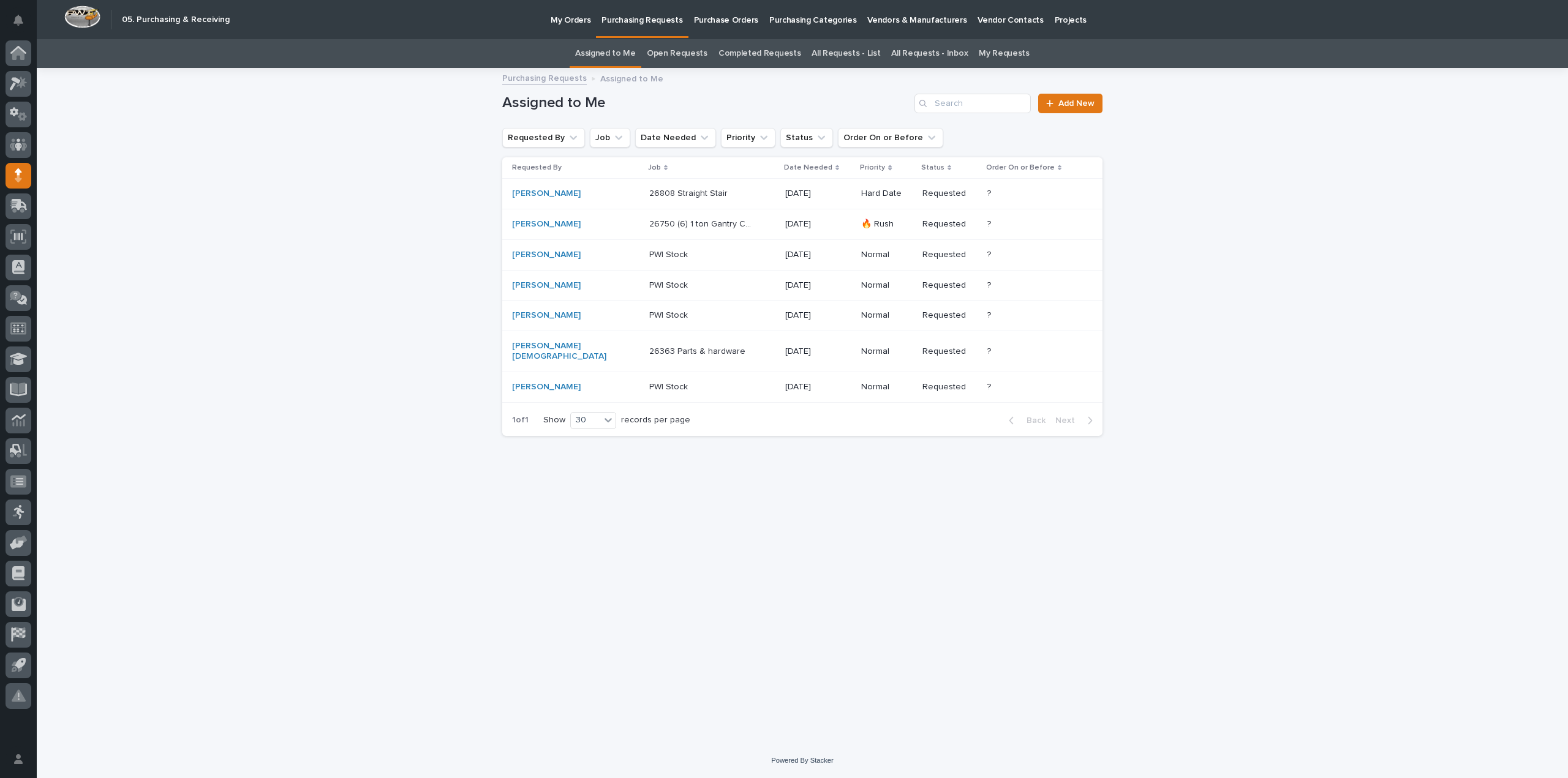
click at [649, 192] on p "26808 Straight Stair" at bounding box center [689, 193] width 81 height 13
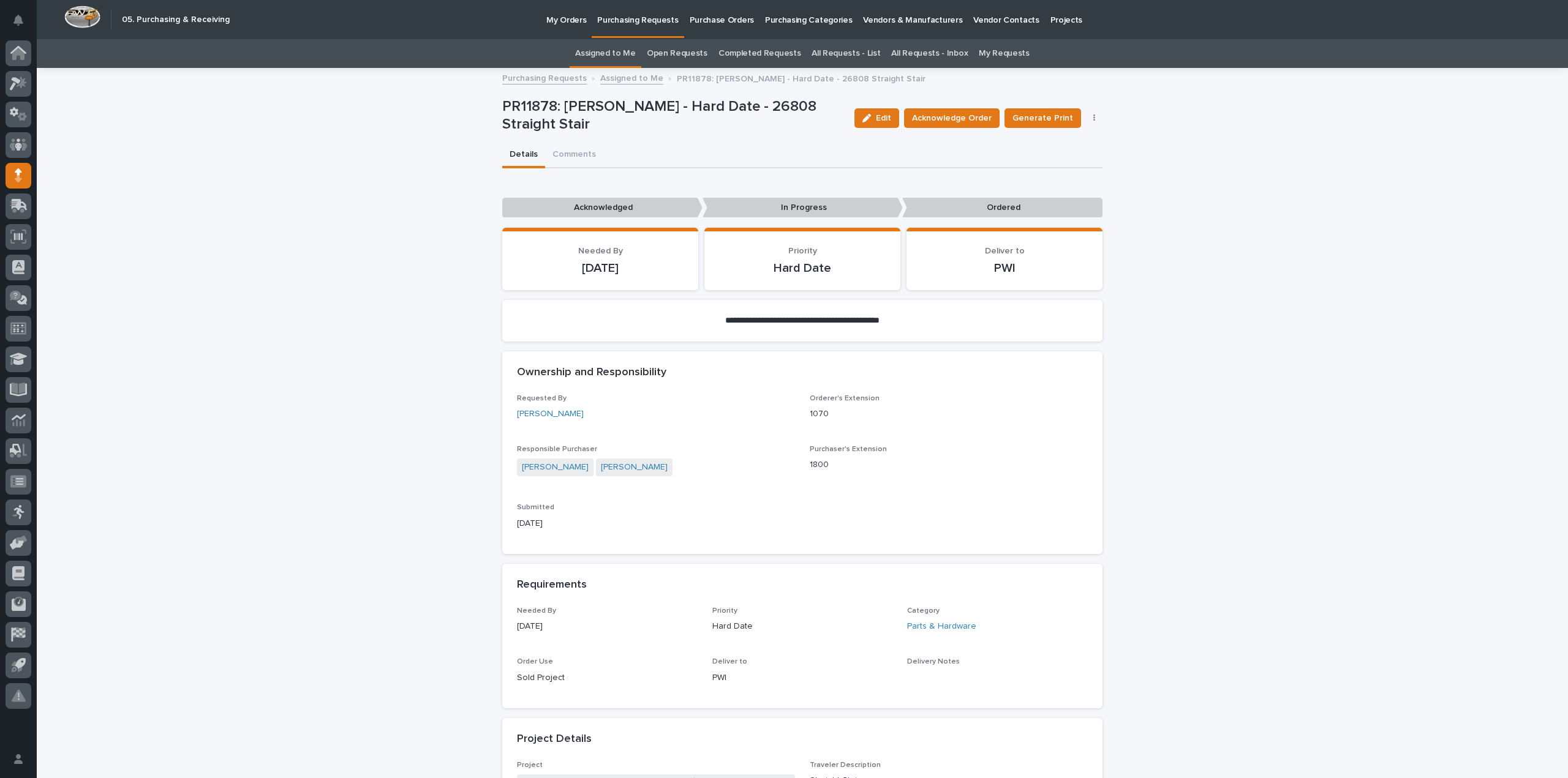
scroll to position [367, 0]
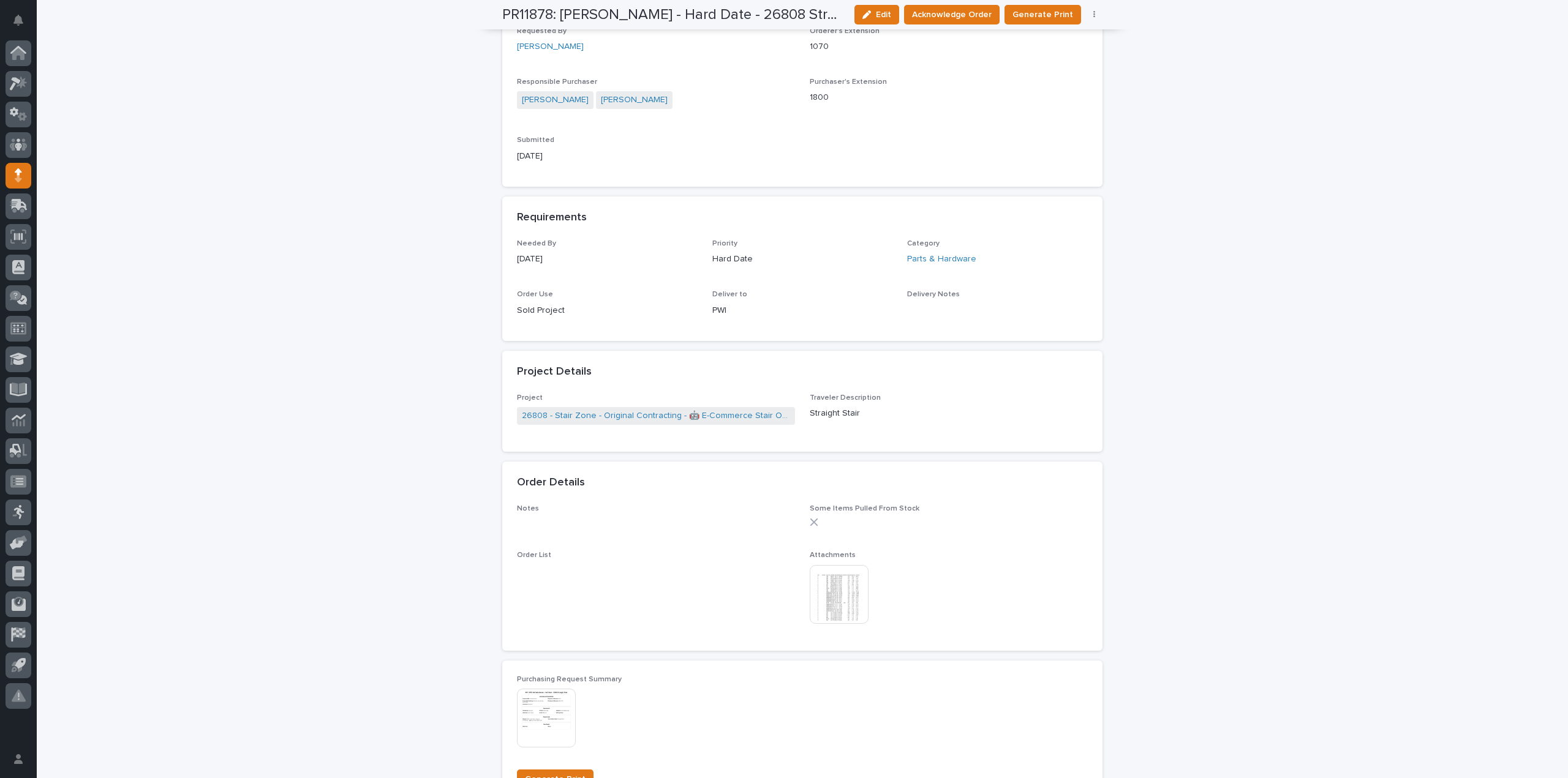
click at [824, 589] on img at bounding box center [838, 594] width 58 height 58
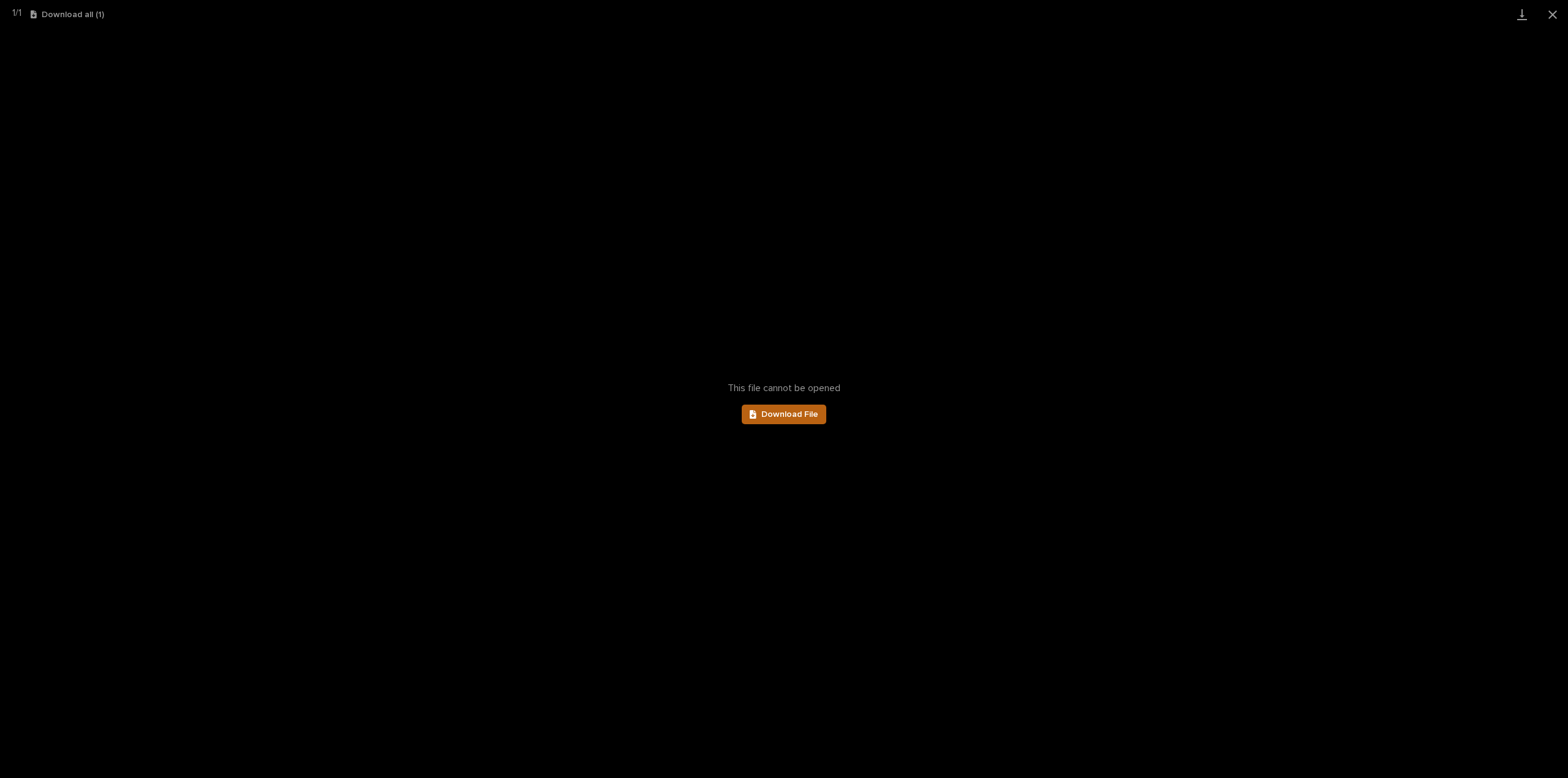
click at [811, 414] on span "Download File" at bounding box center [790, 414] width 57 height 8
click at [1551, 15] on button "Close gallery" at bounding box center [1552, 14] width 30 height 29
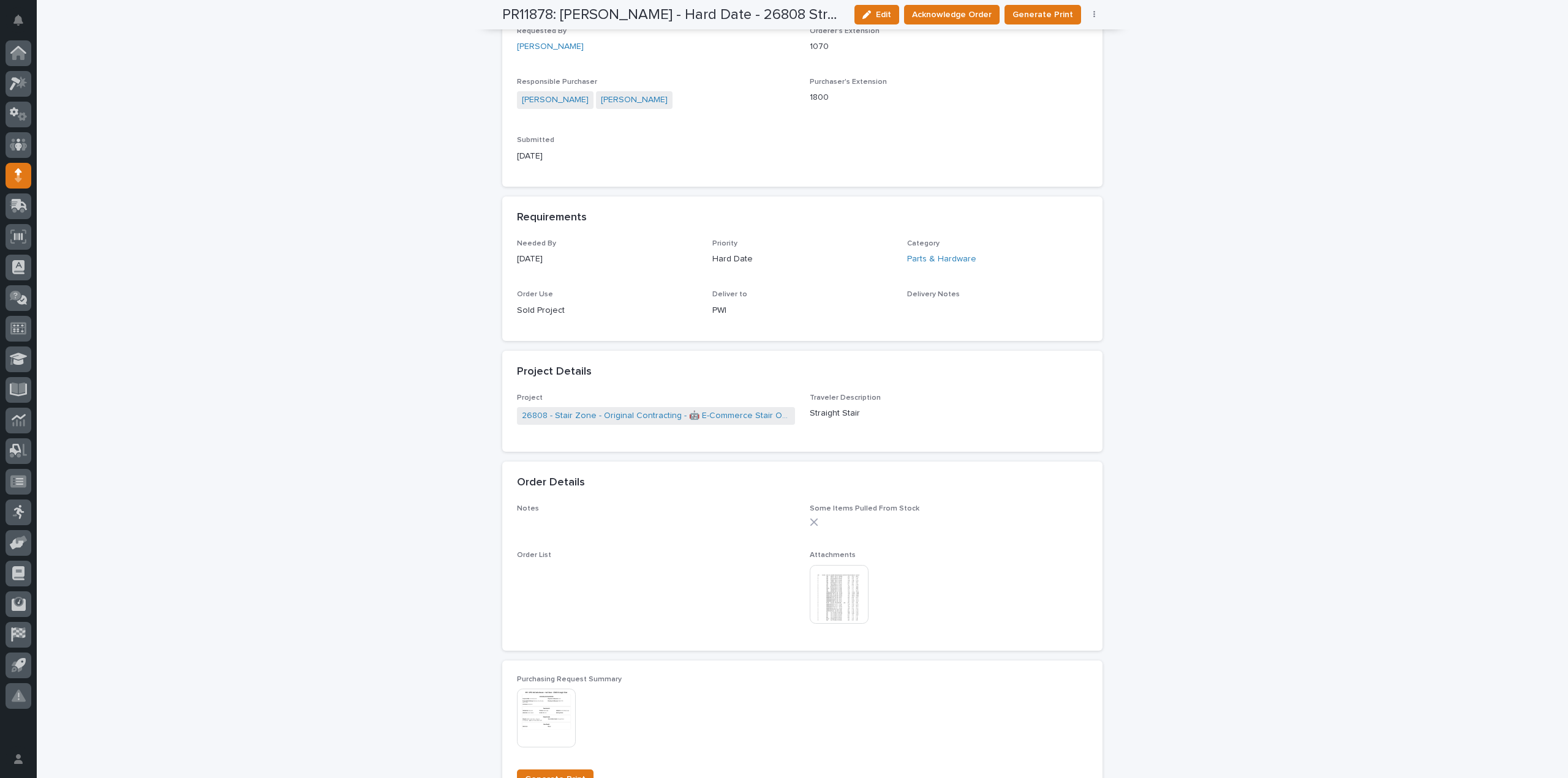
scroll to position [0, 0]
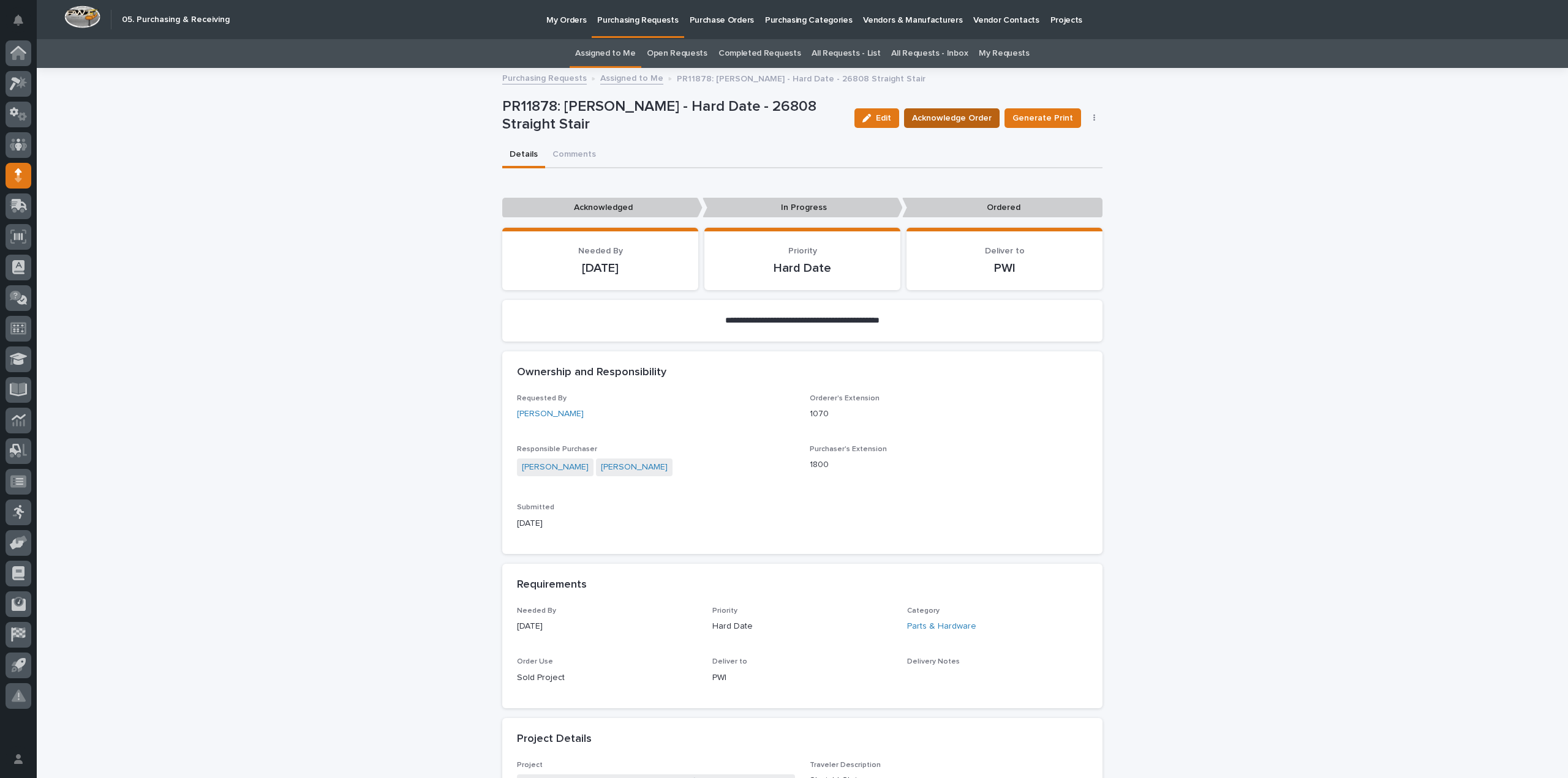
click at [935, 115] on span "Acknowledge Order" at bounding box center [952, 118] width 80 height 12
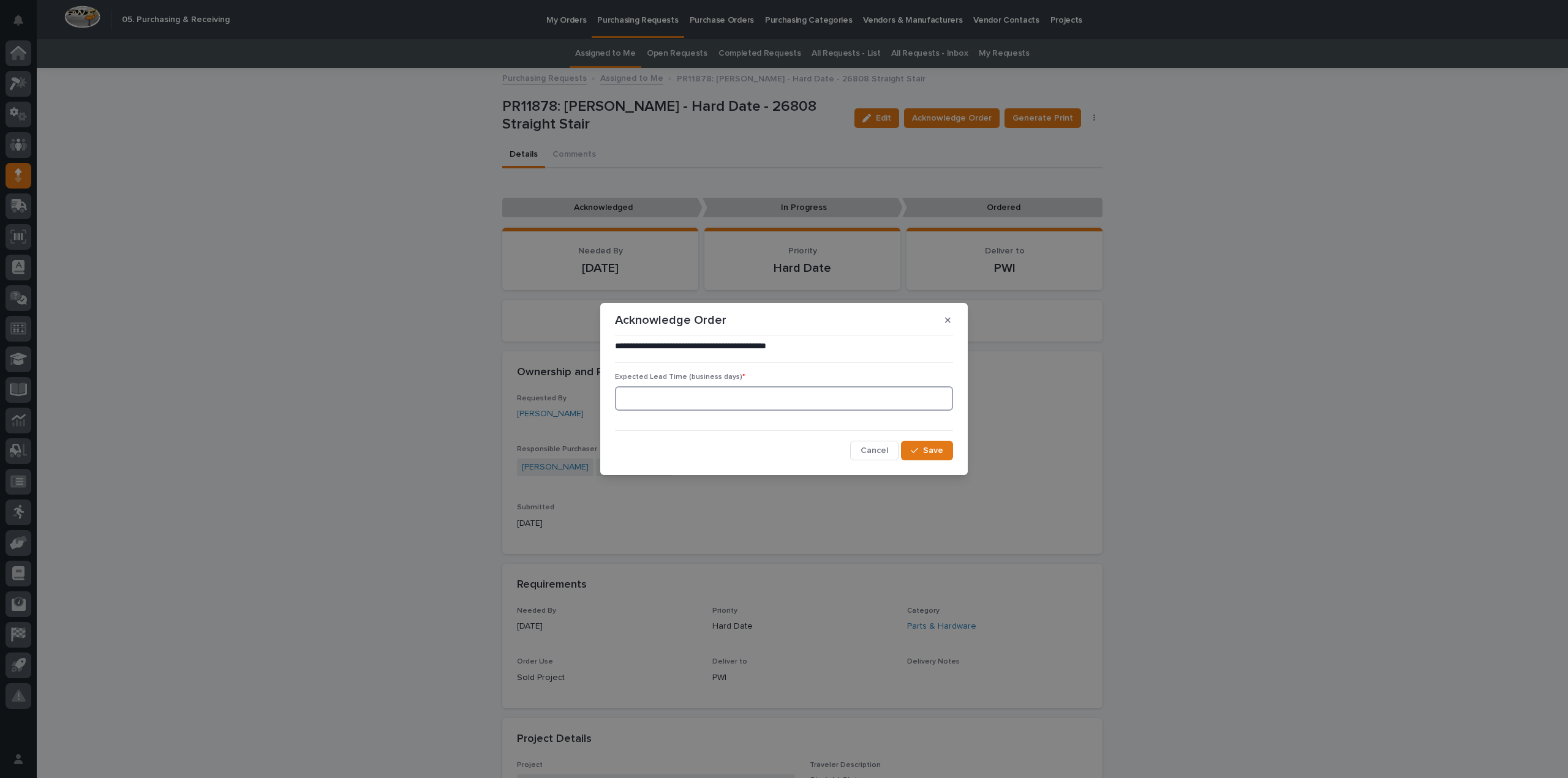
click at [707, 403] on input at bounding box center [784, 398] width 338 height 25
type input "0"
click at [934, 453] on span "Save" at bounding box center [933, 450] width 21 height 8
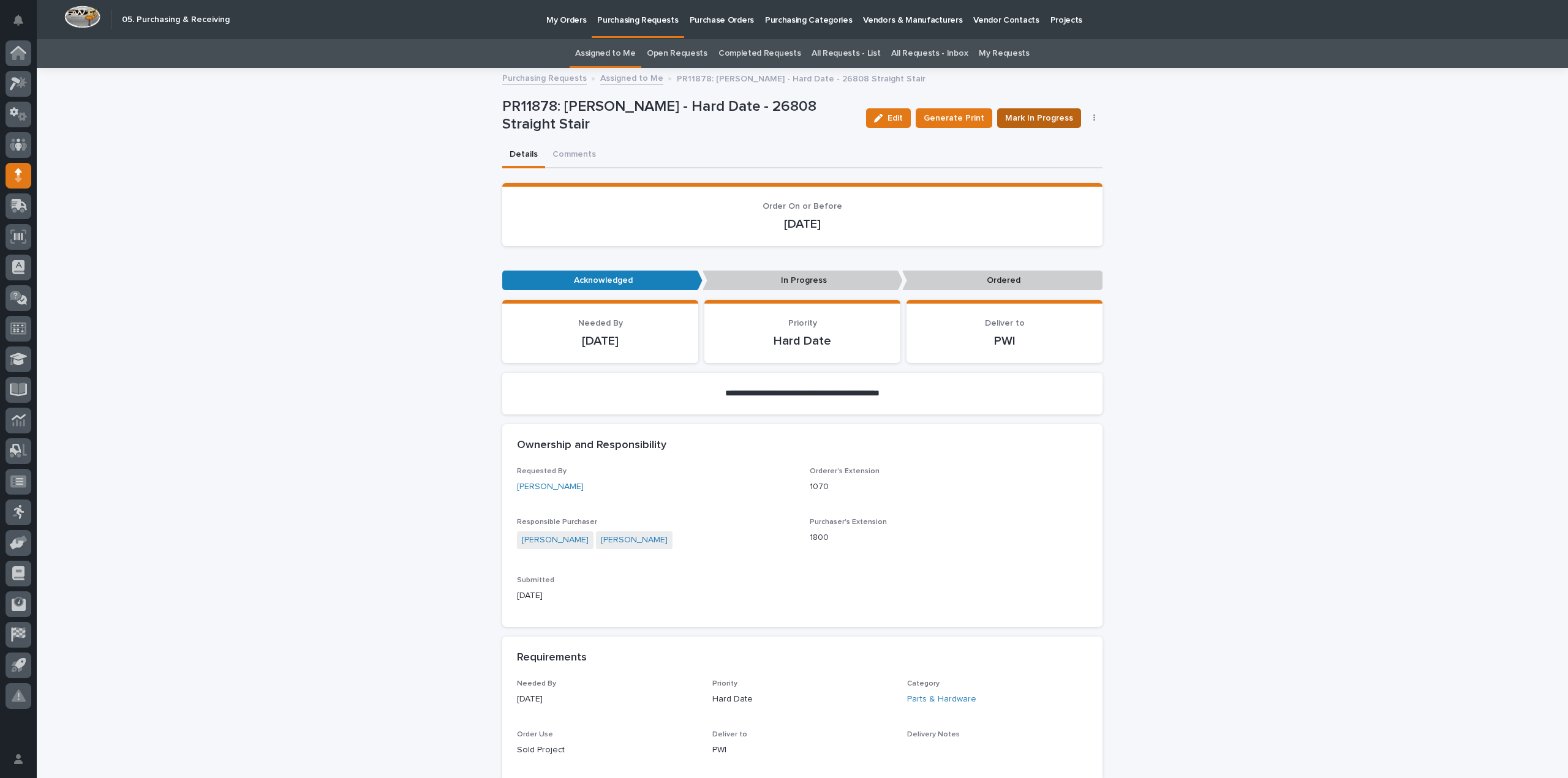
click at [1024, 122] on span "Mark In Progress" at bounding box center [1039, 118] width 68 height 12
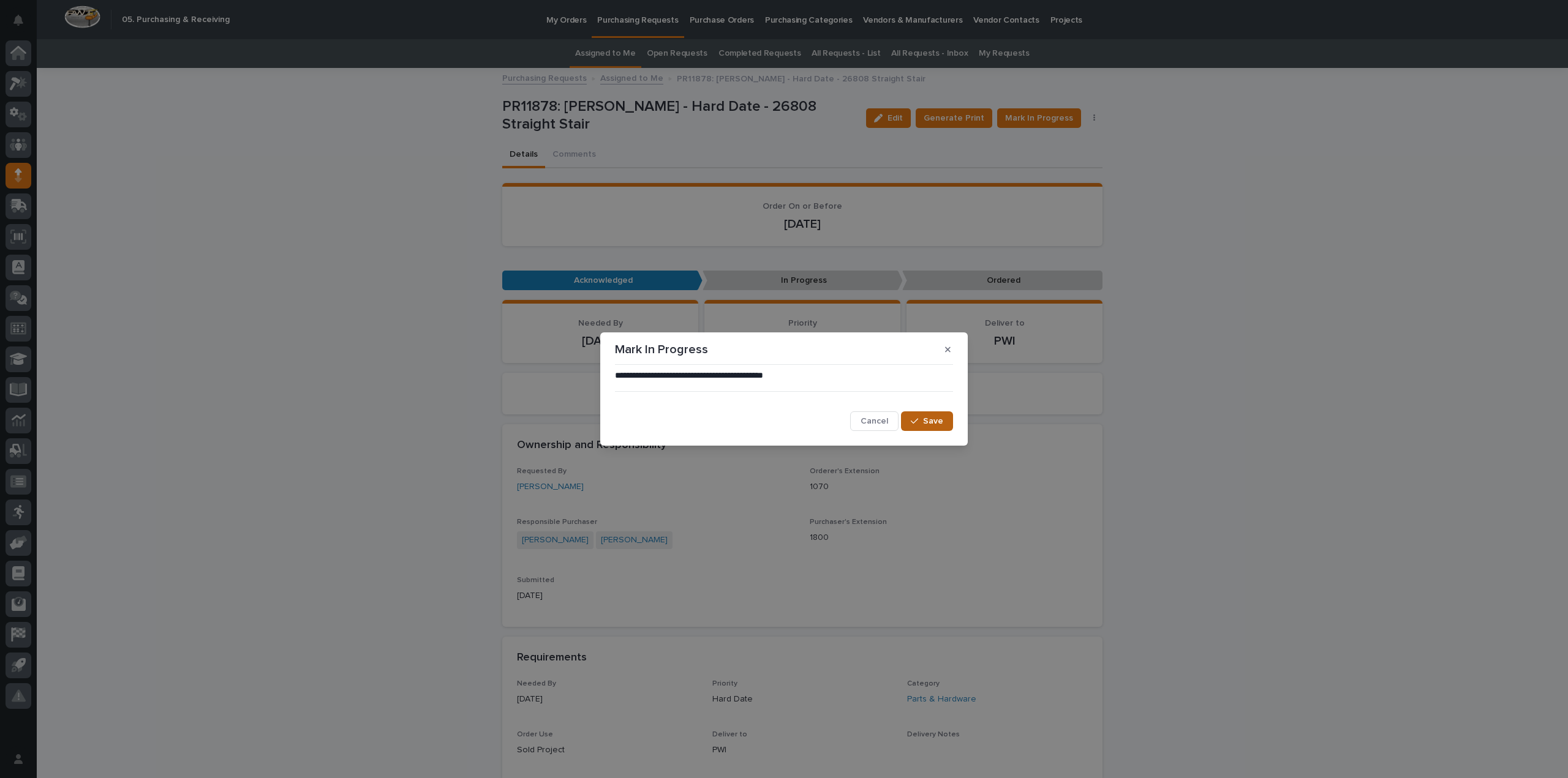
click at [935, 424] on span "Save" at bounding box center [933, 422] width 21 height 8
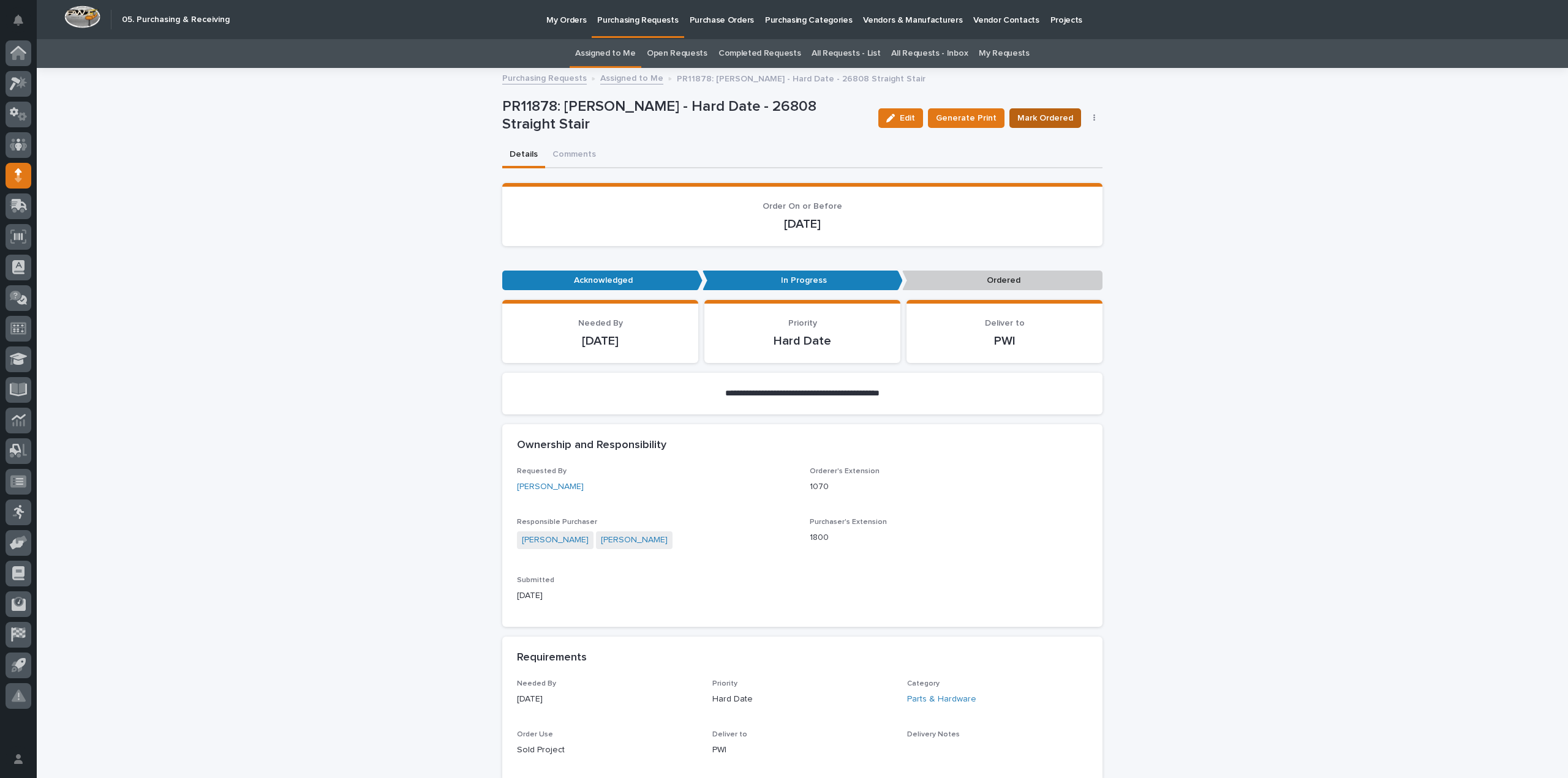
click at [1037, 114] on span "Mark Ordered" at bounding box center [1046, 118] width 56 height 12
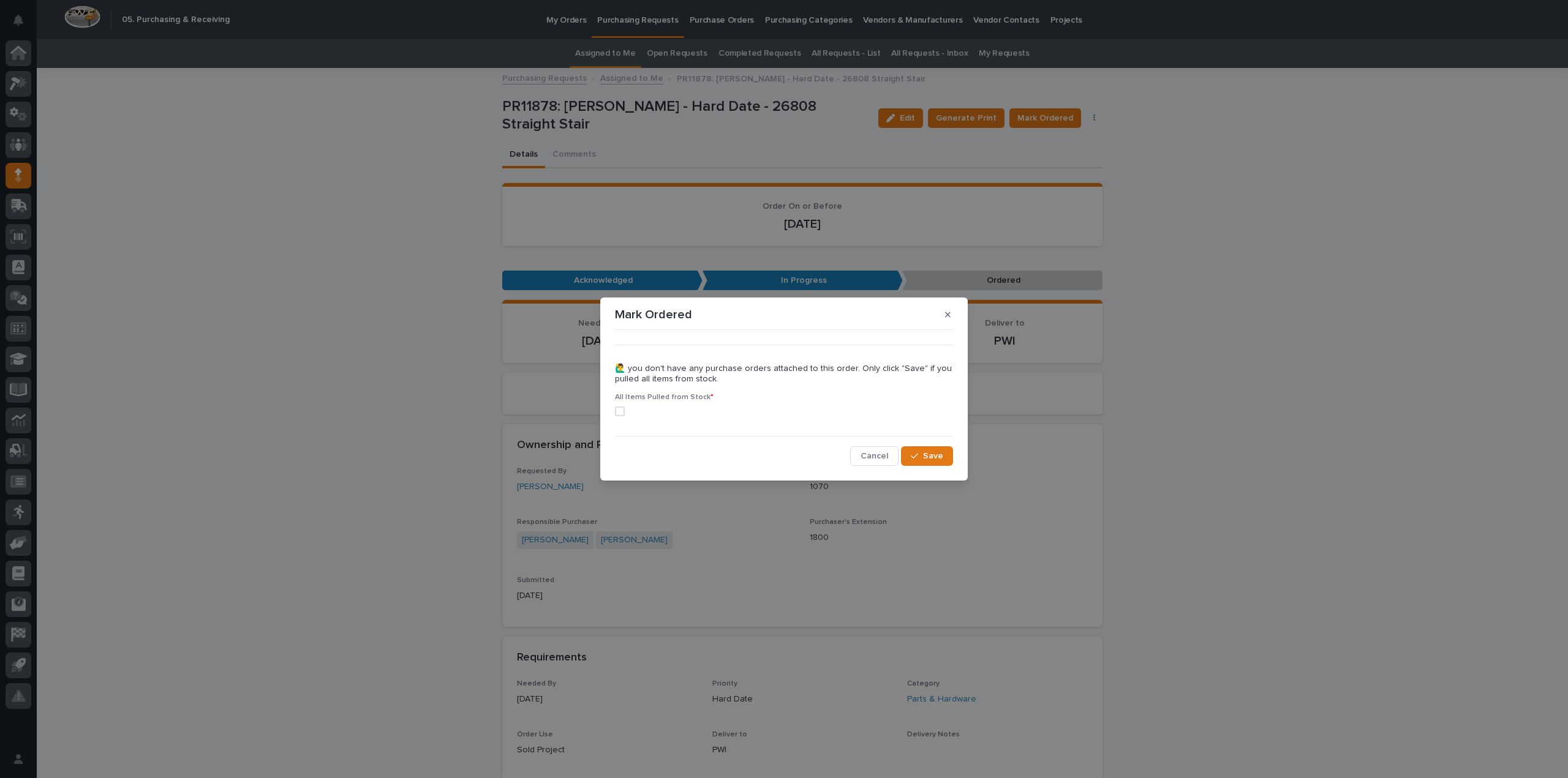
drag, startPoint x: 618, startPoint y: 411, endPoint x: 637, endPoint y: 411, distance: 19.0
click at [618, 411] on span at bounding box center [620, 412] width 10 height 10
click at [931, 460] on span "Save" at bounding box center [933, 456] width 21 height 8
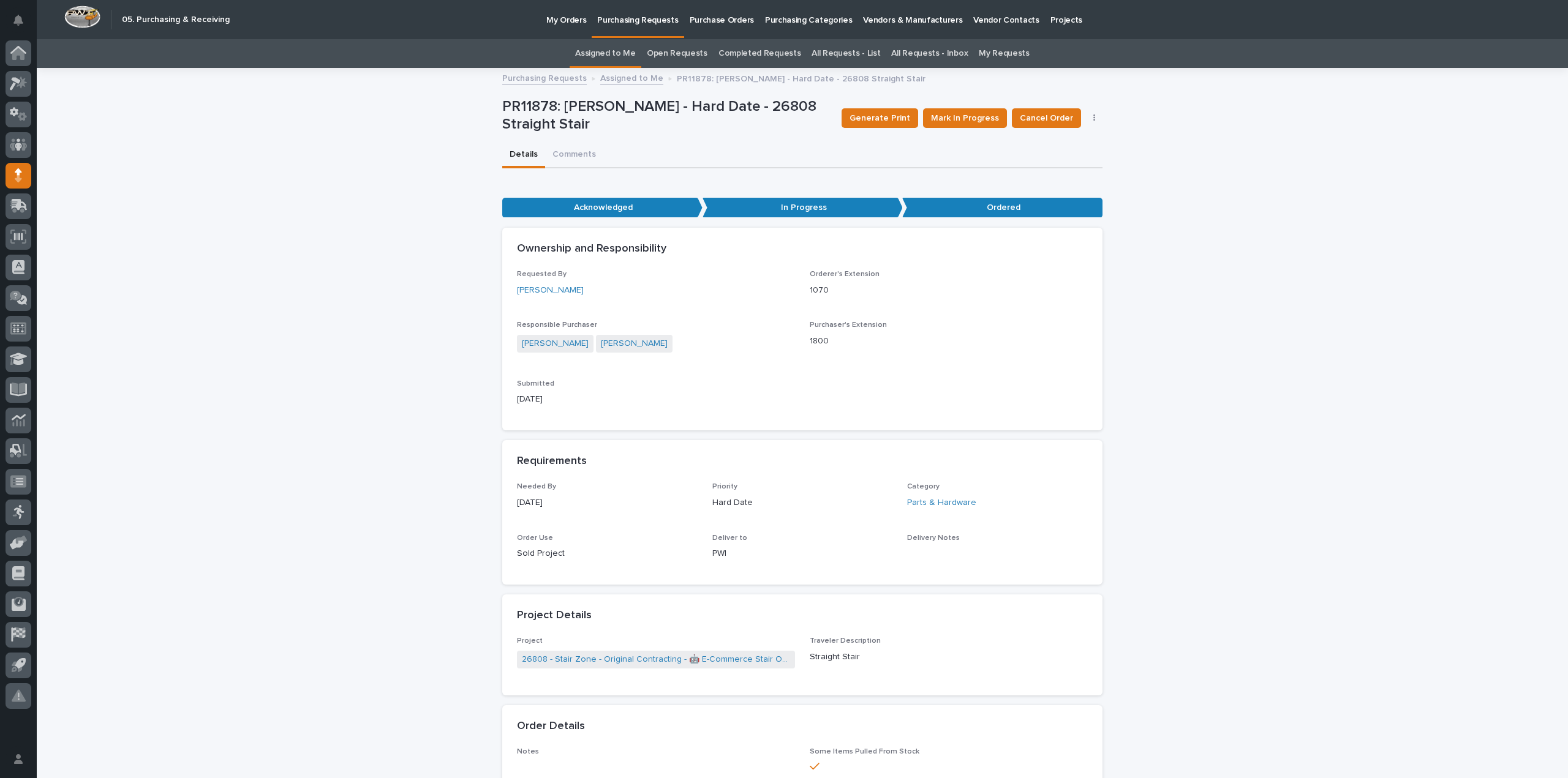
click at [625, 56] on link "Assigned to Me" at bounding box center [605, 54] width 61 height 29
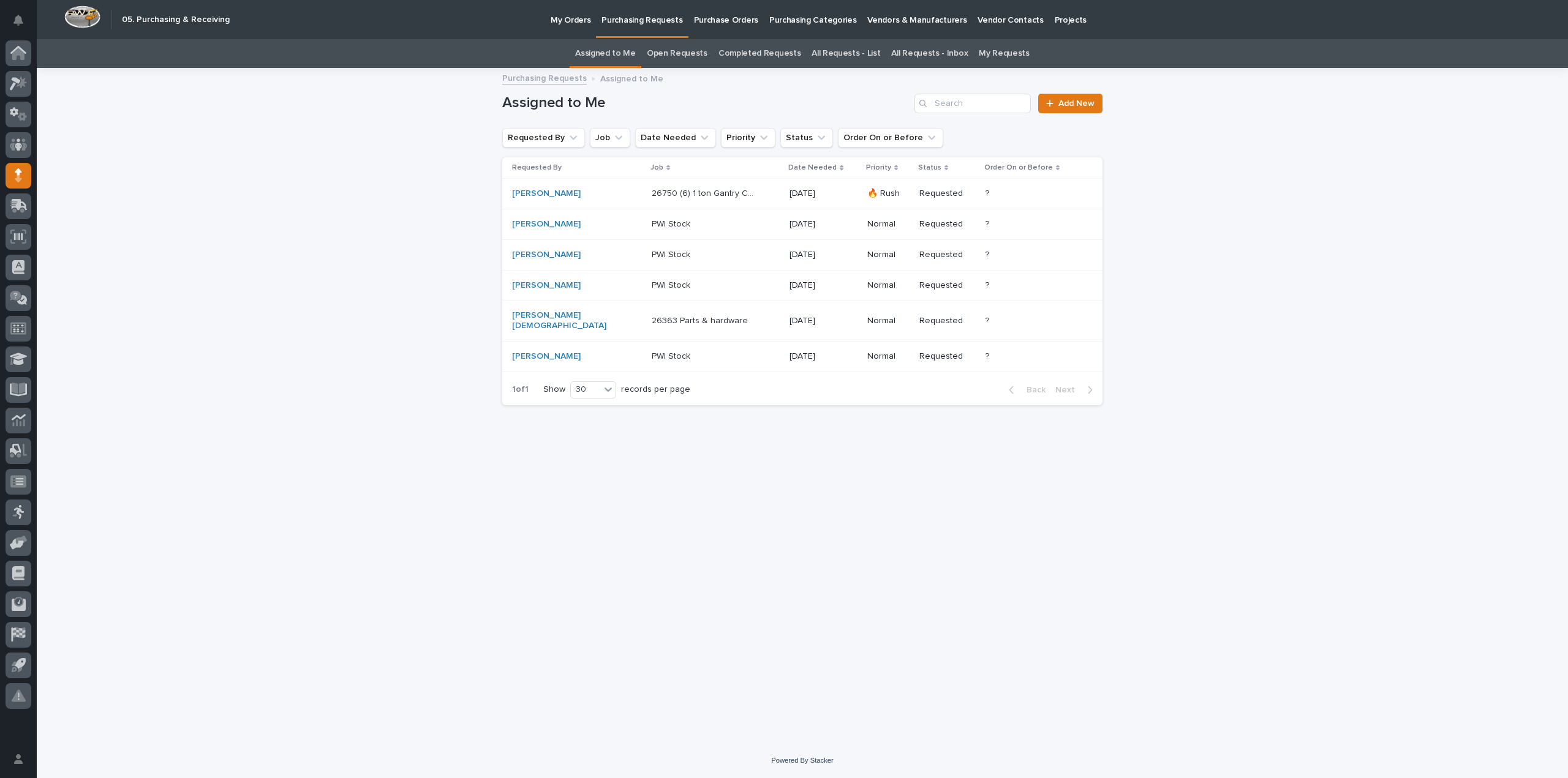
click at [622, 446] on div "Loading... Saving… Loading... Saving… Assigned to Me Add New Requested By Job D…" at bounding box center [803, 391] width 613 height 644
click at [572, 357] on td "Kenny Beachy" at bounding box center [575, 356] width 145 height 30
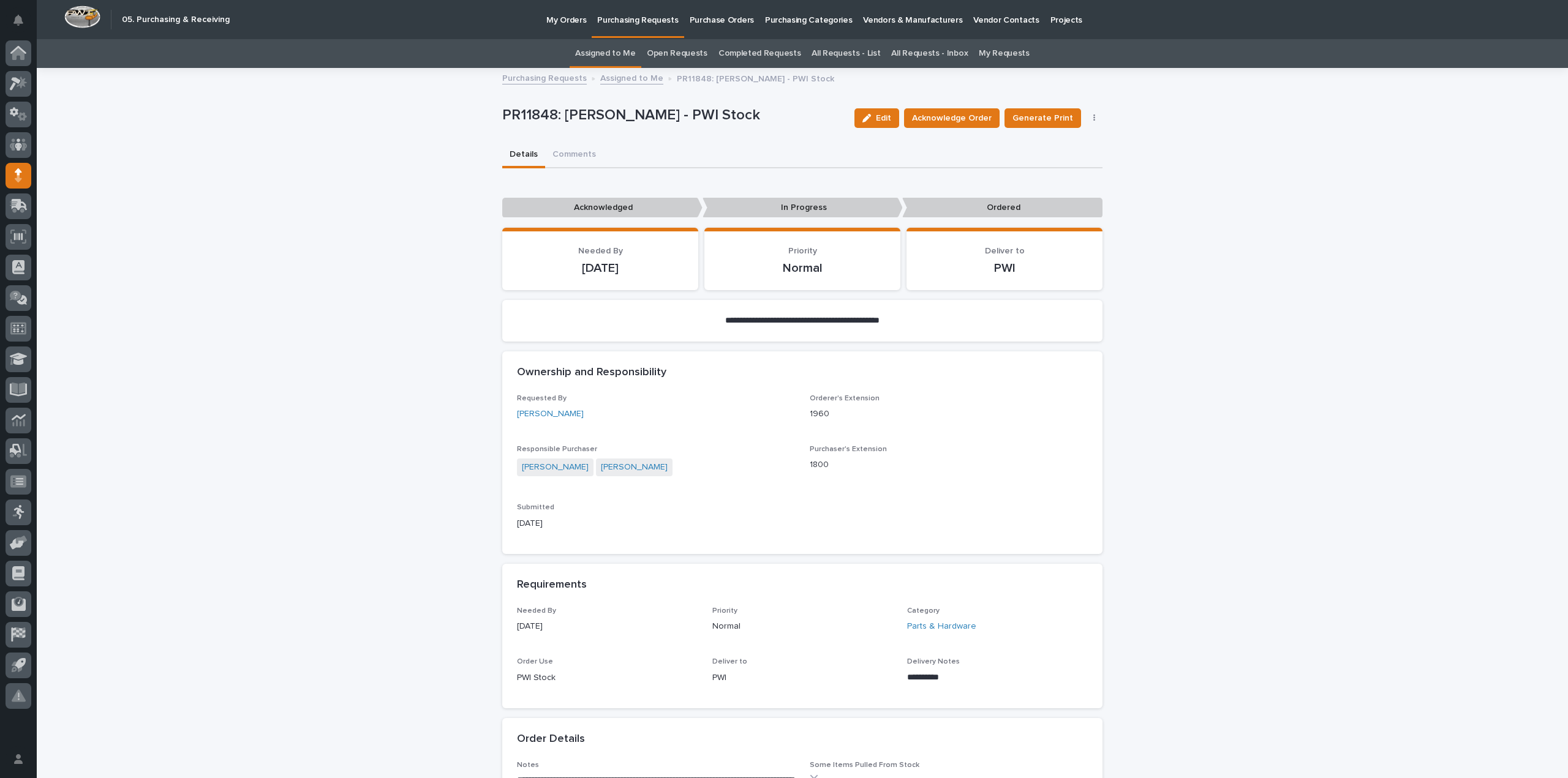
click at [611, 52] on link "Assigned to Me" at bounding box center [605, 54] width 61 height 29
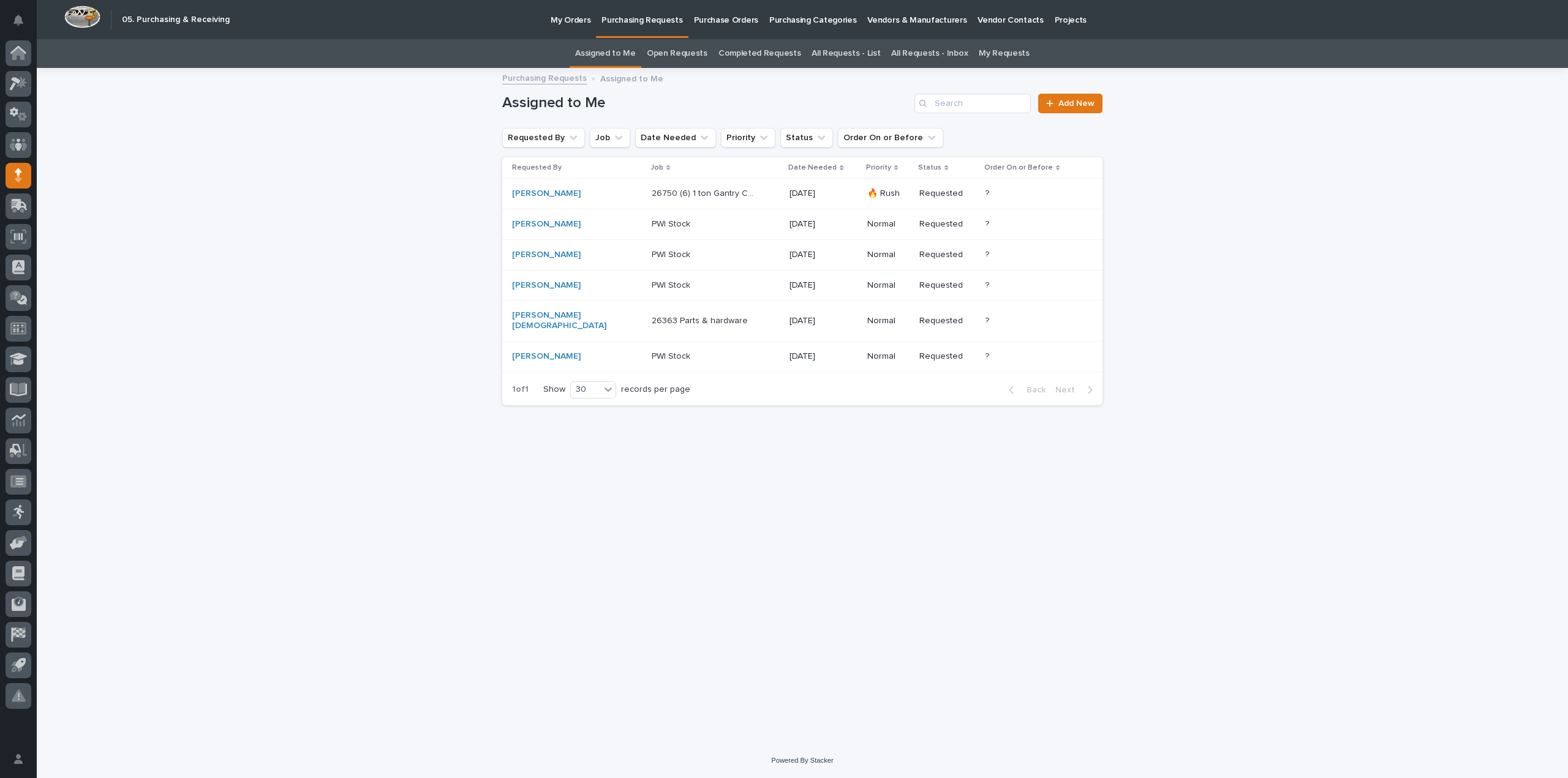
click at [334, 262] on div "Loading... Saving… Loading... Saving… Assigned to Me Add New Requested By Job D…" at bounding box center [803, 406] width 1532 height 674
click at [1003, 52] on link "My Requests" at bounding box center [1005, 54] width 51 height 29
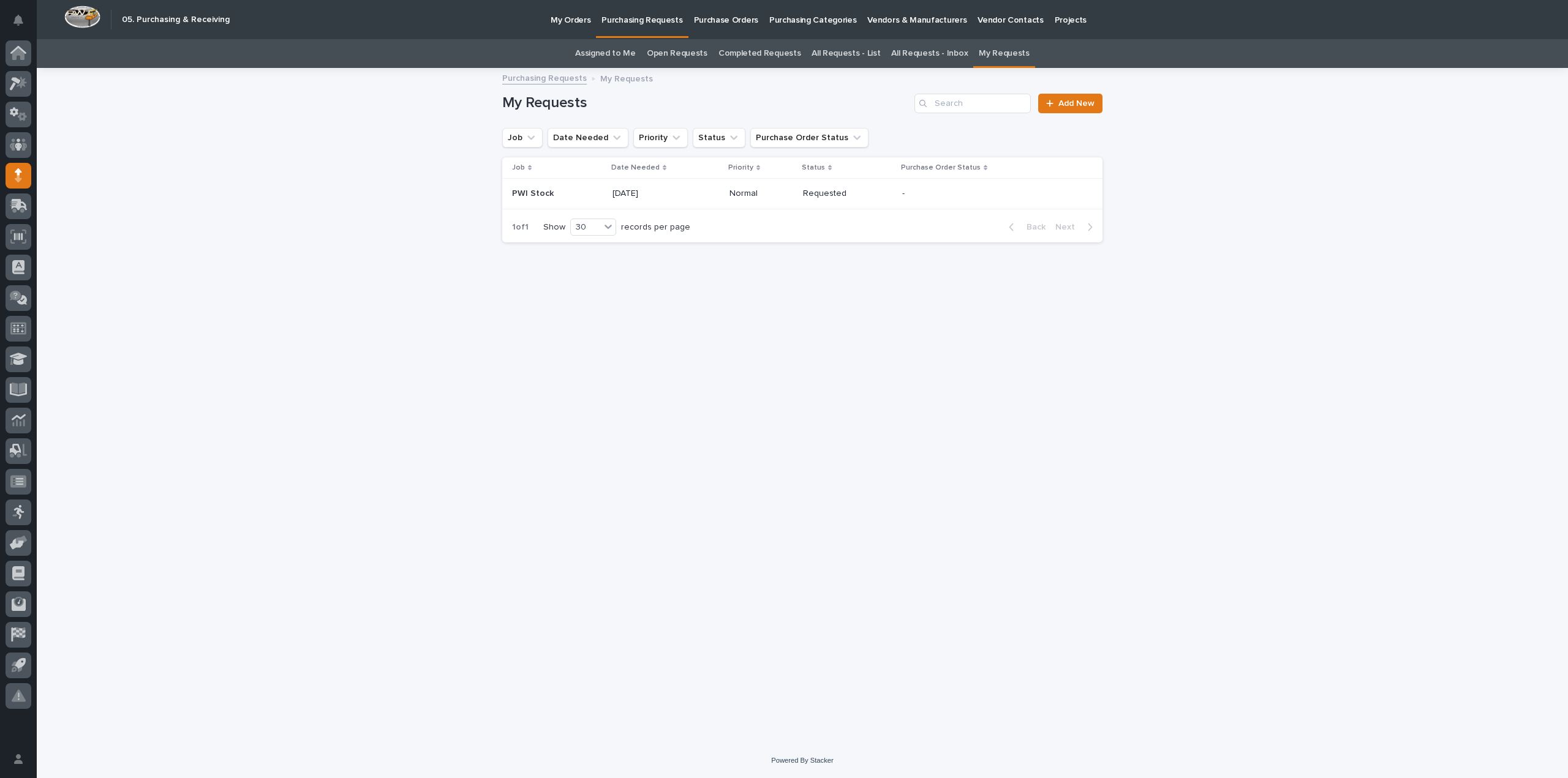
click at [640, 23] on p "Purchasing Requests" at bounding box center [642, 12] width 81 height 26
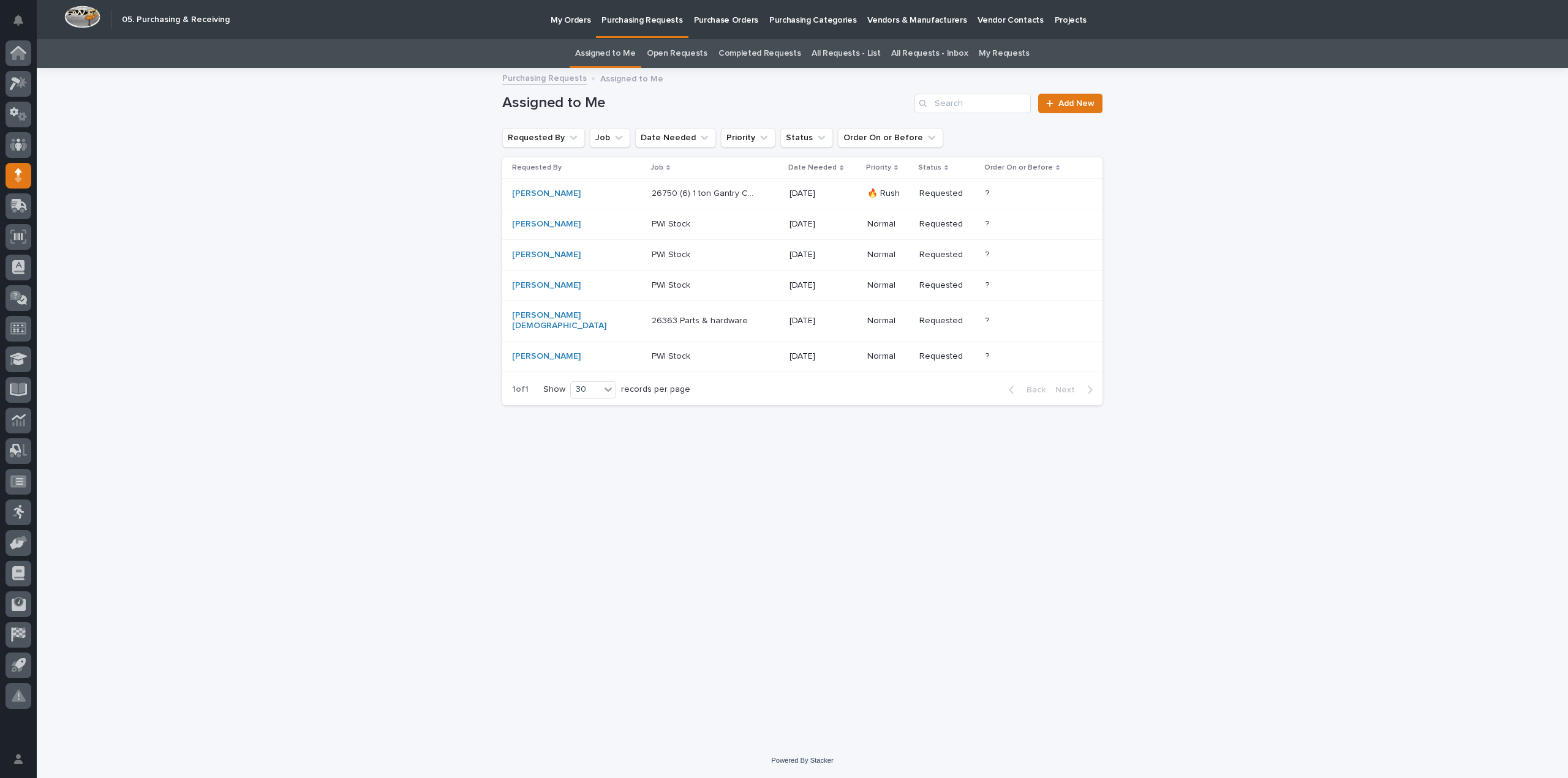
click at [614, 54] on link "Assigned to Me" at bounding box center [605, 54] width 61 height 29
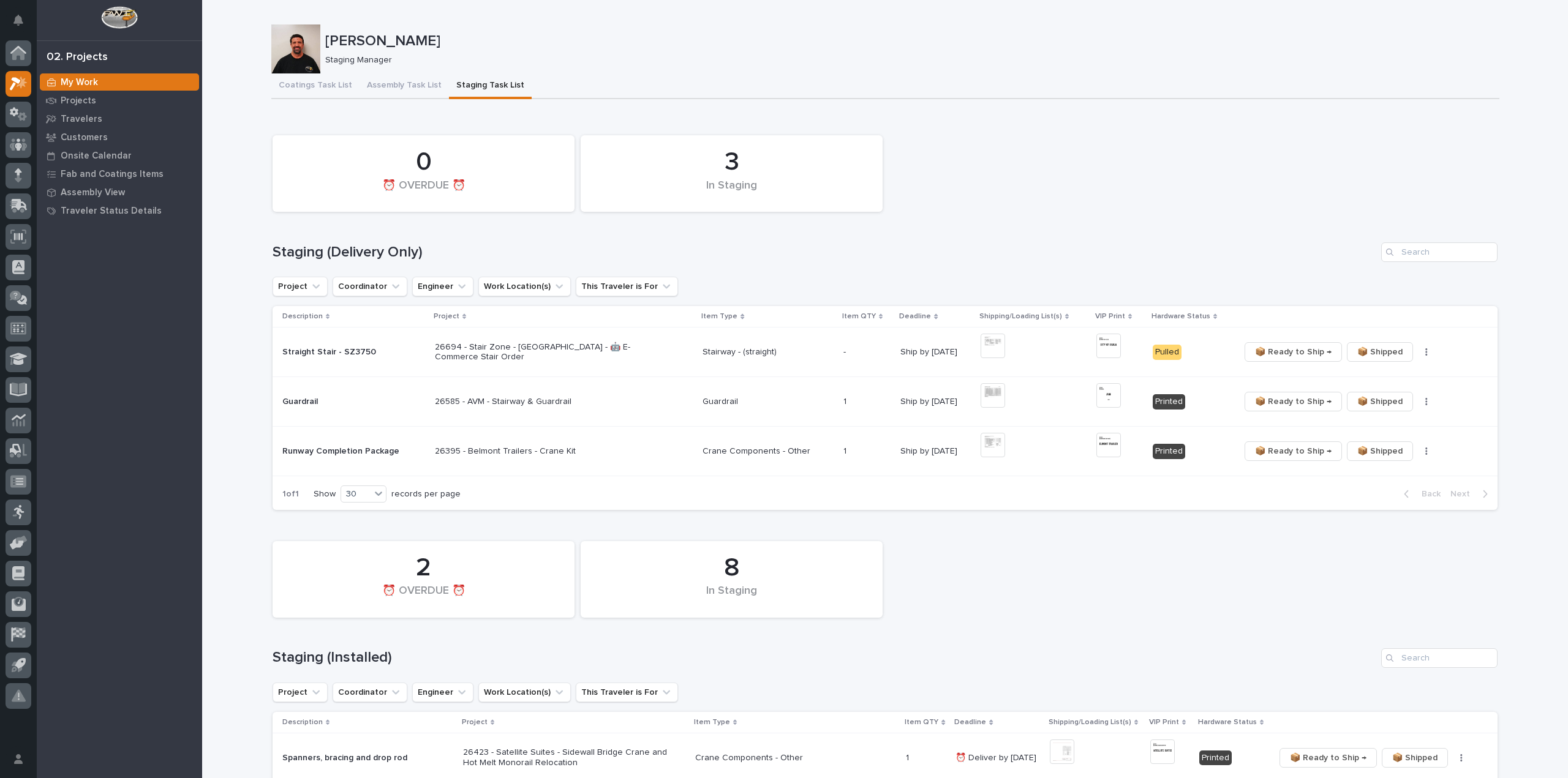
click at [184, 433] on div "My Work Projects Travelers Customers Onsite Calendar Fab and Coatings Items Ass…" at bounding box center [119, 426] width 166 height 706
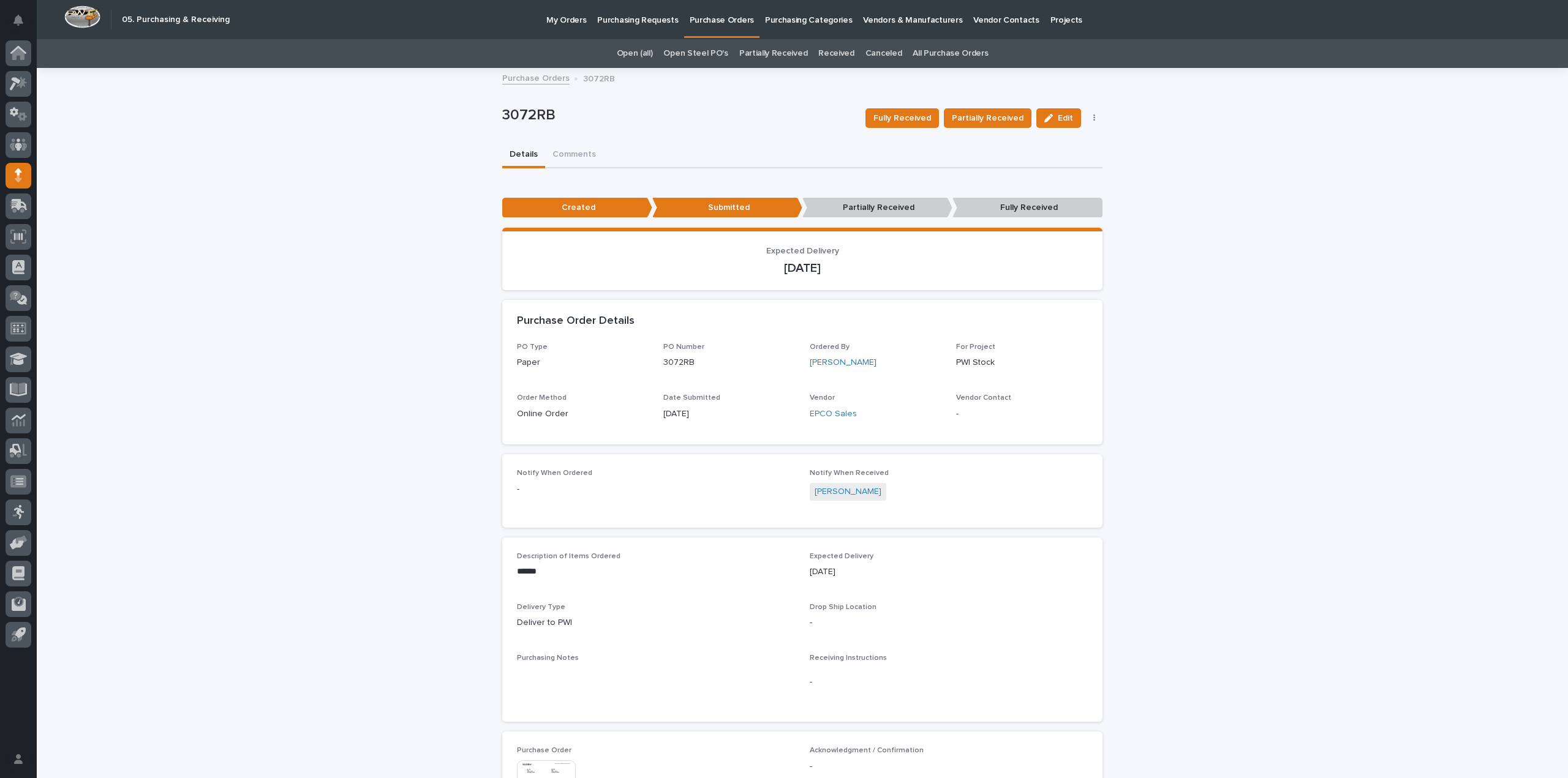
click at [943, 54] on link "All Purchase Orders" at bounding box center [950, 54] width 75 height 29
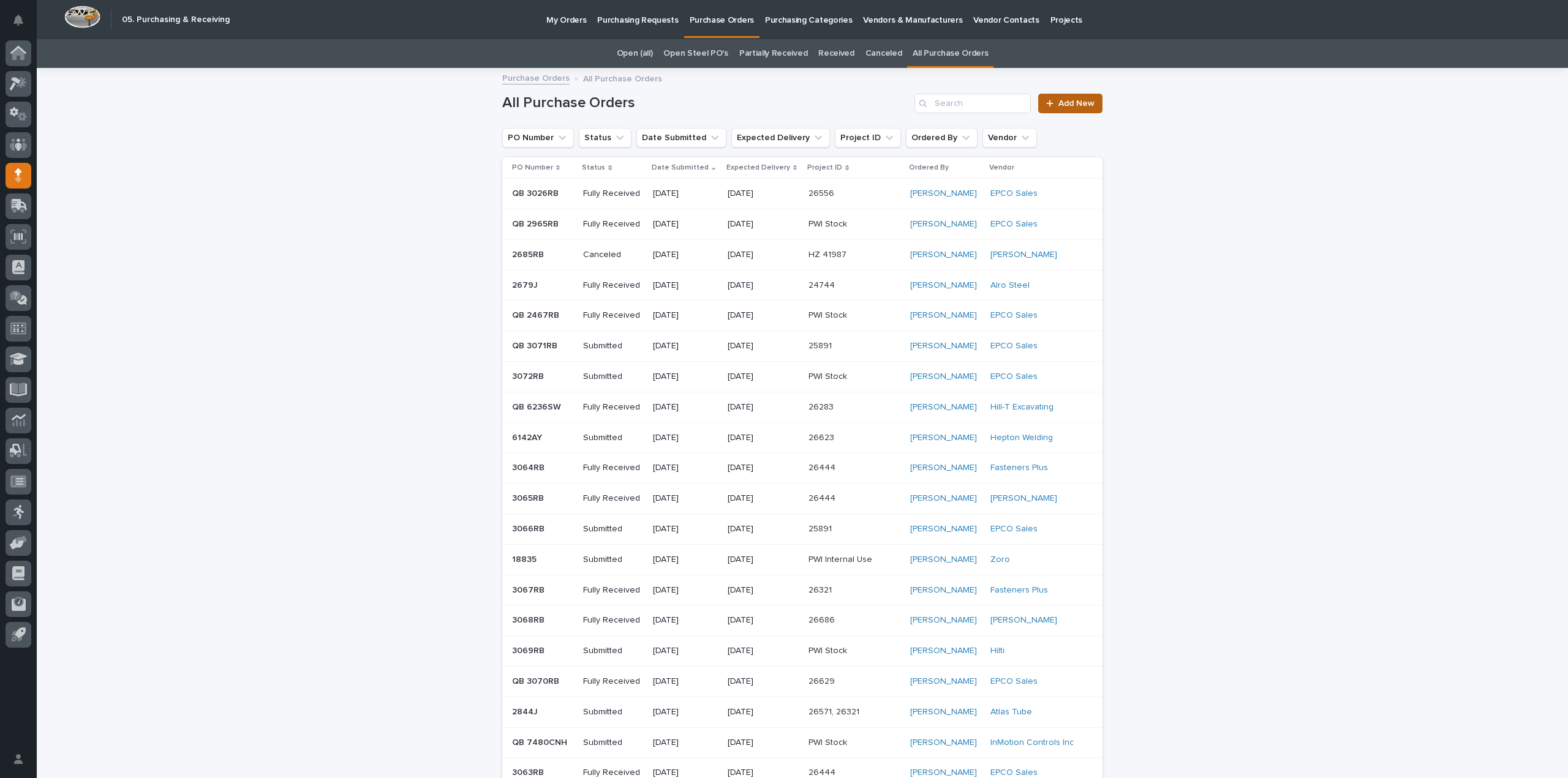
click at [1063, 108] on link "Add New" at bounding box center [1071, 104] width 64 height 20
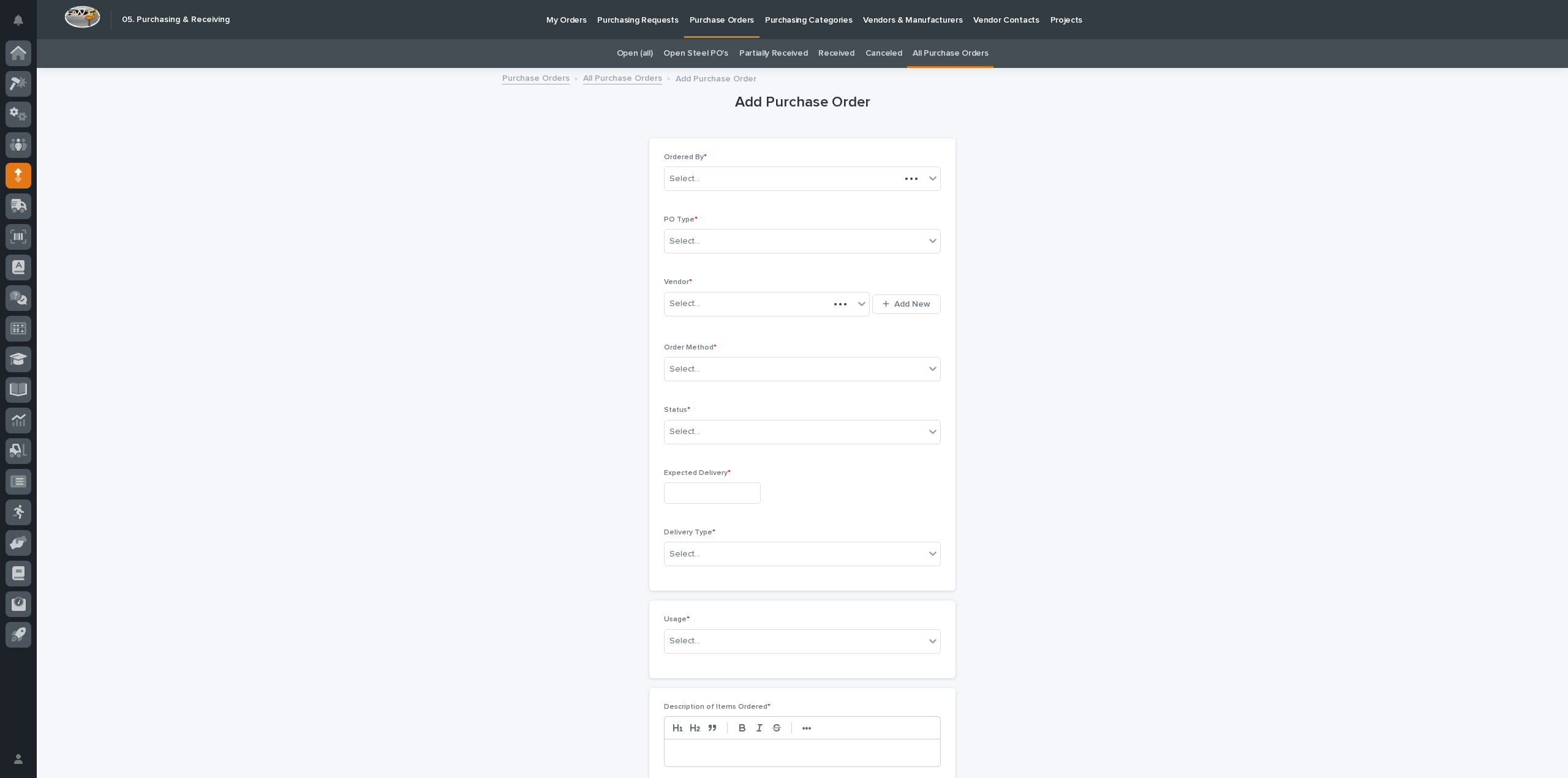
scroll to position [40, 0]
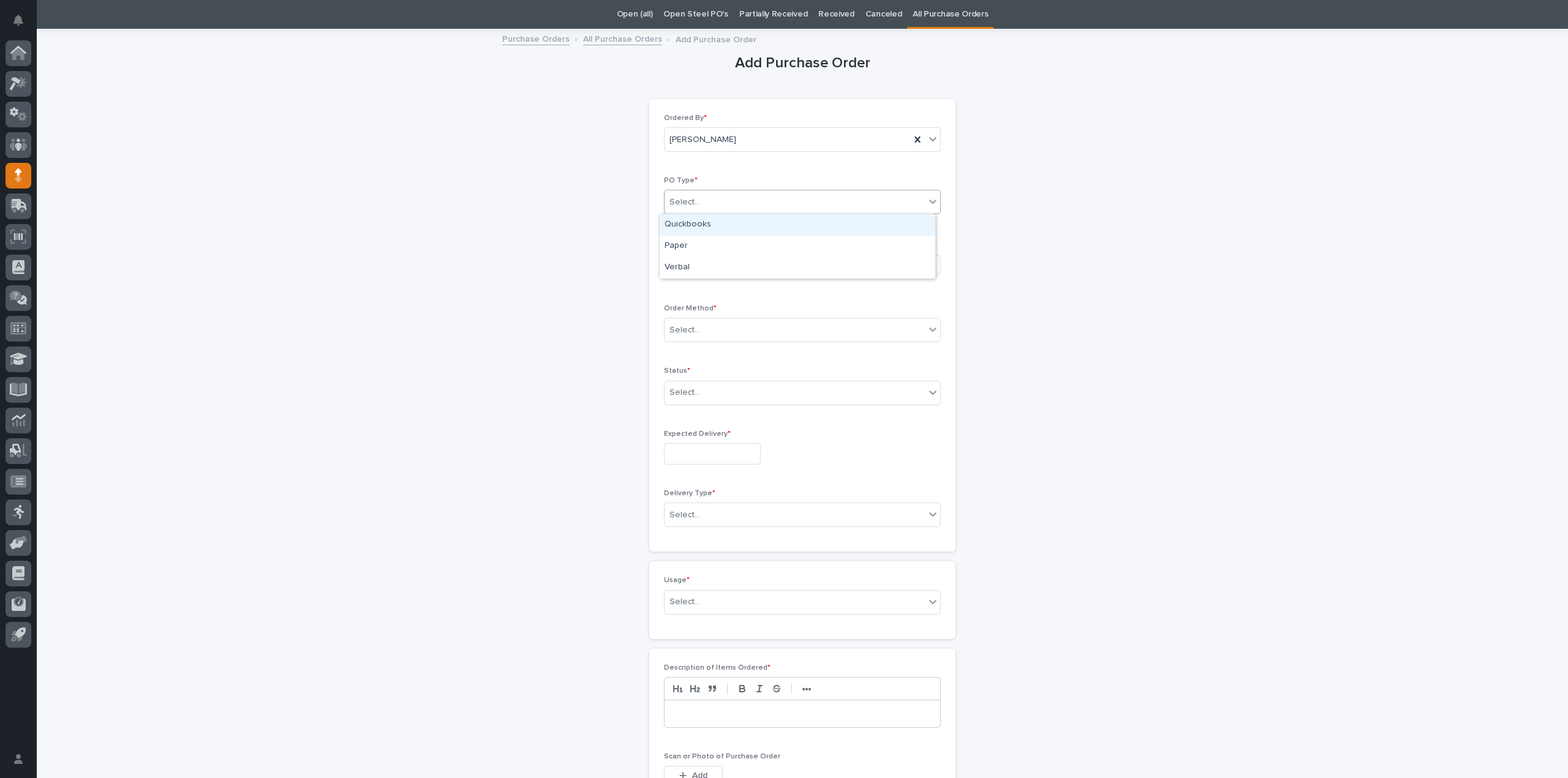
click at [743, 202] on div "Select..." at bounding box center [795, 203] width 260 height 21
click at [726, 221] on div "Quickbooks" at bounding box center [797, 225] width 276 height 21
click at [721, 267] on div "Select..." at bounding box center [759, 264] width 189 height 21
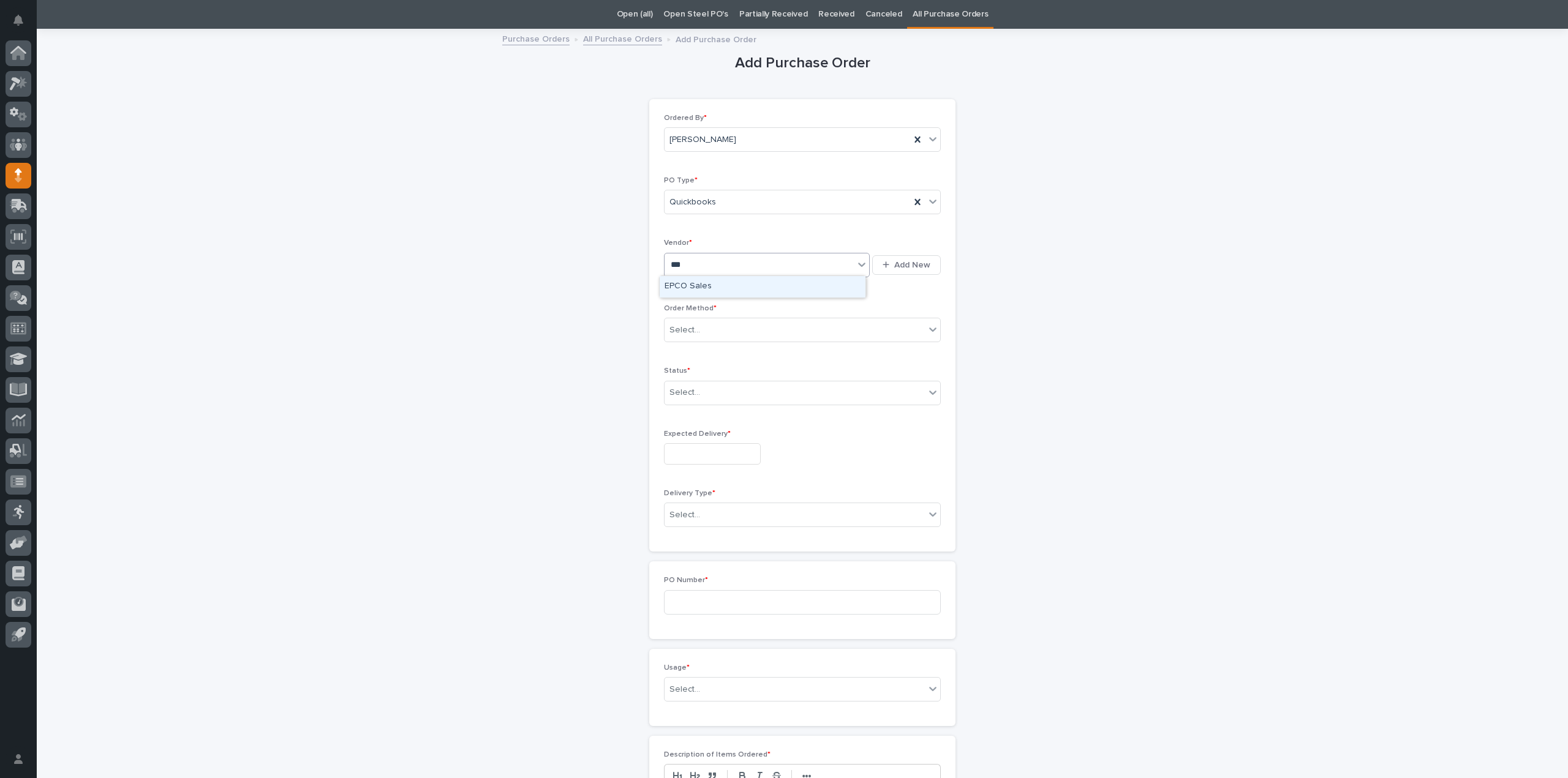
type input "****"
click at [691, 291] on div "EPCO Sales" at bounding box center [763, 287] width 206 height 21
click at [693, 330] on div "Select..." at bounding box center [684, 330] width 30 height 13
click at [683, 372] on div "Email" at bounding box center [797, 373] width 276 height 21
click at [745, 398] on div "Select..." at bounding box center [795, 393] width 260 height 21
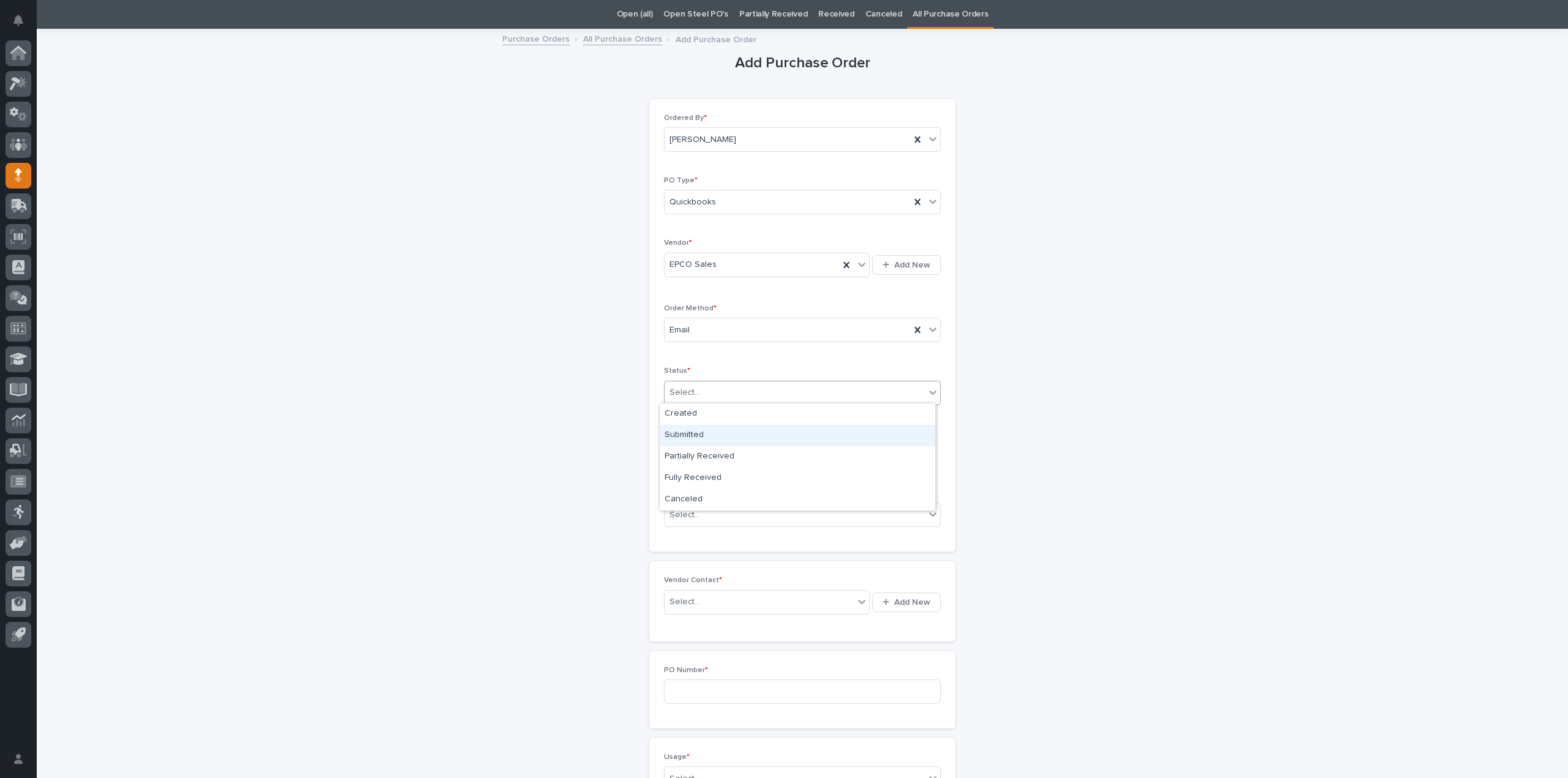
click at [695, 439] on div "Submitted" at bounding box center [797, 436] width 276 height 21
click at [708, 519] on div "Select..." at bounding box center [795, 515] width 260 height 21
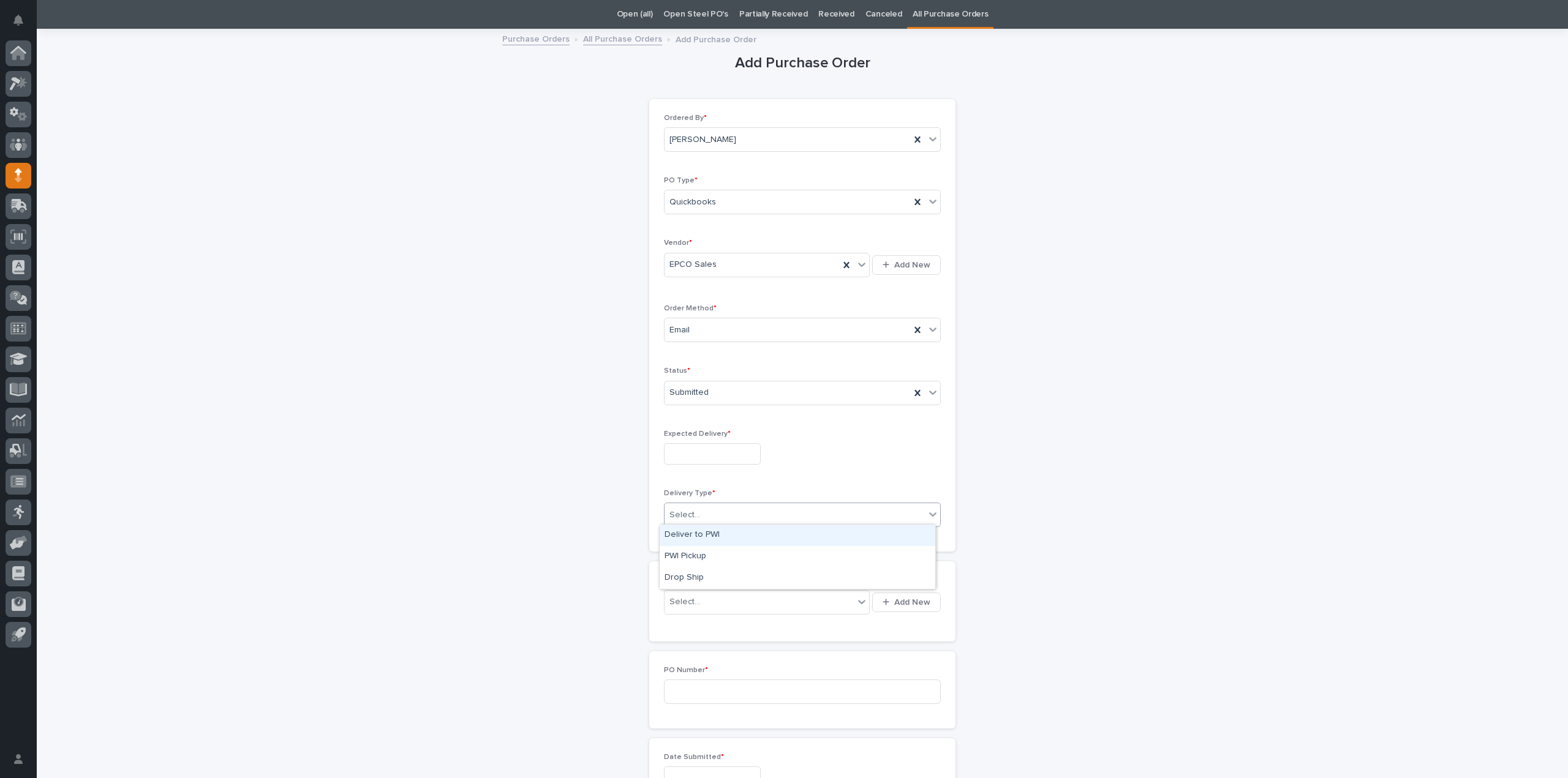
click at [683, 450] on input "text" at bounding box center [712, 454] width 97 height 21
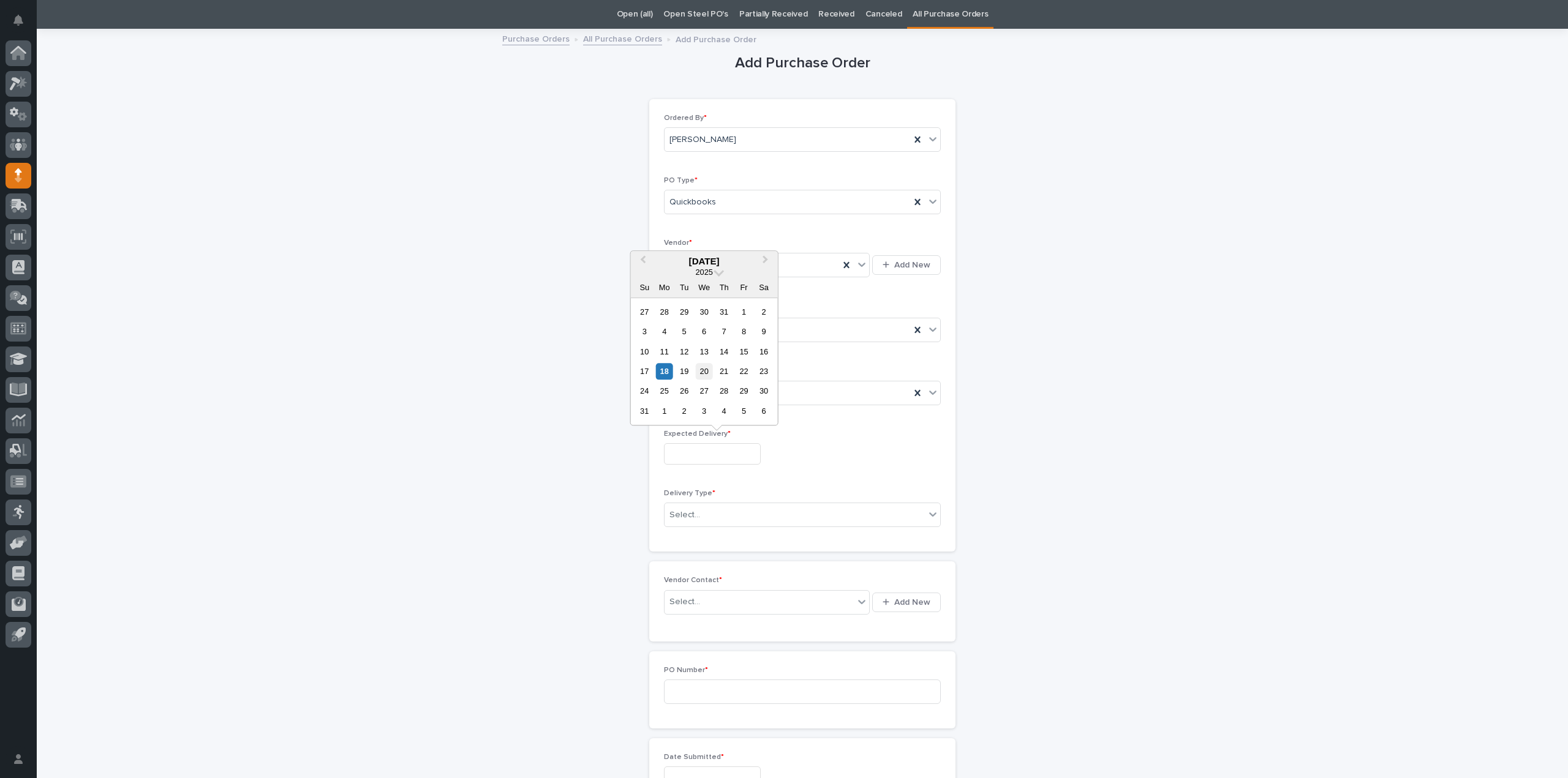
click at [704, 374] on div "20" at bounding box center [704, 371] width 16 height 16
type input "**********"
click at [690, 516] on div "Select..." at bounding box center [684, 515] width 30 height 13
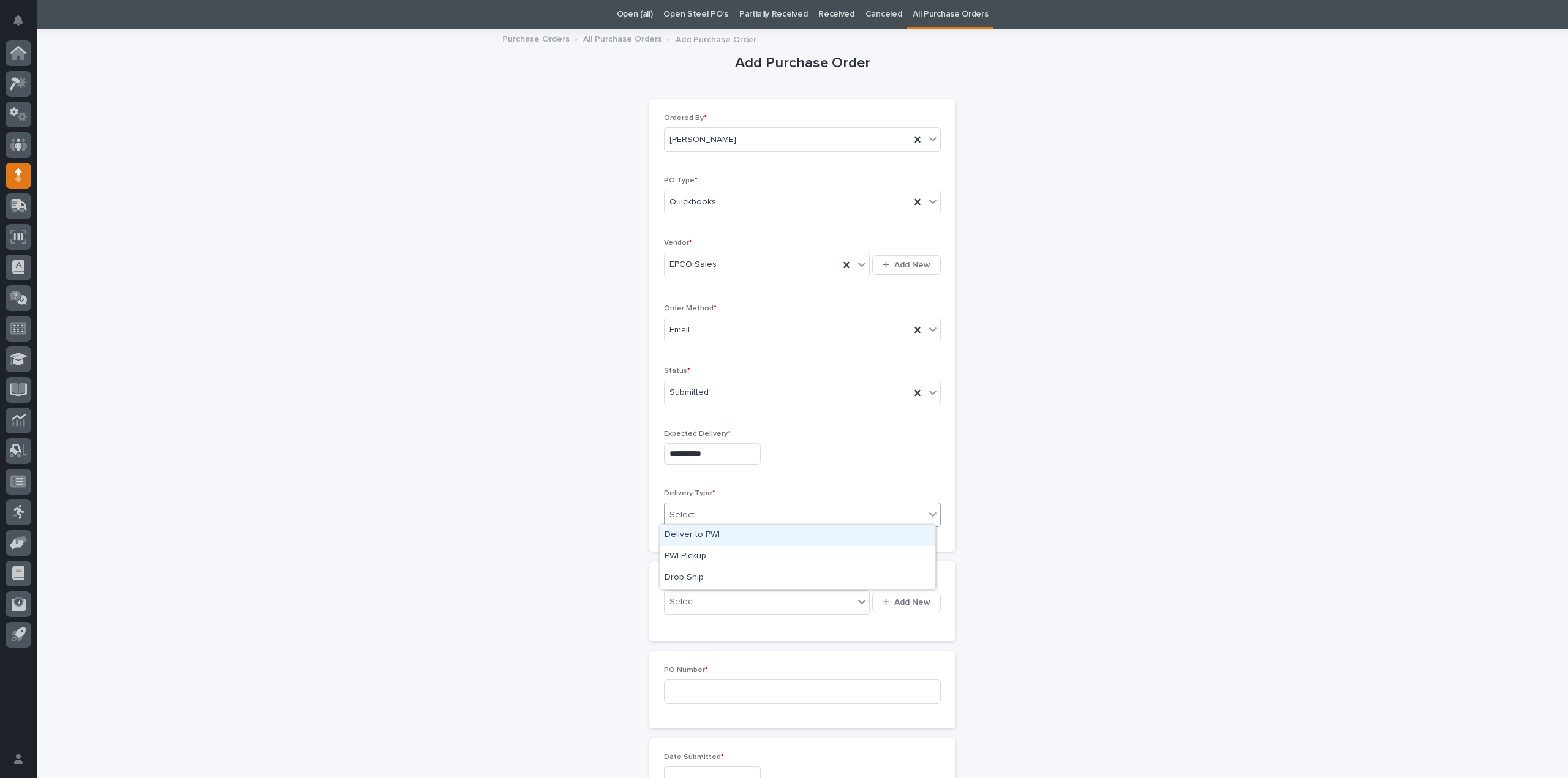
click at [685, 536] on div "Deliver to PWI" at bounding box center [797, 535] width 276 height 21
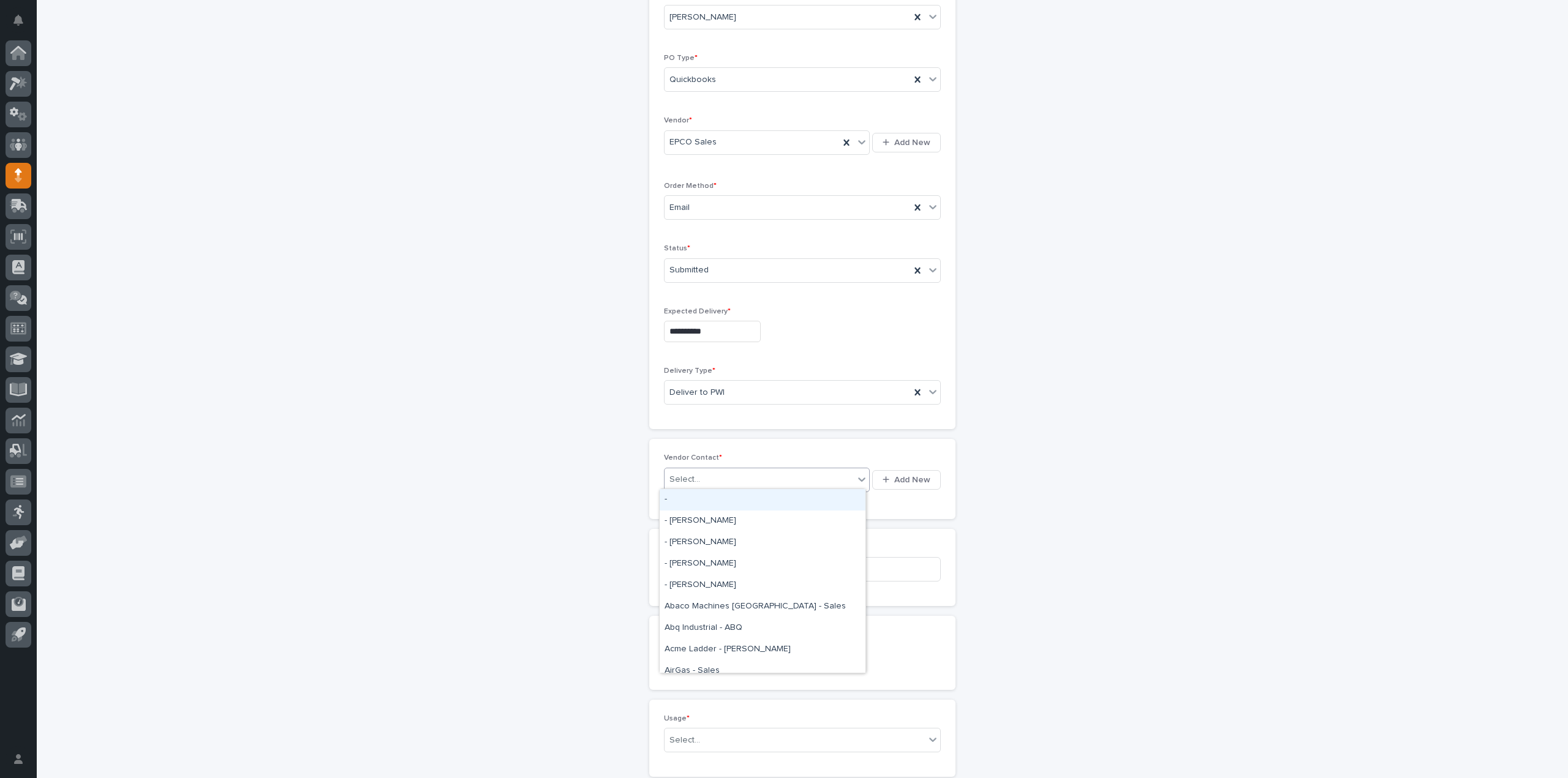
click at [700, 474] on div "Select..." at bounding box center [759, 480] width 189 height 21
type input "***"
click at [695, 492] on div "EPCO Sales - [PERSON_NAME]" at bounding box center [763, 500] width 206 height 21
click at [678, 572] on input at bounding box center [802, 570] width 277 height 25
type input "3073RB"
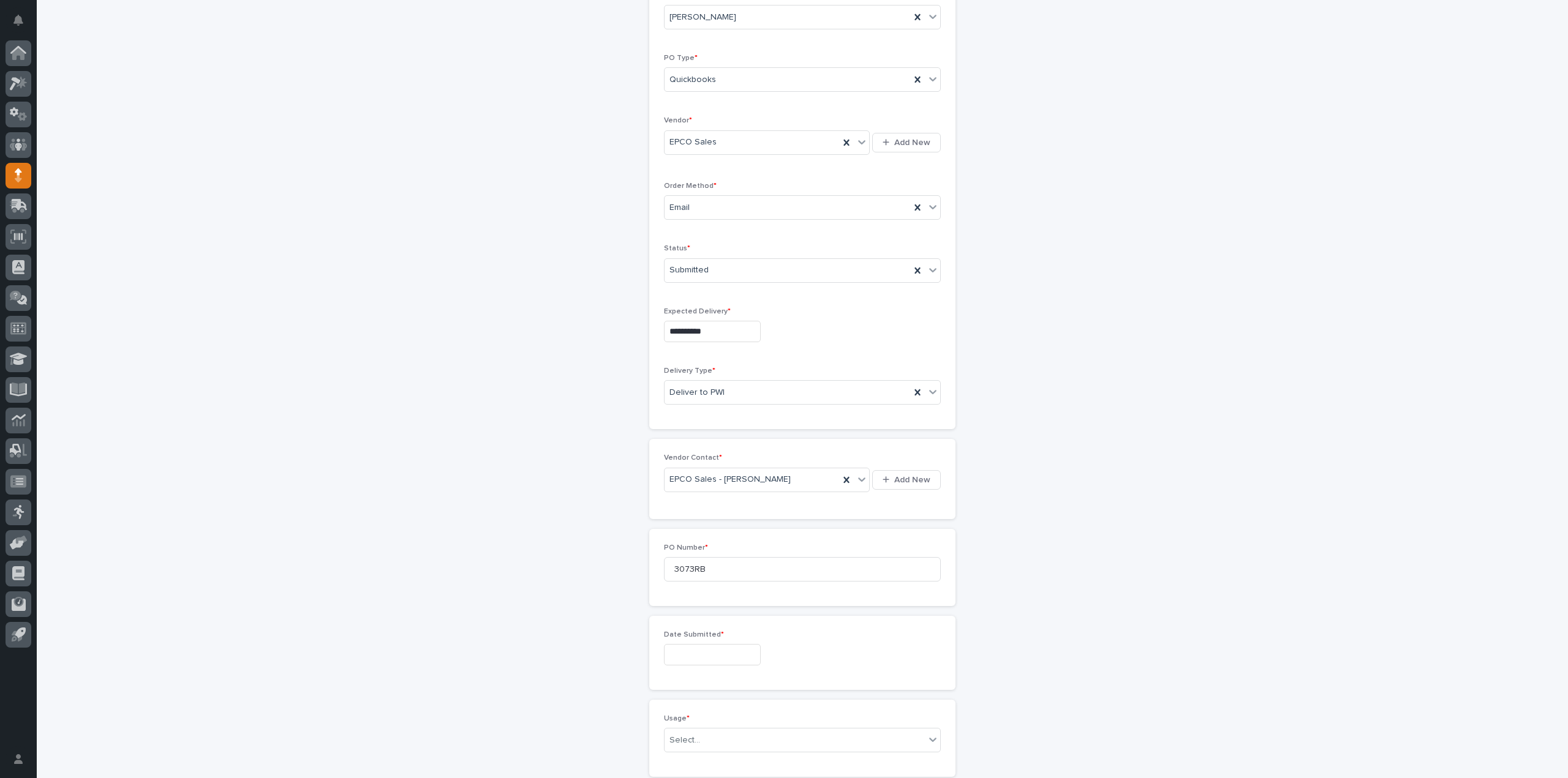
click at [675, 654] on input "text" at bounding box center [712, 655] width 97 height 21
click at [666, 571] on div "18" at bounding box center [665, 571] width 16 height 16
type input "**********"
click at [674, 616] on div "Select..." at bounding box center [684, 618] width 30 height 13
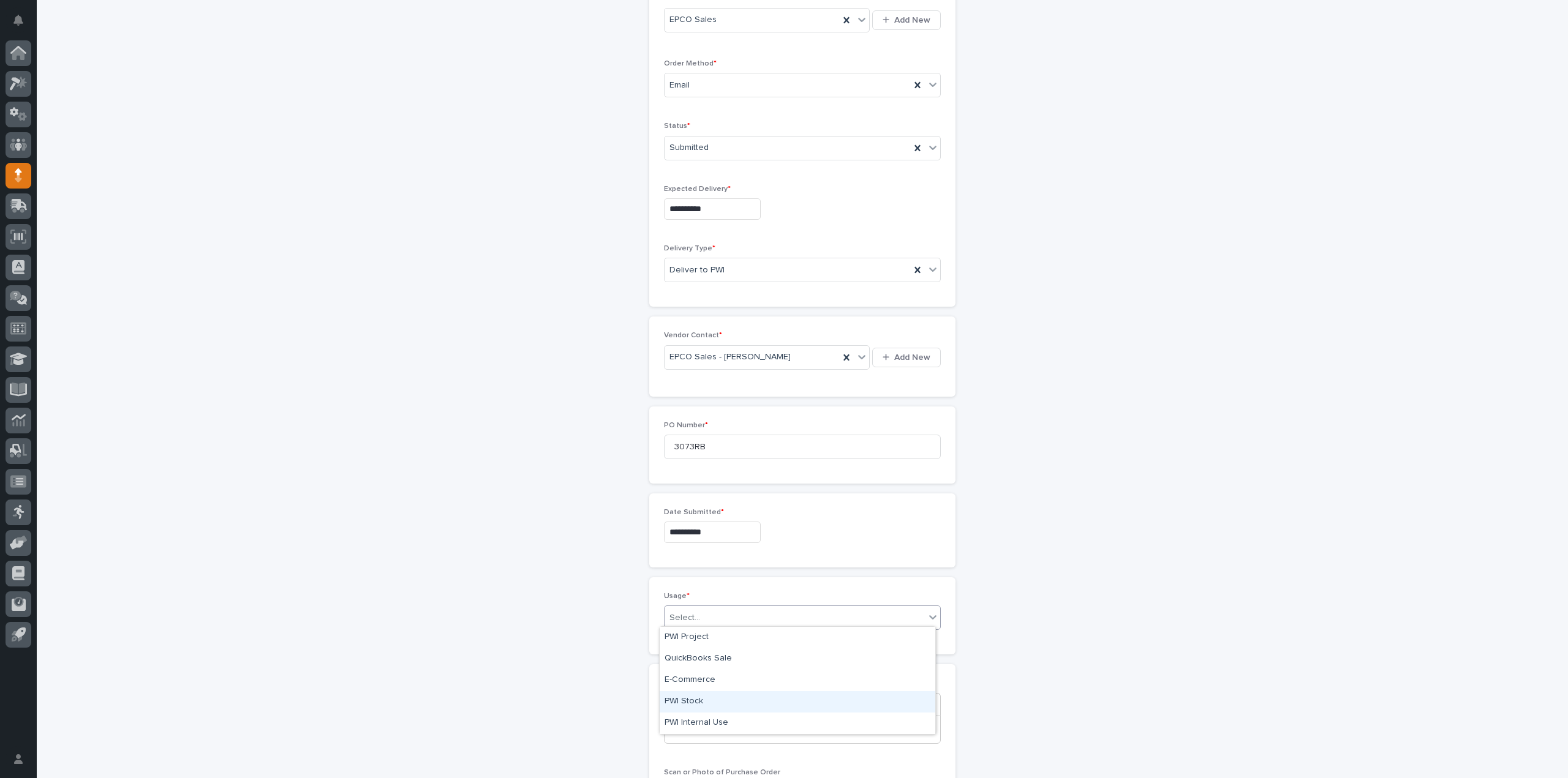
click at [699, 699] on div "PWI Stock" at bounding box center [797, 702] width 276 height 21
click at [703, 724] on p at bounding box center [802, 729] width 257 height 12
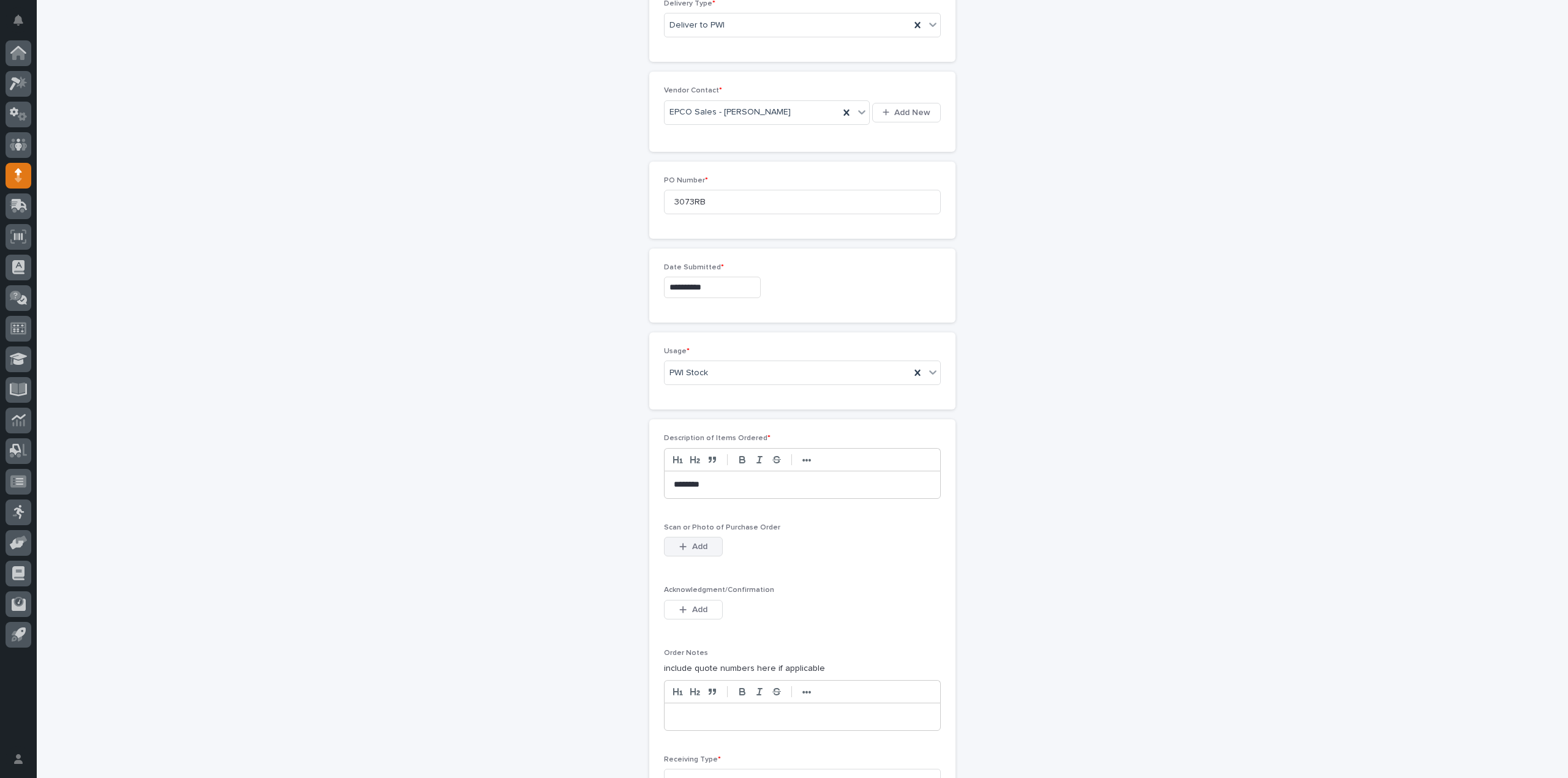
click at [696, 549] on button "Add" at bounding box center [693, 547] width 58 height 20
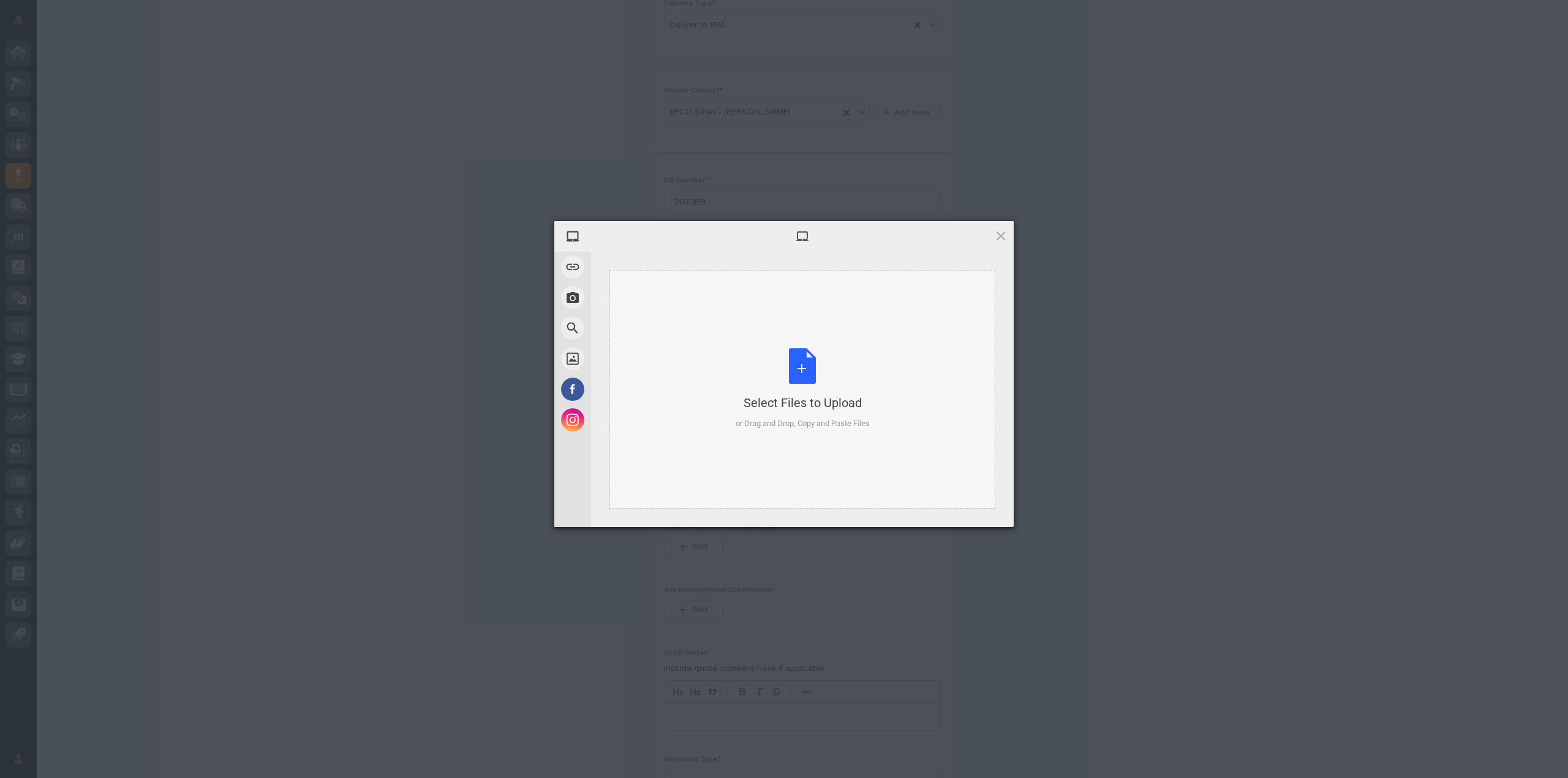
click at [805, 368] on div "Select Files to Upload or Drag and Drop, Copy and Paste Files" at bounding box center [802, 389] width 134 height 82
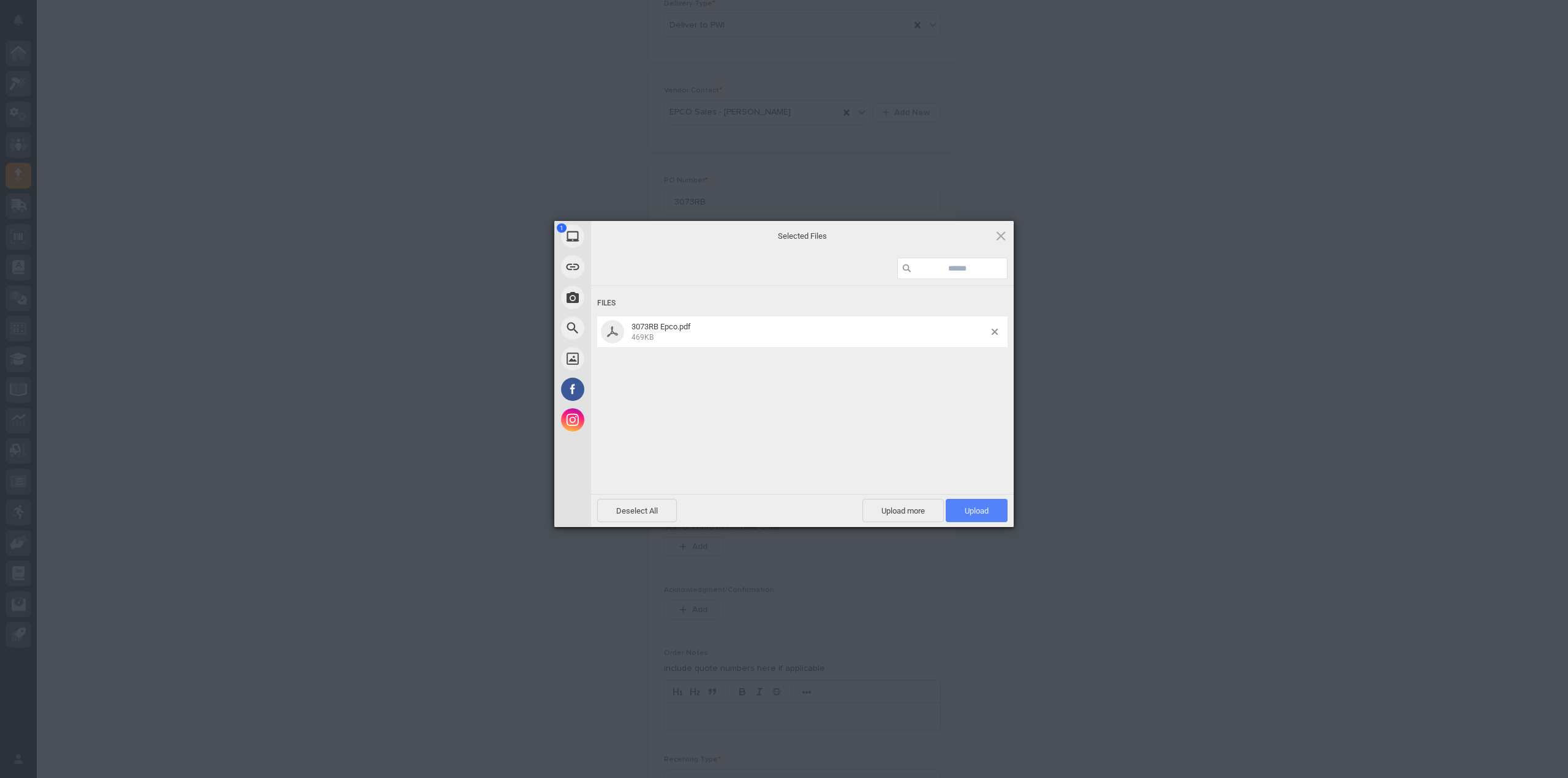
click at [970, 512] on span "Upload 1" at bounding box center [977, 510] width 24 height 9
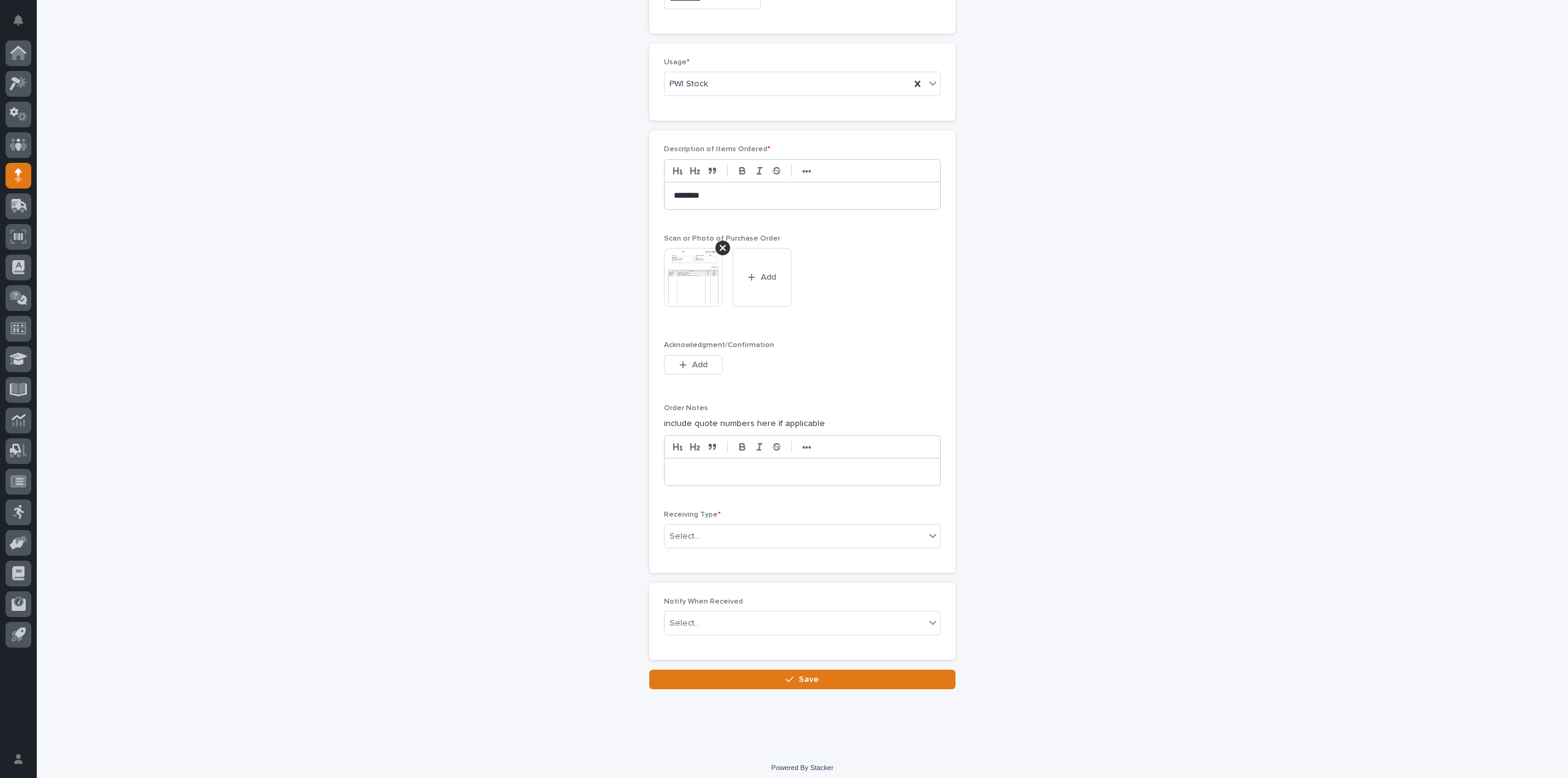
scroll to position [819, 0]
click at [698, 529] on div "Select..." at bounding box center [795, 536] width 260 height 21
click at [705, 611] on div "Deliver to" at bounding box center [797, 617] width 276 height 21
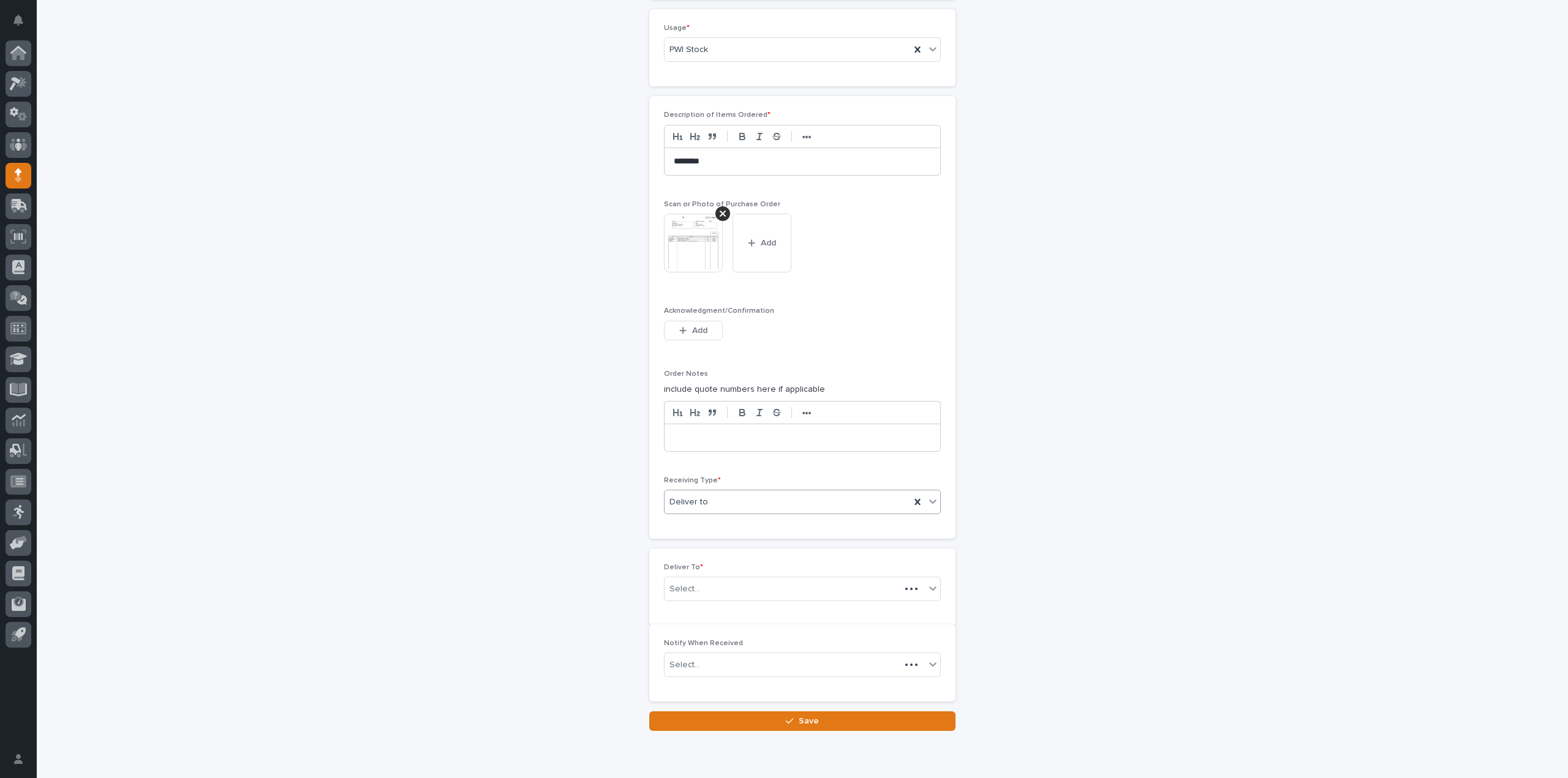
scroll to position [862, 0]
click at [698, 577] on div "Select..." at bounding box center [782, 580] width 236 height 21
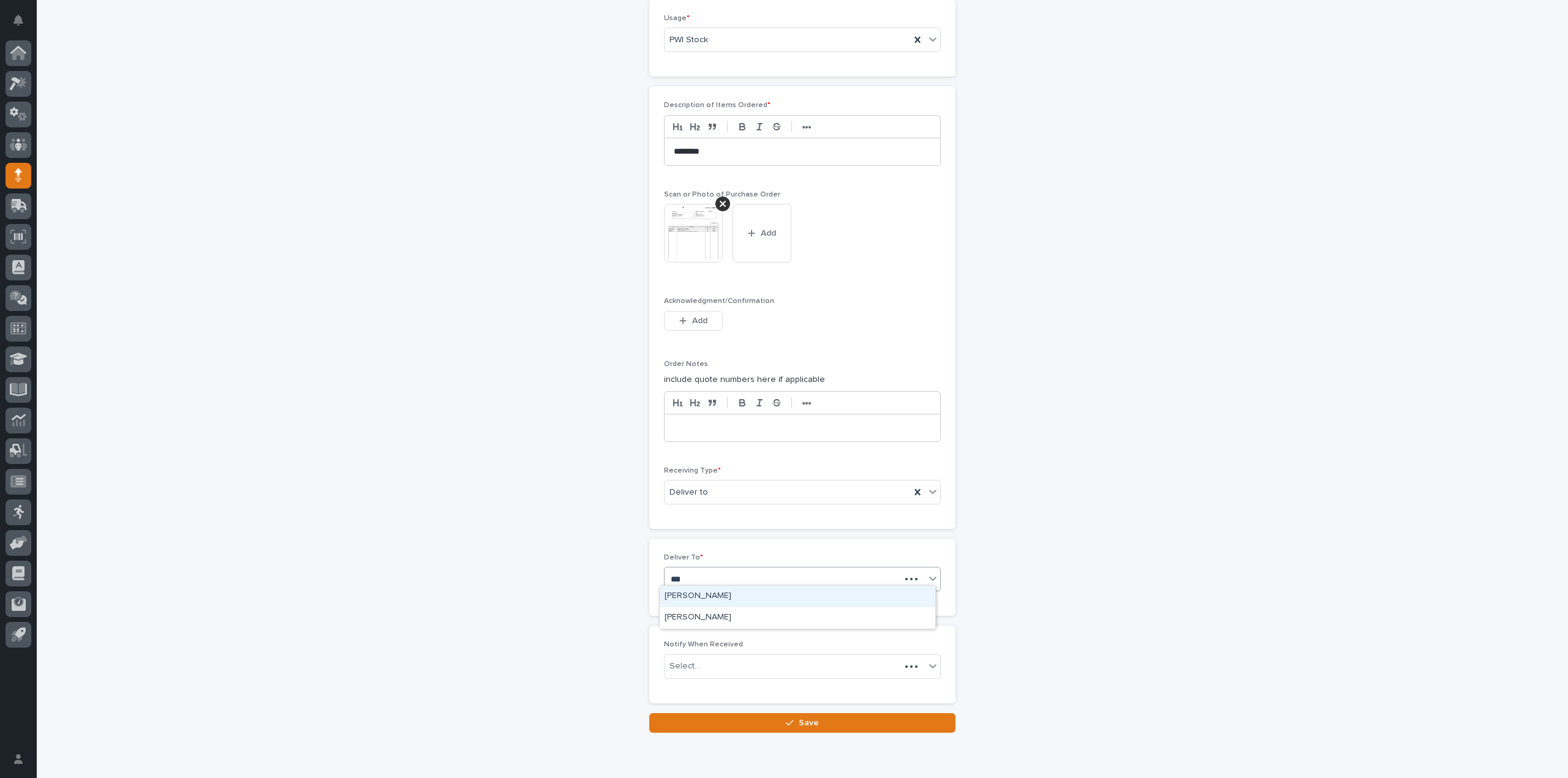
type input "****"
click at [703, 601] on div "[PERSON_NAME]" at bounding box center [797, 597] width 276 height 21
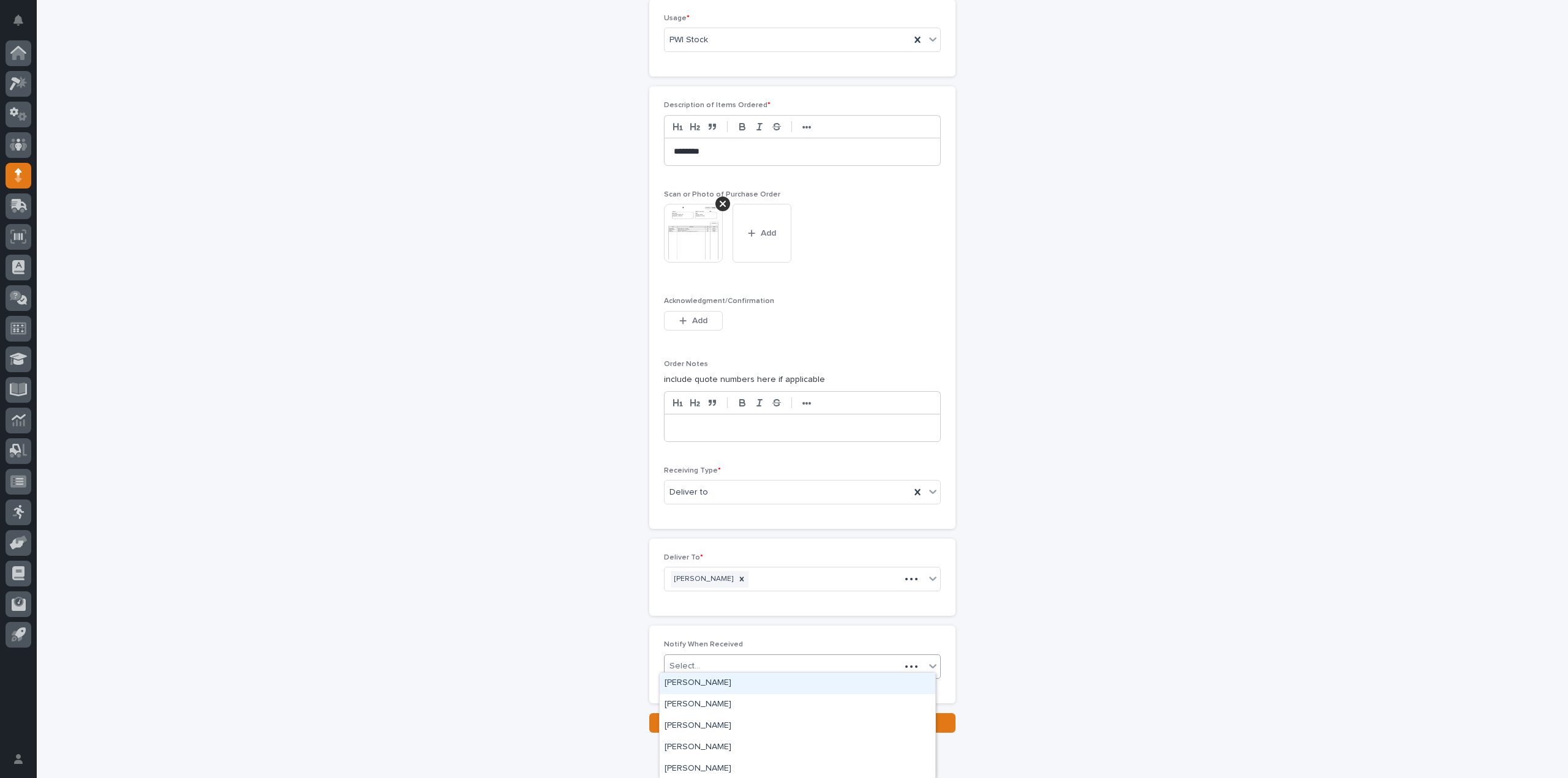
click at [685, 666] on div "Select..." at bounding box center [684, 667] width 30 height 13
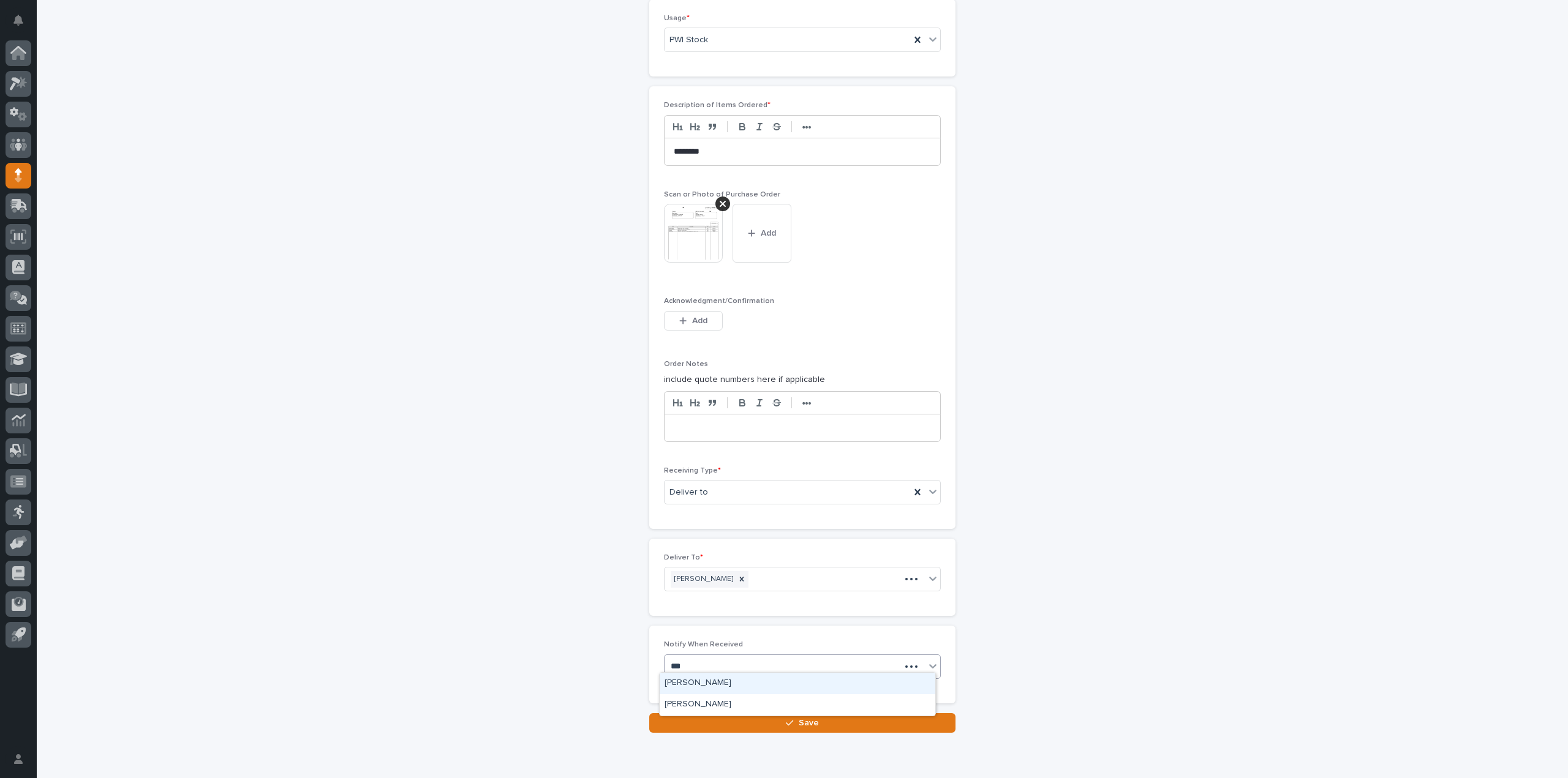
type input "****"
click at [689, 680] on div "[PERSON_NAME]" at bounding box center [797, 683] width 276 height 21
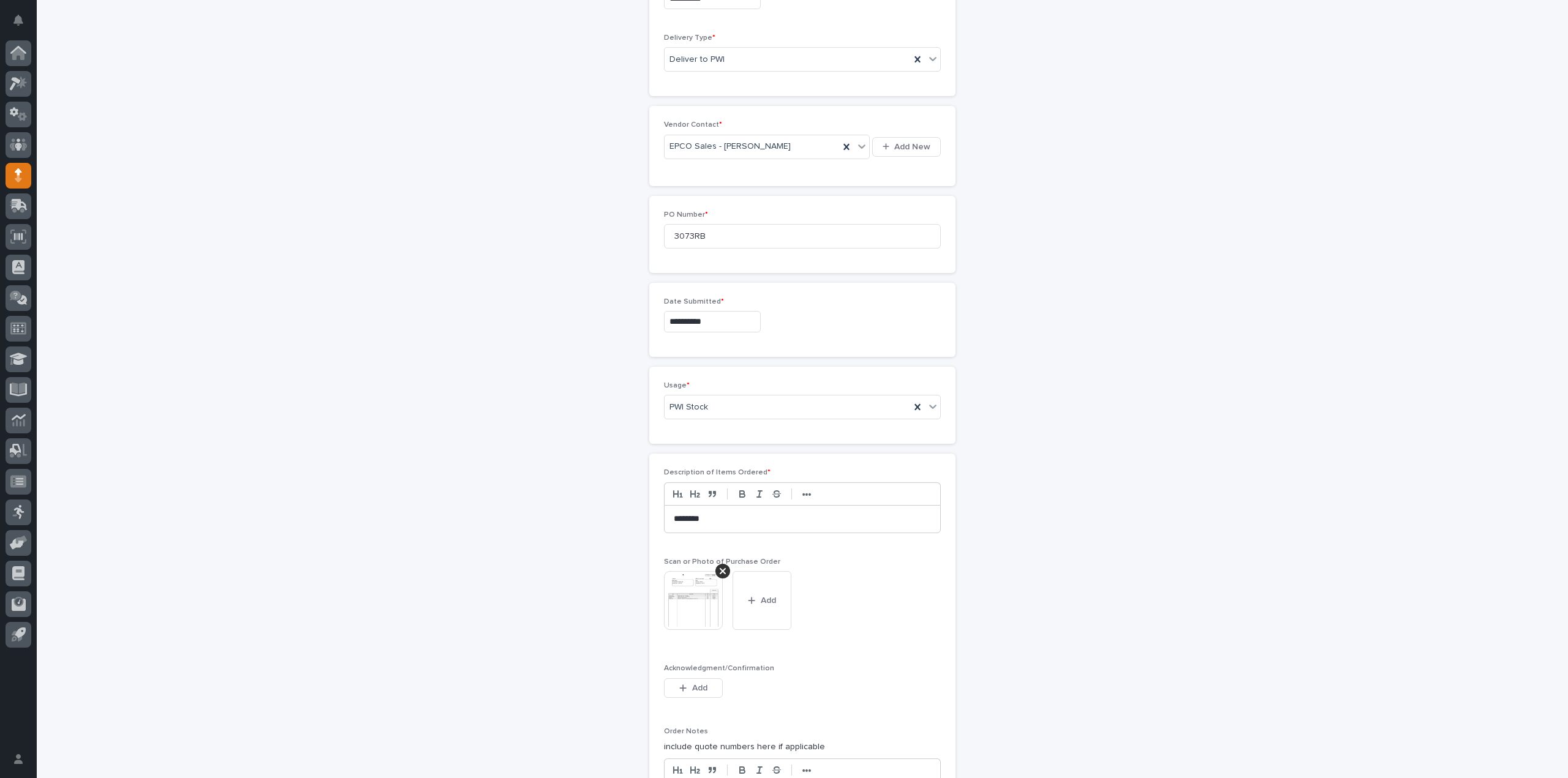
click at [680, 608] on img at bounding box center [693, 600] width 58 height 58
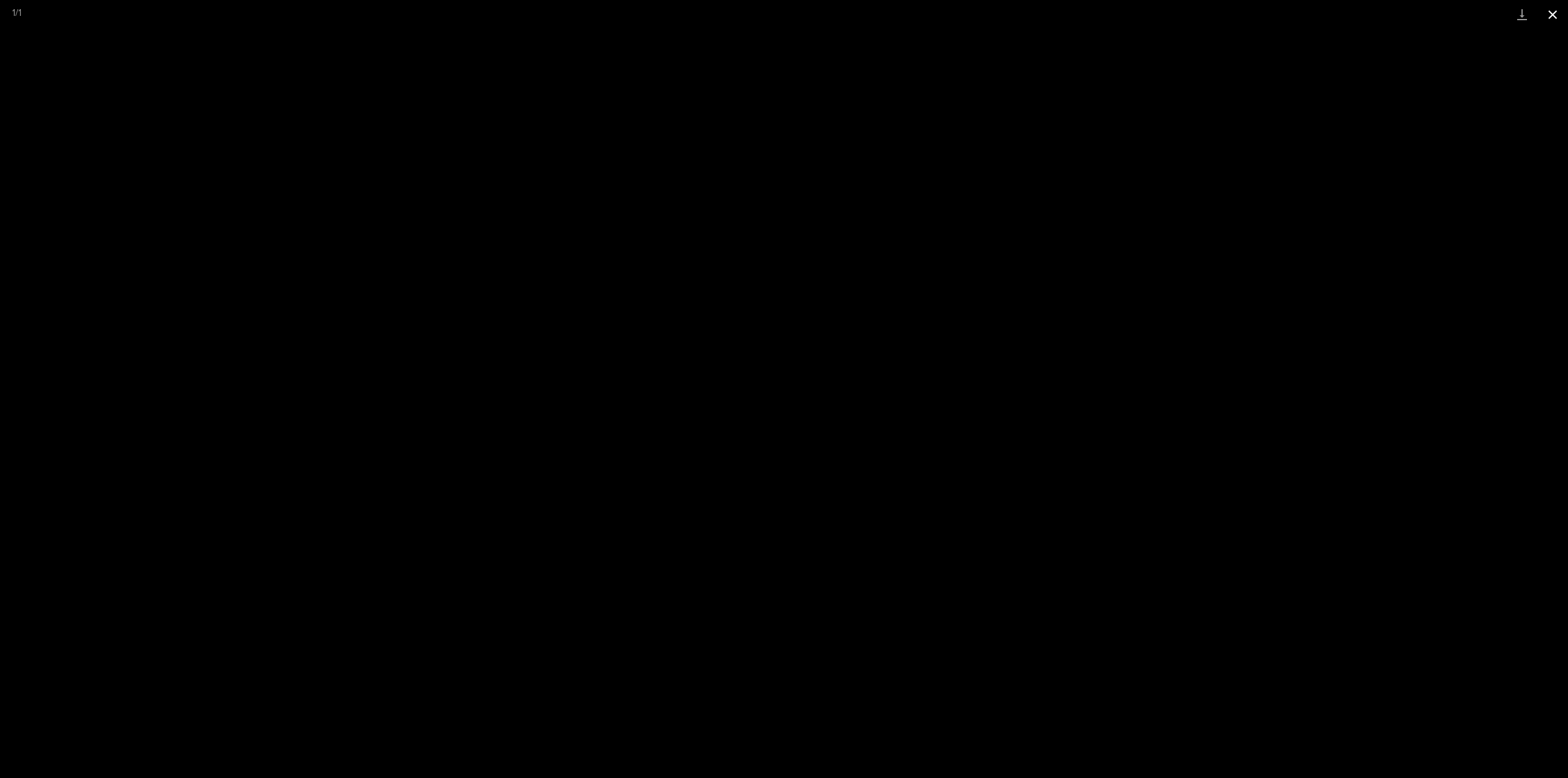
click at [1557, 16] on button "Close gallery" at bounding box center [1552, 14] width 30 height 29
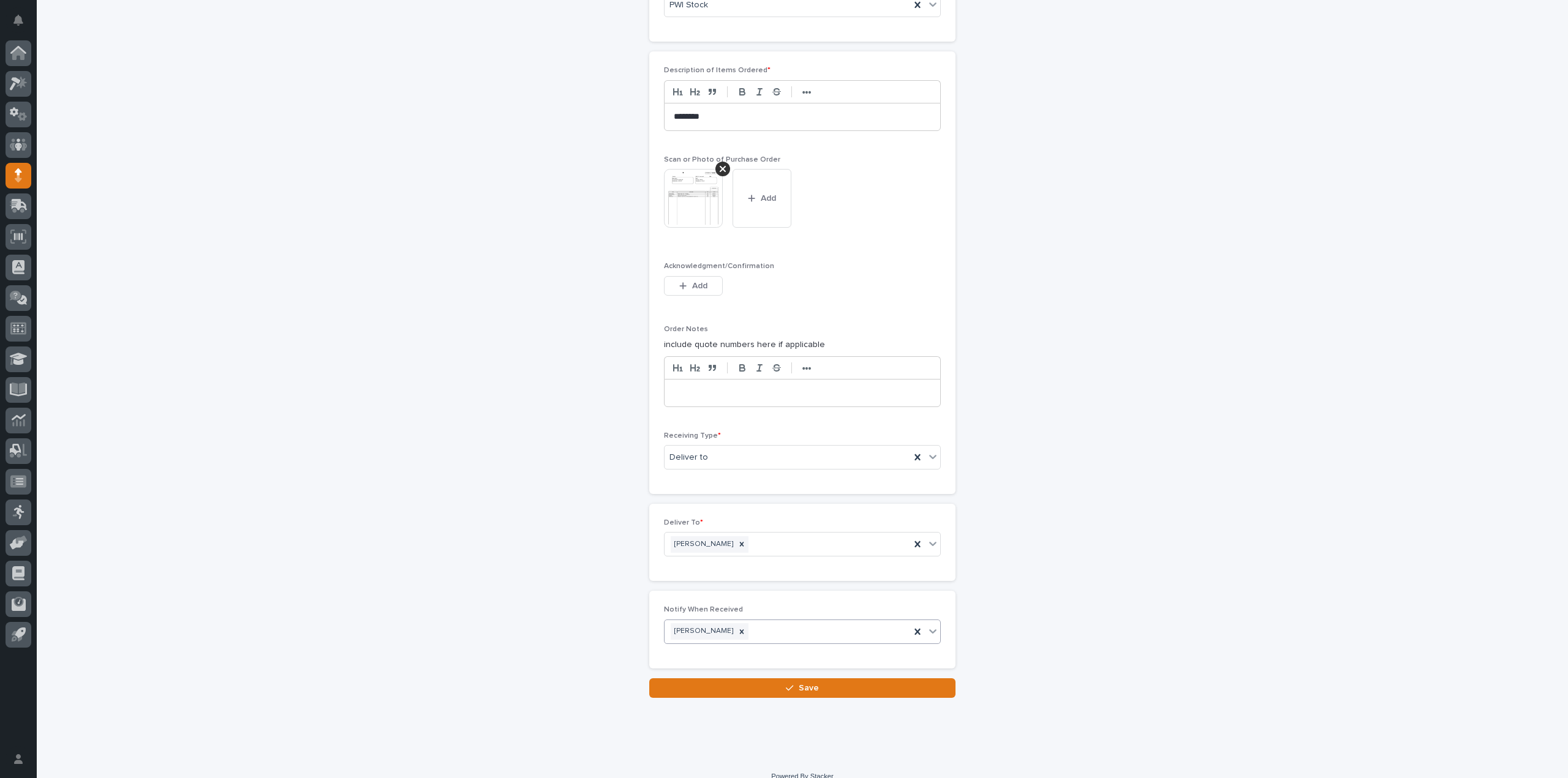
scroll to position [906, 0]
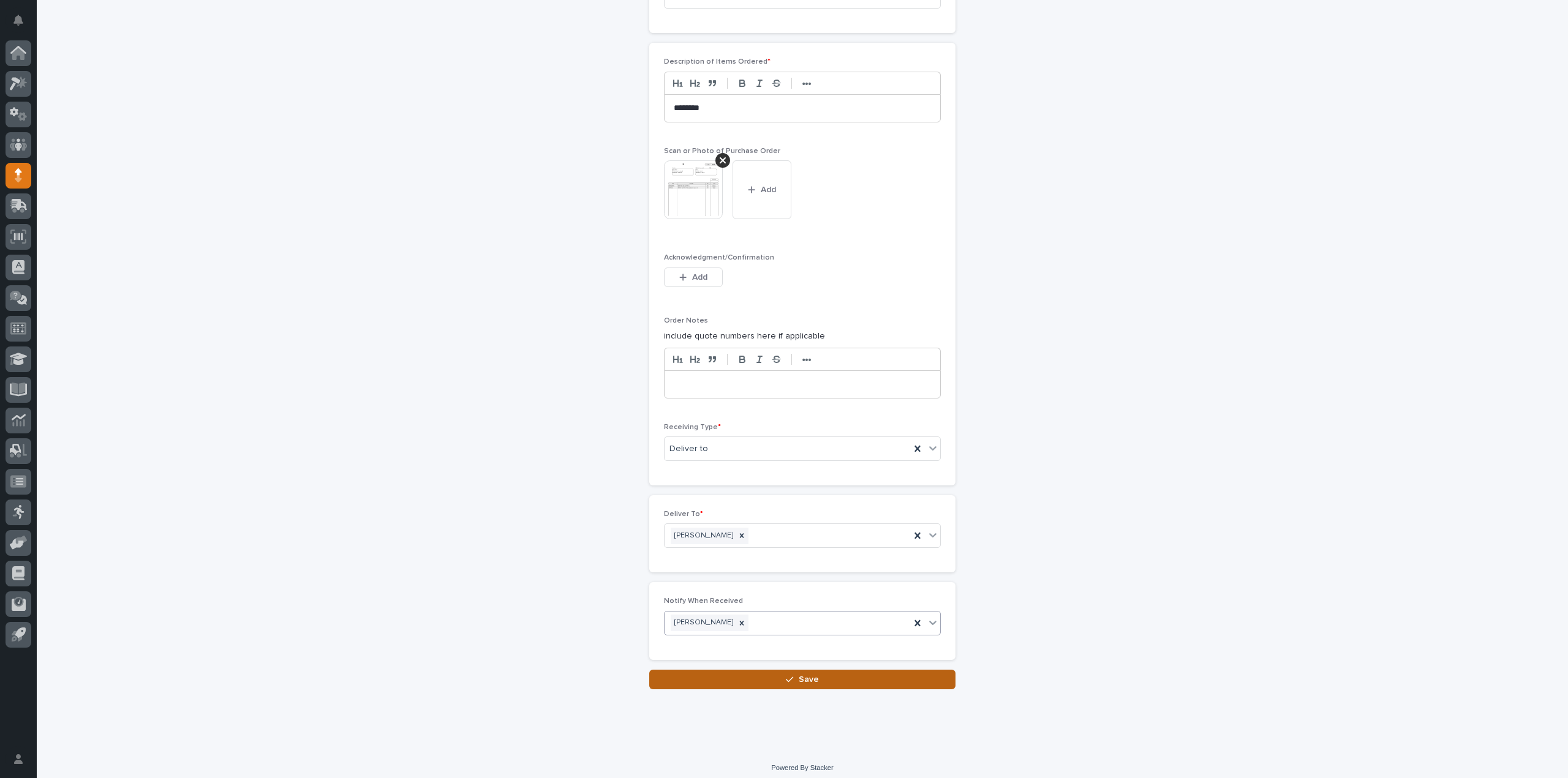
click at [805, 675] on span "Save" at bounding box center [809, 679] width 21 height 8
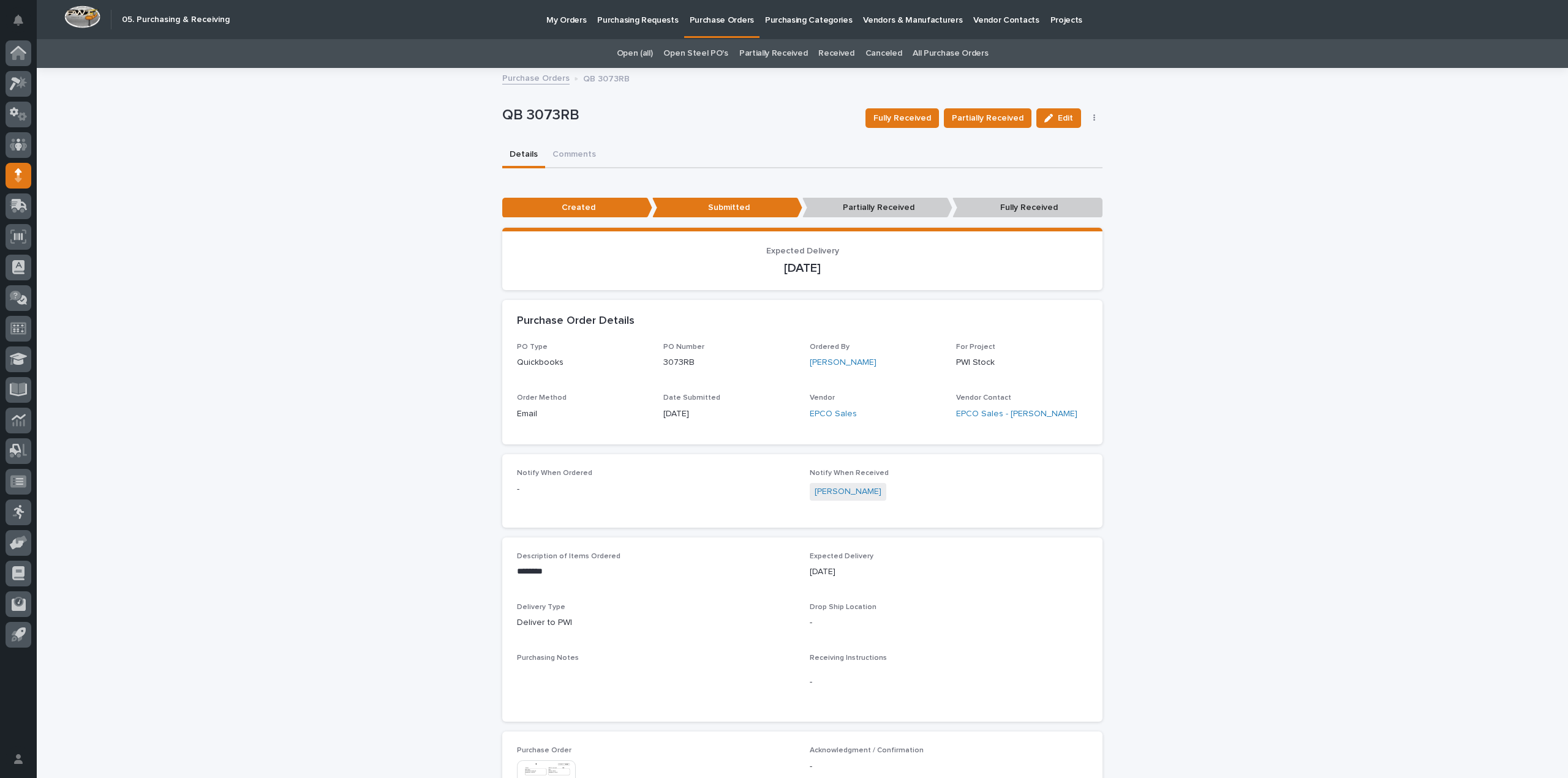
click at [937, 51] on link "All Purchase Orders" at bounding box center [950, 54] width 75 height 29
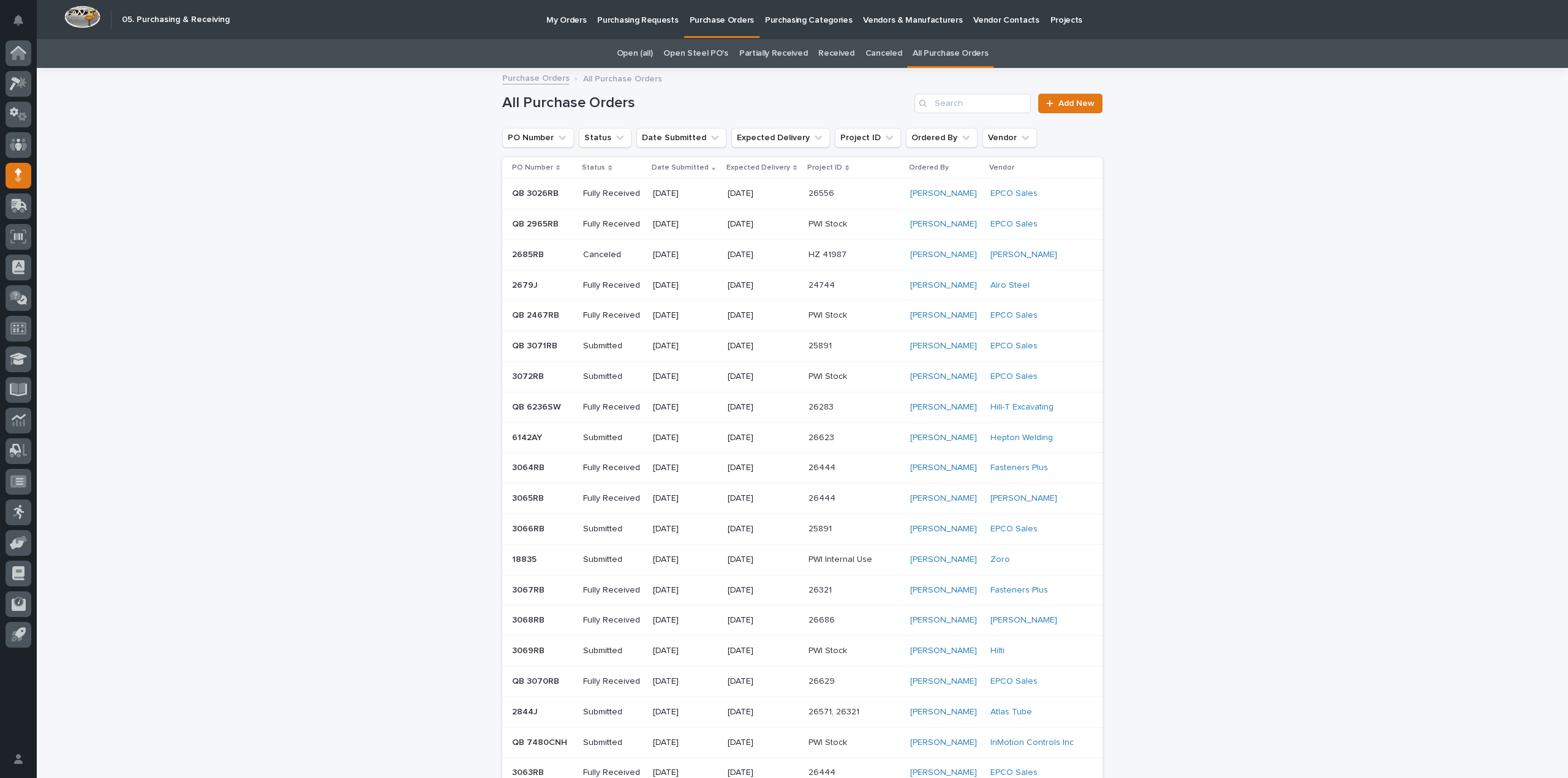
click at [1391, 361] on div "Loading... Saving… Loading... Saving… All Purchase Orders Add New PO Number Sta…" at bounding box center [803, 644] width 1532 height 1149
